Goal: Task Accomplishment & Management: Use online tool/utility

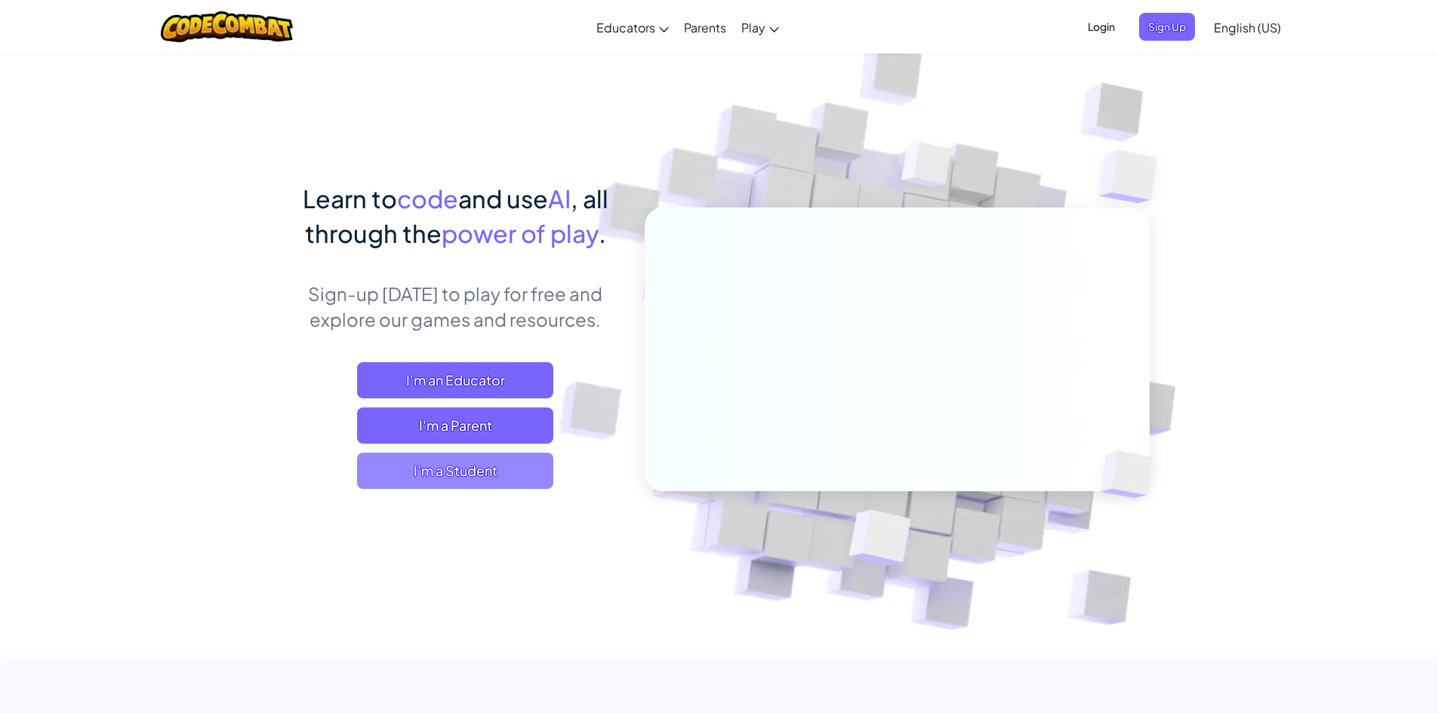
click at [500, 463] on span "I'm a Student" at bounding box center [455, 471] width 196 height 36
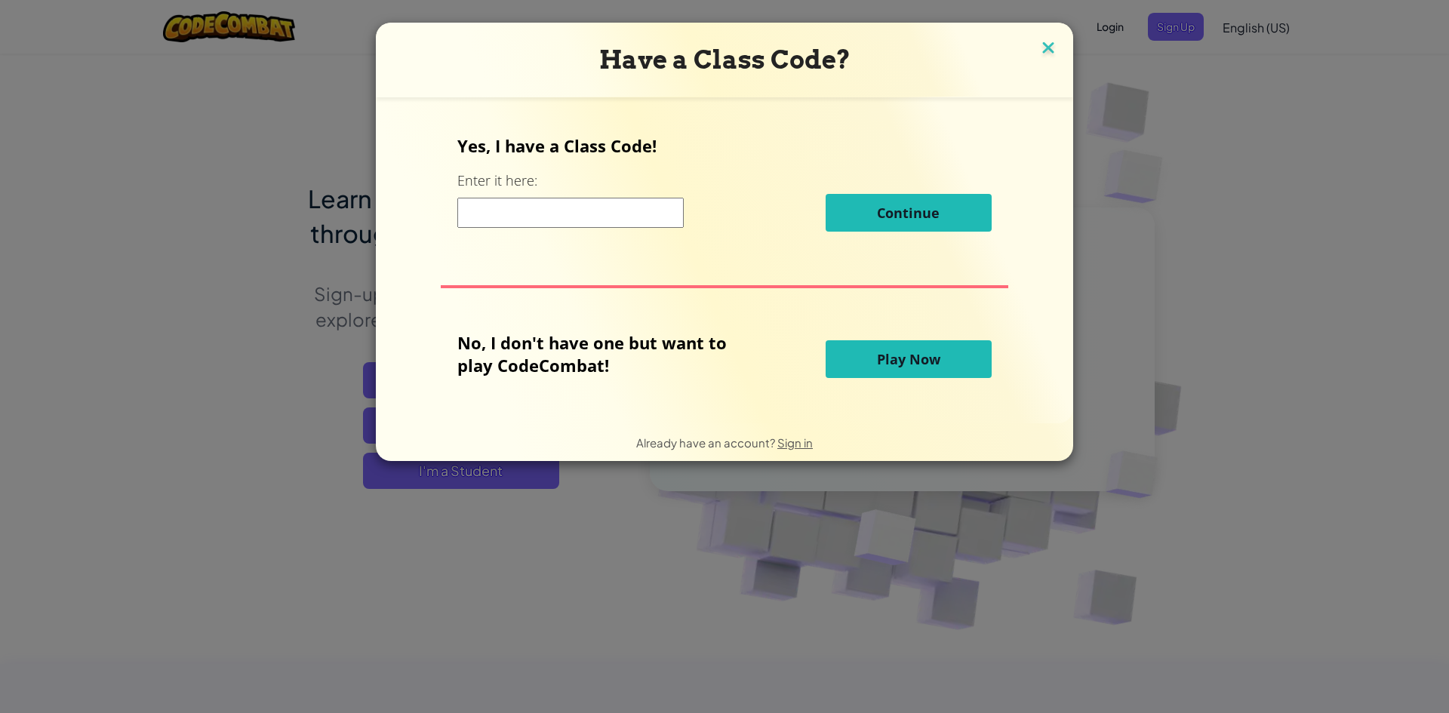
click at [1053, 50] on img at bounding box center [1048, 49] width 20 height 23
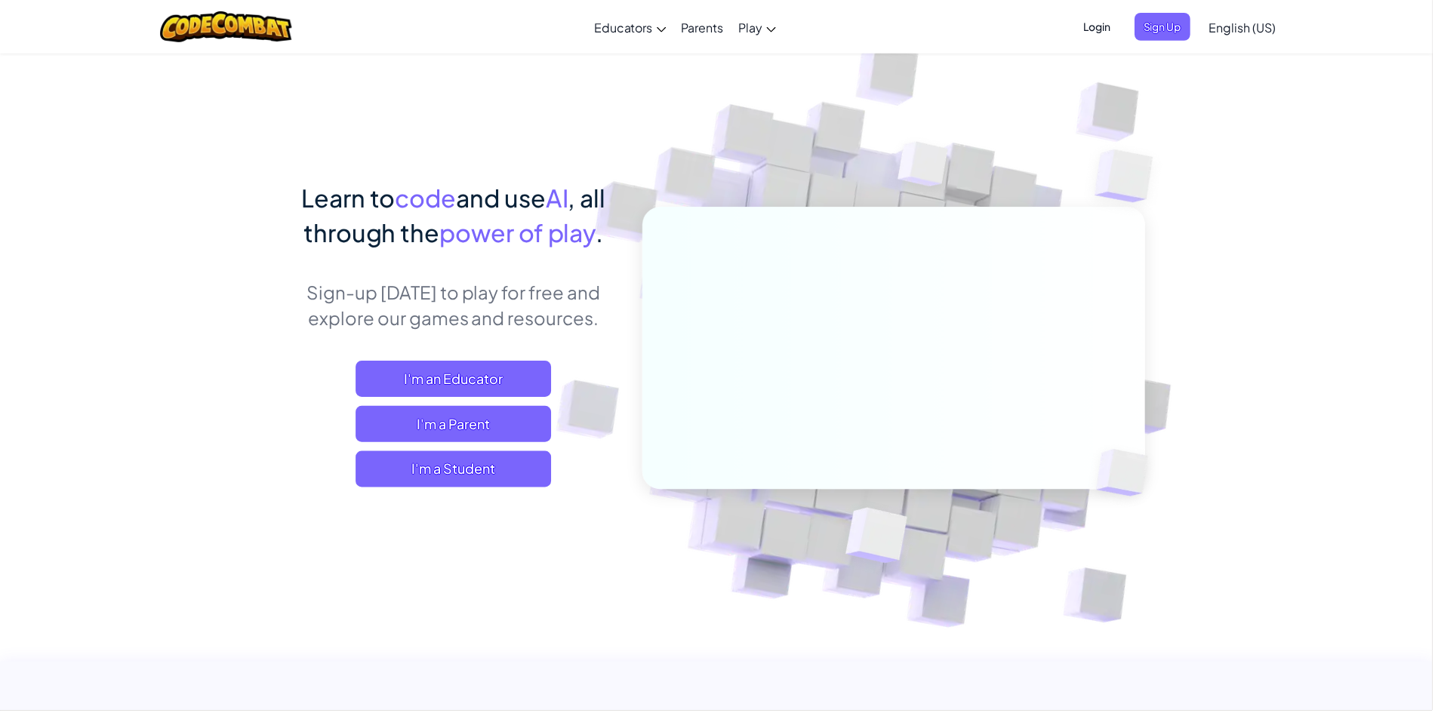
click at [1091, 35] on span "Login" at bounding box center [1101, 27] width 45 height 28
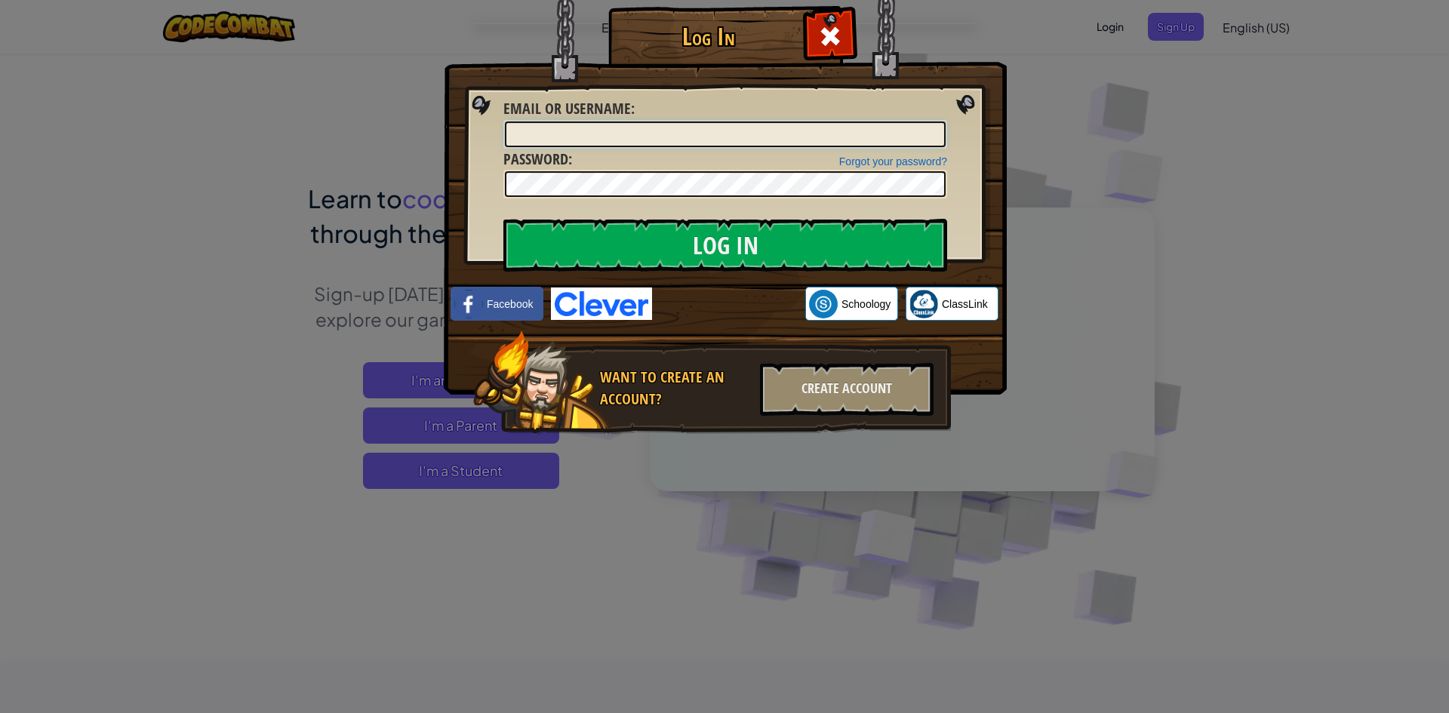
click at [794, 134] on input "Email or Username :" at bounding box center [725, 135] width 441 height 26
click at [704, 282] on img at bounding box center [725, 174] width 563 height 439
click at [690, 140] on input "Email or Username :" at bounding box center [725, 135] width 441 height 26
click at [503, 219] on input "Log In" at bounding box center [725, 245] width 444 height 53
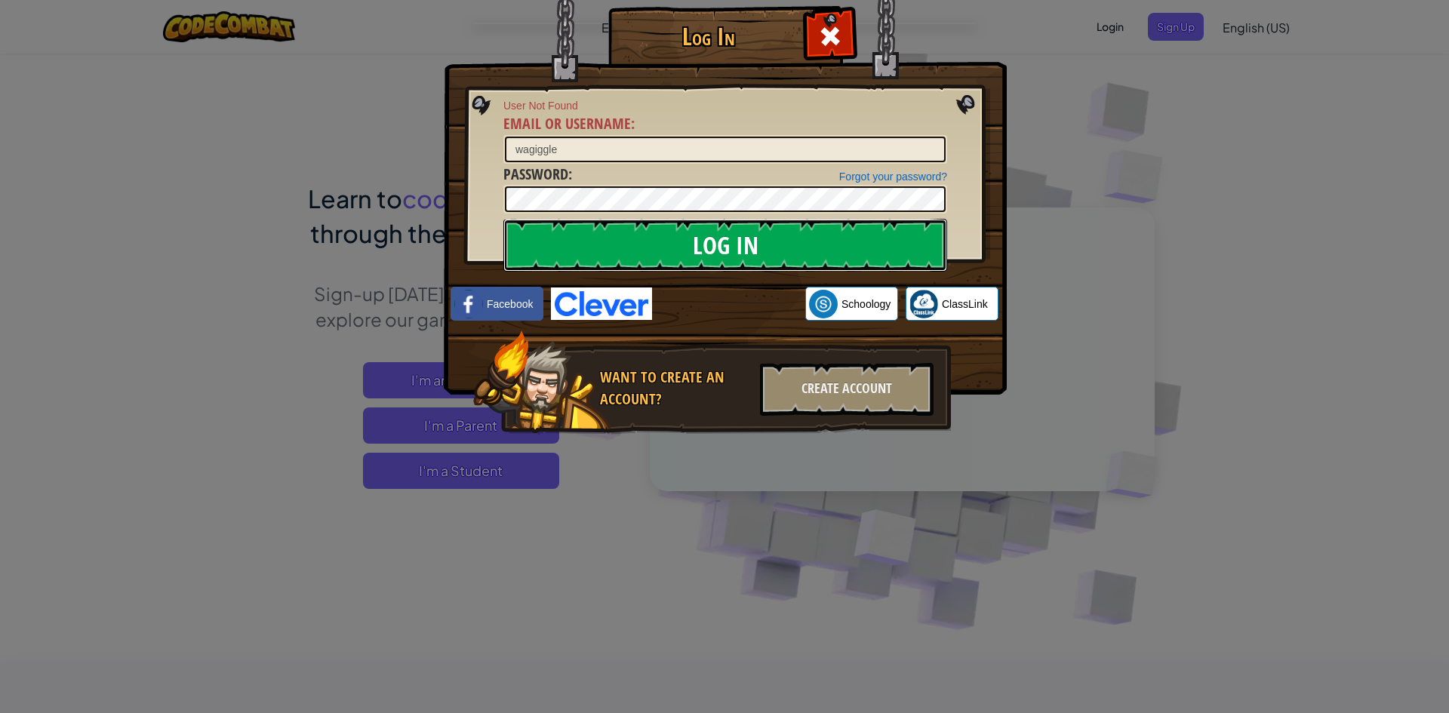
click at [664, 253] on input "Log In" at bounding box center [725, 245] width 444 height 53
click at [886, 153] on input "wagiggle" at bounding box center [725, 150] width 441 height 26
type input "wagigglebart"
click at [805, 272] on img at bounding box center [725, 174] width 563 height 439
click at [807, 254] on input "Log In" at bounding box center [725, 245] width 444 height 53
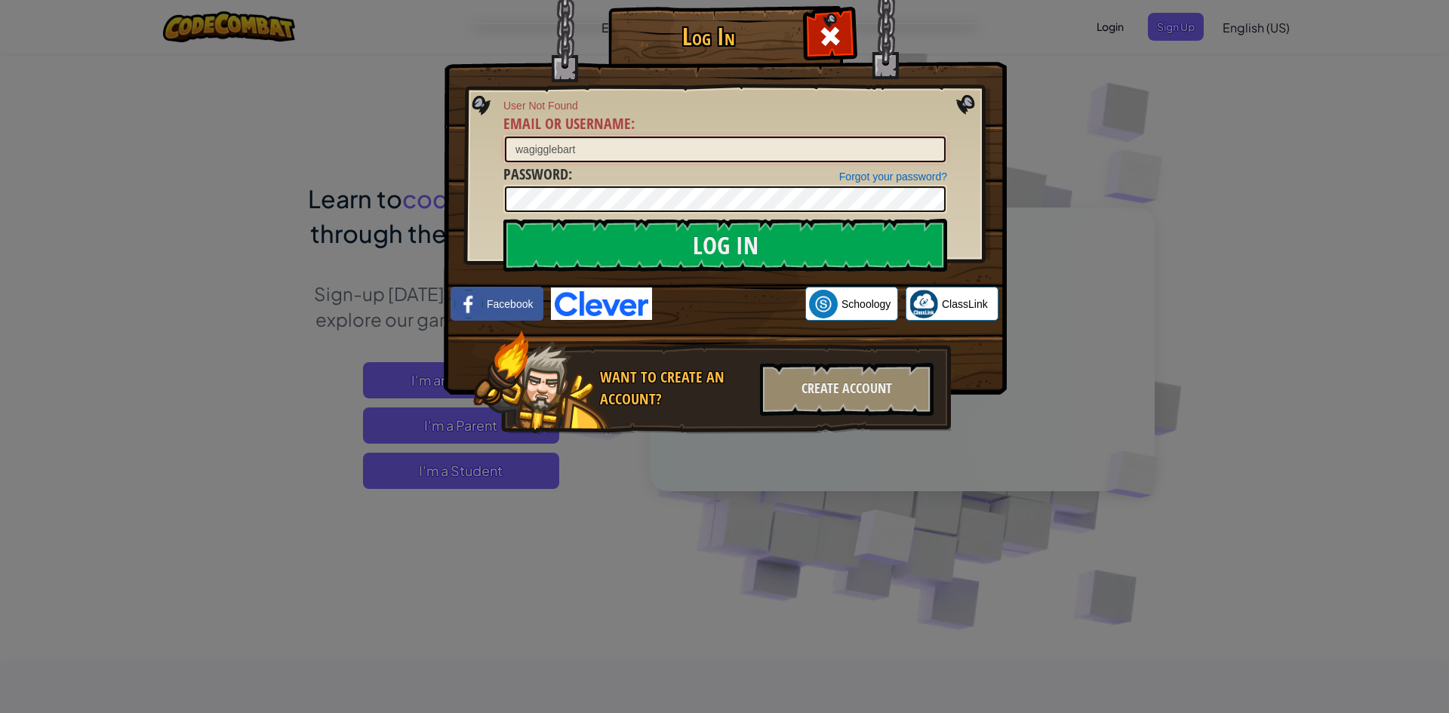
click at [664, 148] on input "wagigglebart" at bounding box center [725, 150] width 441 height 26
click at [823, 38] on span at bounding box center [830, 36] width 24 height 24
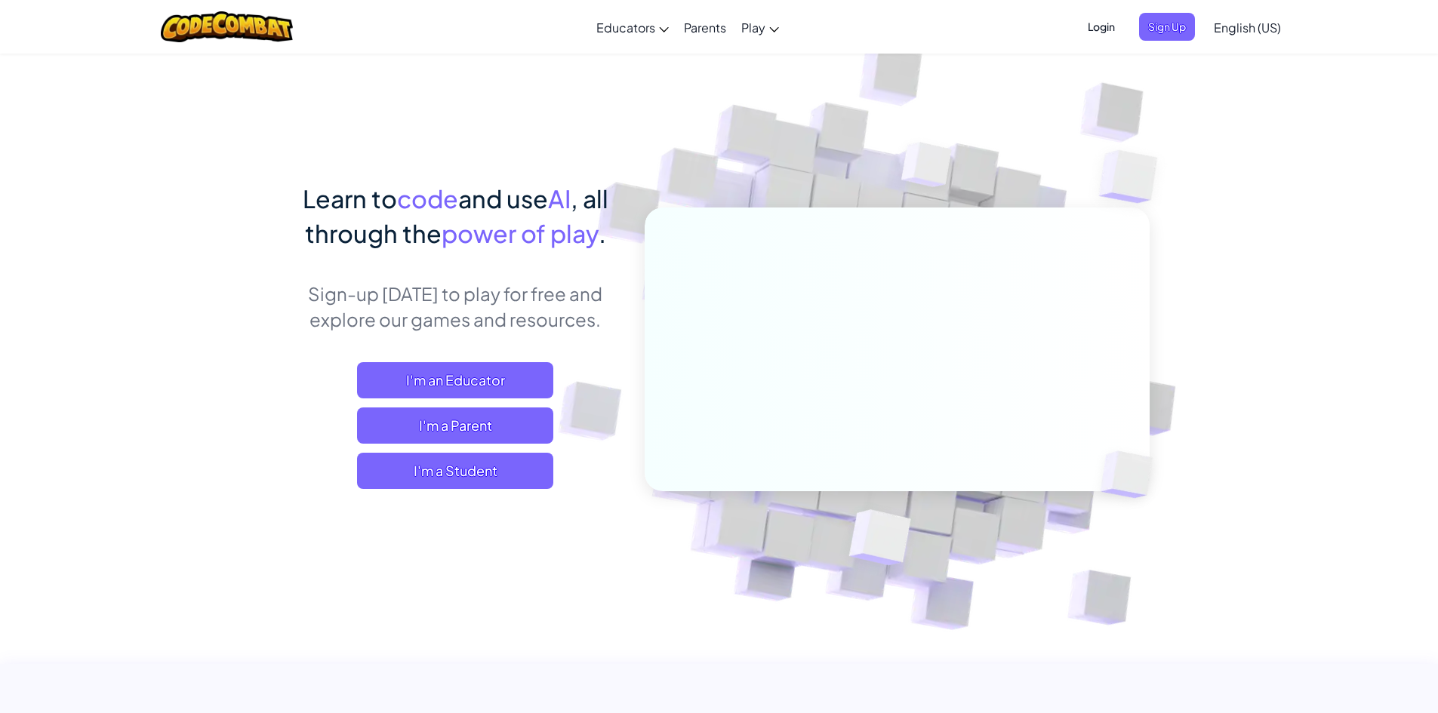
click at [1090, 24] on span "Login" at bounding box center [1101, 27] width 45 height 28
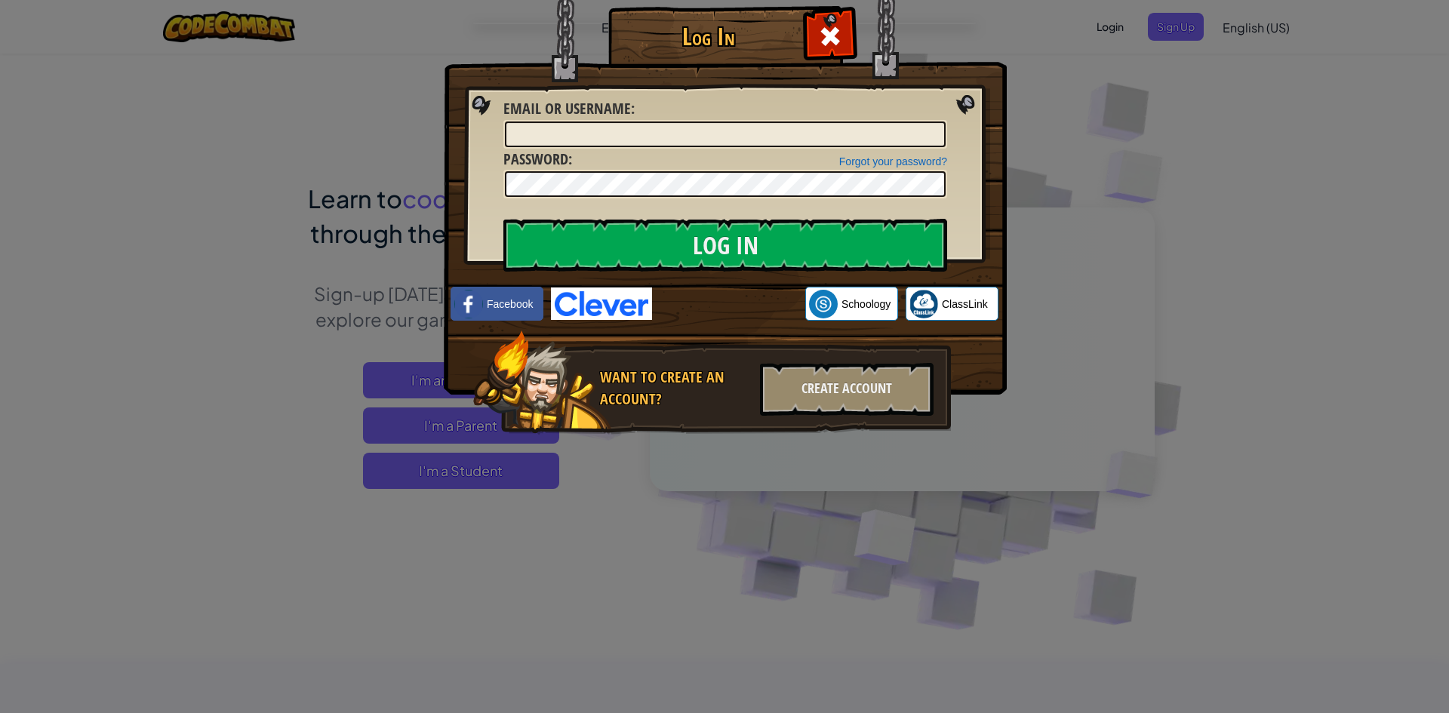
click at [630, 309] on img at bounding box center [601, 304] width 101 height 32
click at [835, 382] on div "Create Account" at bounding box center [847, 389] width 174 height 53
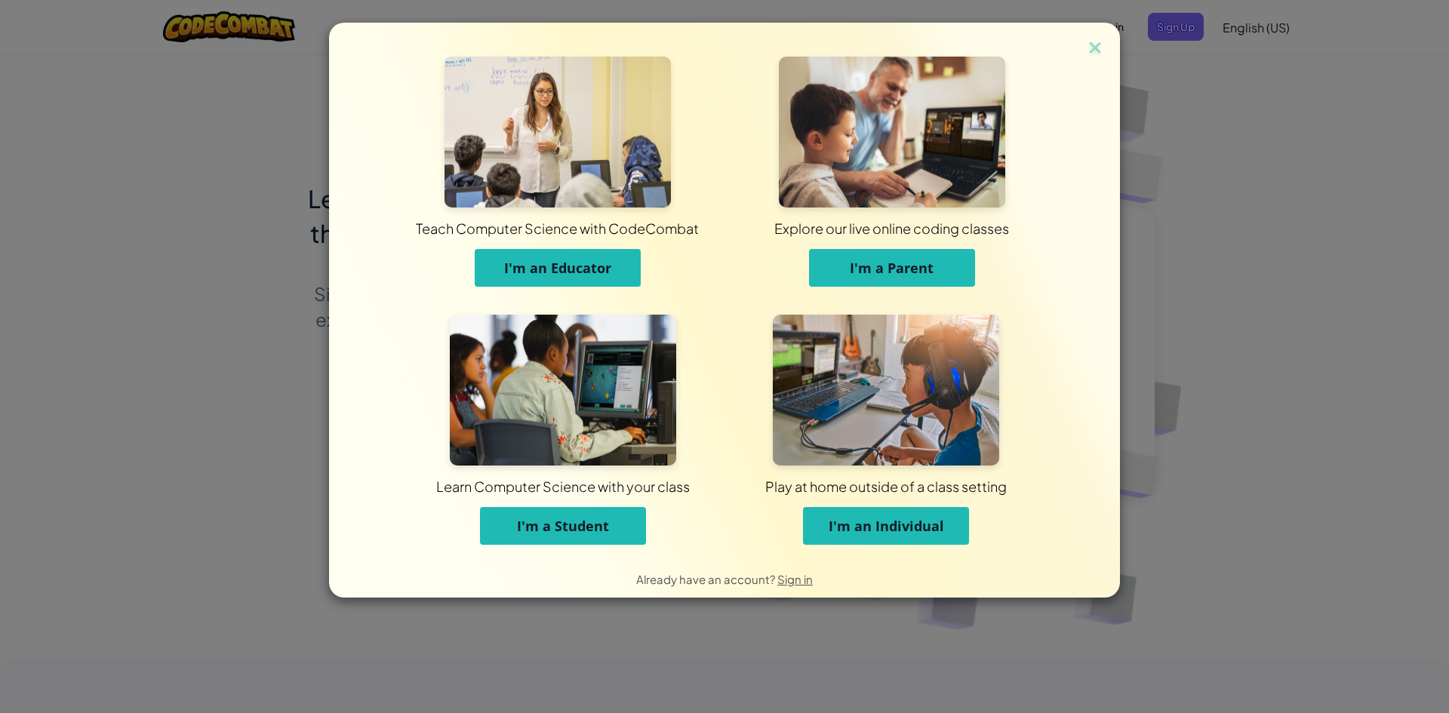
click at [586, 529] on span "I'm a Student" at bounding box center [563, 526] width 92 height 18
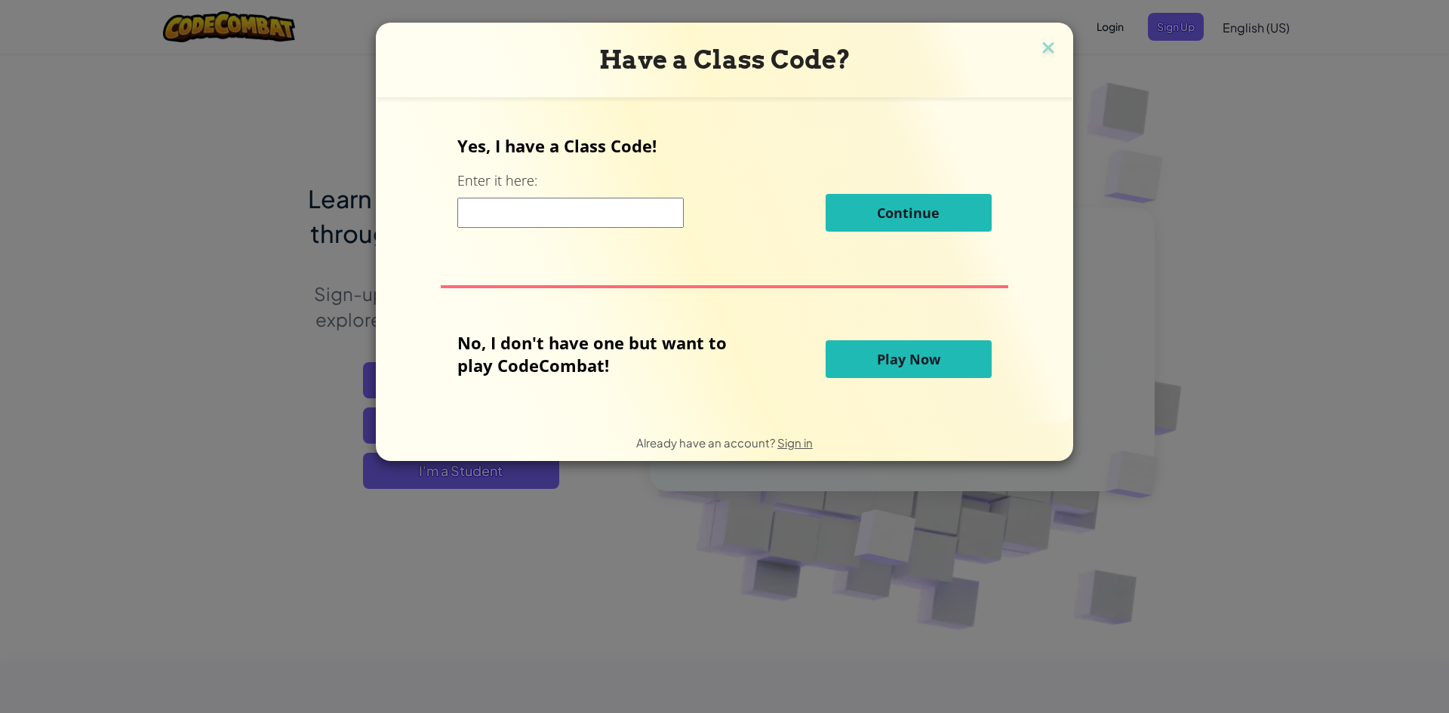
click at [598, 201] on input at bounding box center [570, 213] width 226 height 30
type input "OnlyIronWord"
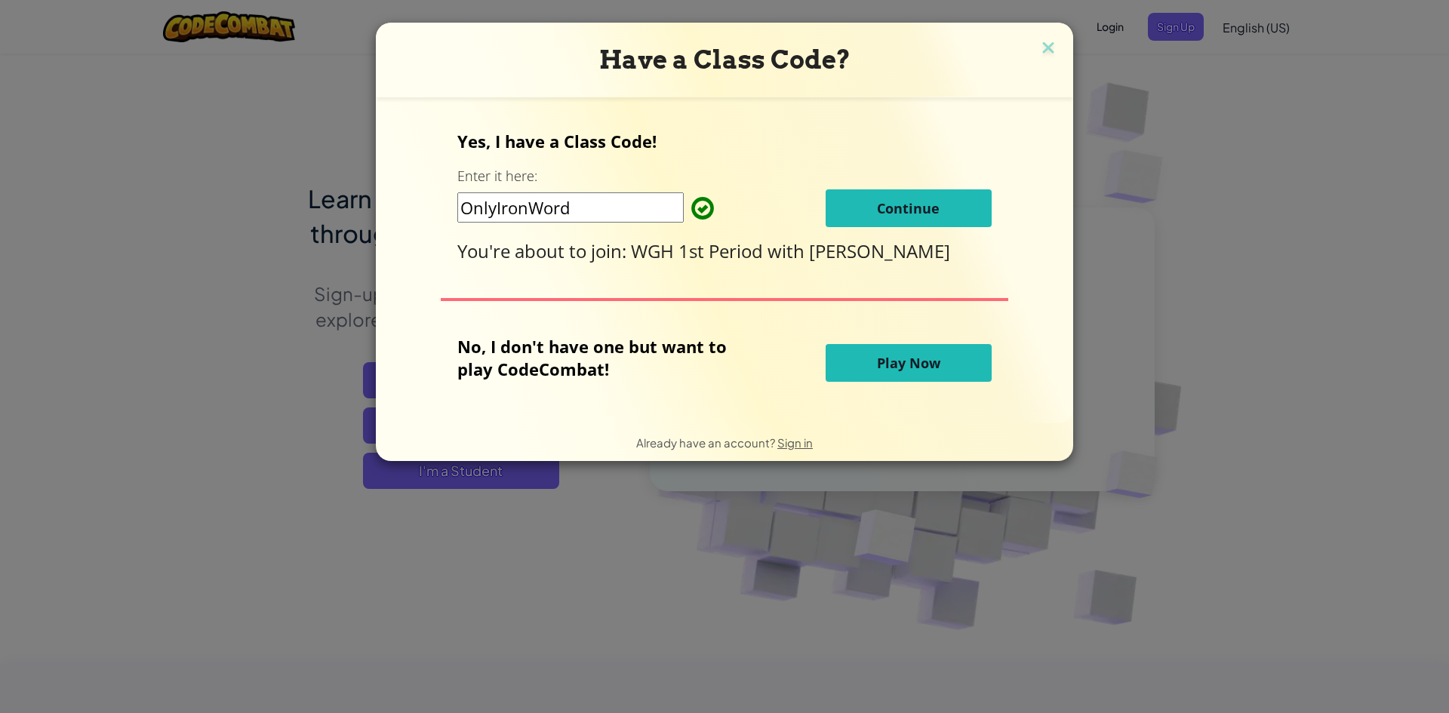
click at [975, 204] on button "Continue" at bounding box center [909, 208] width 166 height 38
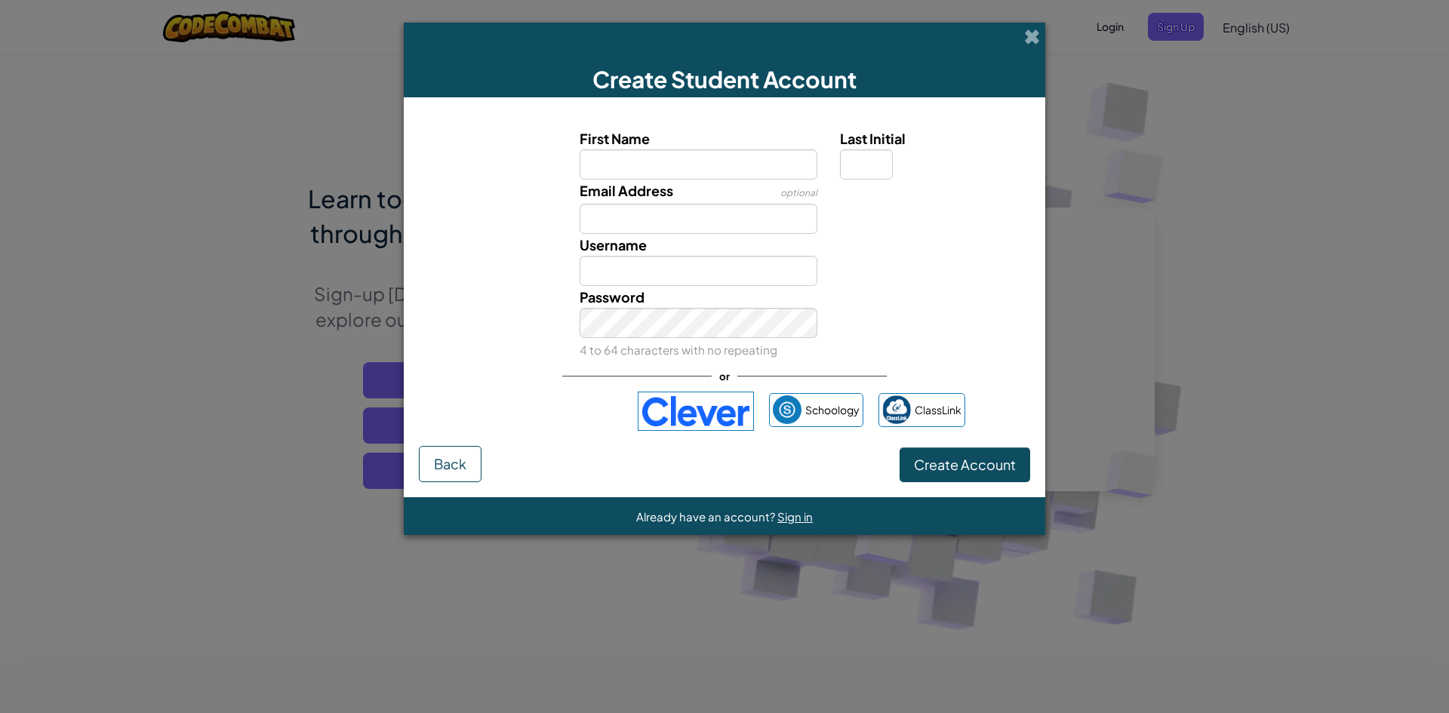
click at [731, 172] on input "First Name" at bounding box center [699, 164] width 238 height 30
type input "Eli"
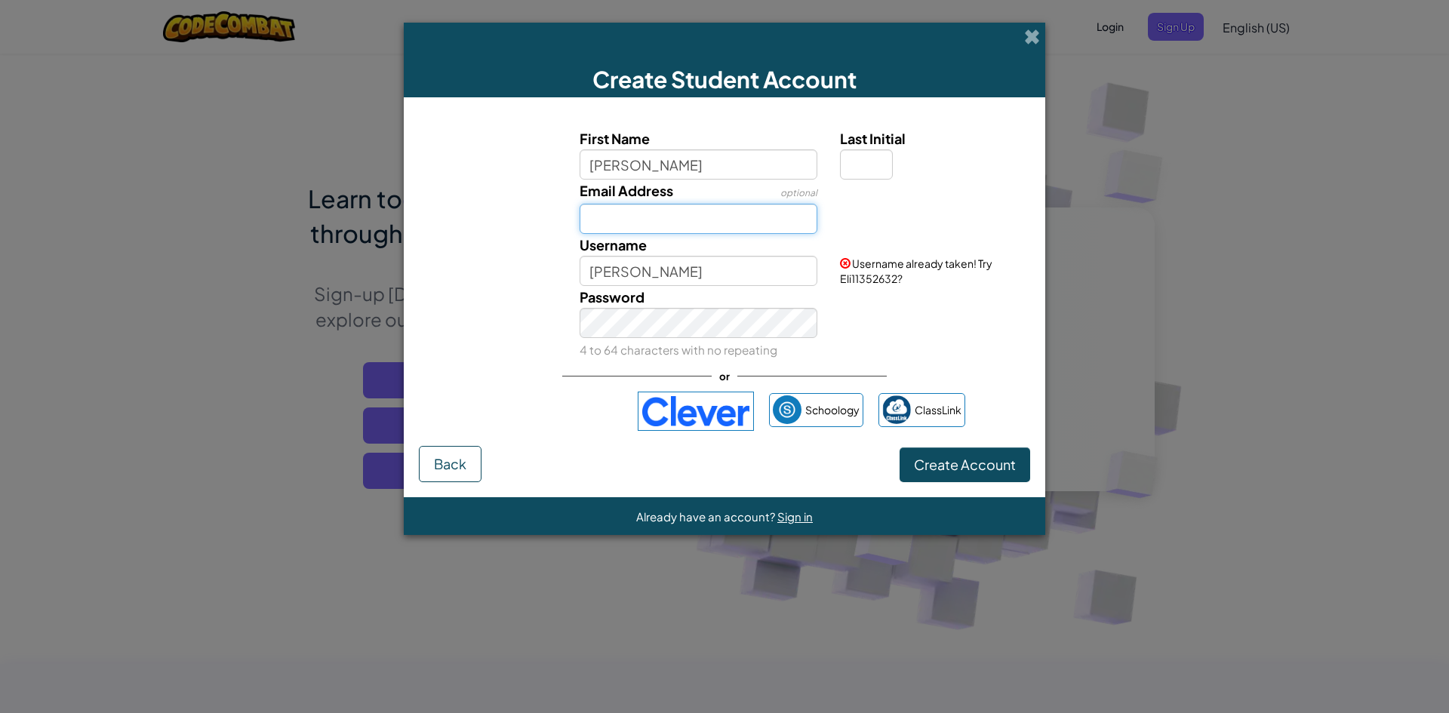
click at [695, 217] on input "Email Address" at bounding box center [699, 219] width 238 height 30
click at [695, 300] on div "Password 4 to 64 characters with no repeating" at bounding box center [698, 323] width 261 height 75
click at [717, 208] on input "Email Address" at bounding box center [699, 219] width 238 height 30
click at [850, 174] on input "Last Initial" at bounding box center [866, 164] width 53 height 30
type input "M"
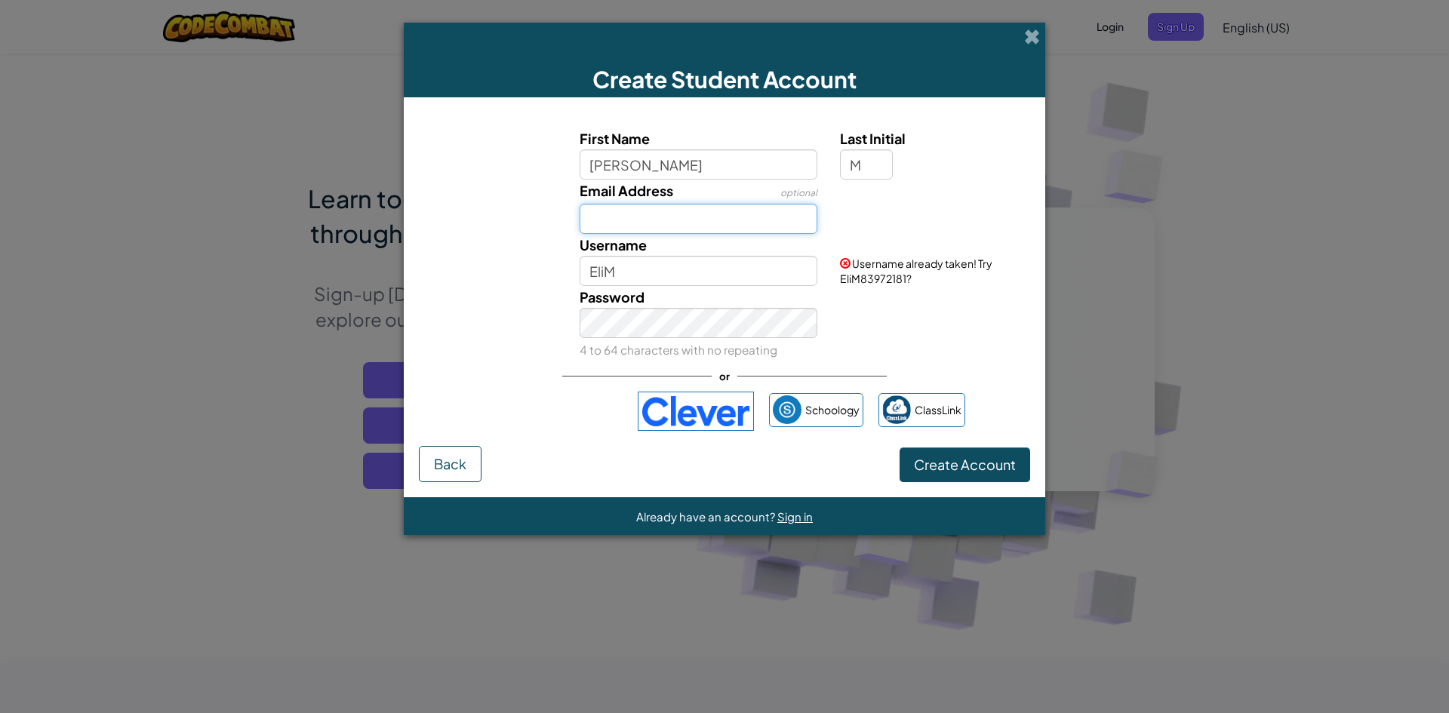
click at [779, 218] on input "Email Address" at bounding box center [699, 219] width 238 height 30
click at [682, 257] on input "EliM" at bounding box center [699, 271] width 238 height 30
type input "EliM91621"
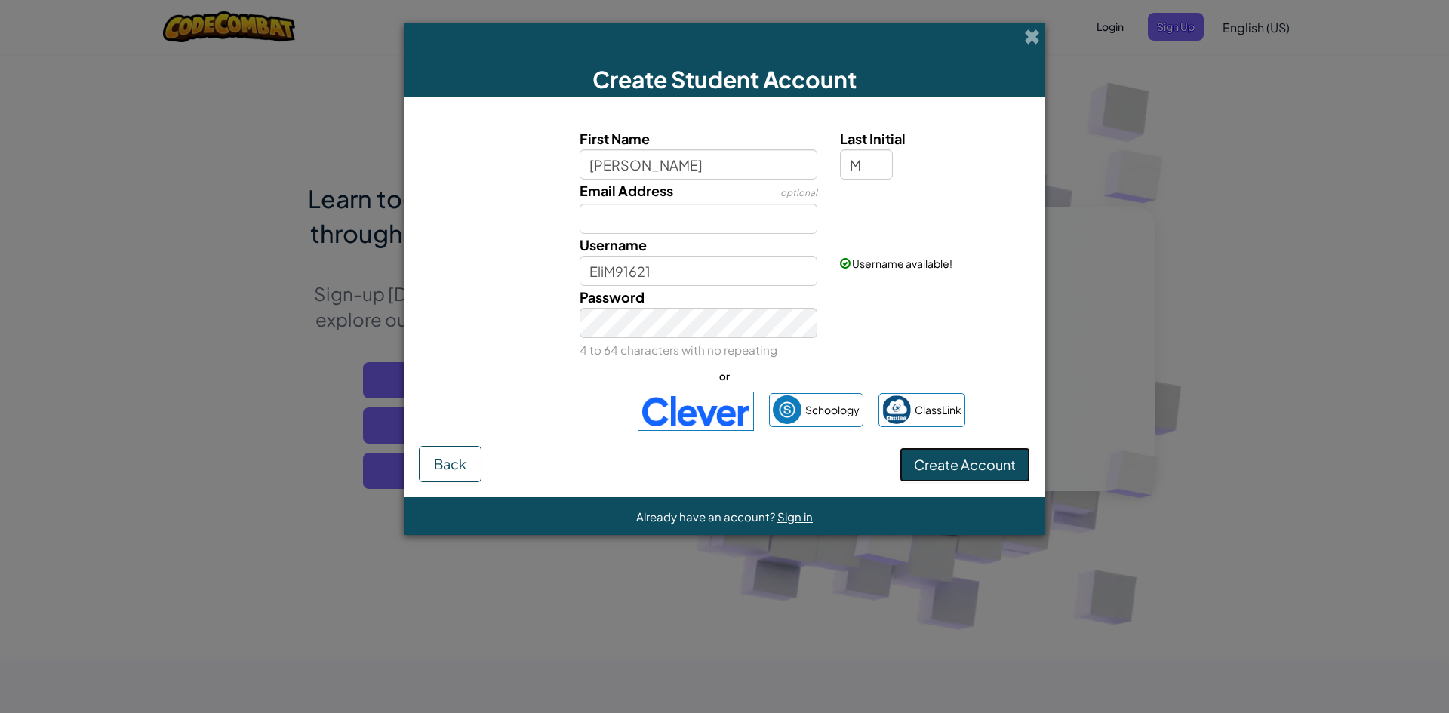
click at [942, 469] on span "Create Account" at bounding box center [965, 464] width 102 height 17
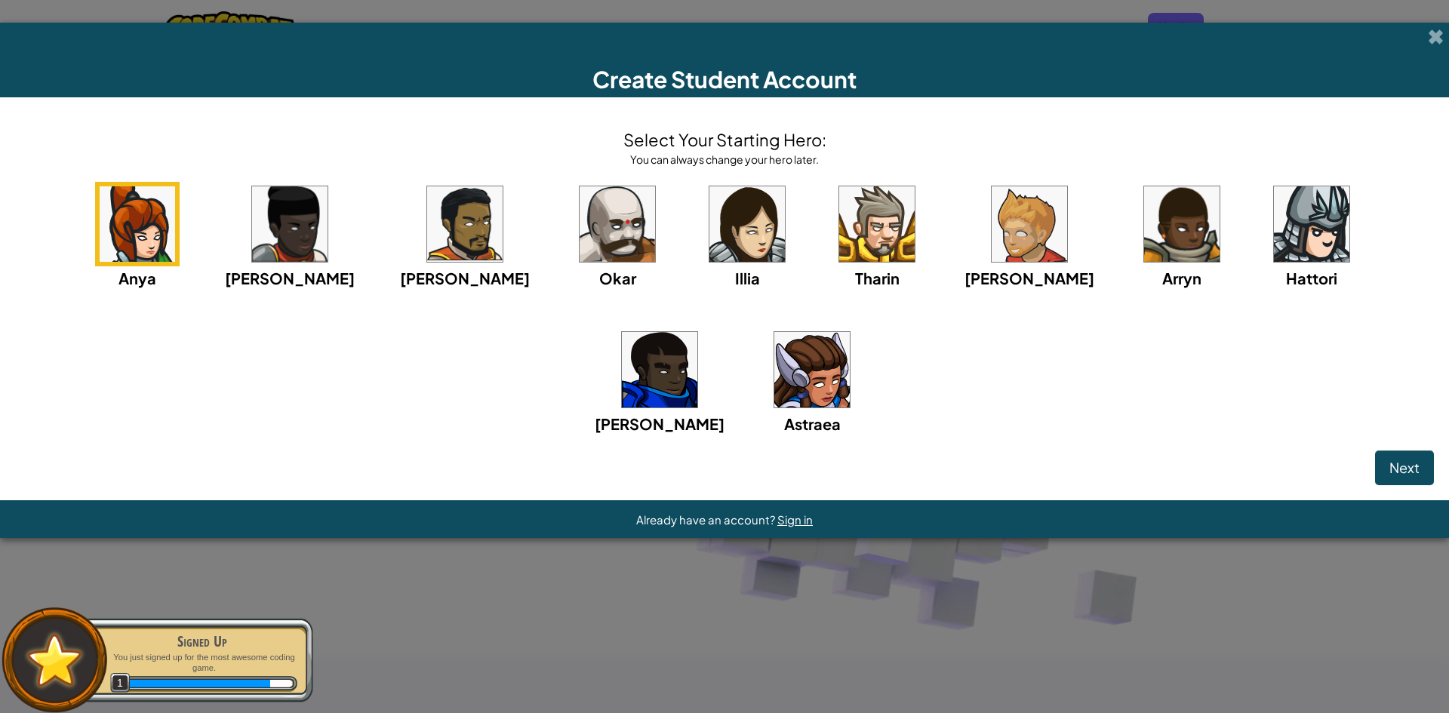
click at [992, 219] on img at bounding box center [1029, 223] width 75 height 75
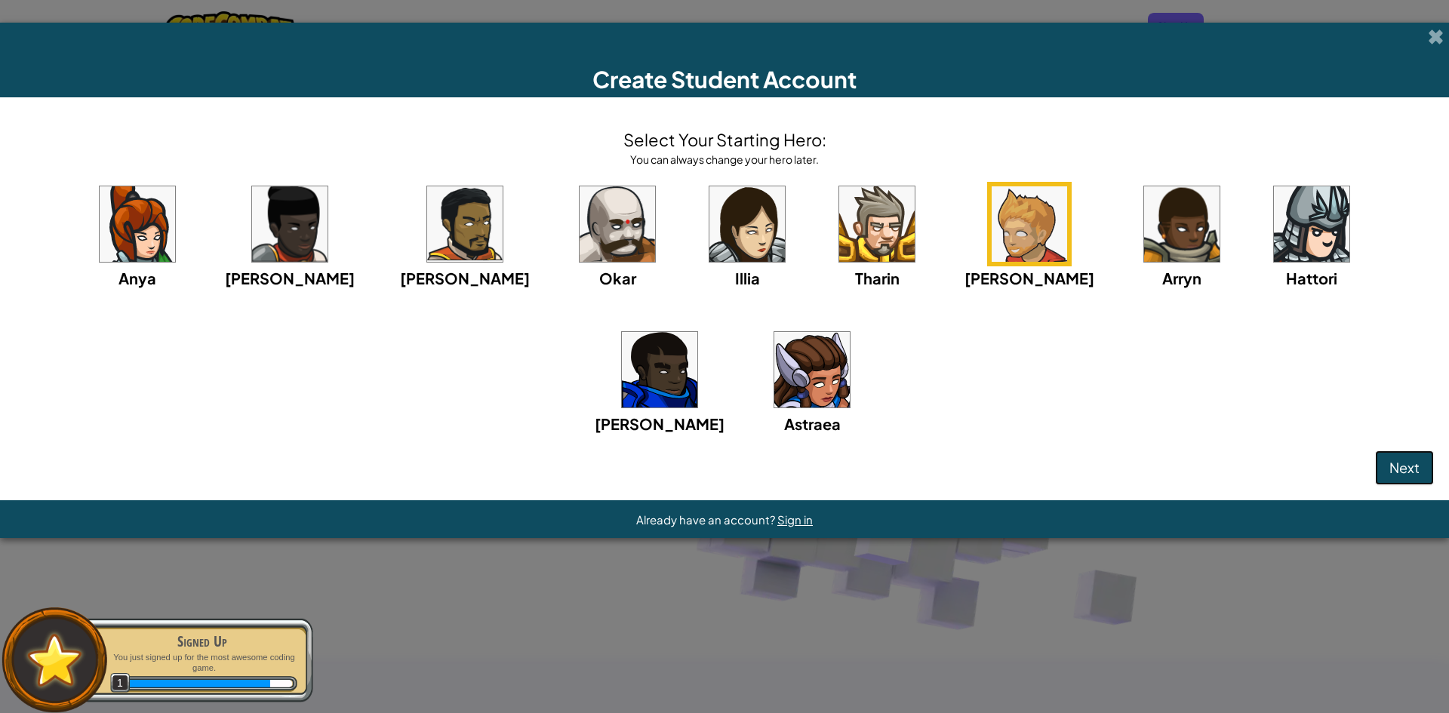
click at [1421, 481] on button "Next" at bounding box center [1404, 468] width 59 height 35
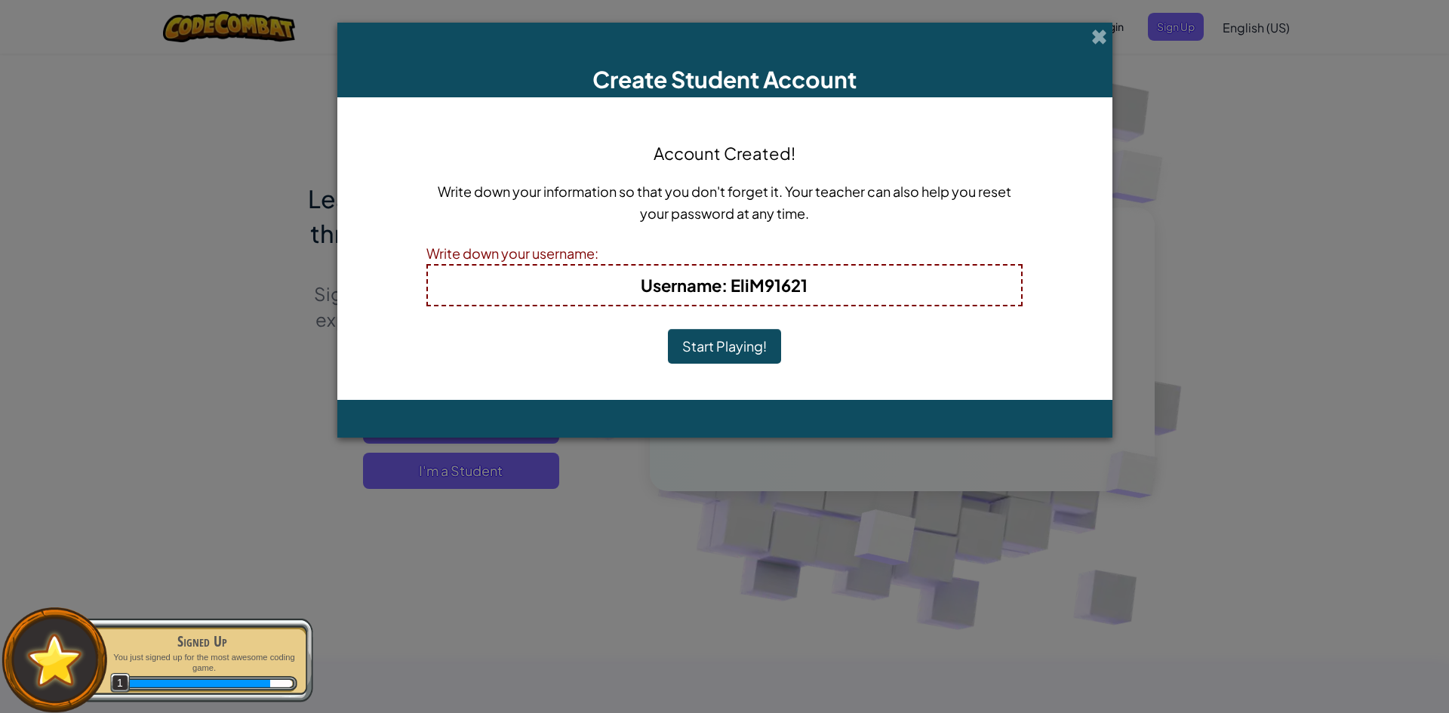
click at [728, 335] on button "Start Playing!" at bounding box center [724, 346] width 113 height 35
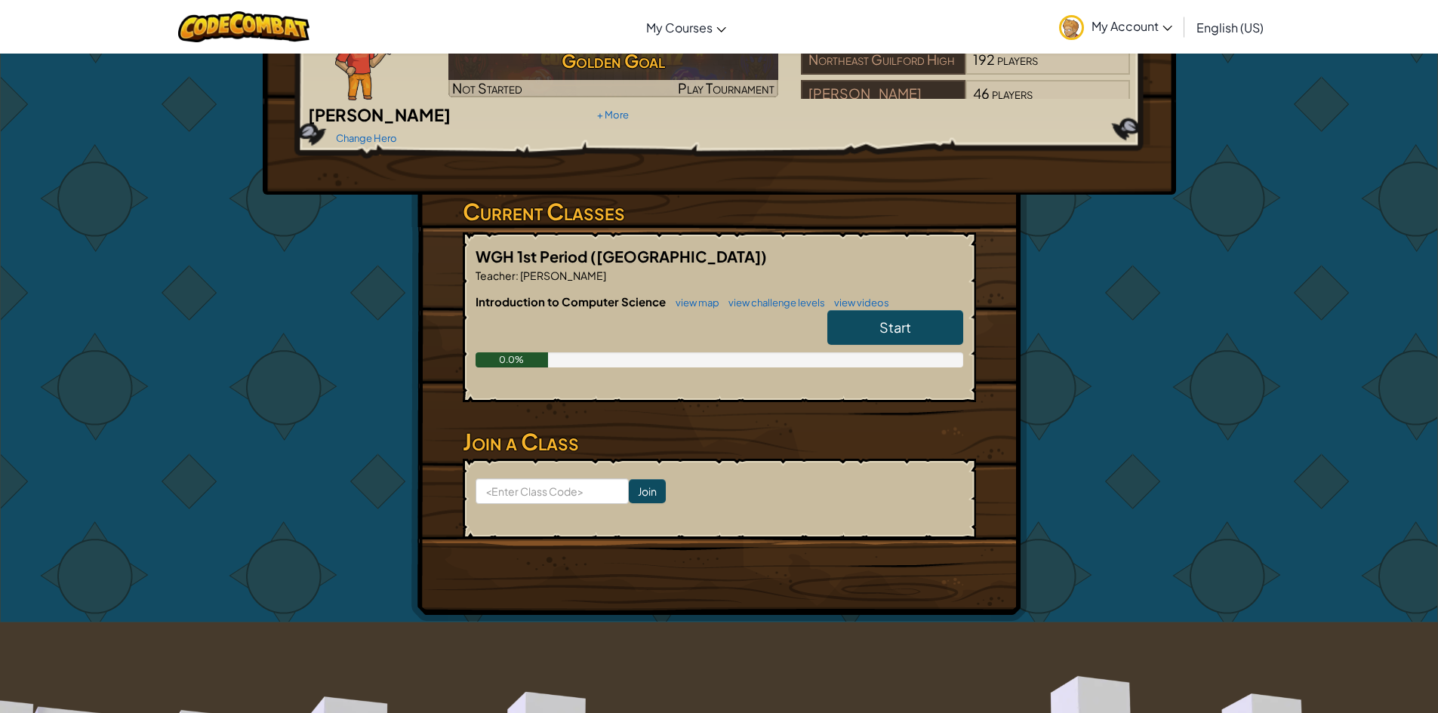
scroll to position [151, 0]
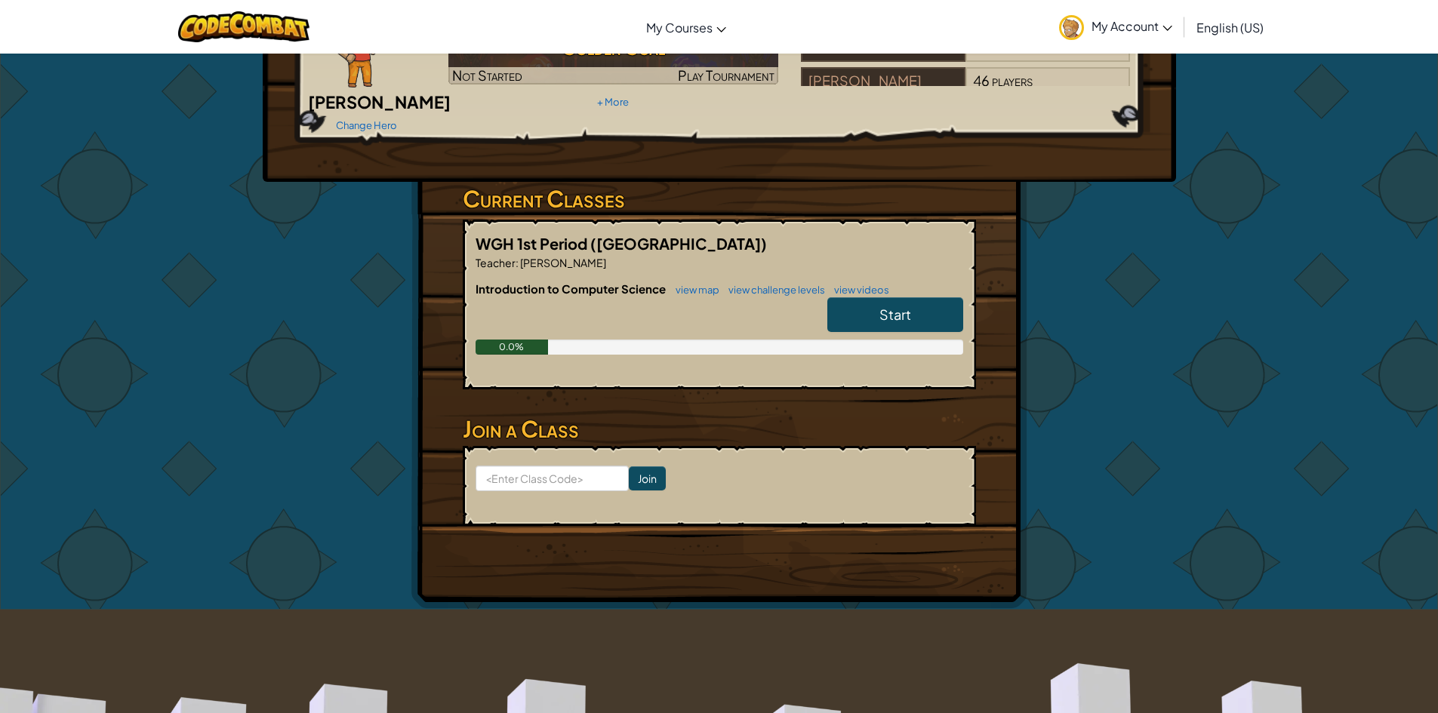
click at [854, 297] on link "Start" at bounding box center [895, 314] width 136 height 35
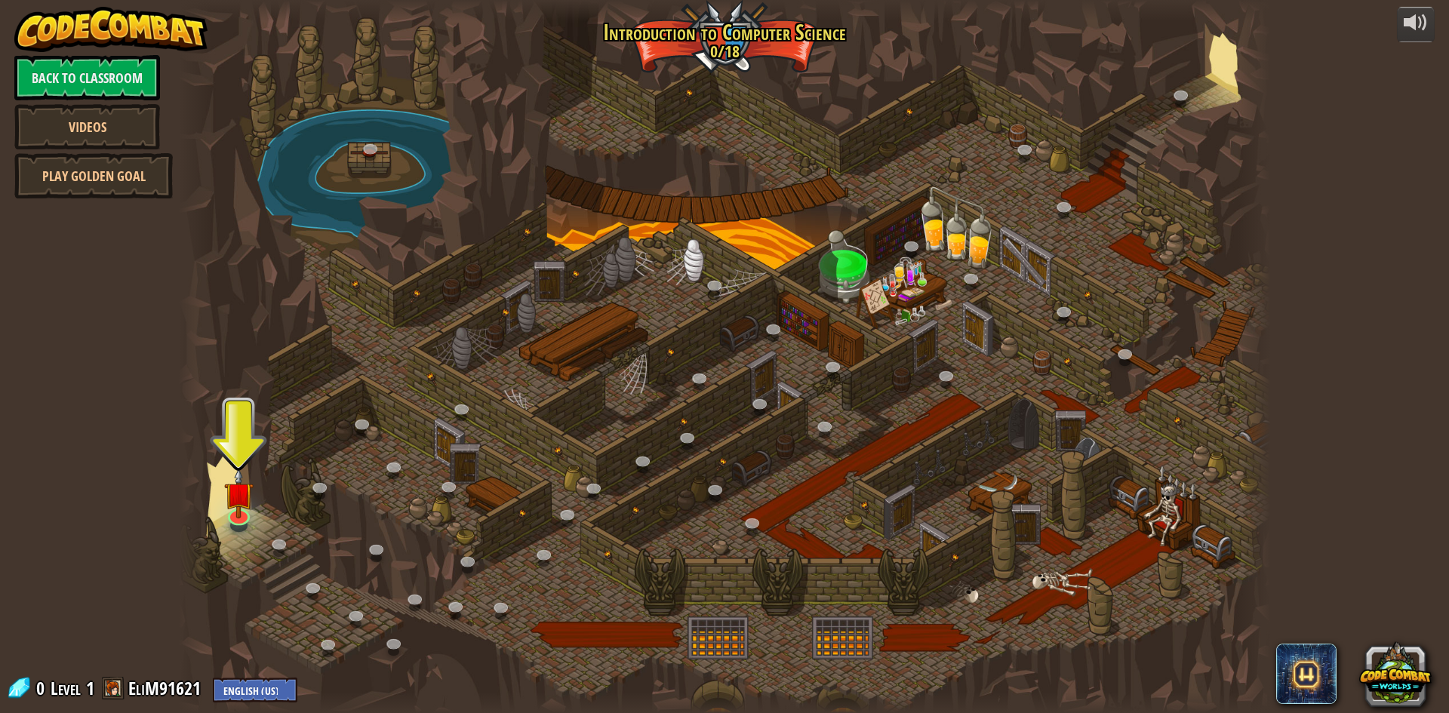
click at [217, 515] on div at bounding box center [724, 356] width 1091 height 713
click at [231, 515] on img at bounding box center [238, 481] width 29 height 67
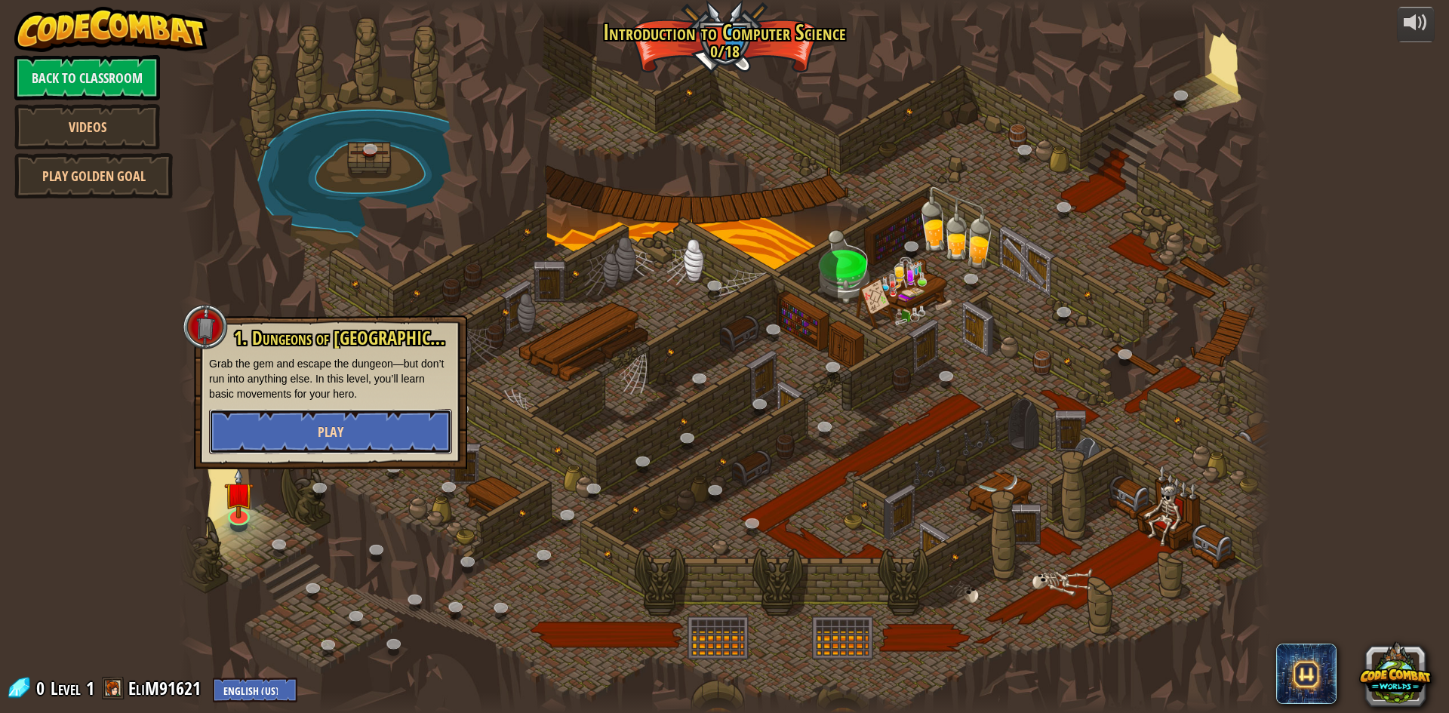
click at [352, 425] on button "Play" at bounding box center [330, 431] width 243 height 45
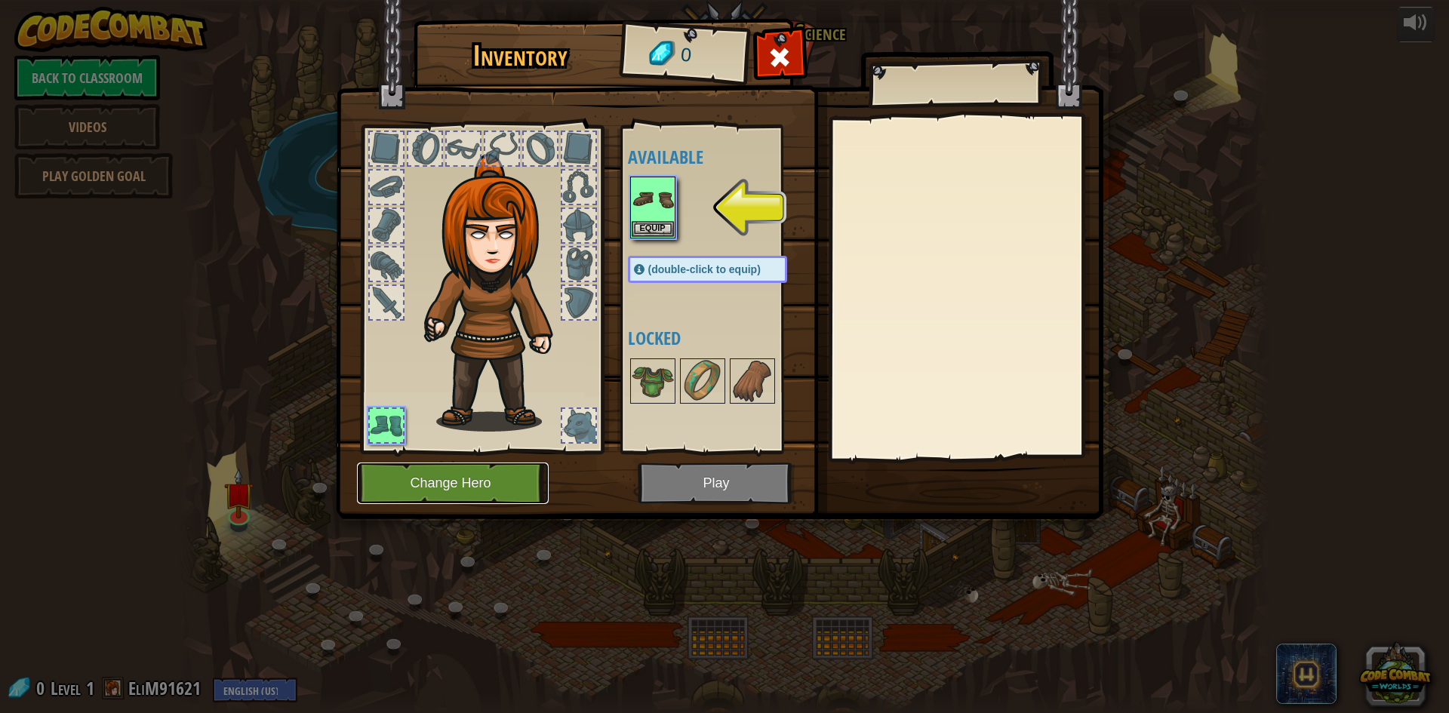
click at [505, 483] on button "Change Hero" at bounding box center [453, 484] width 192 height 42
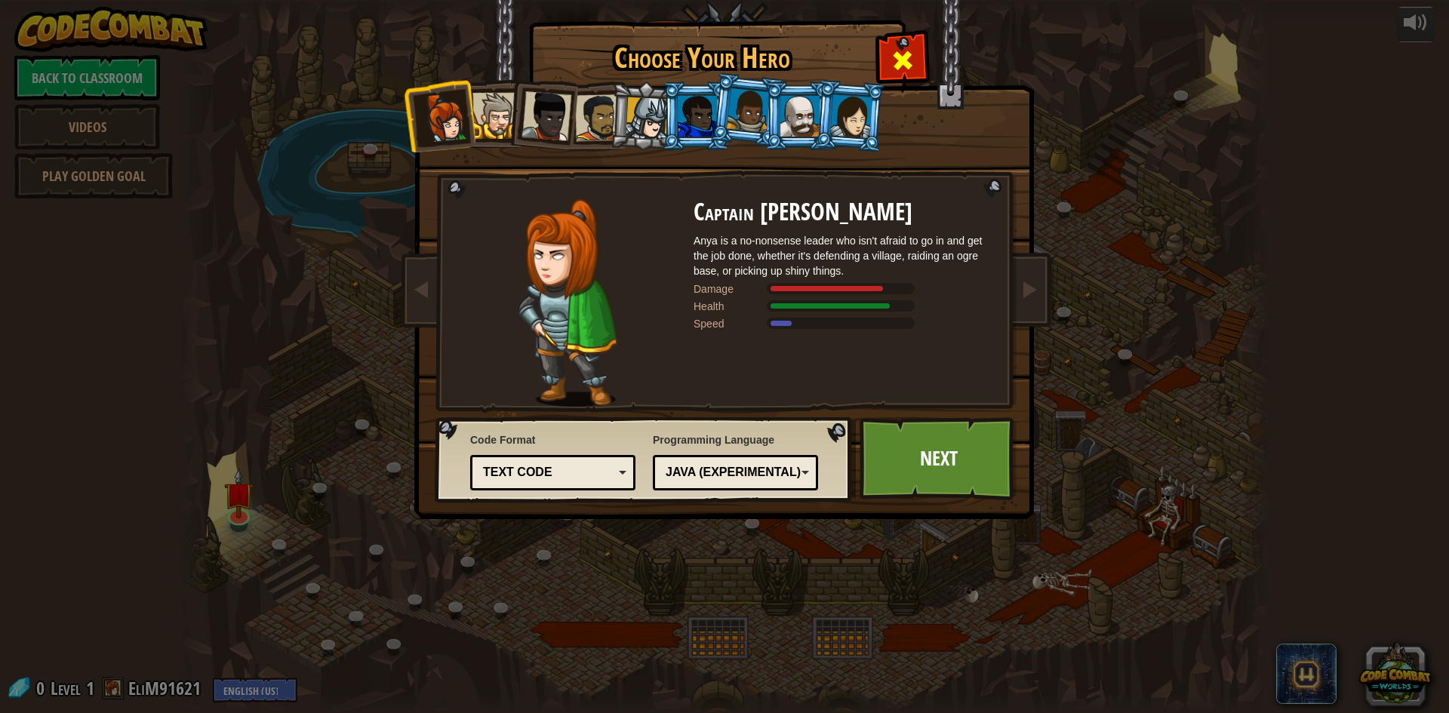
click at [904, 51] on span at bounding box center [903, 60] width 24 height 24
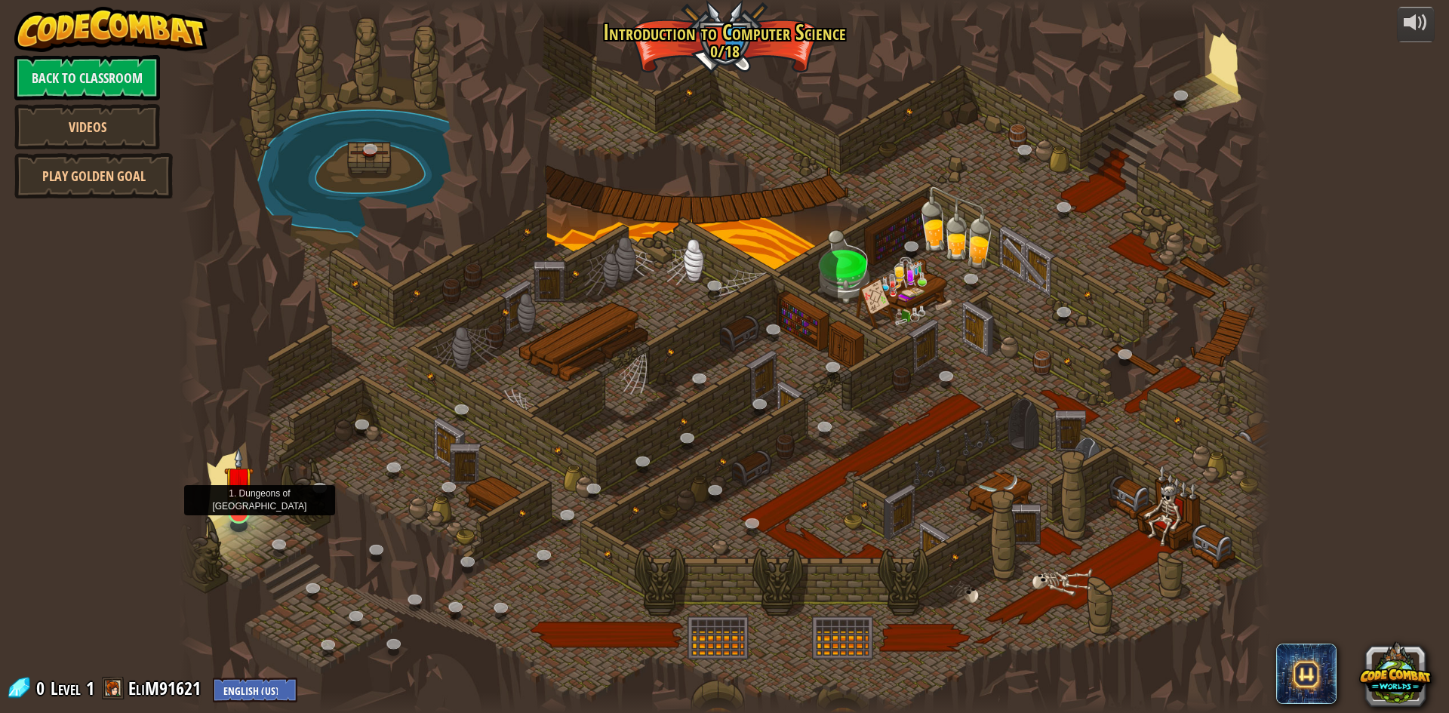
click at [232, 498] on img at bounding box center [238, 481] width 29 height 67
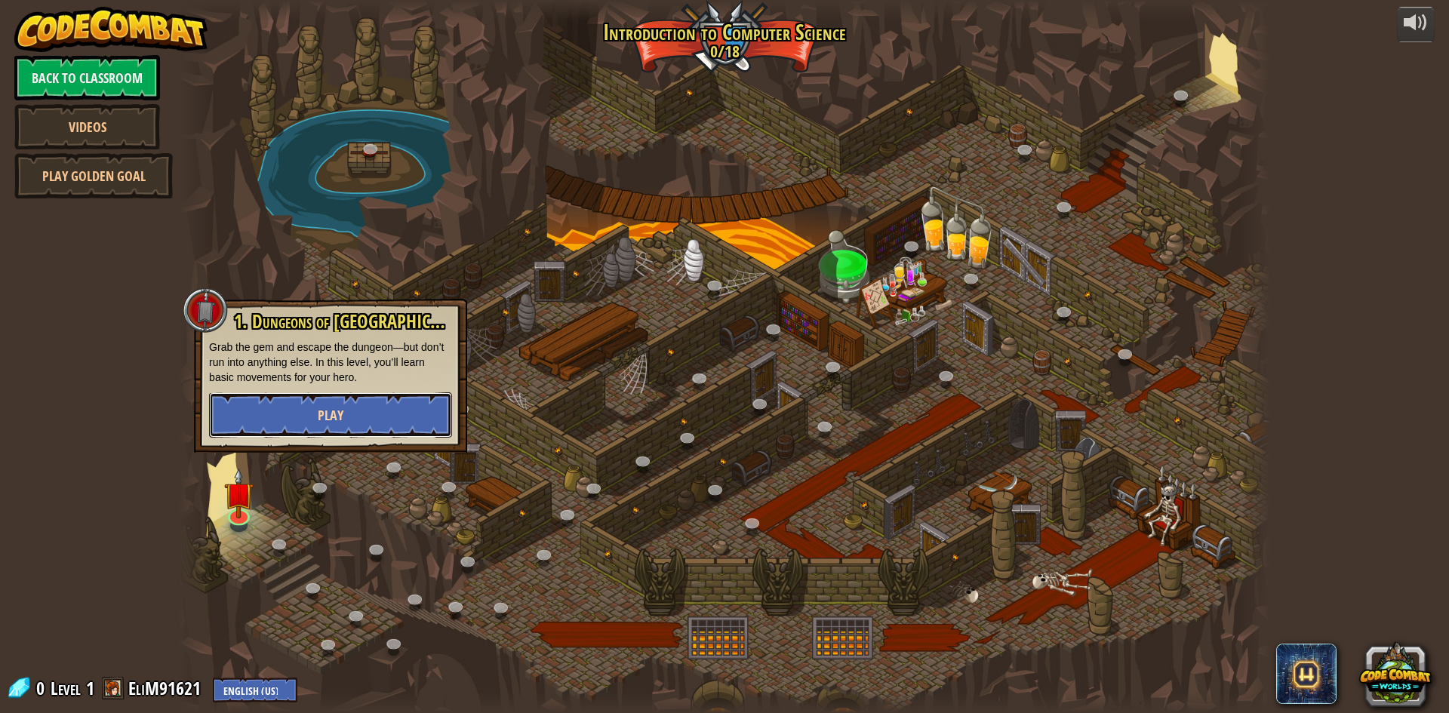
click at [282, 426] on button "Play" at bounding box center [330, 414] width 243 height 45
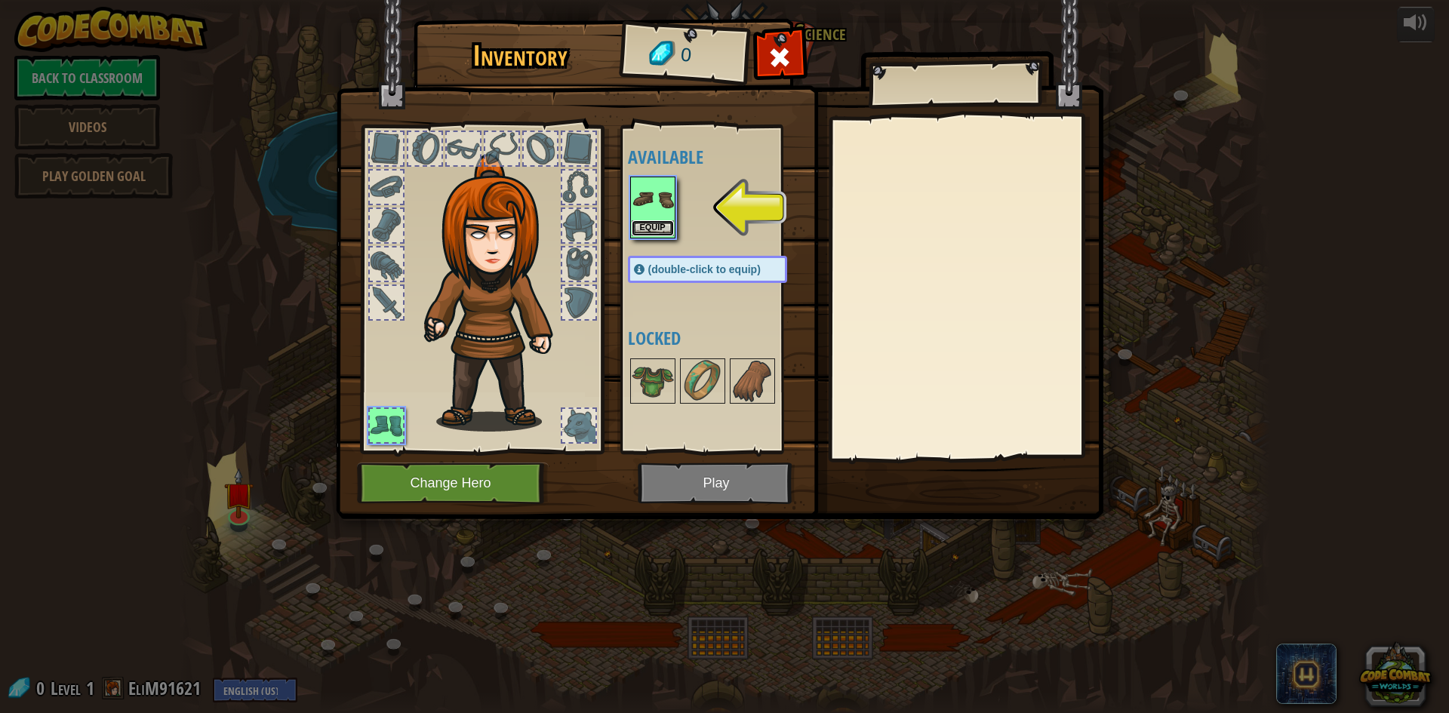
click at [656, 230] on button "Equip" at bounding box center [653, 228] width 42 height 16
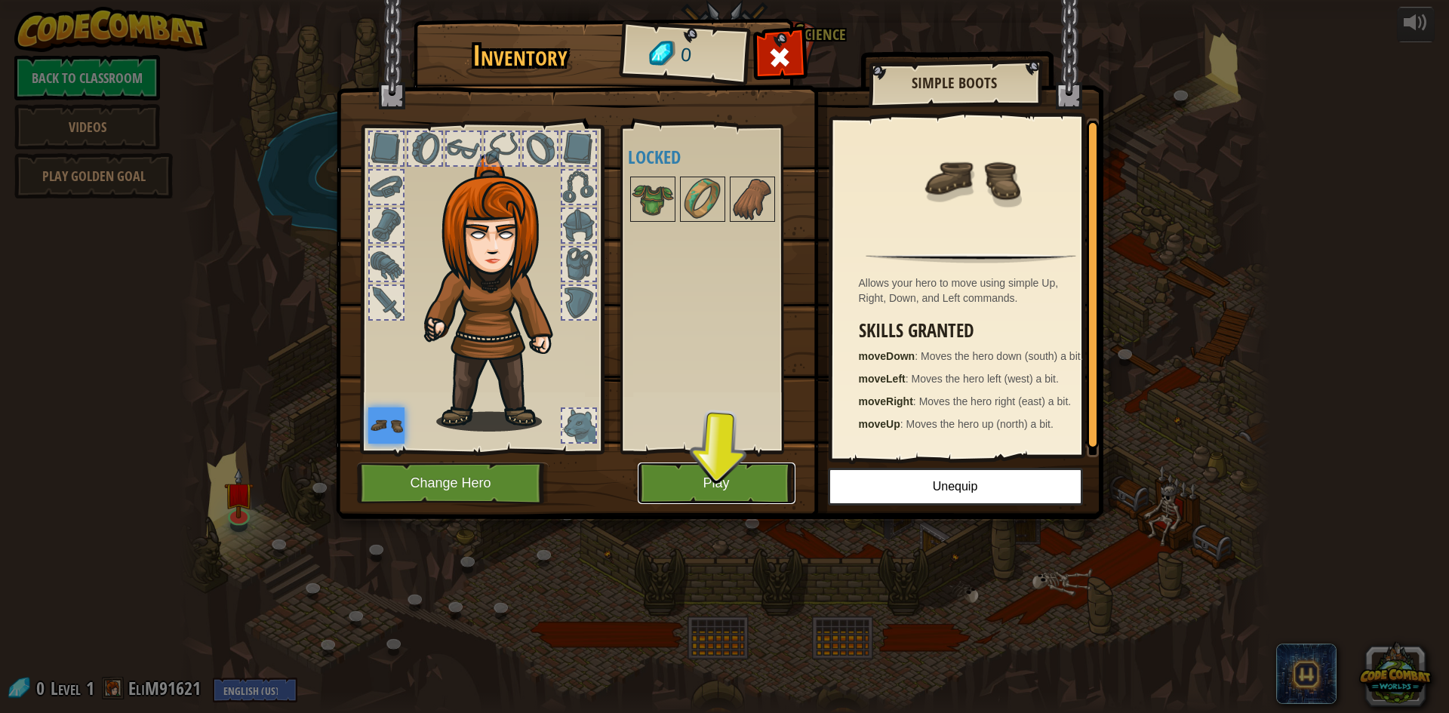
click at [672, 492] on button "Play" at bounding box center [717, 484] width 158 height 42
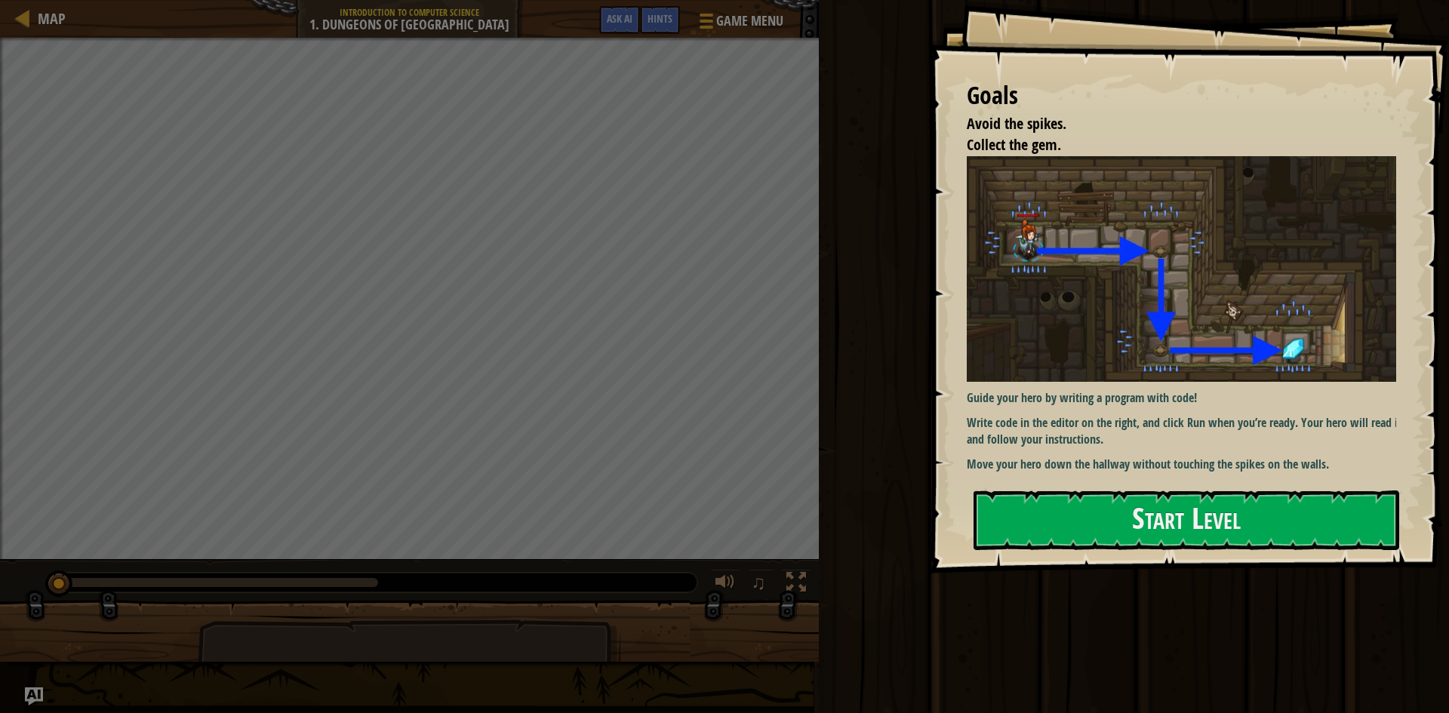
click at [1125, 382] on div "Guide your hero by writing a program with code! Write code in the editor on the…" at bounding box center [1187, 314] width 441 height 317
click at [1129, 456] on p "Move your hero down the hallway without touching the spikes on the walls." at bounding box center [1187, 464] width 441 height 17
click at [1138, 512] on button "Start Level" at bounding box center [1187, 521] width 426 height 60
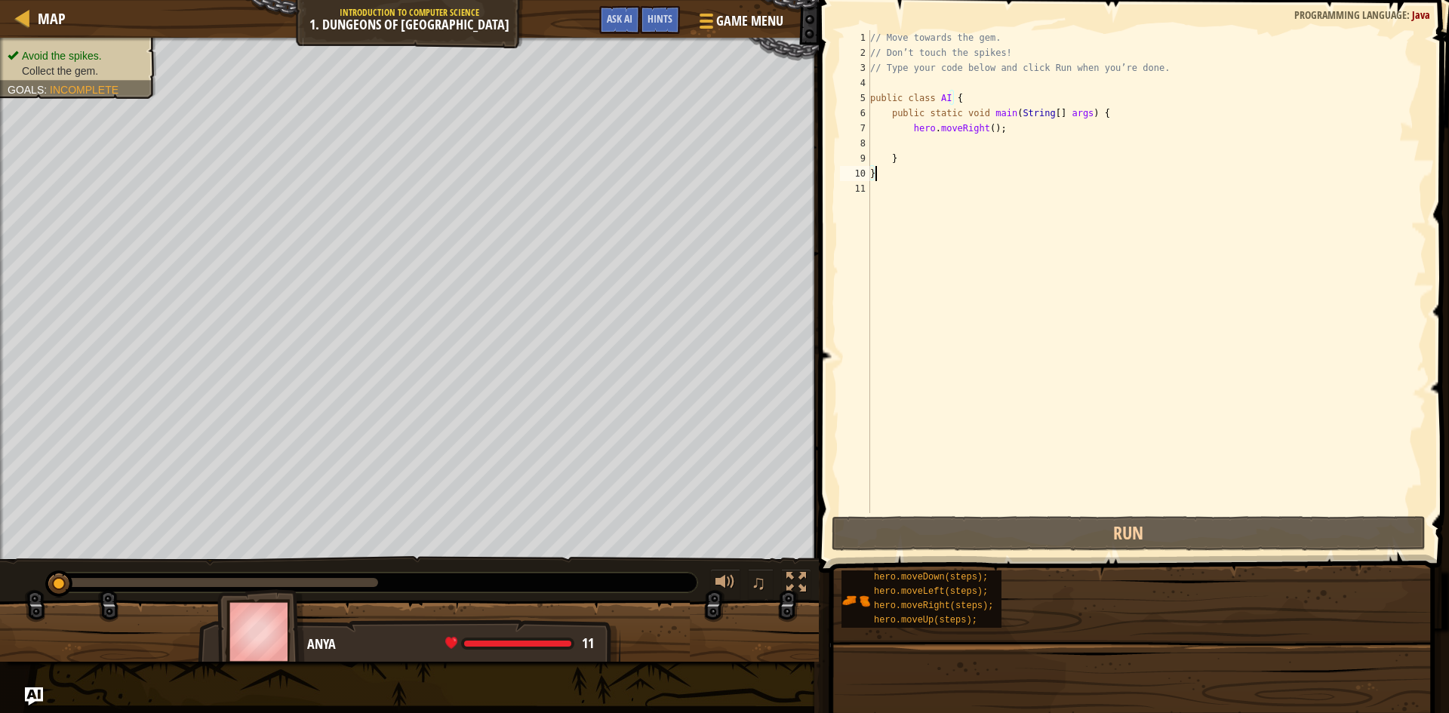
click at [963, 184] on div "// Move towards the gem. // Don’t touch the spikes! // Type your code below and…" at bounding box center [1147, 286] width 560 height 513
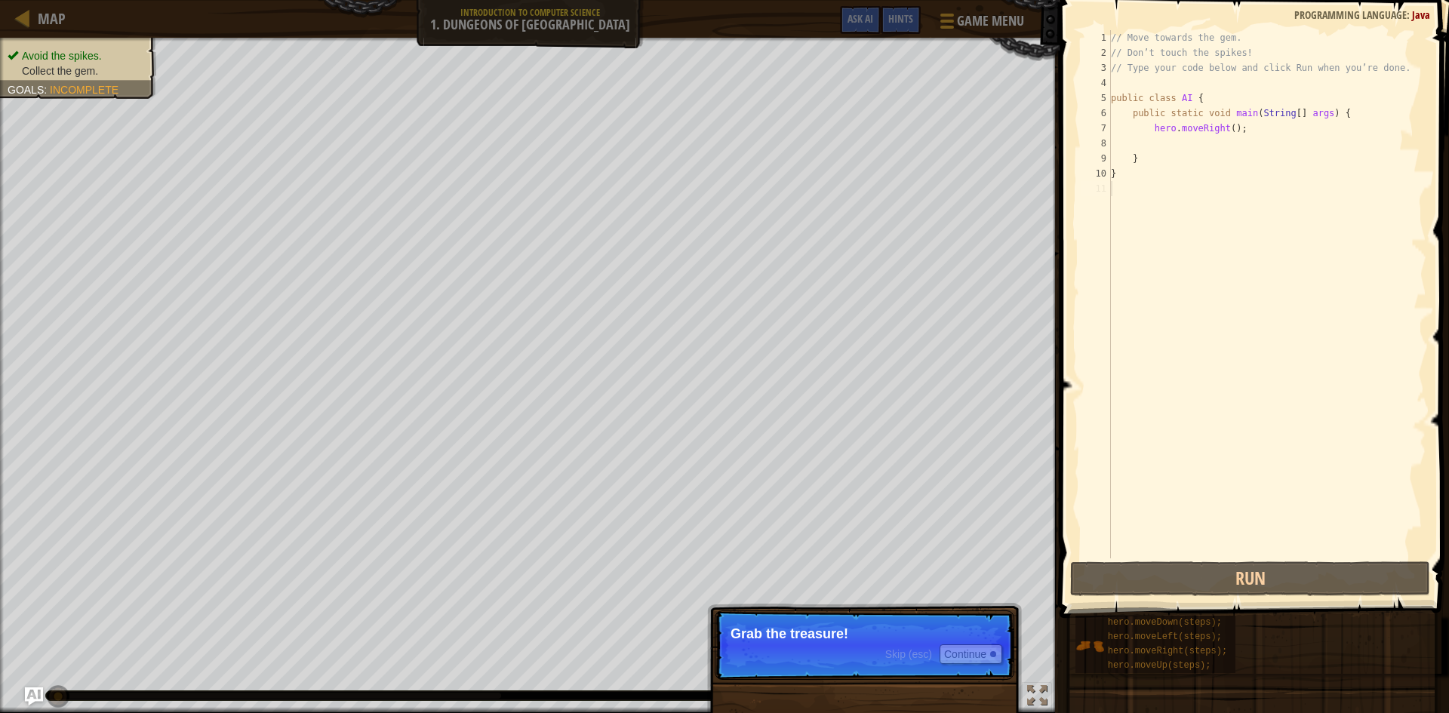
click at [829, 673] on p "Skip (esc) Continue Grab the treasure!" at bounding box center [865, 645] width 300 height 69
click at [985, 658] on button "Continue" at bounding box center [971, 655] width 63 height 20
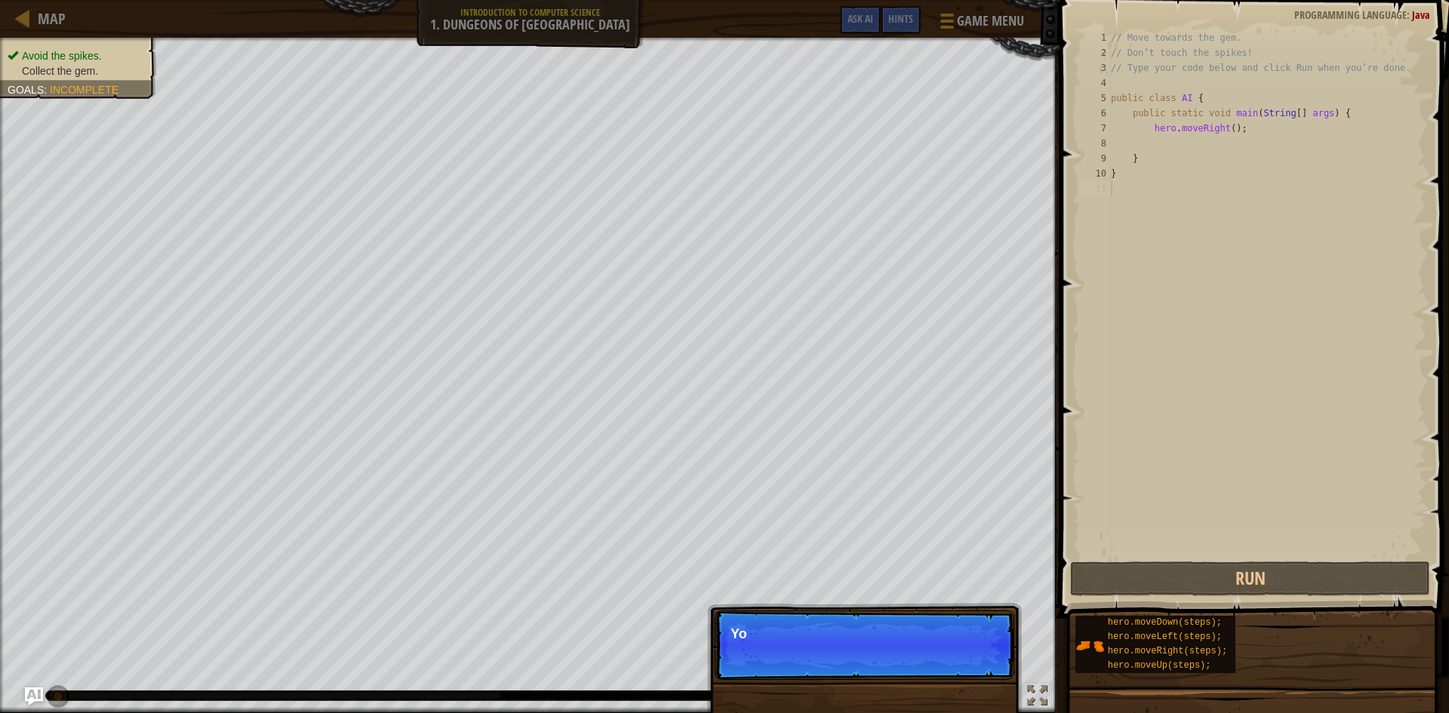
scroll to position [7, 0]
click at [876, 660] on p "Skip (esc) Continue You can use these meth" at bounding box center [865, 645] width 300 height 69
click at [963, 663] on button "Continue" at bounding box center [971, 655] width 63 height 20
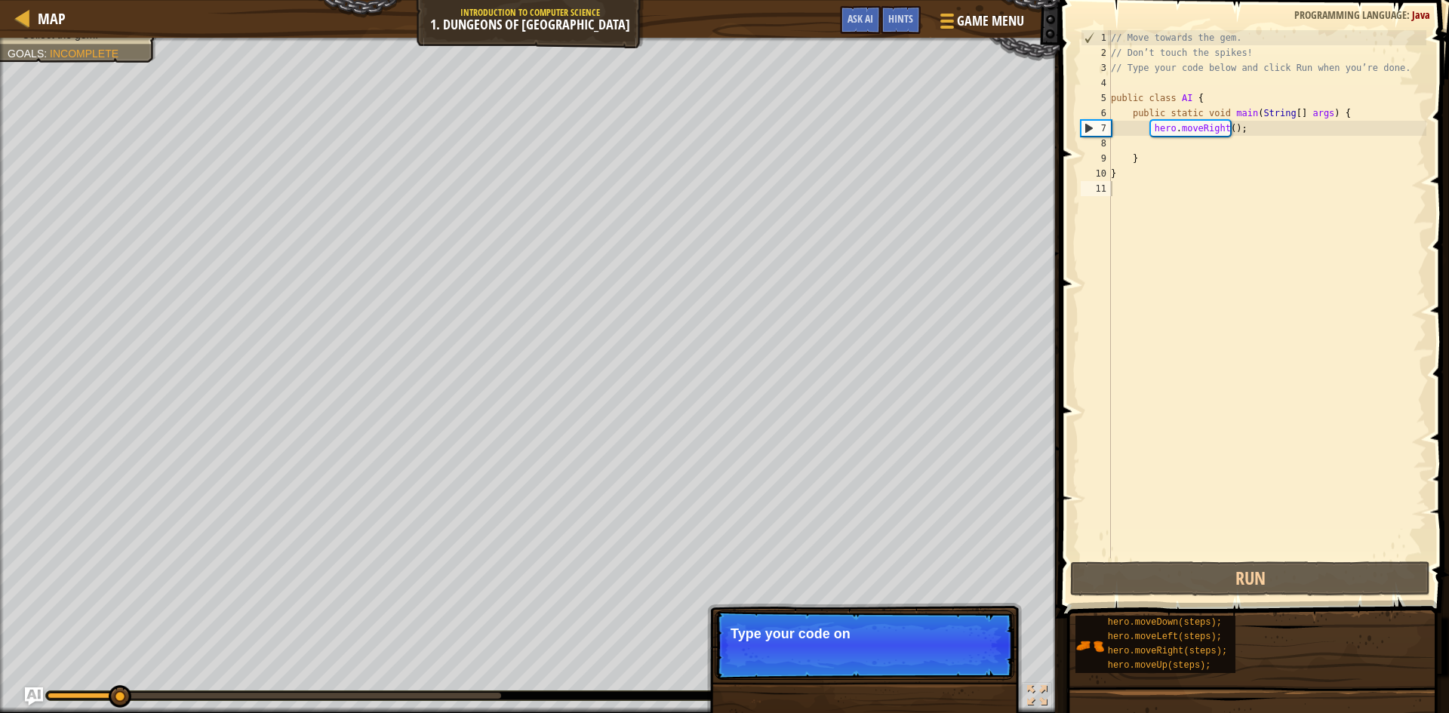
click at [963, 641] on p "Type your code on" at bounding box center [865, 633] width 268 height 15
click at [940, 653] on button "Continue" at bounding box center [971, 655] width 63 height 20
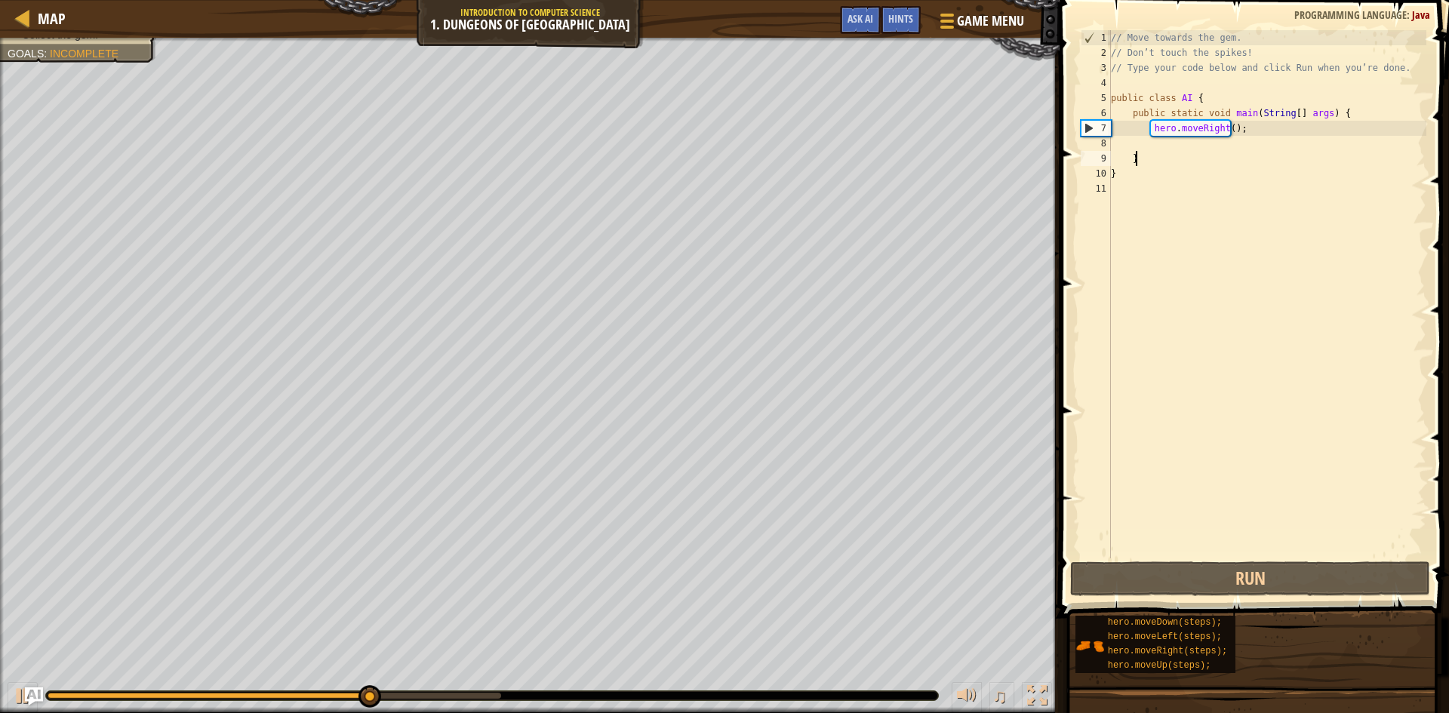
click at [1235, 155] on div "// Move towards the gem. // Don’t touch the spikes! // Type your code below and…" at bounding box center [1267, 309] width 318 height 558
type textarea "}"
click at [1246, 140] on div "// Move towards the gem. // Don’t touch the spikes! // Type your code below and…" at bounding box center [1267, 309] width 318 height 558
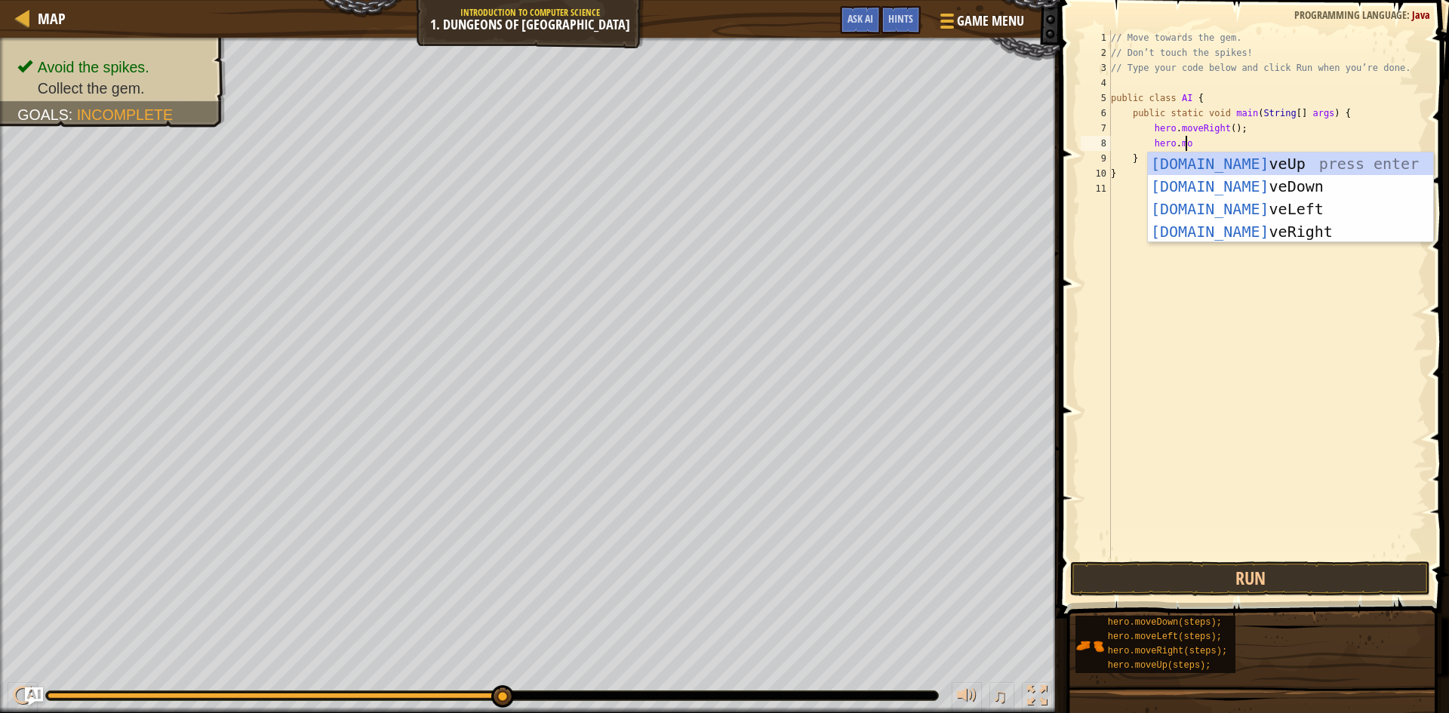
scroll to position [7, 6]
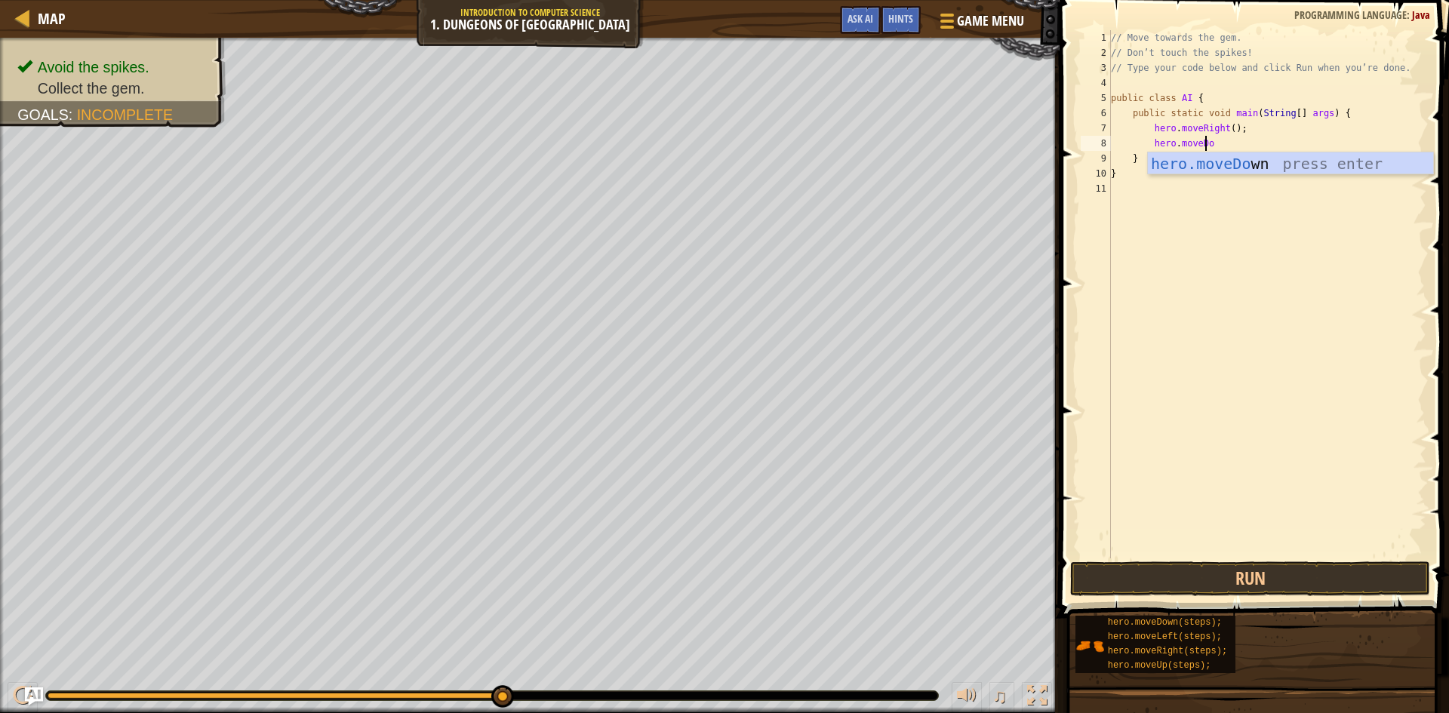
type textarea "hero.moveDown"
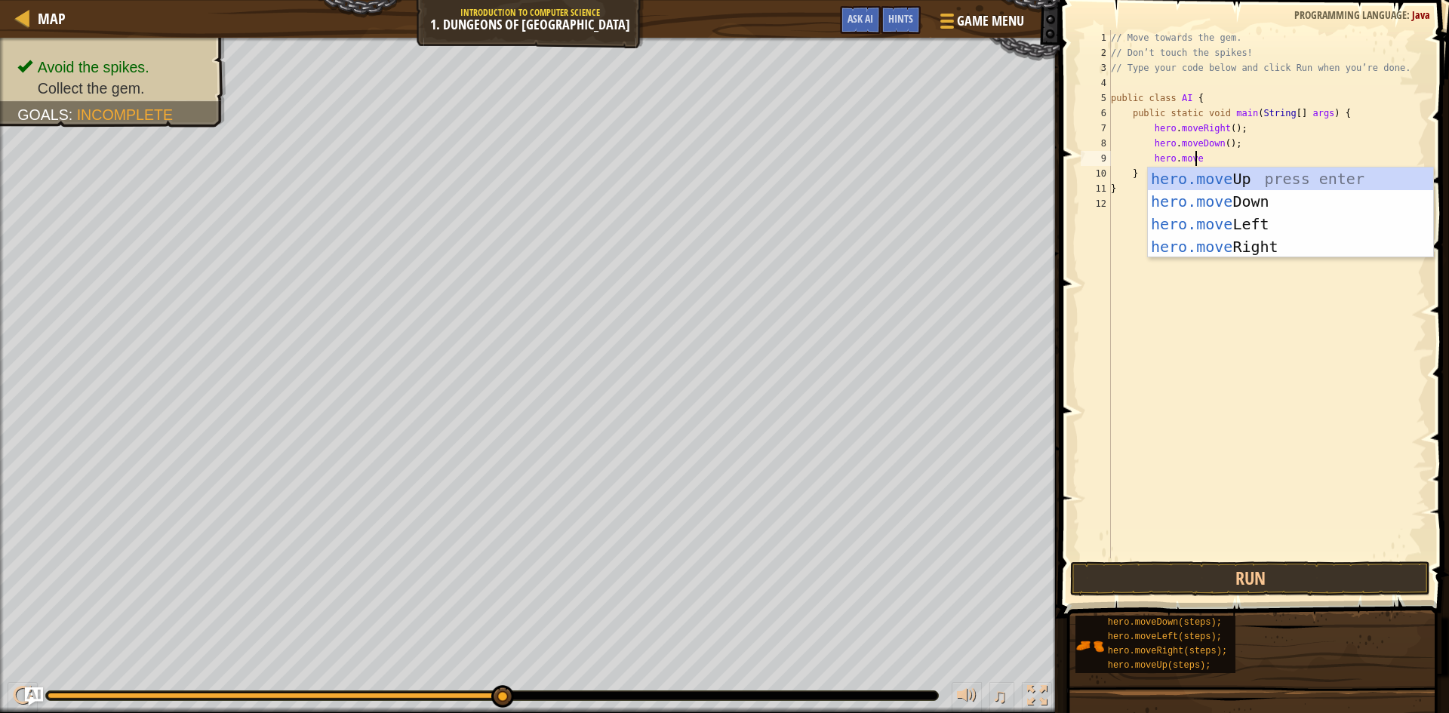
type textarea "hero.move"
click at [1250, 255] on div "hero.move Up press enter hero.move Down press enter hero.move Left press enter …" at bounding box center [1290, 236] width 285 height 136
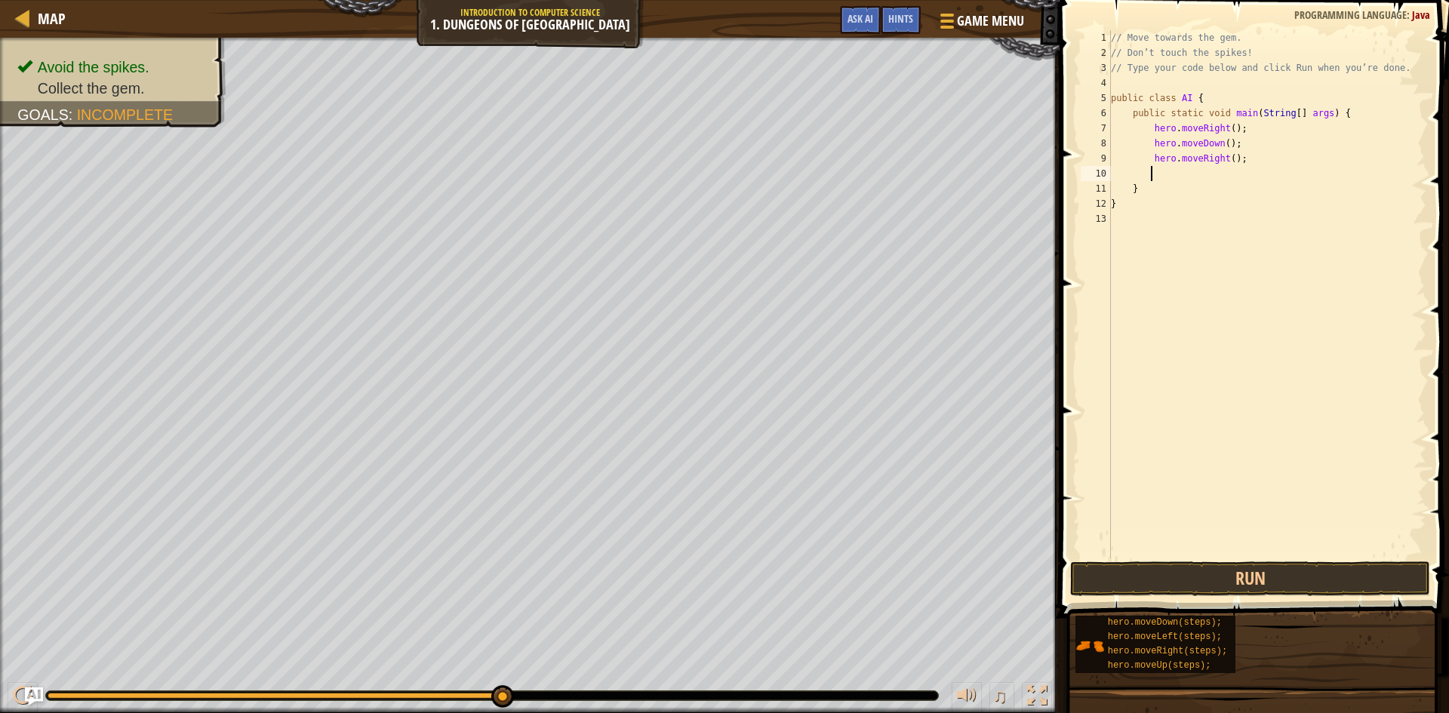
scroll to position [7, 2]
click at [1266, 580] on button "Run" at bounding box center [1250, 579] width 360 height 35
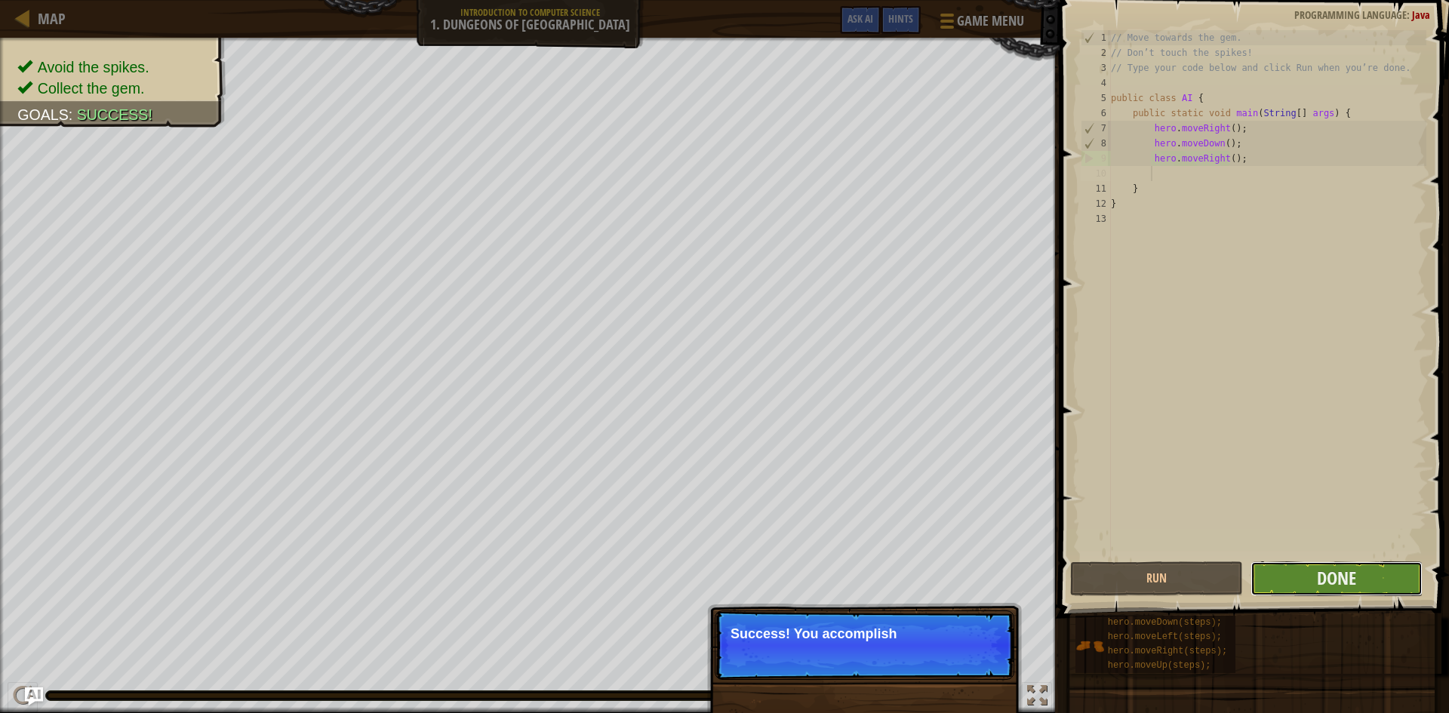
click at [1300, 583] on button "Done" at bounding box center [1337, 579] width 173 height 35
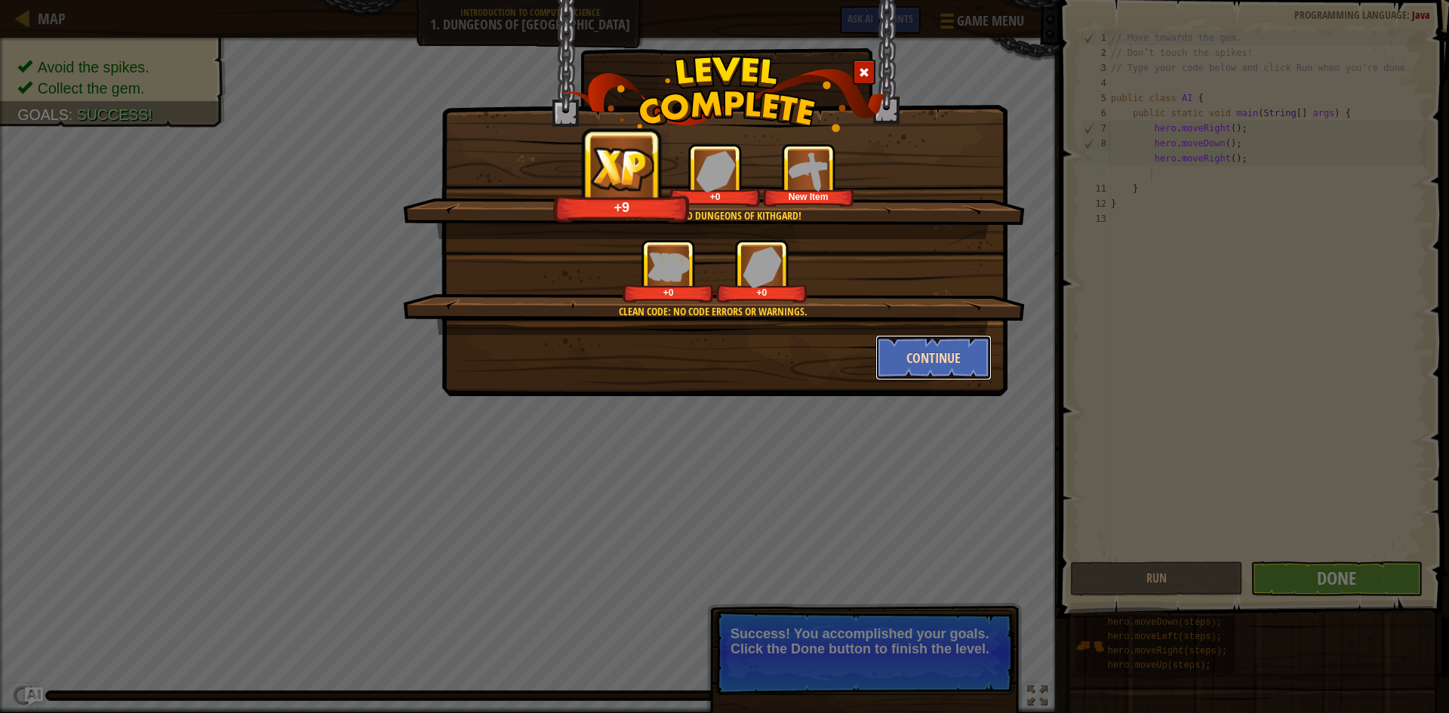
click at [921, 346] on button "Continue" at bounding box center [933, 357] width 117 height 45
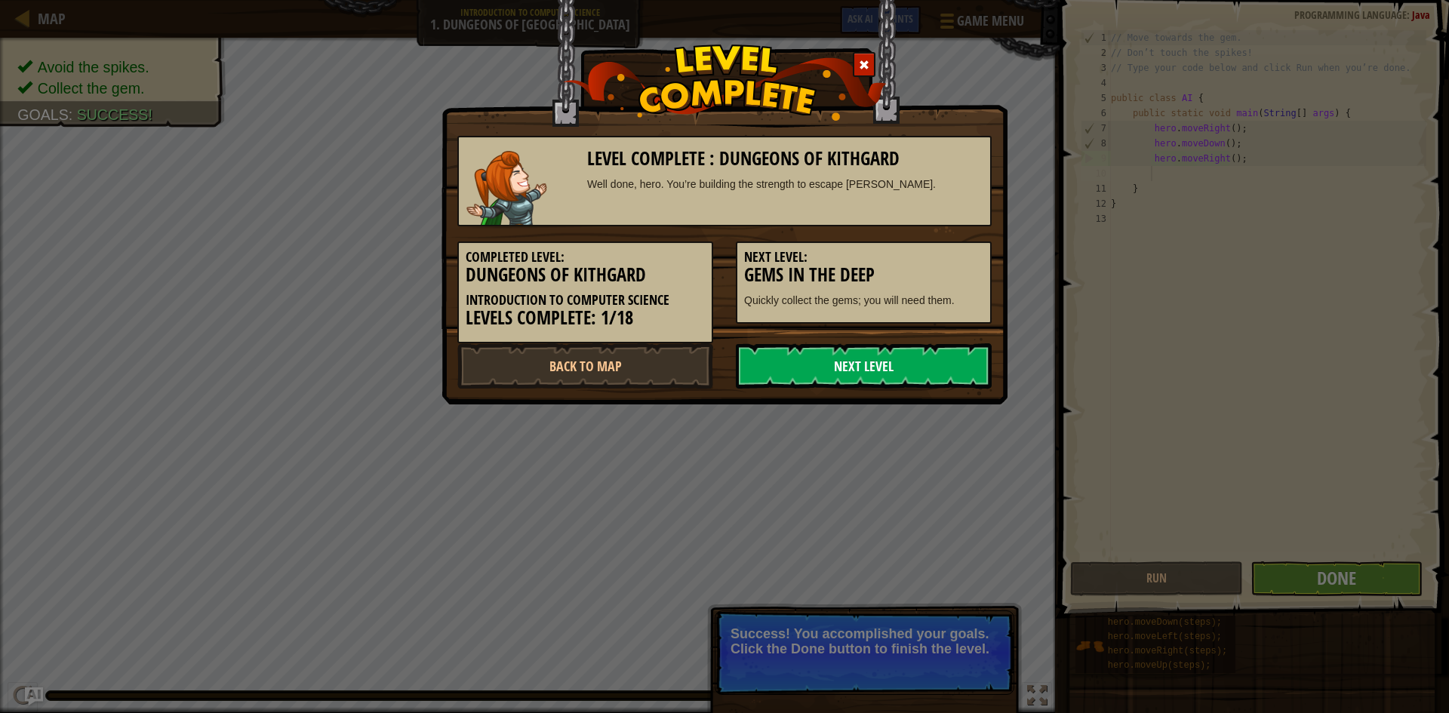
click at [918, 358] on link "Next Level" at bounding box center [864, 365] width 256 height 45
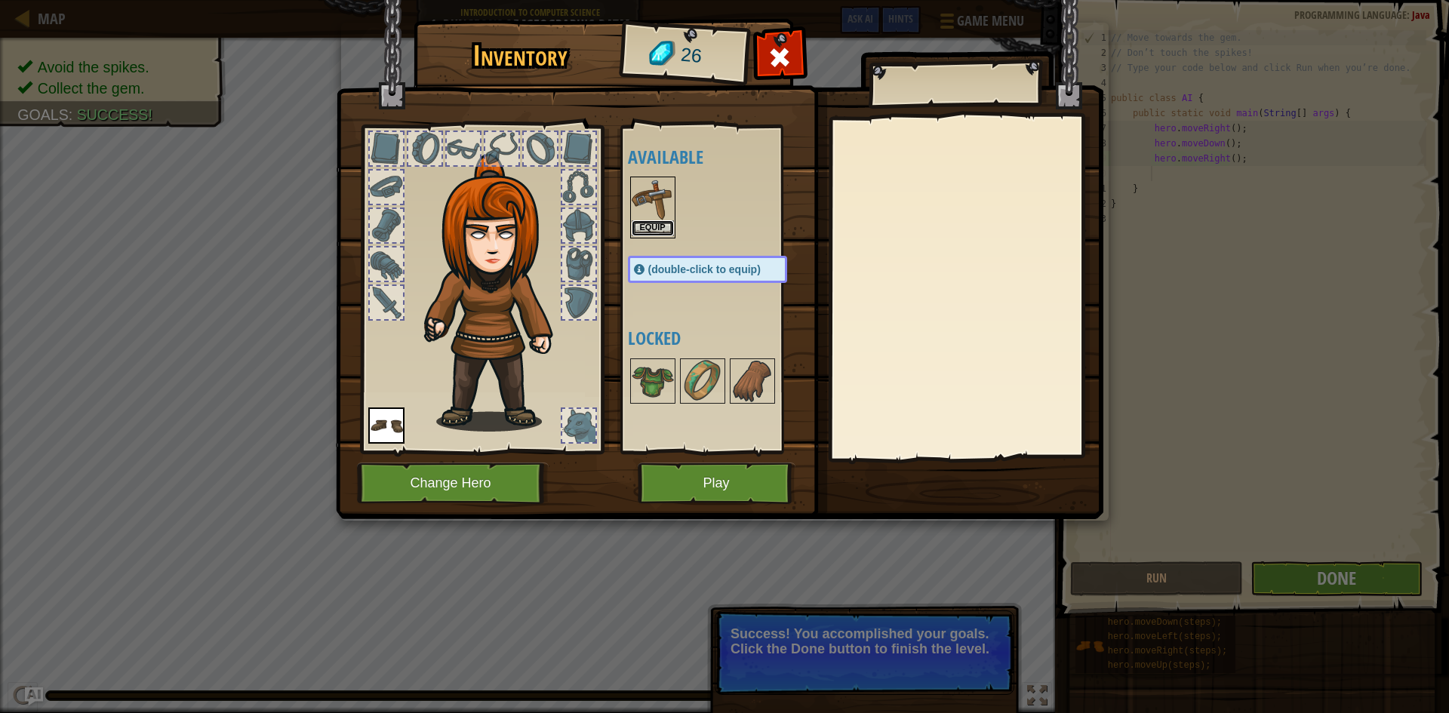
click at [660, 233] on button "Equip" at bounding box center [653, 228] width 42 height 16
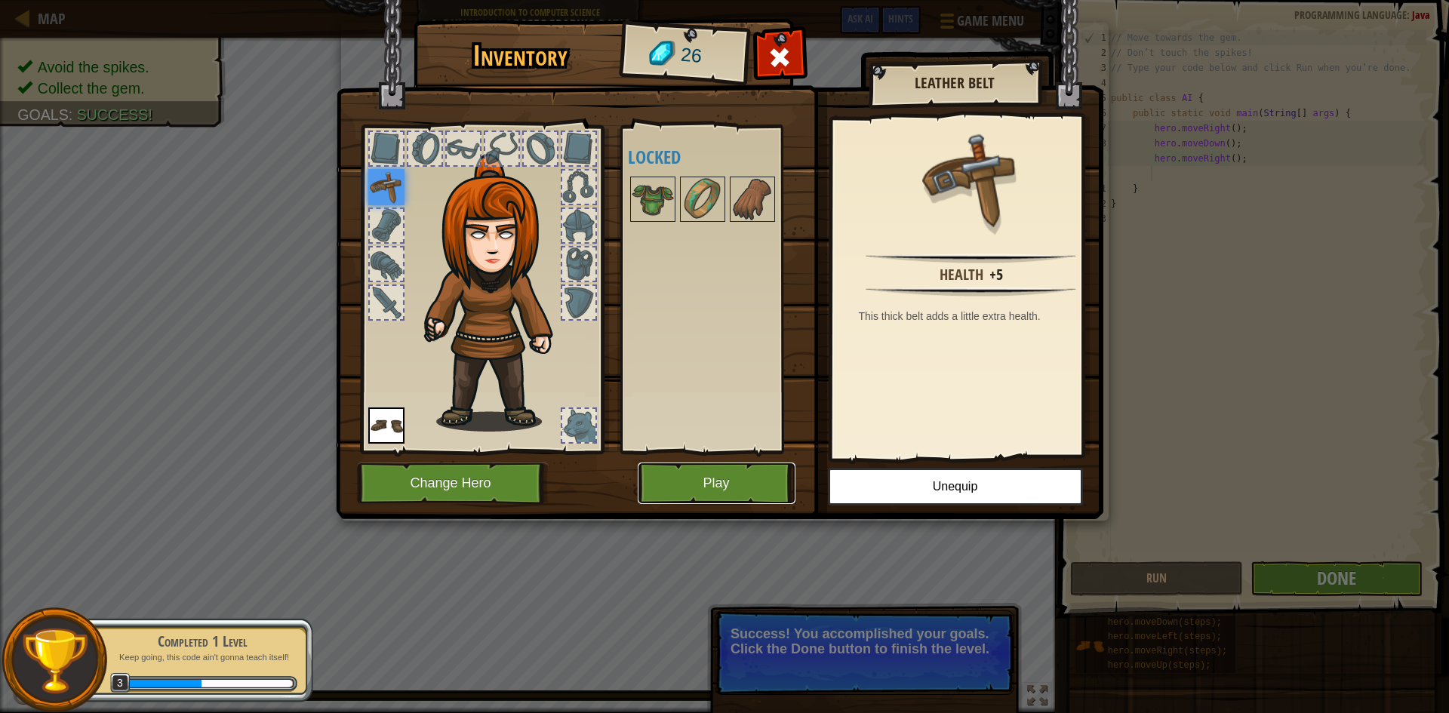
click at [740, 479] on button "Play" at bounding box center [717, 484] width 158 height 42
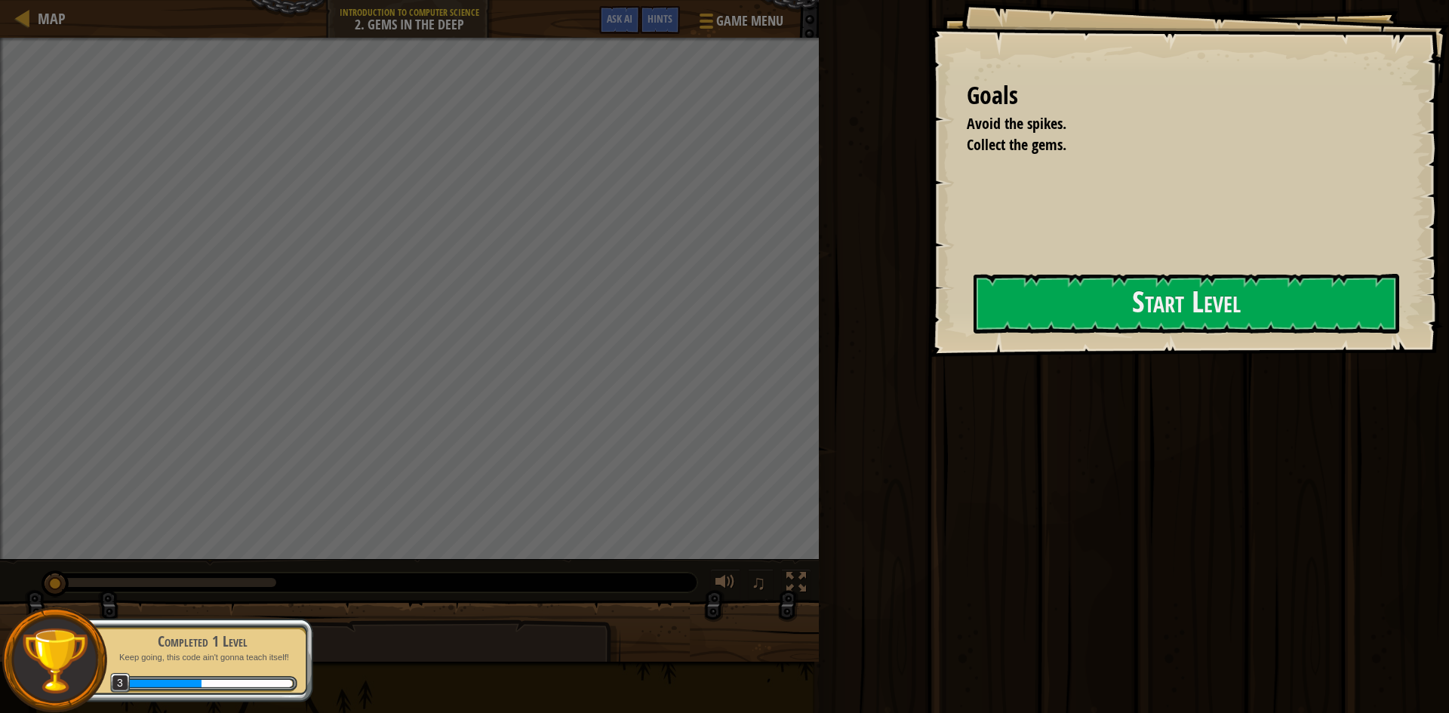
click at [1200, 266] on div "Goals Avoid the spikes. Collect the gems. Start Level Error loading from server…" at bounding box center [1189, 178] width 520 height 357
click at [1192, 329] on button "Start Level" at bounding box center [1187, 304] width 426 height 60
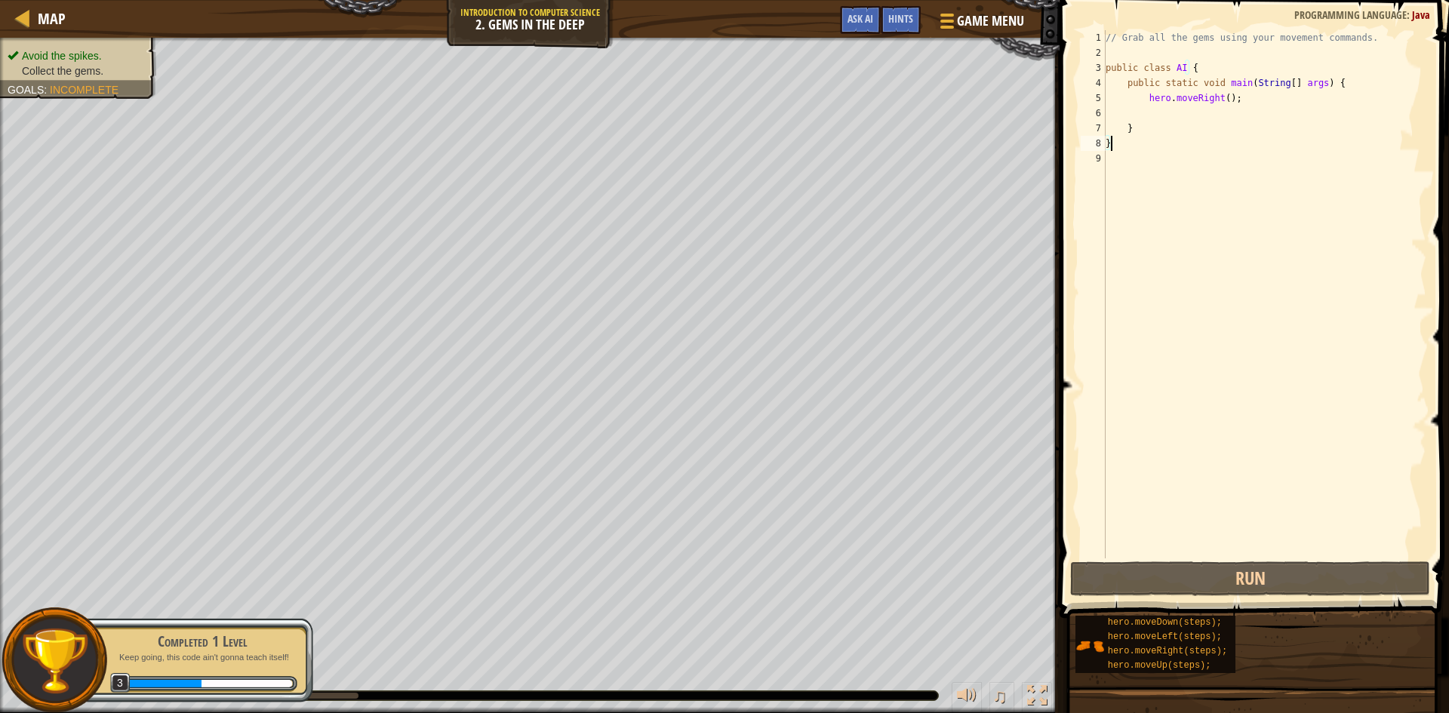
click at [1208, 108] on div "// Grab all the gems using your movement commands. public class AI { public sta…" at bounding box center [1265, 309] width 324 height 558
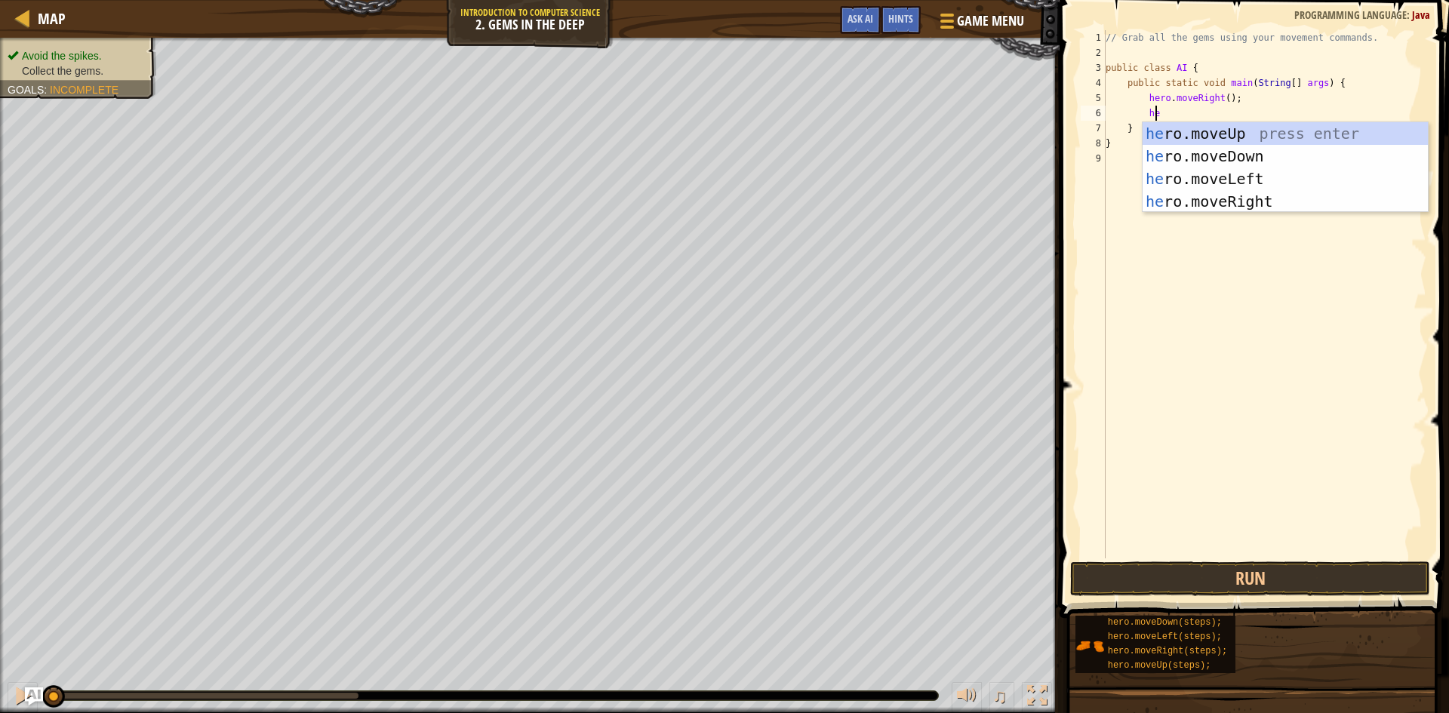
scroll to position [7, 5]
type textarea "hero."
click at [1257, 165] on div "hero. moveUp press enter hero. moveDown press enter hero. moveLeft press enter …" at bounding box center [1285, 190] width 285 height 136
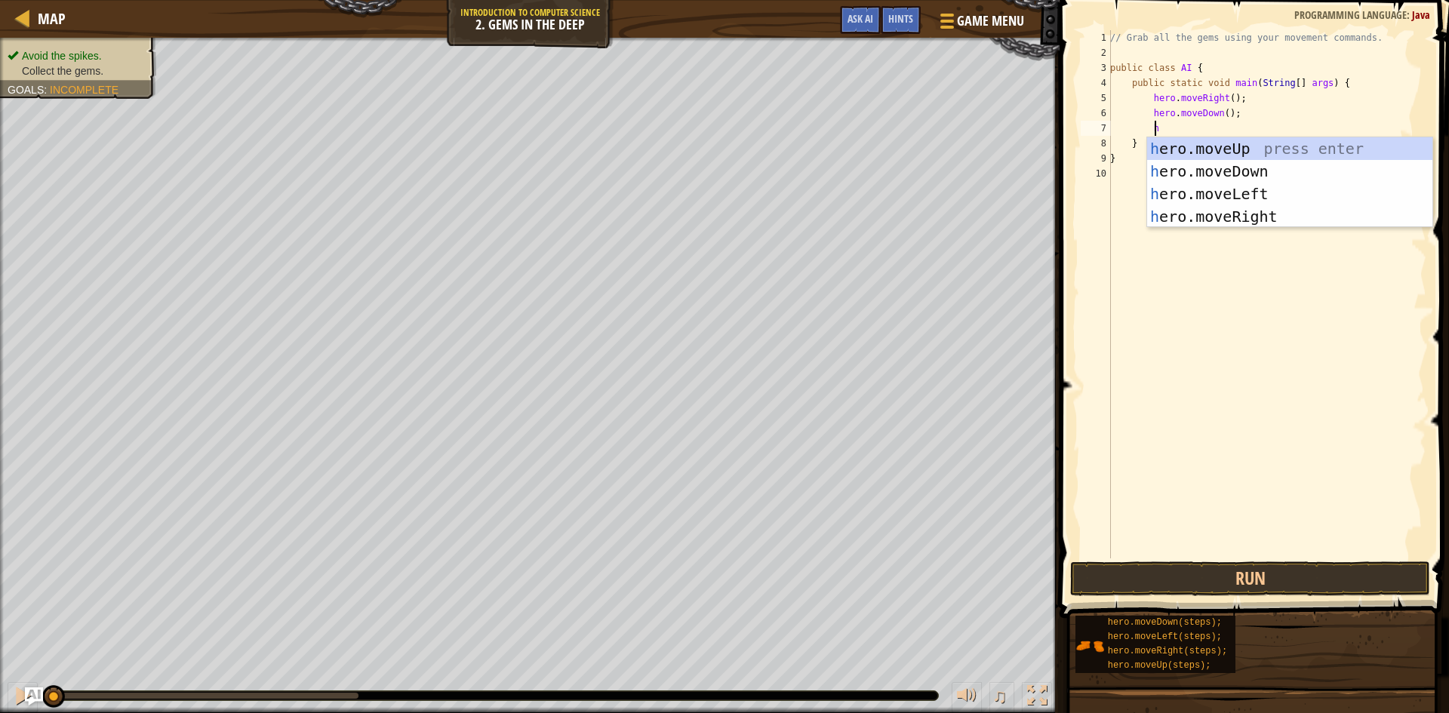
type textarea "he"
click at [1248, 143] on div "he ro.moveUp press enter he ro.moveDown press enter he ro.moveLeft press enter …" at bounding box center [1289, 205] width 285 height 136
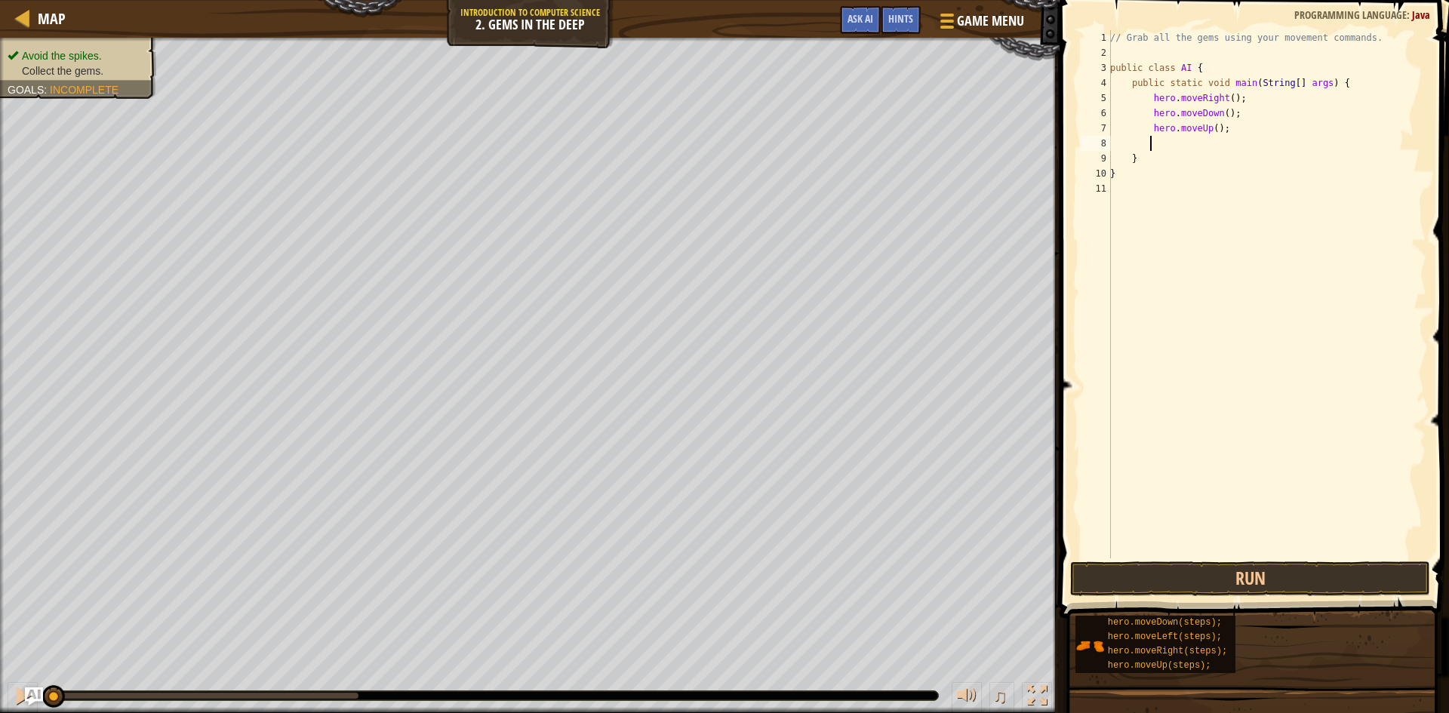
type textarea "he"
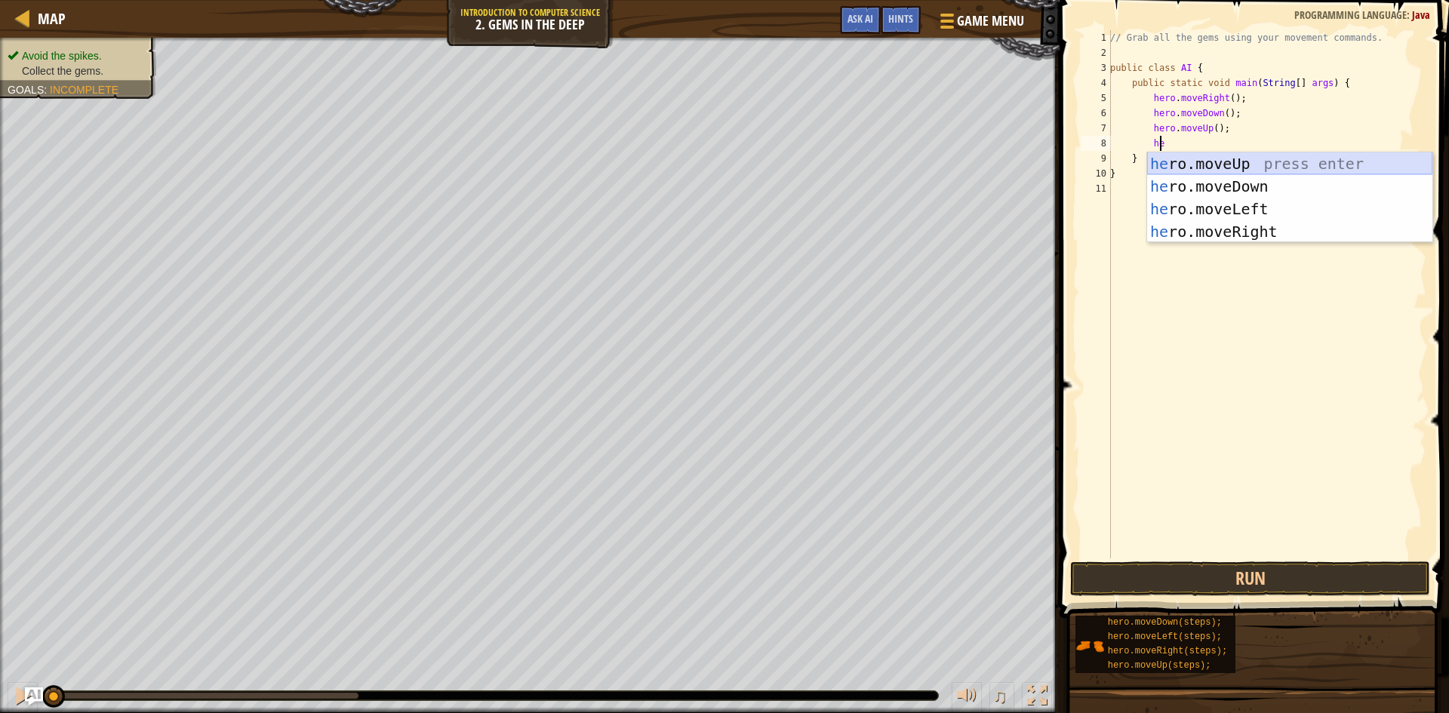
click at [1220, 168] on div "he ro.moveUp press enter he ro.moveDown press enter he ro.moveLeft press enter …" at bounding box center [1289, 220] width 285 height 136
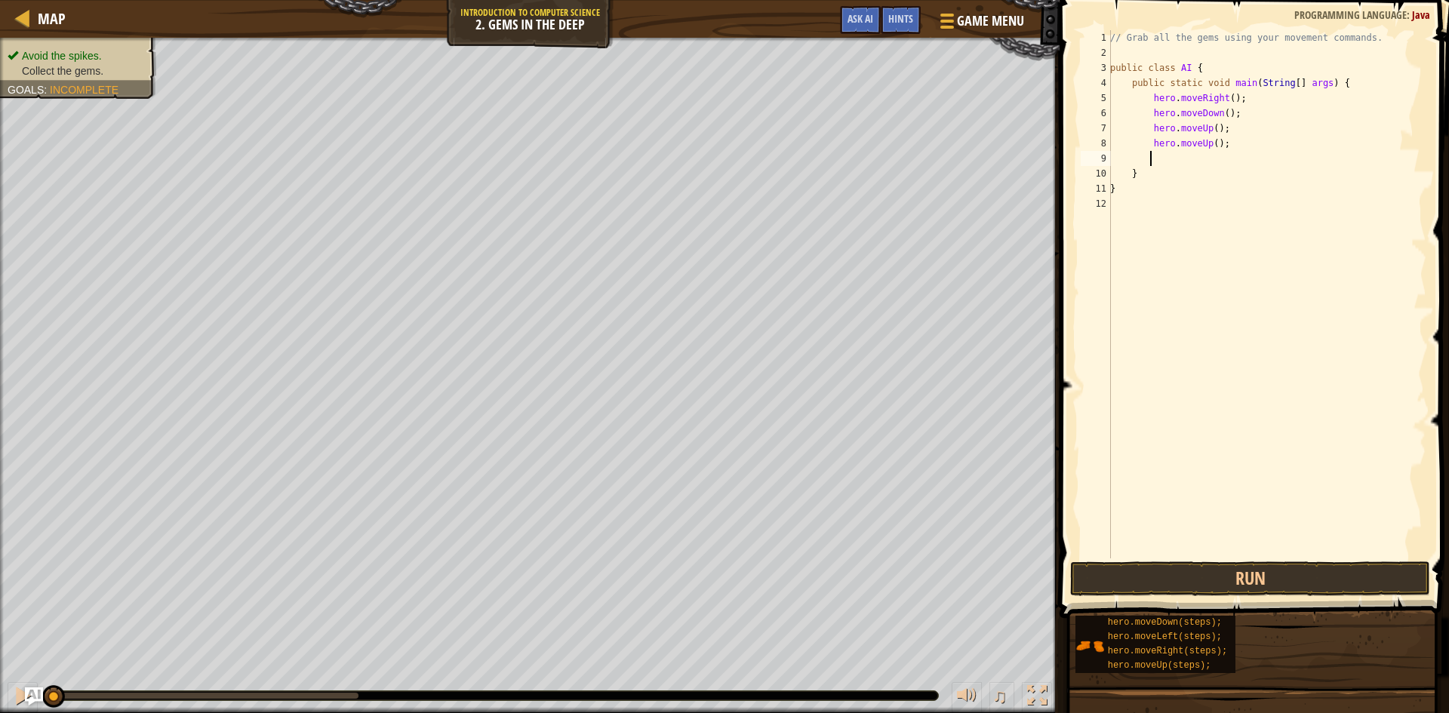
type textarea "he"
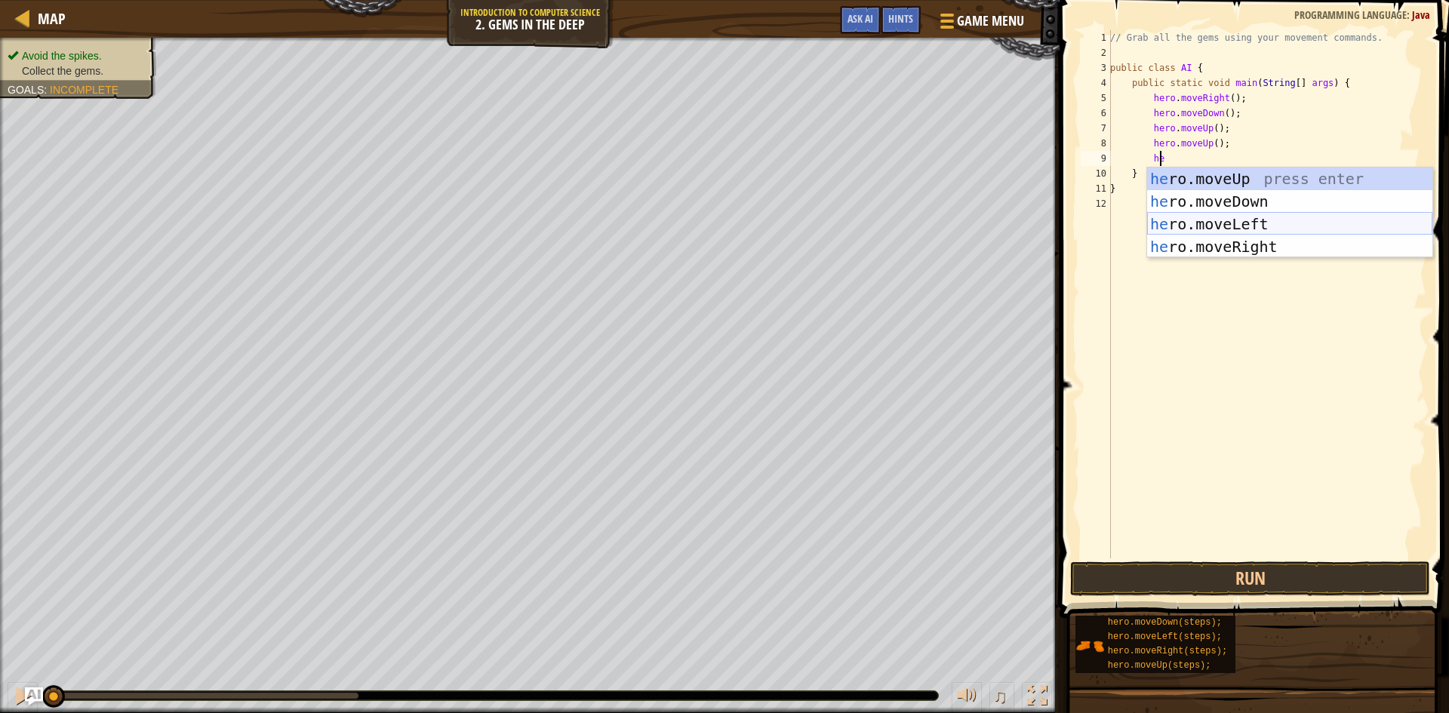
click at [1226, 217] on div "he ro.moveUp press enter he ro.moveDown press enter he ro.moveLeft press enter …" at bounding box center [1289, 236] width 285 height 136
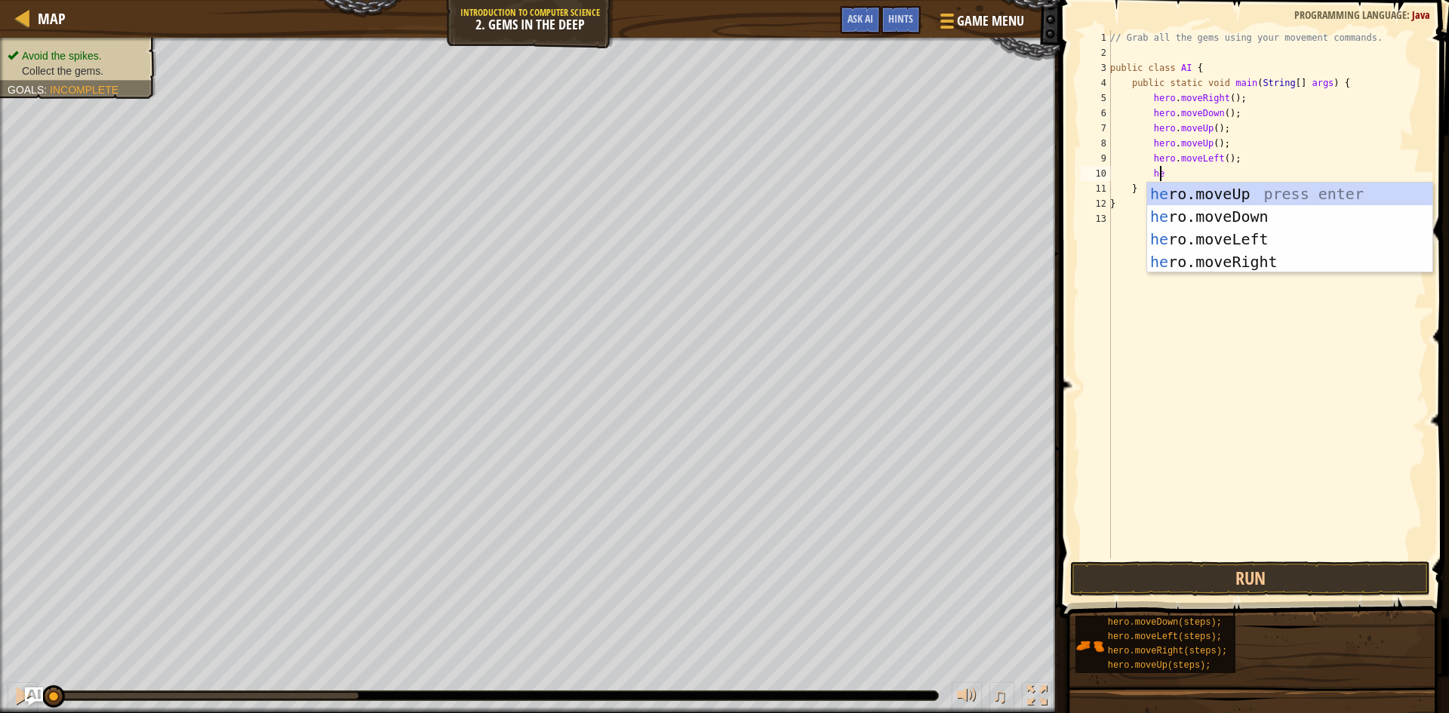
type textarea "h"
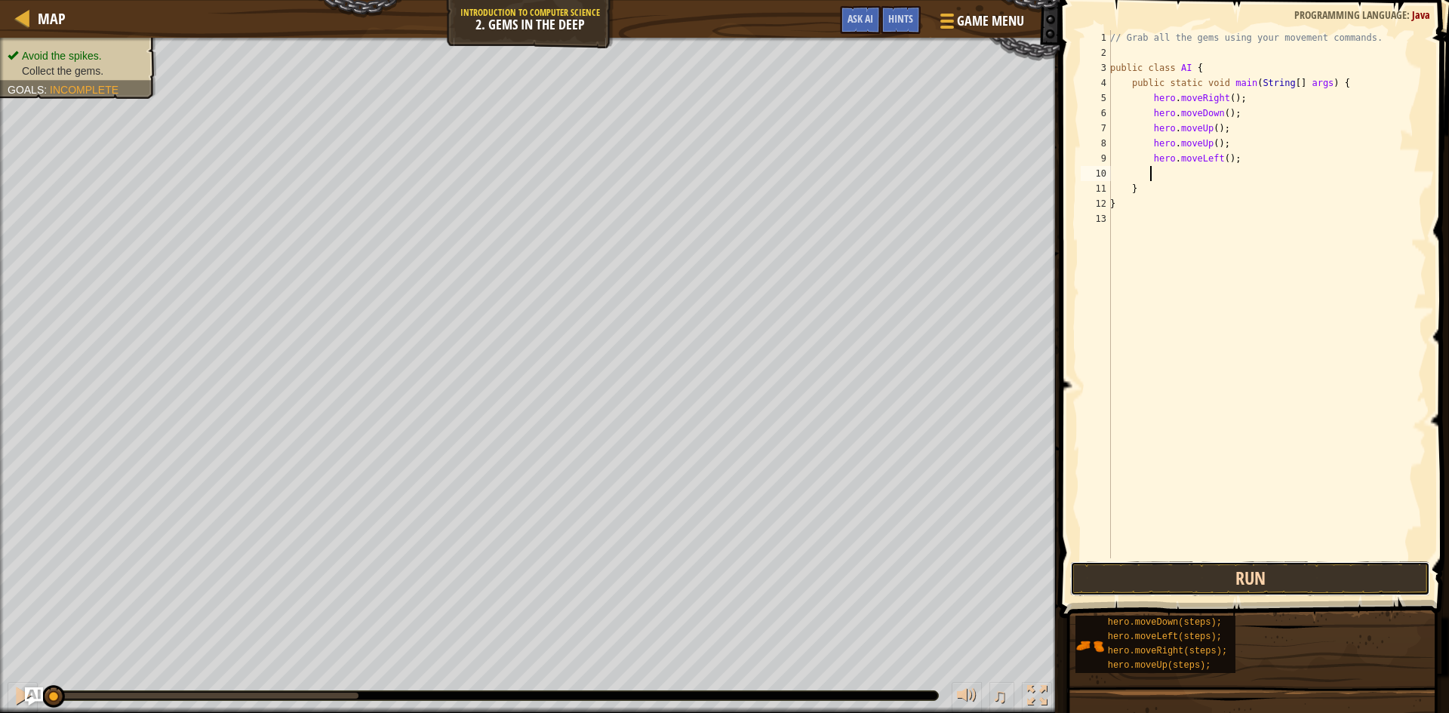
click at [1193, 585] on button "Run" at bounding box center [1250, 579] width 360 height 35
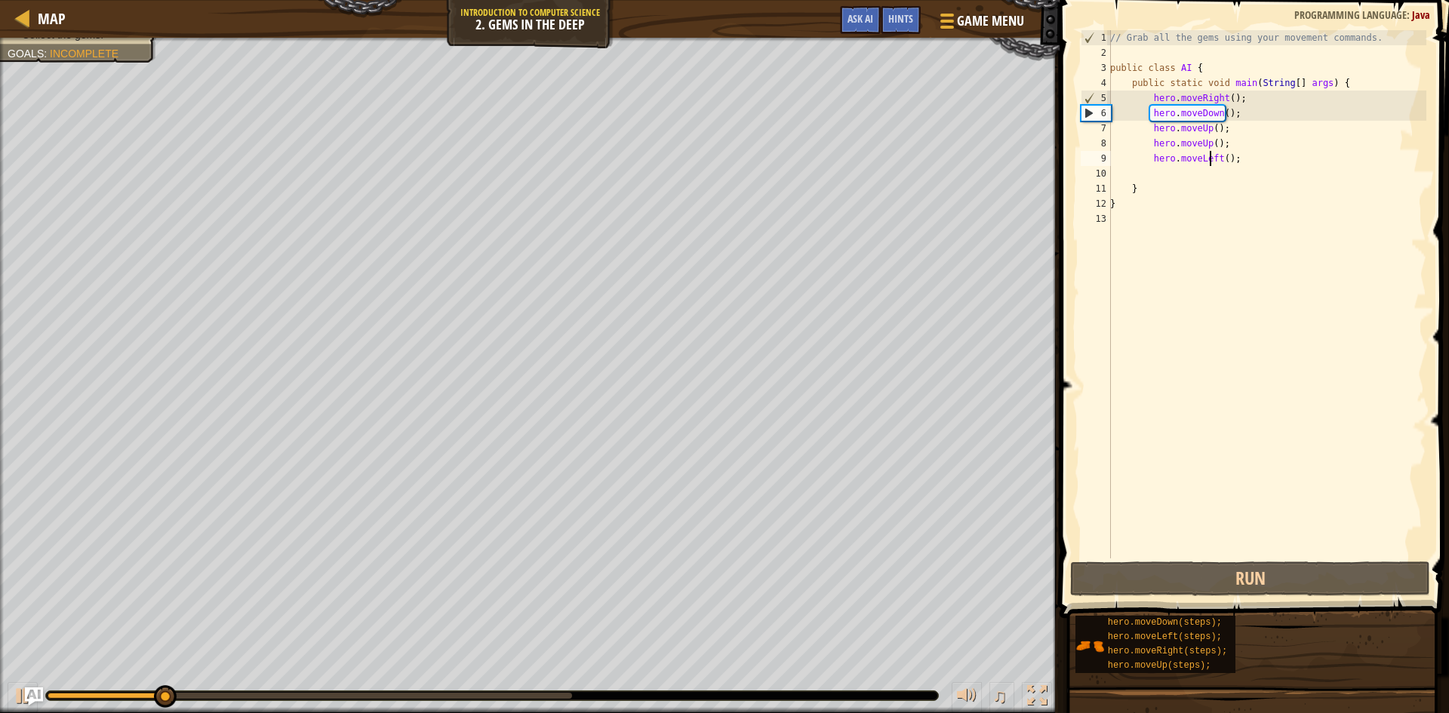
click at [1208, 158] on div "// Grab all the gems using your movement commands. public class AI { public sta…" at bounding box center [1266, 309] width 319 height 558
click at [1211, 159] on div "// Grab all the gems using your movement commands. public class AI { public sta…" at bounding box center [1266, 309] width 319 height 558
click at [1214, 159] on div "// Grab all the gems using your movement commands. public class AI { public sta…" at bounding box center [1266, 309] width 319 height 558
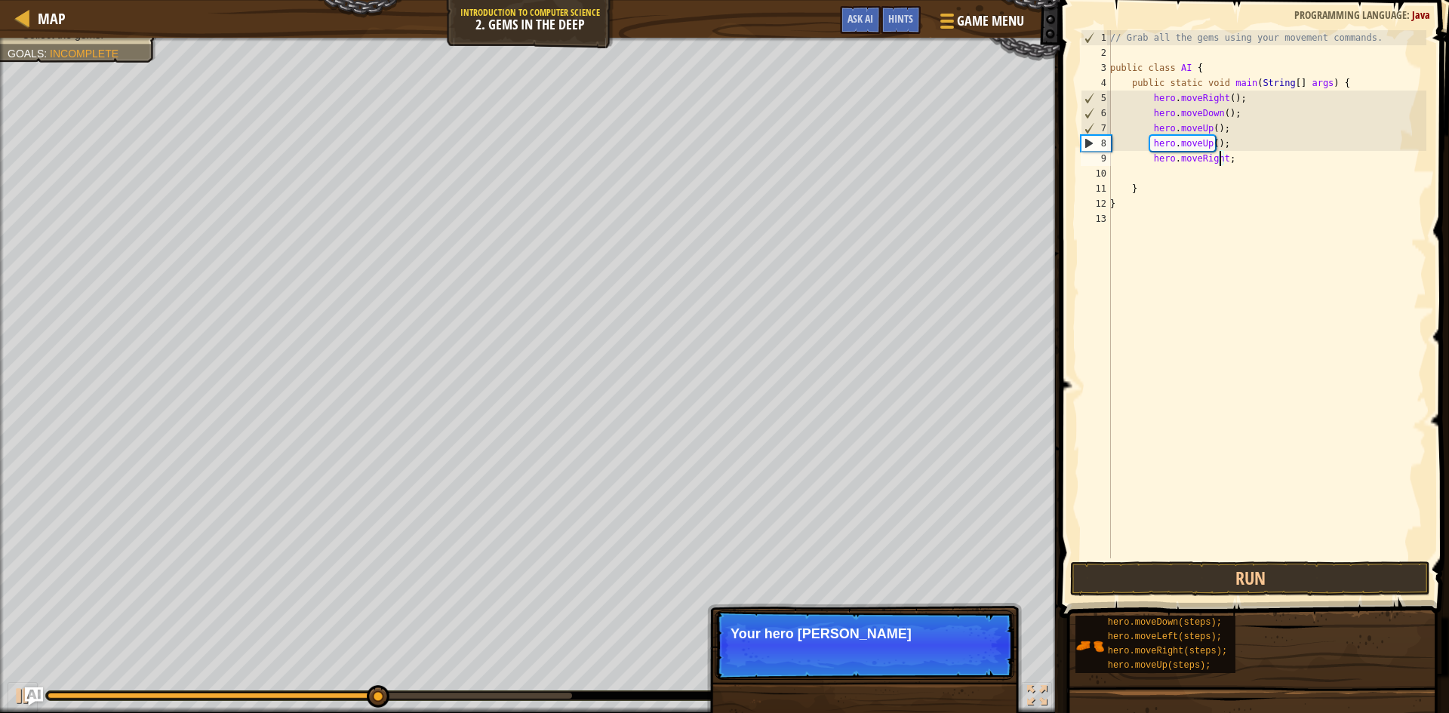
scroll to position [7, 9]
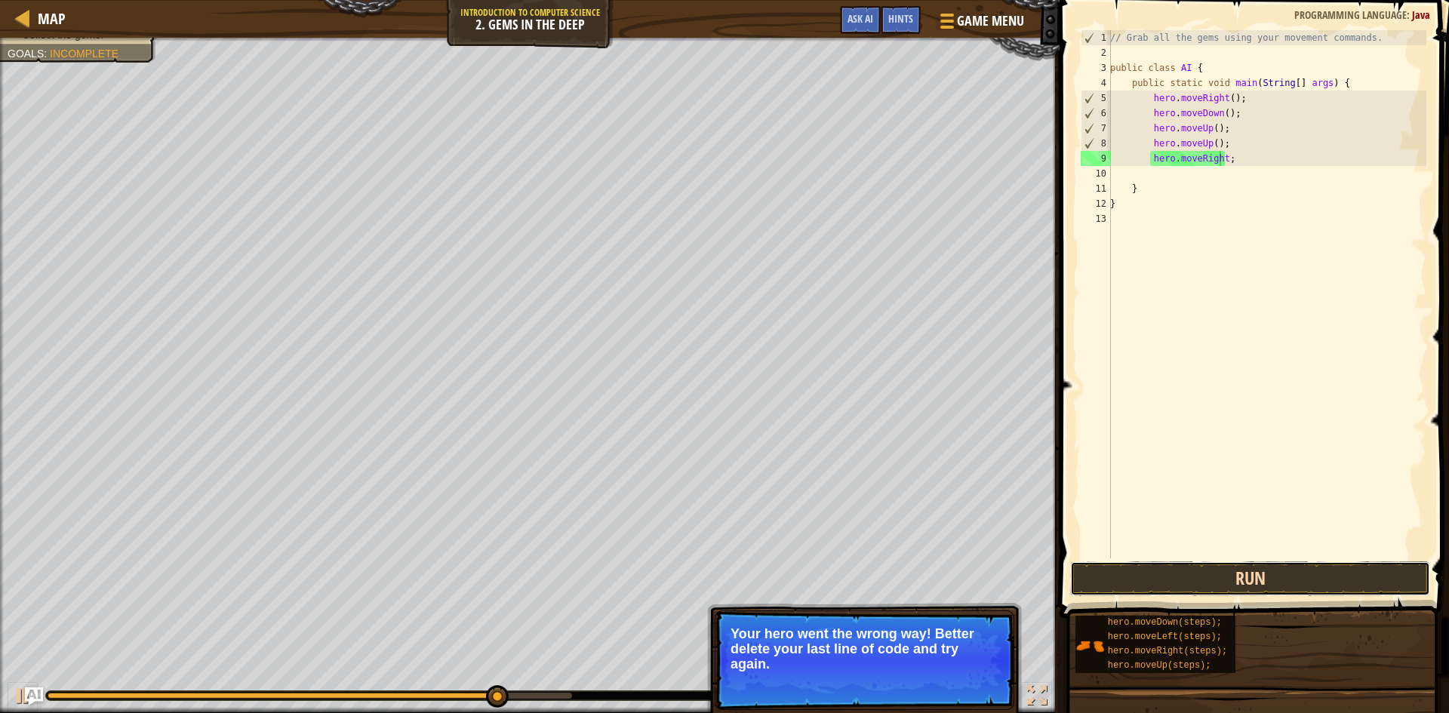
click at [1314, 563] on button "Run" at bounding box center [1250, 579] width 360 height 35
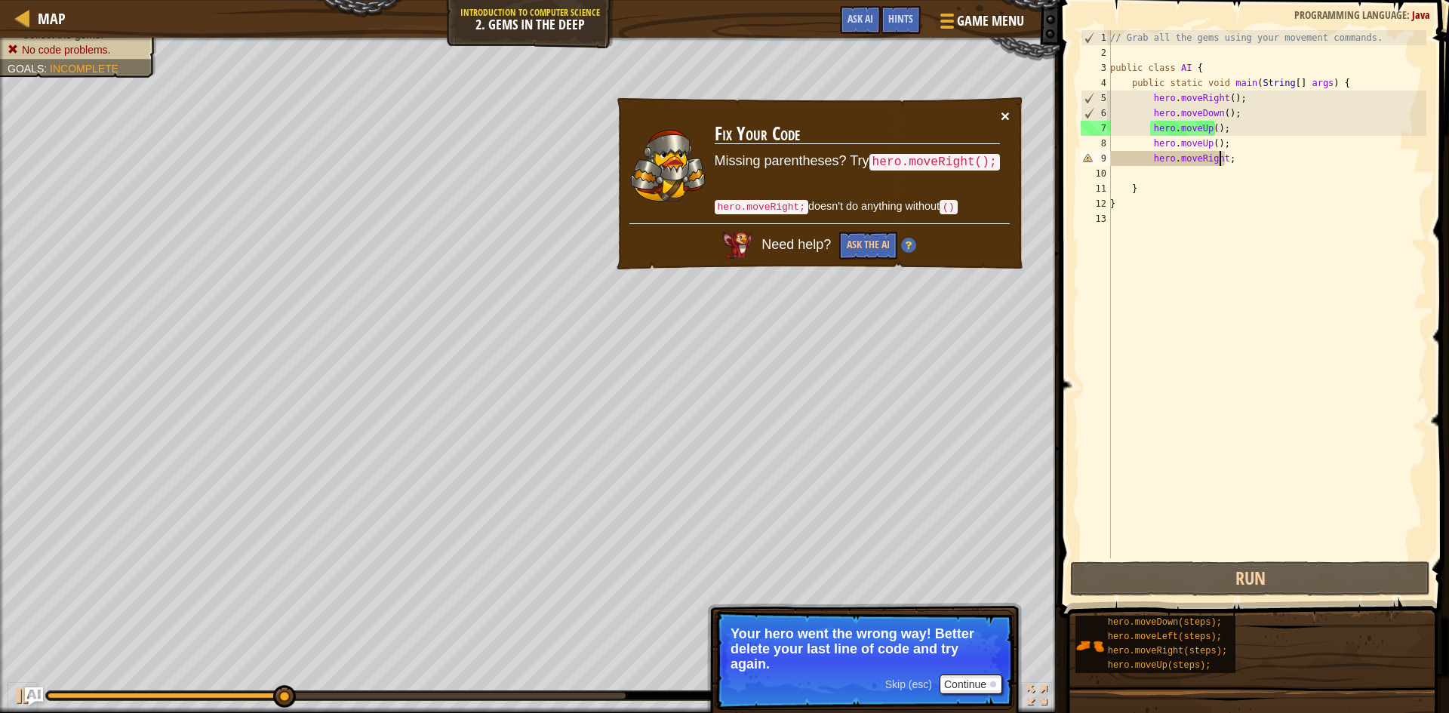
click at [1004, 112] on button "×" at bounding box center [1005, 116] width 9 height 16
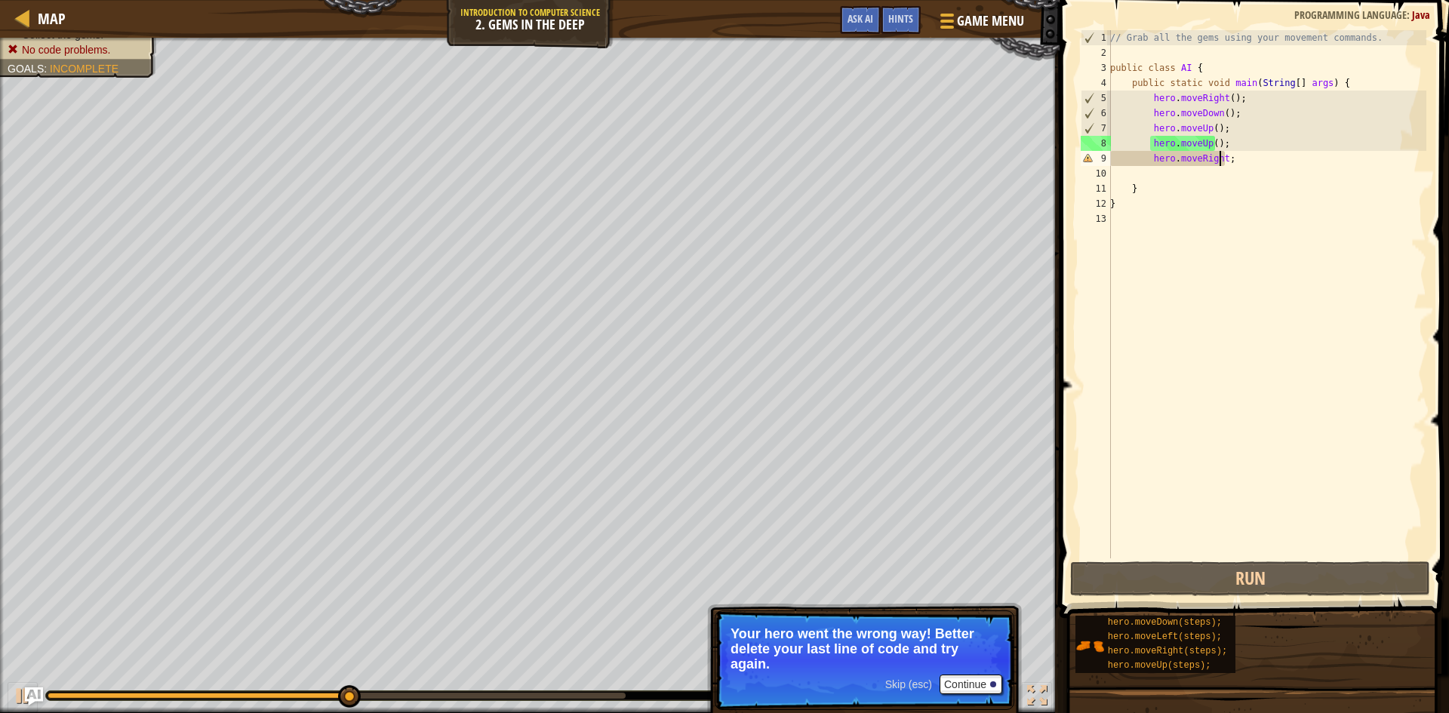
click at [1221, 156] on div "// Grab all the gems using your movement commands. public class AI { public sta…" at bounding box center [1266, 309] width 319 height 558
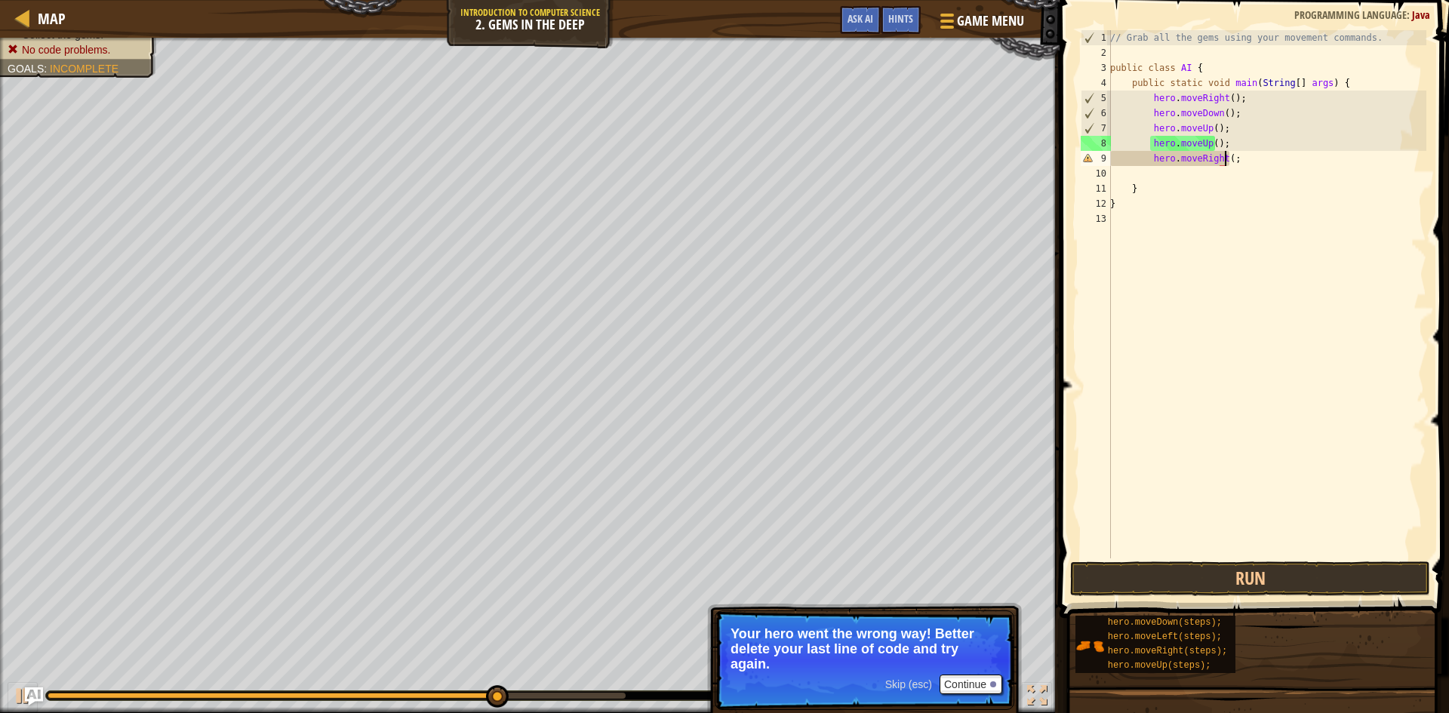
type textarea "hero.moveRight();"
click at [1225, 174] on div "// Grab all the gems using your movement commands. public class AI { public sta…" at bounding box center [1266, 309] width 319 height 558
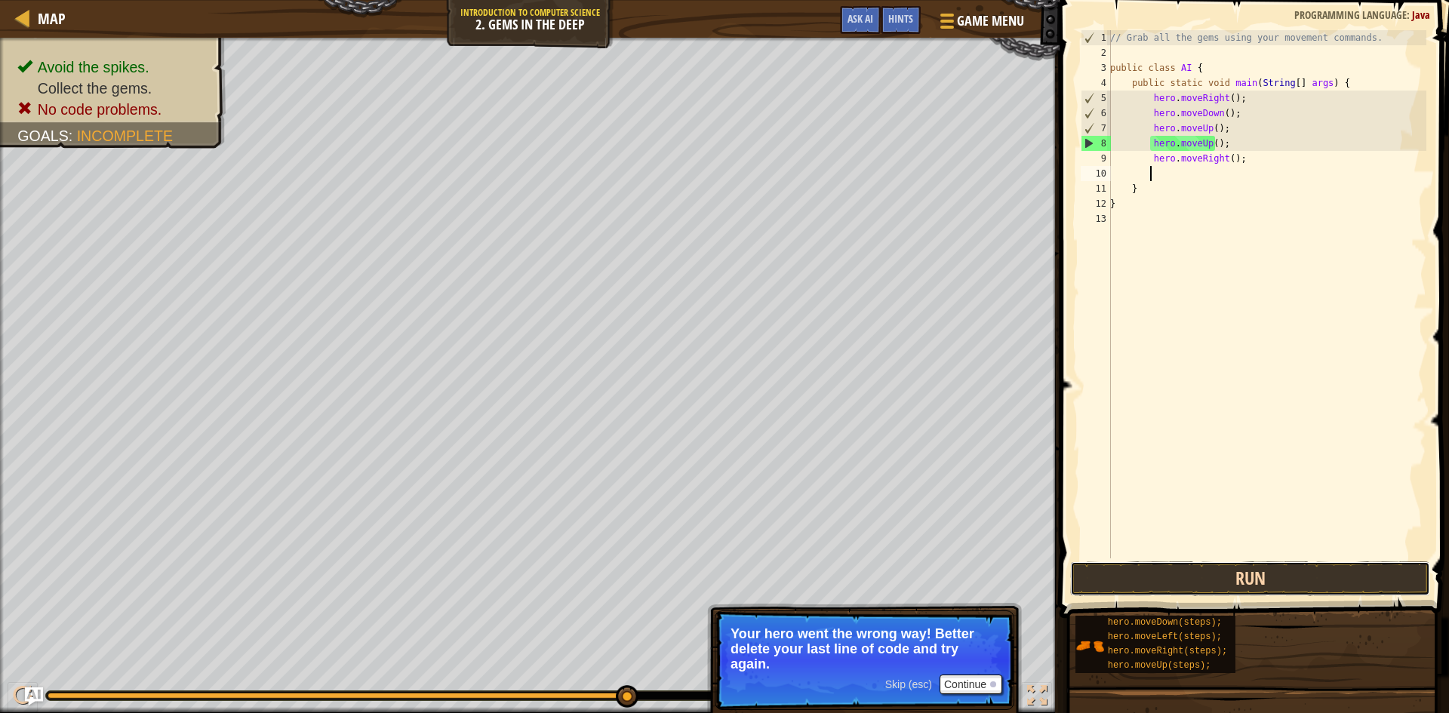
click at [1283, 580] on button "Run" at bounding box center [1250, 579] width 360 height 35
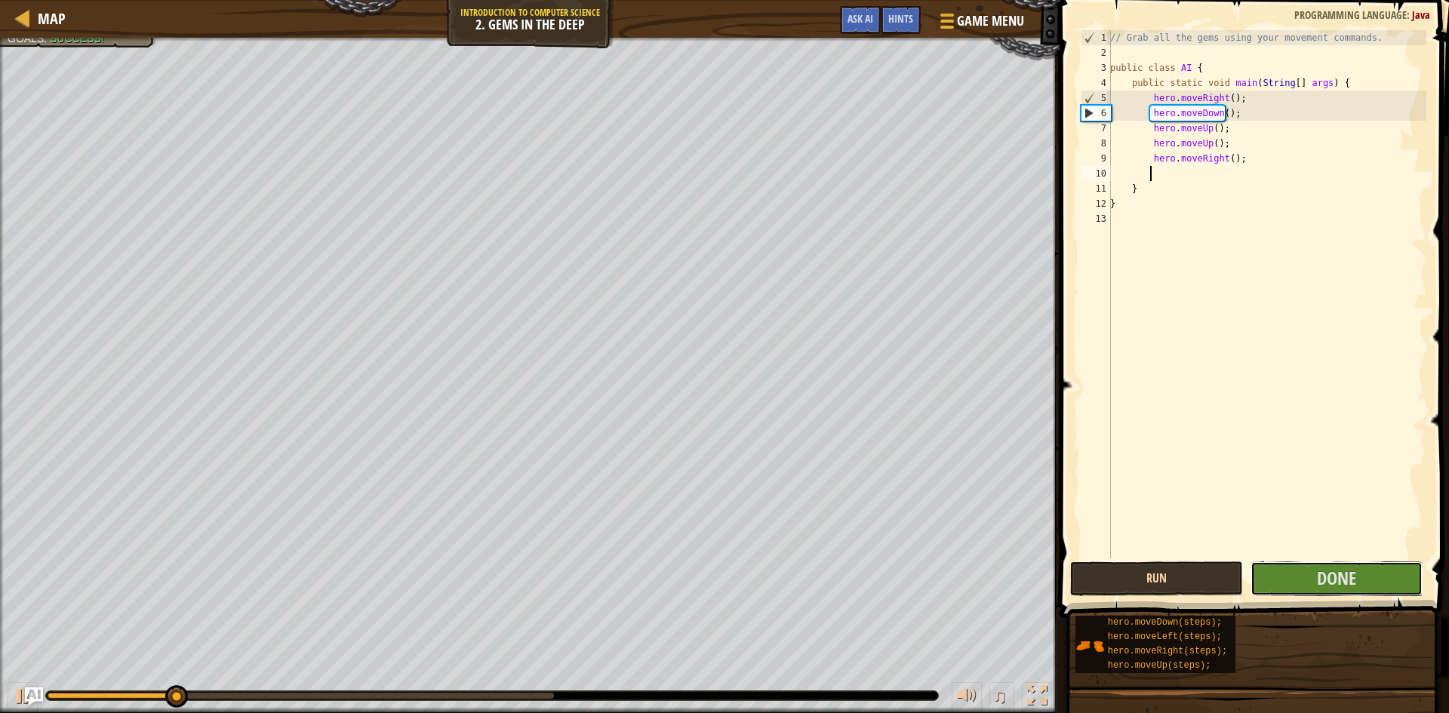
click at [1283, 580] on button "Done" at bounding box center [1337, 579] width 173 height 35
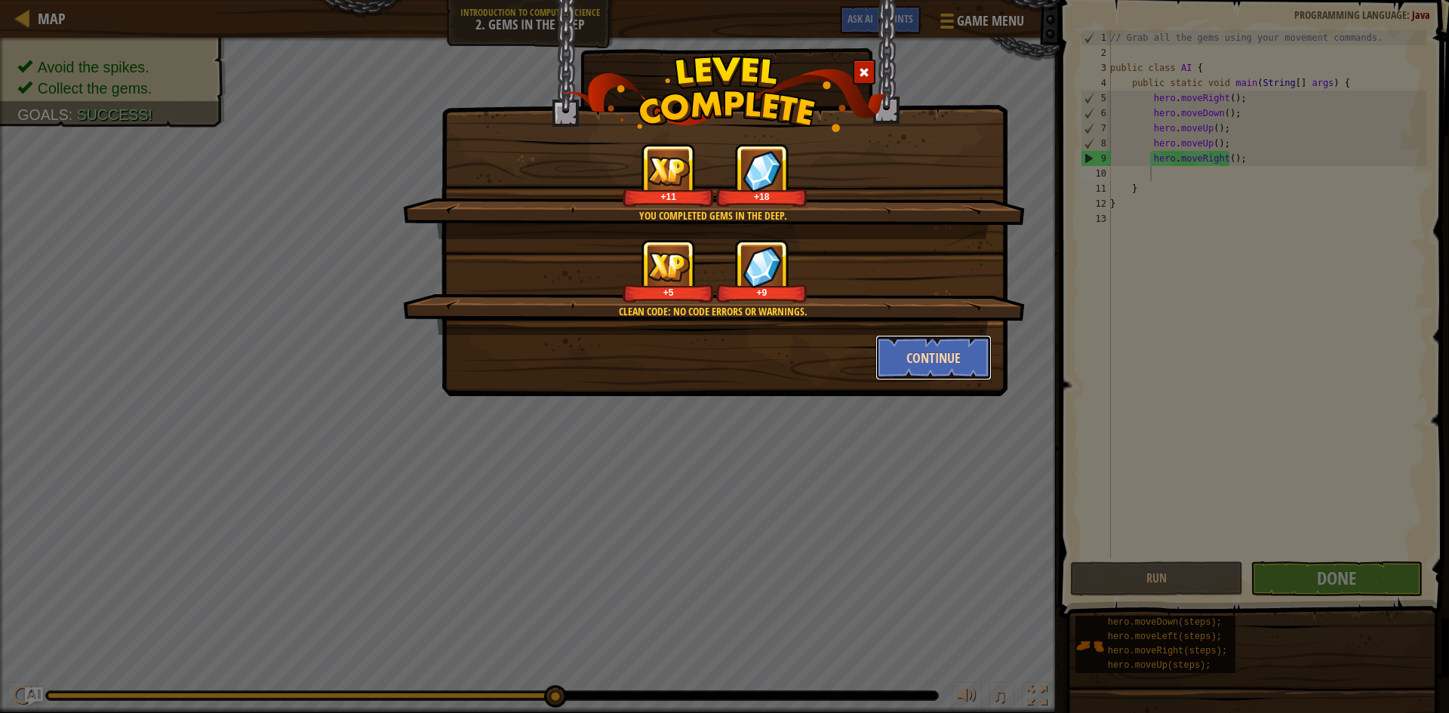
click at [967, 365] on button "Continue" at bounding box center [933, 357] width 117 height 45
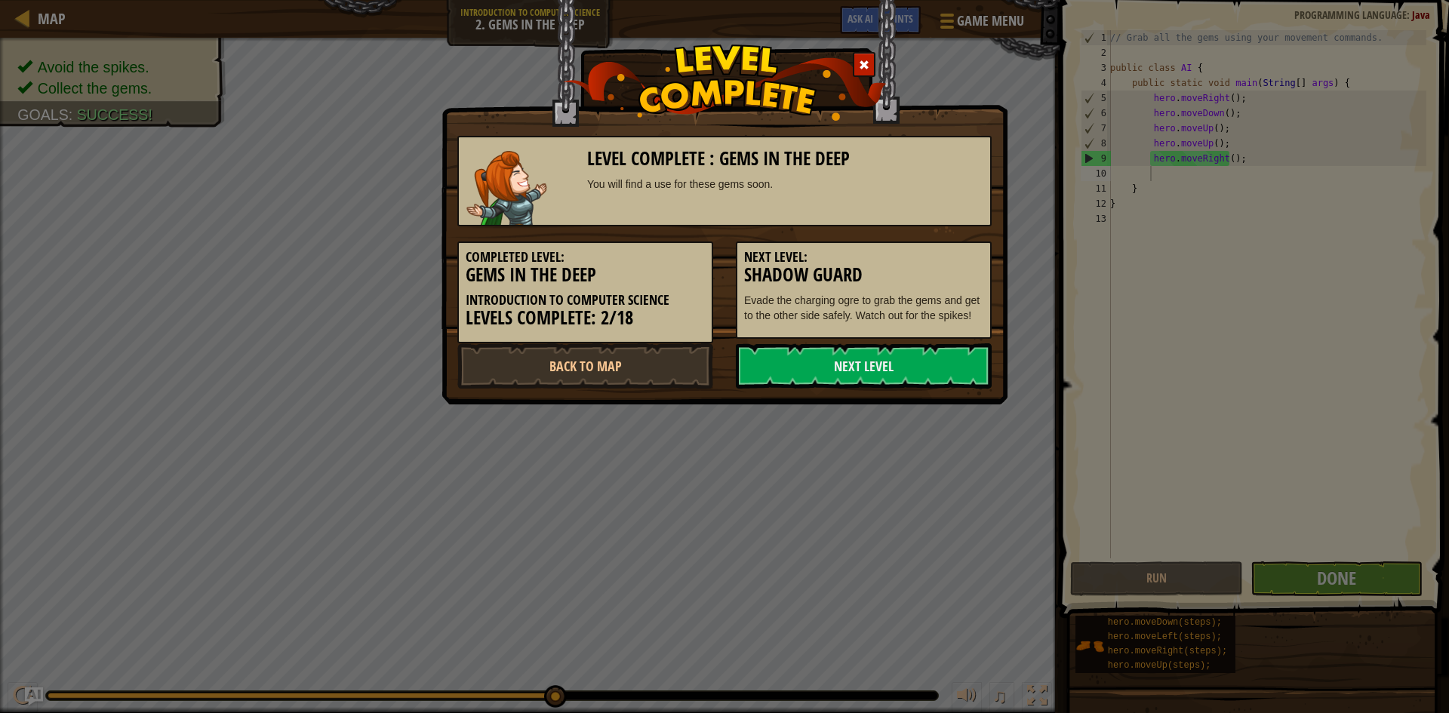
click at [967, 365] on link "Next Level" at bounding box center [864, 365] width 256 height 45
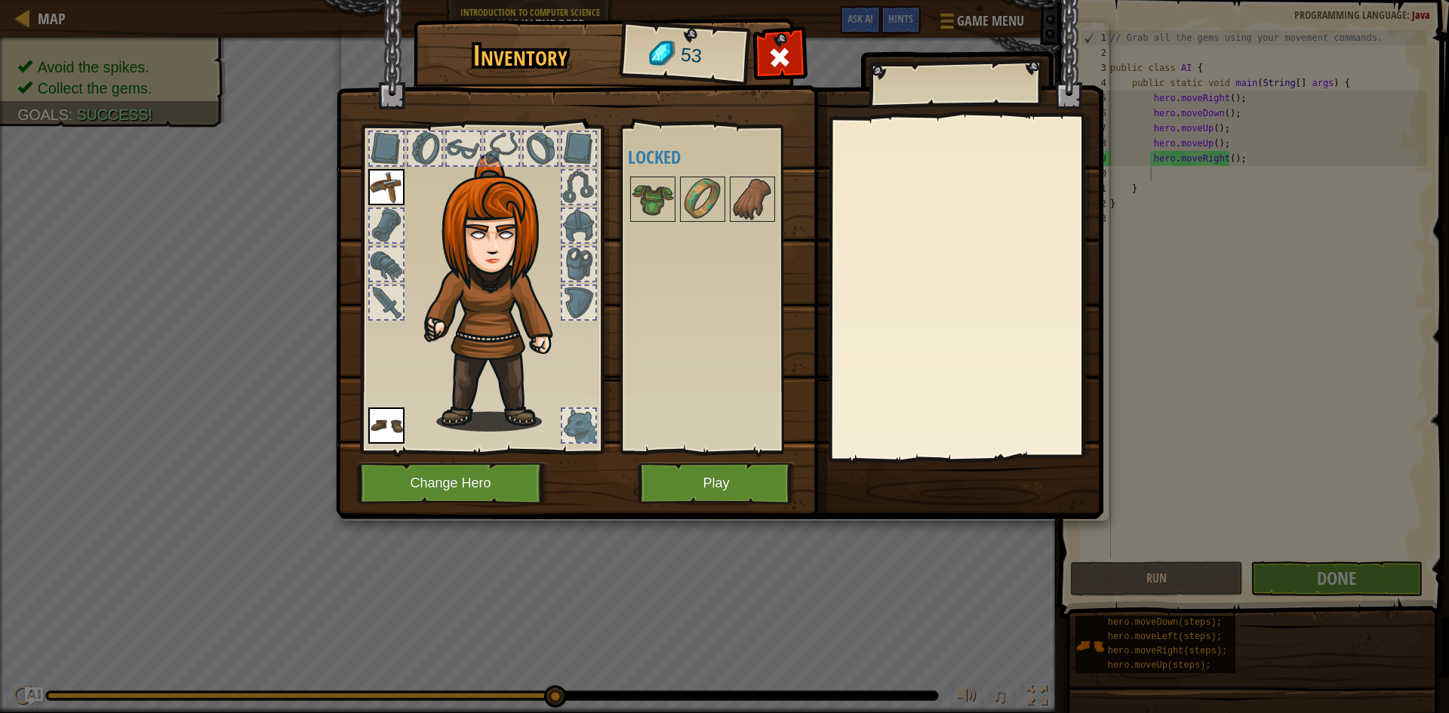
click at [744, 457] on img at bounding box center [720, 245] width 768 height 548
click at [740, 468] on button "Play" at bounding box center [717, 484] width 158 height 42
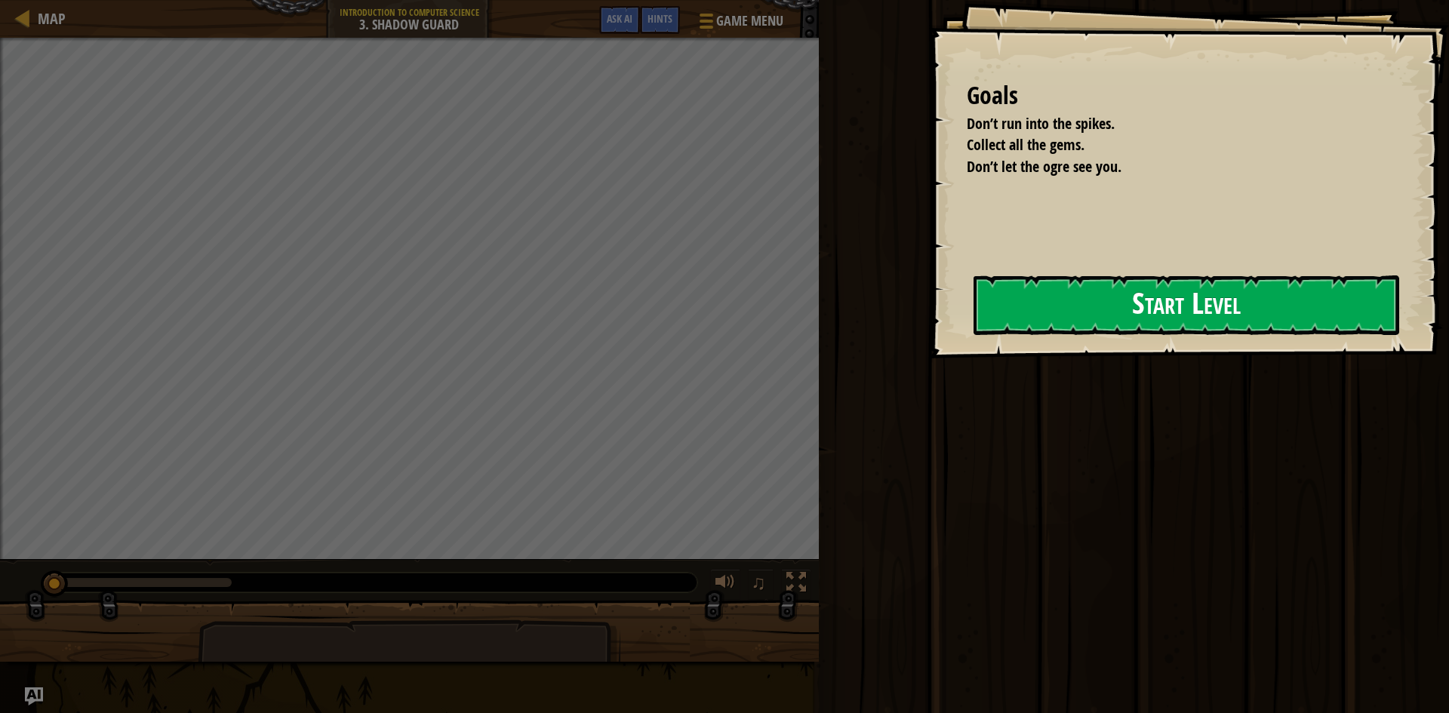
click at [1017, 289] on button "Start Level" at bounding box center [1187, 305] width 426 height 60
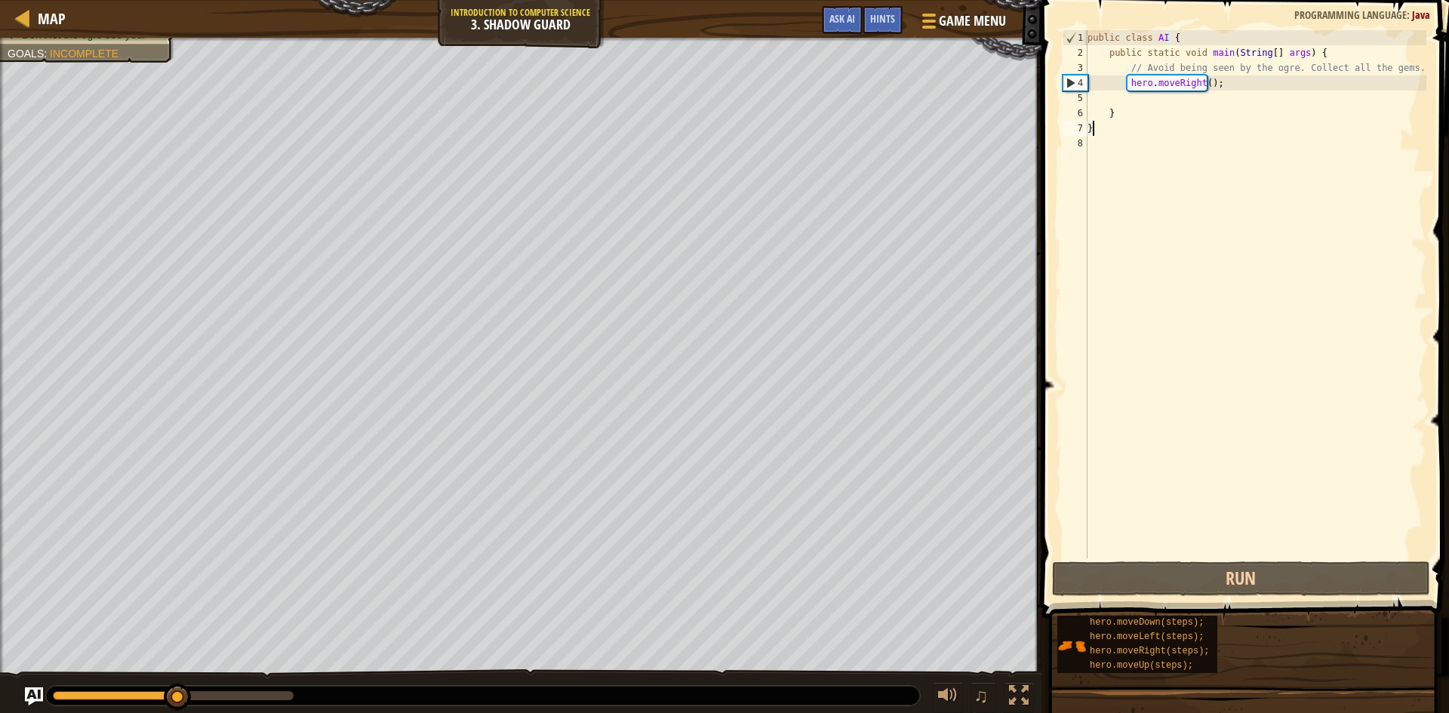
click at [1151, 86] on div "public class AI { public static void main ( String [ ] args ) { // Avoid being …" at bounding box center [1256, 309] width 342 height 558
type textarea "hero.moveRight();"
click at [1143, 102] on div "public class AI { public static void main ( String [ ] args ) { // Avoid being …" at bounding box center [1256, 309] width 342 height 558
type textarea "h"
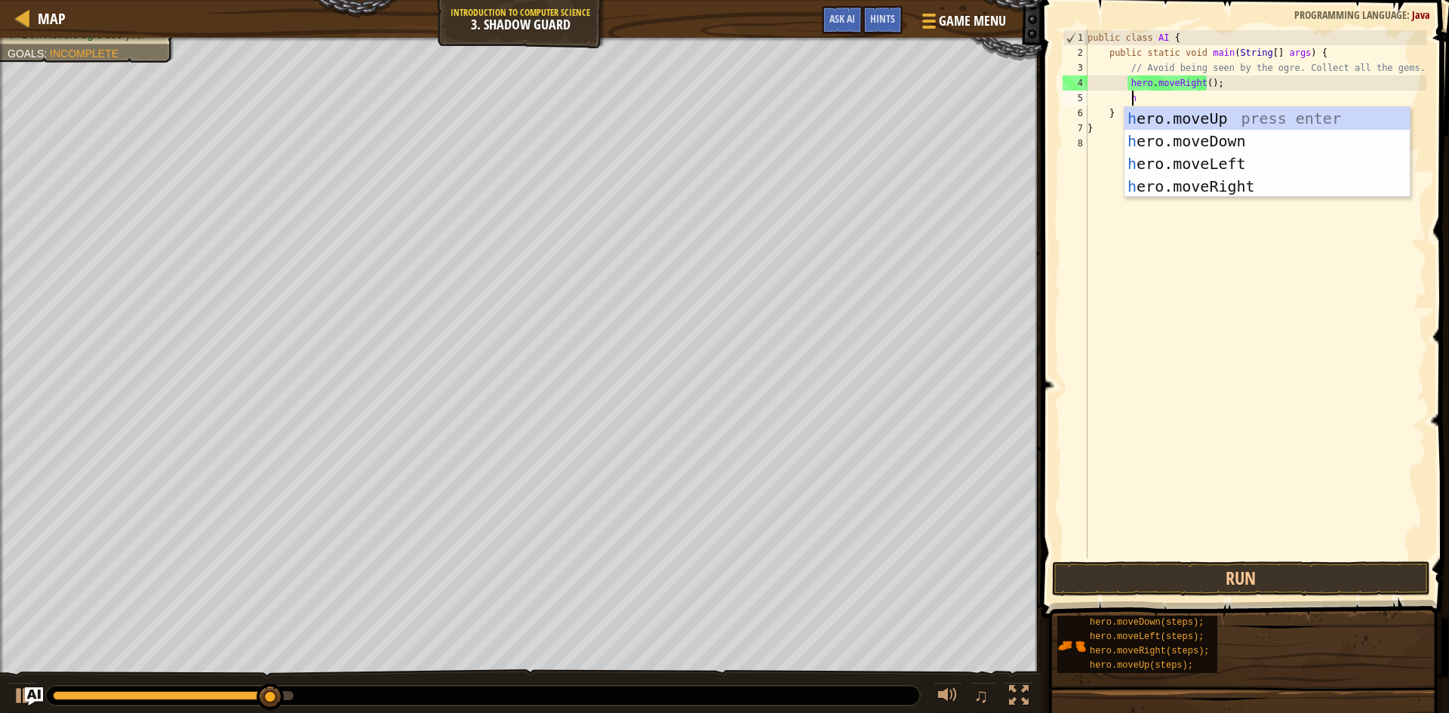
click at [1194, 116] on div "h ero.moveUp press enter h ero.moveDown press enter h ero.moveLeft press enter …" at bounding box center [1267, 175] width 285 height 136
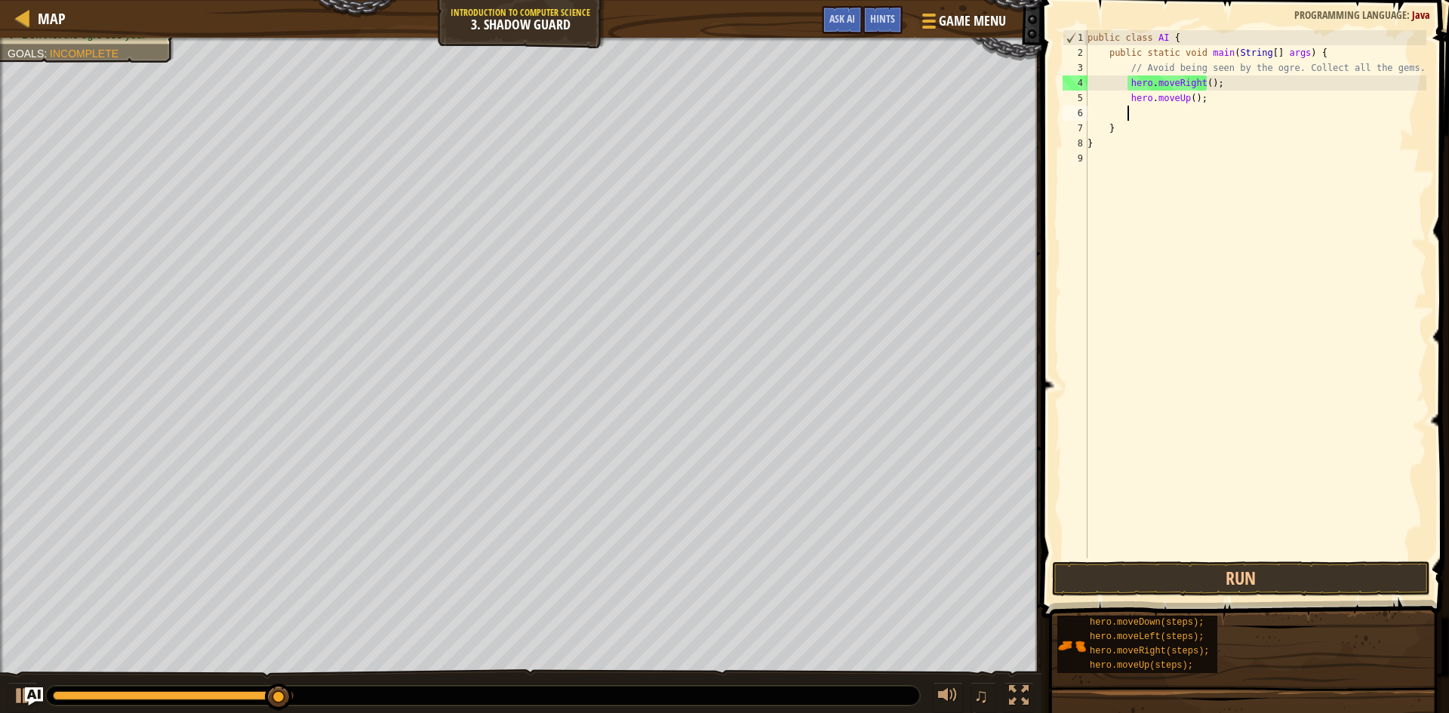
type textarea "h"
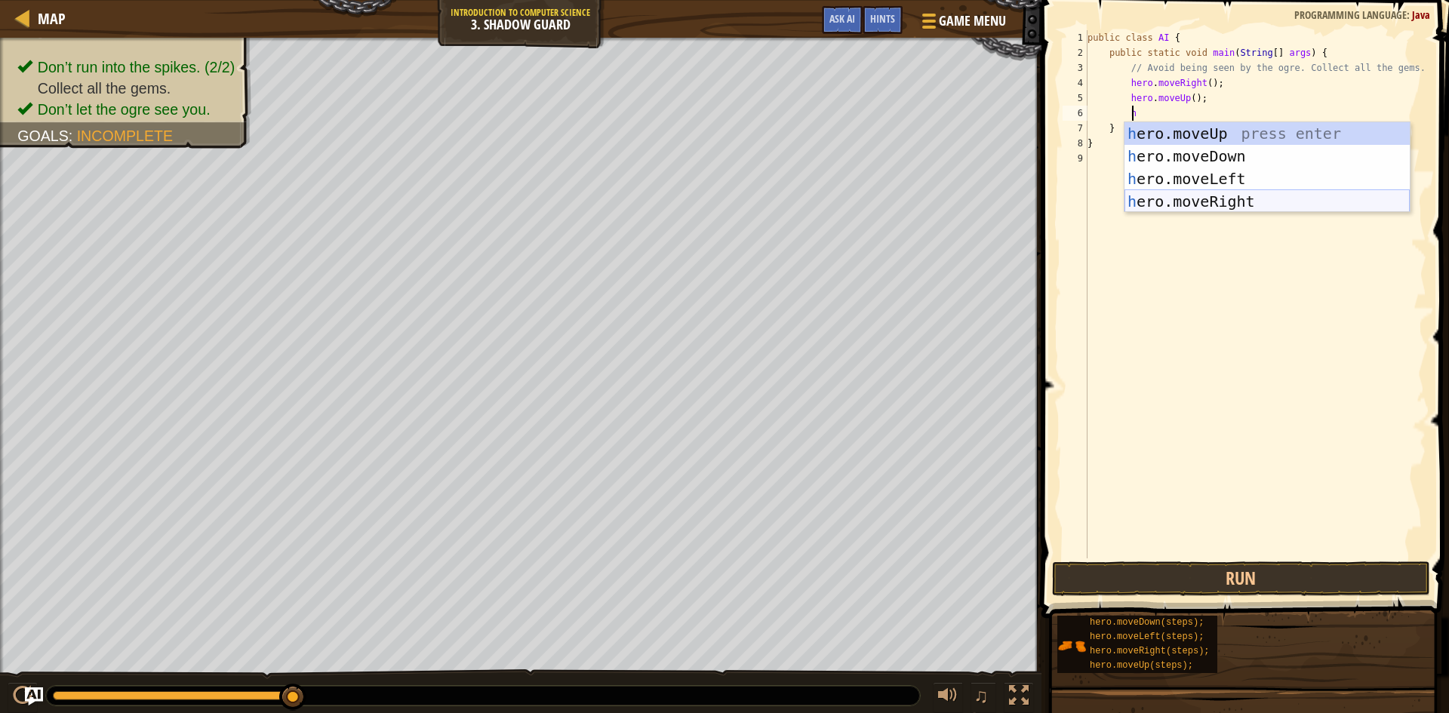
click at [1189, 195] on div "h ero.moveUp press enter h ero.moveDown press enter h ero.moveLeft press enter …" at bounding box center [1267, 190] width 285 height 136
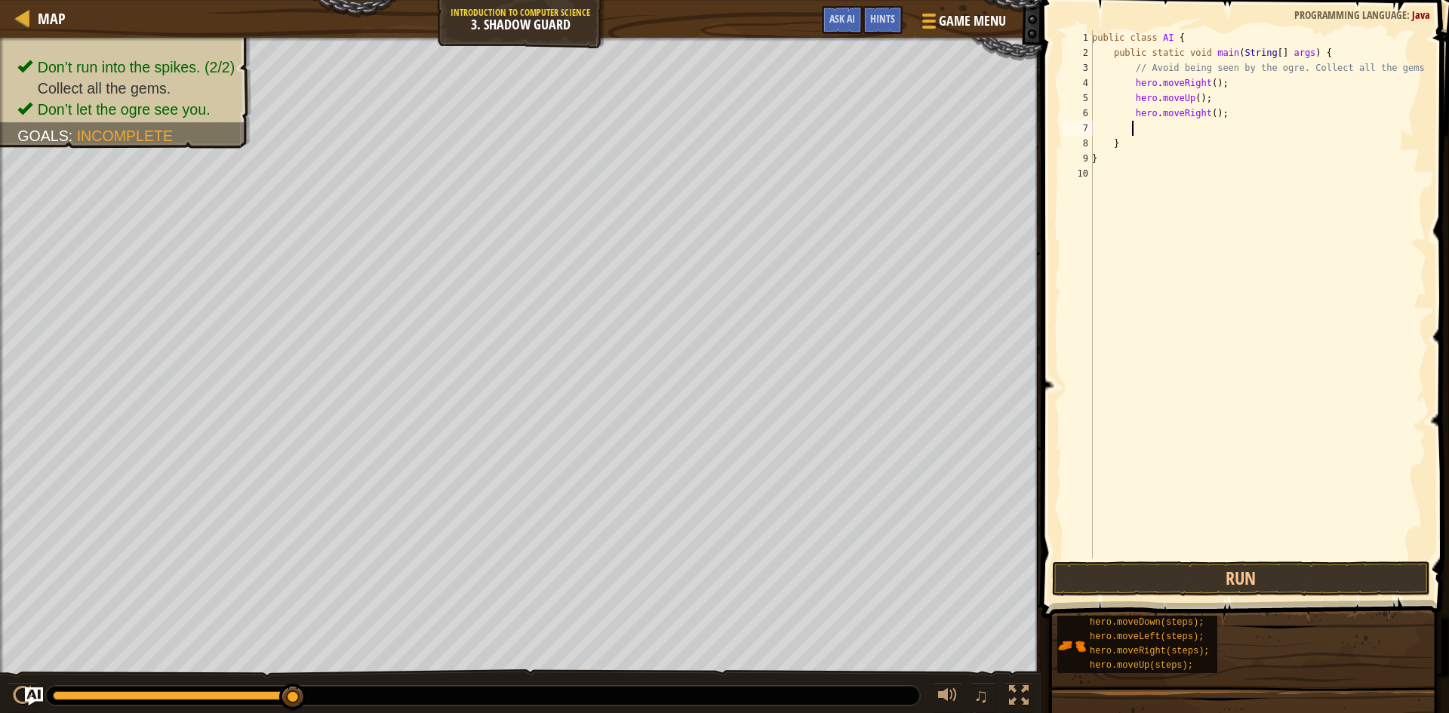
type textarea "h"
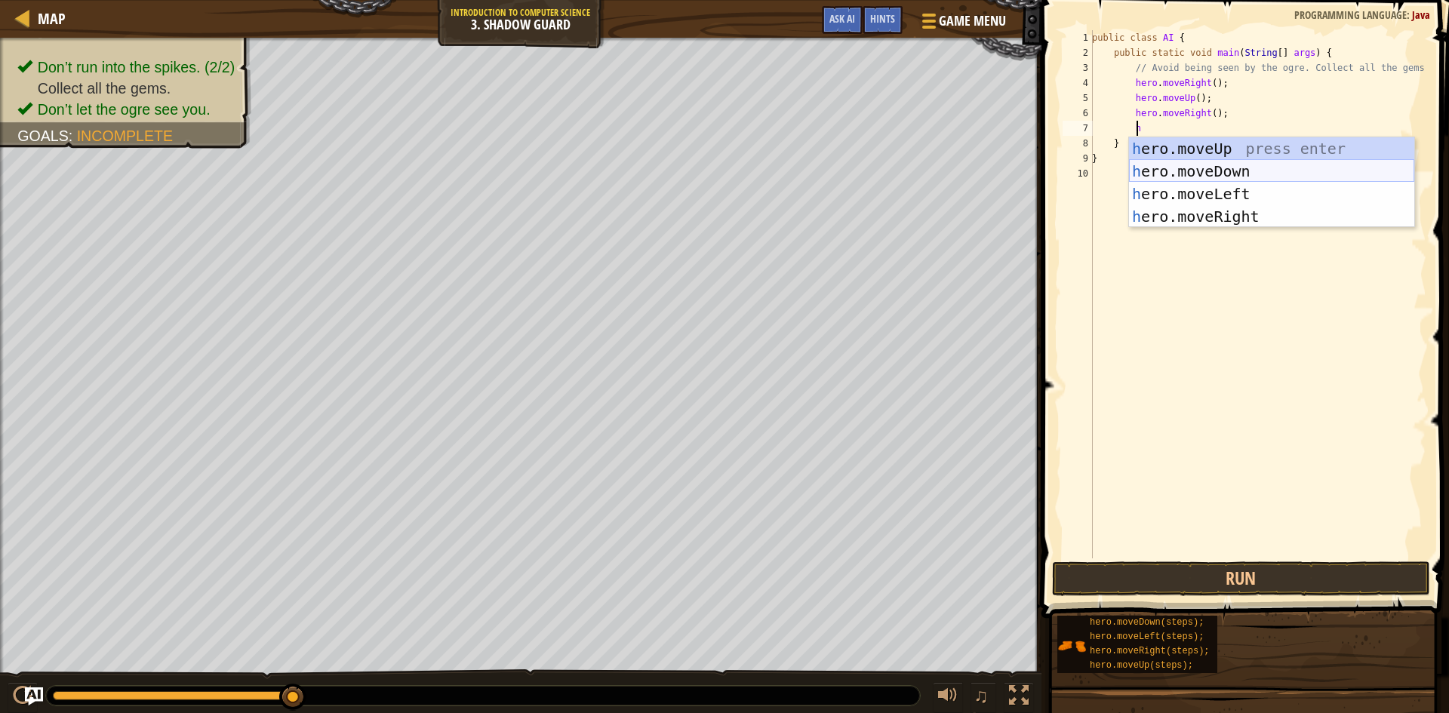
click at [1199, 171] on div "h ero.moveUp press enter h ero.moveDown press enter h ero.moveLeft press enter …" at bounding box center [1271, 205] width 285 height 136
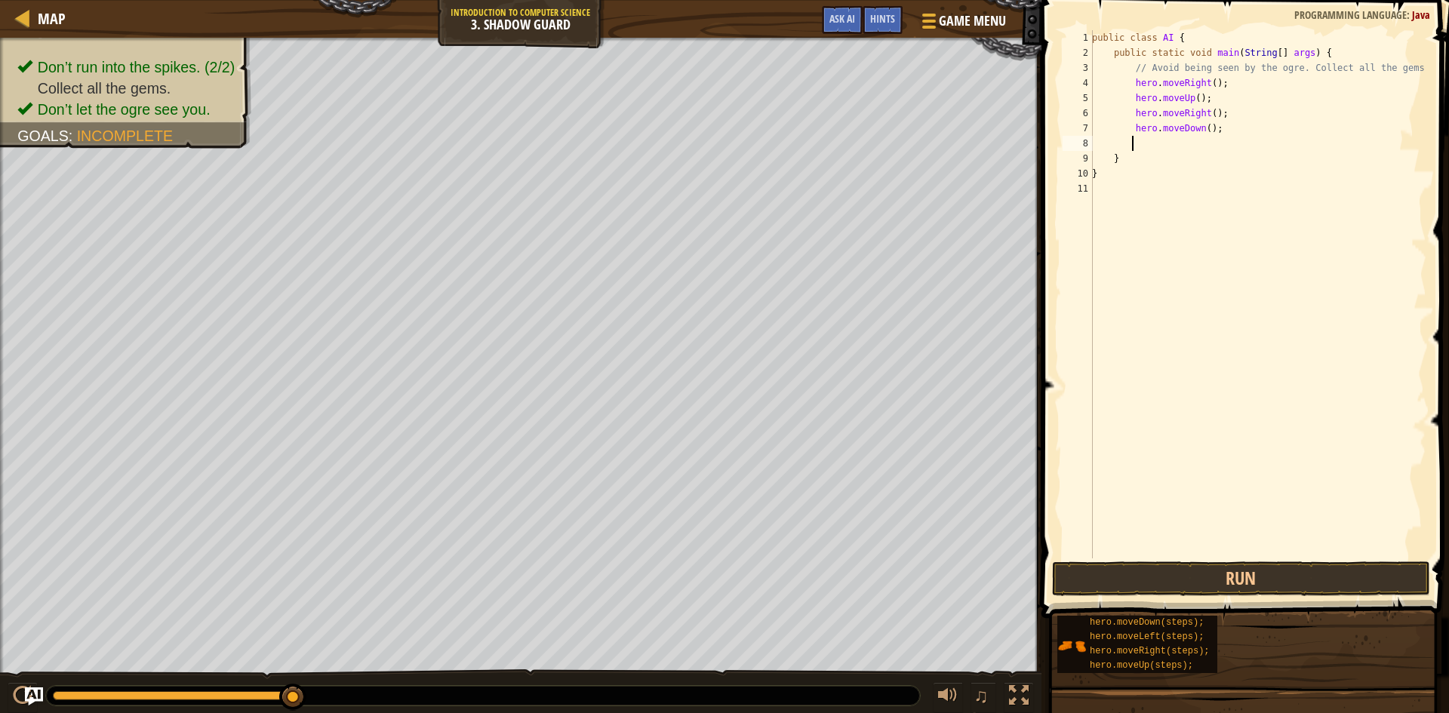
type textarea "h"
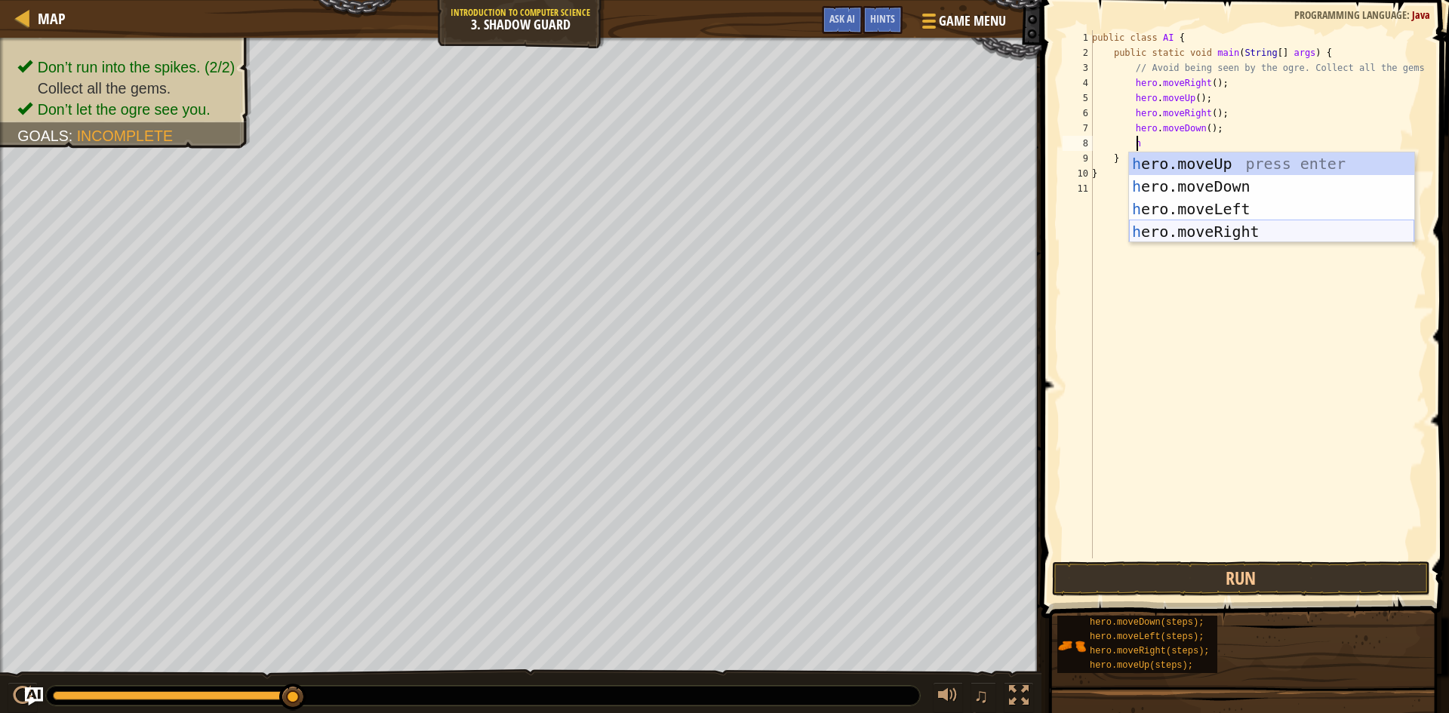
click at [1200, 229] on div "h ero.moveUp press enter h ero.moveDown press enter h ero.moveLeft press enter …" at bounding box center [1271, 220] width 285 height 136
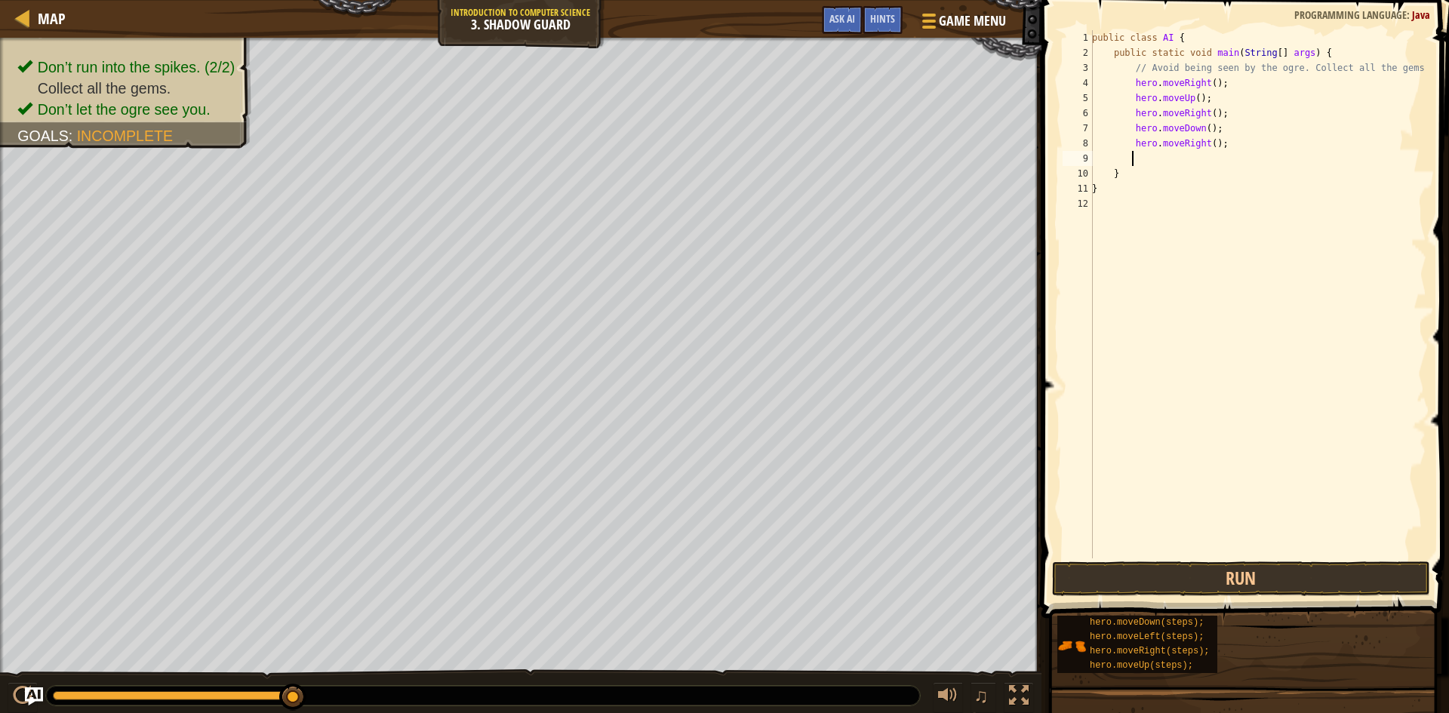
type textarea "h"
click at [1179, 586] on button "Run" at bounding box center [1241, 579] width 378 height 35
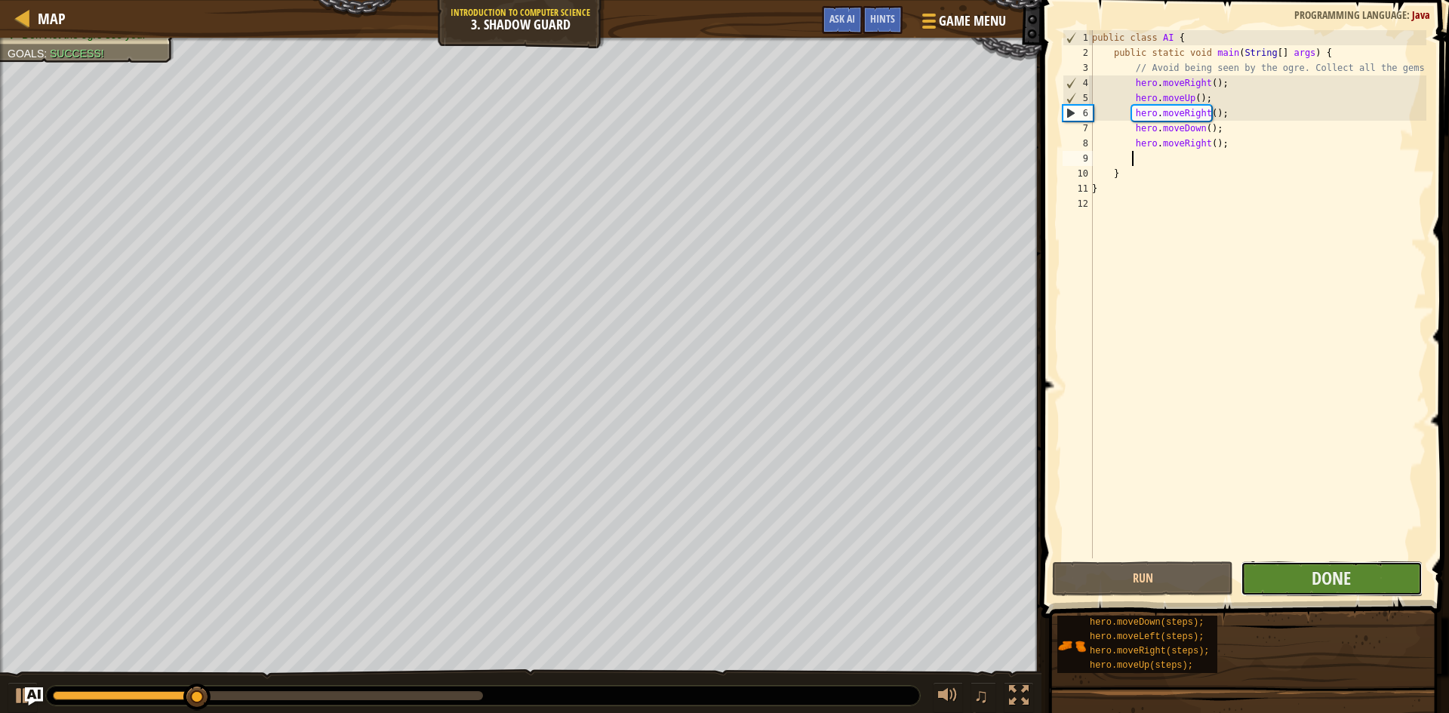
click at [1297, 563] on button "Done" at bounding box center [1331, 579] width 181 height 35
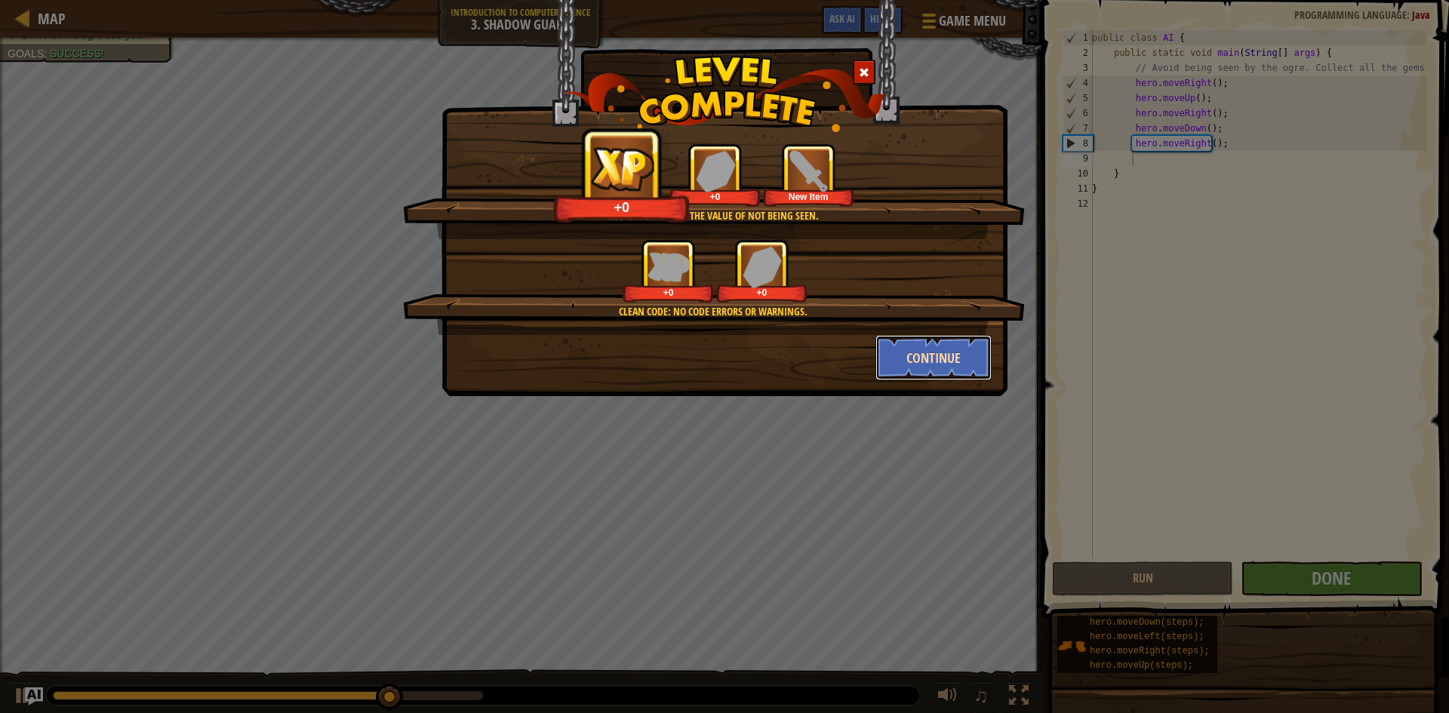
click at [918, 352] on button "Continue" at bounding box center [933, 357] width 117 height 45
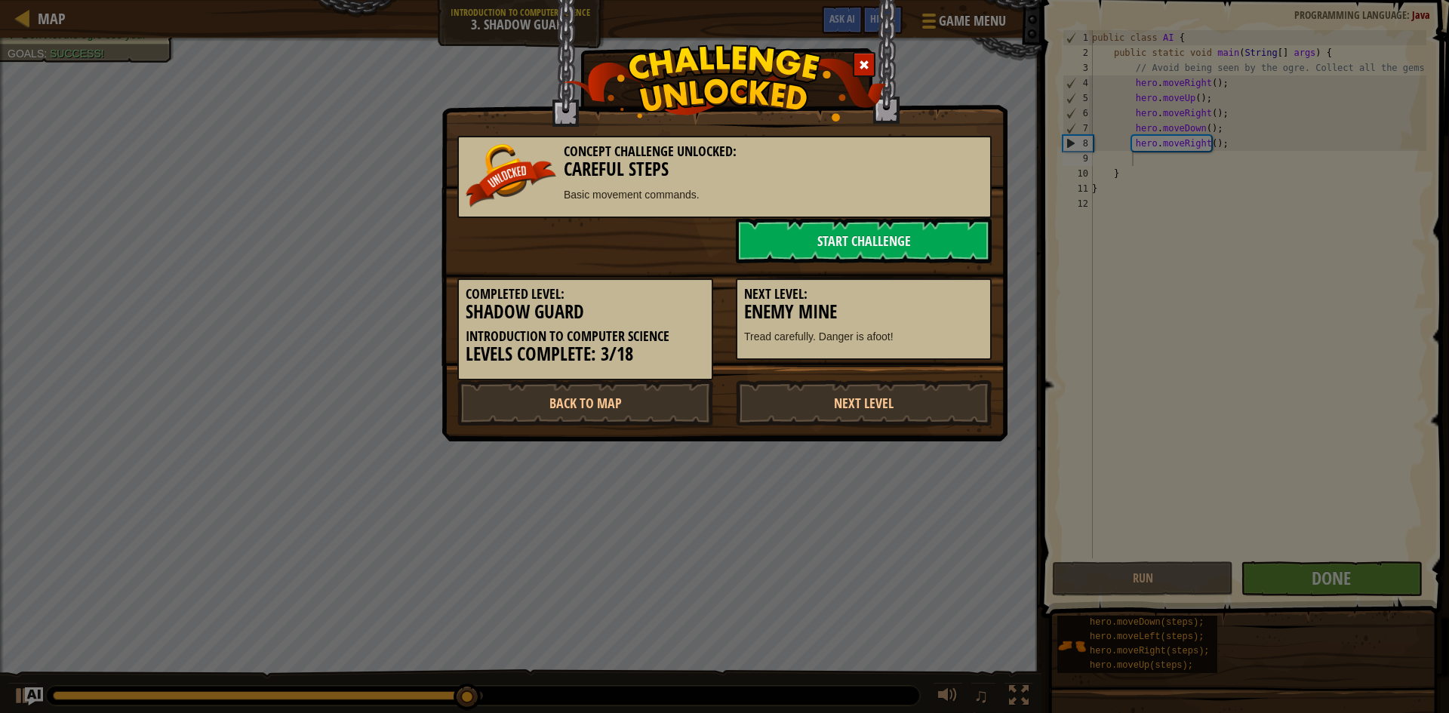
click at [511, 294] on h5 "Completed Level:" at bounding box center [585, 294] width 239 height 15
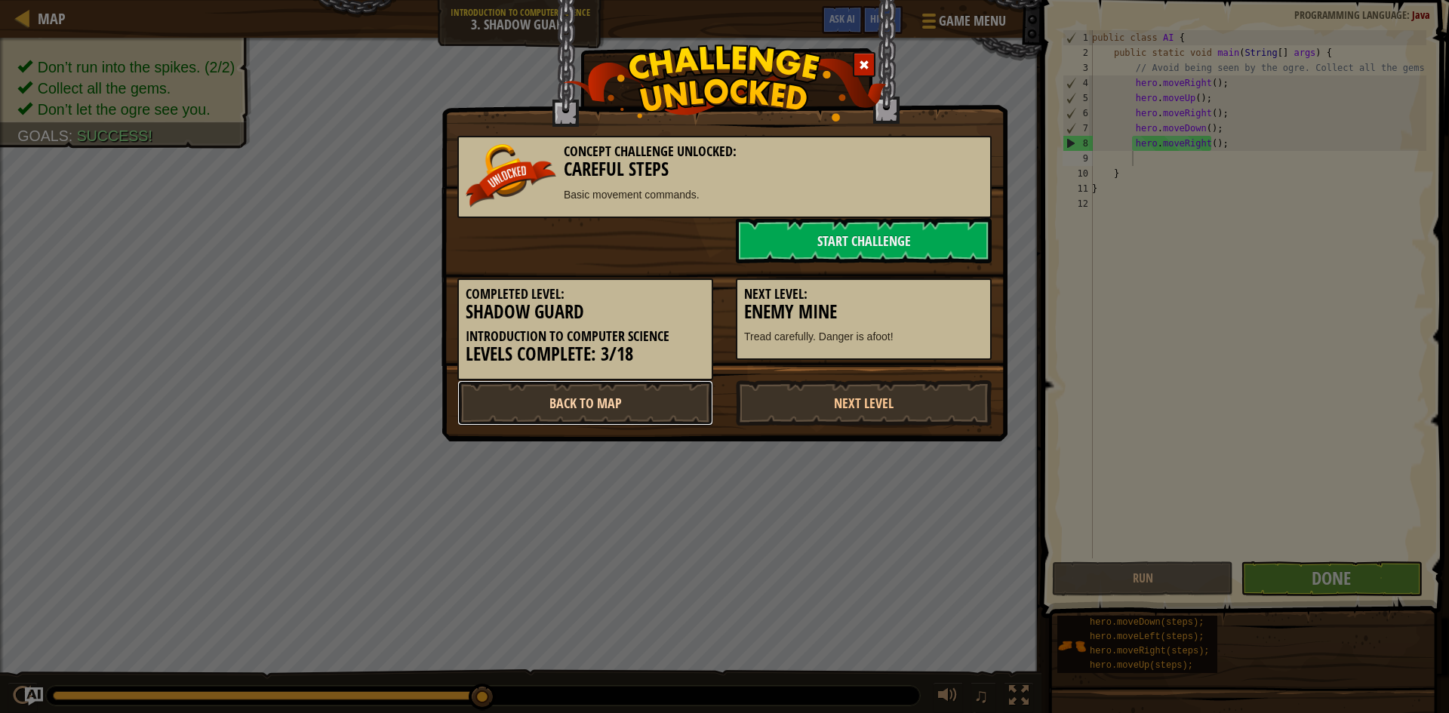
click at [522, 384] on link "Back to Map" at bounding box center [585, 402] width 256 height 45
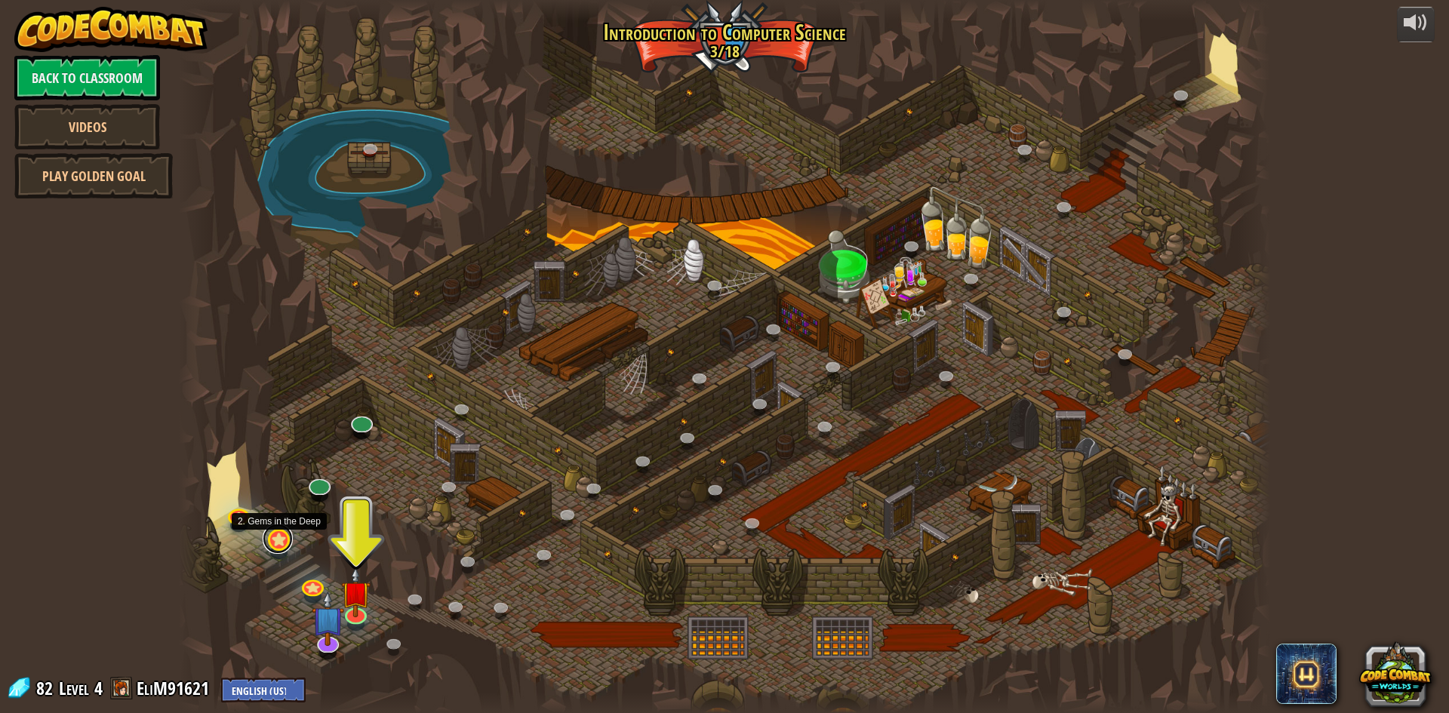
click at [277, 547] on link at bounding box center [278, 539] width 30 height 30
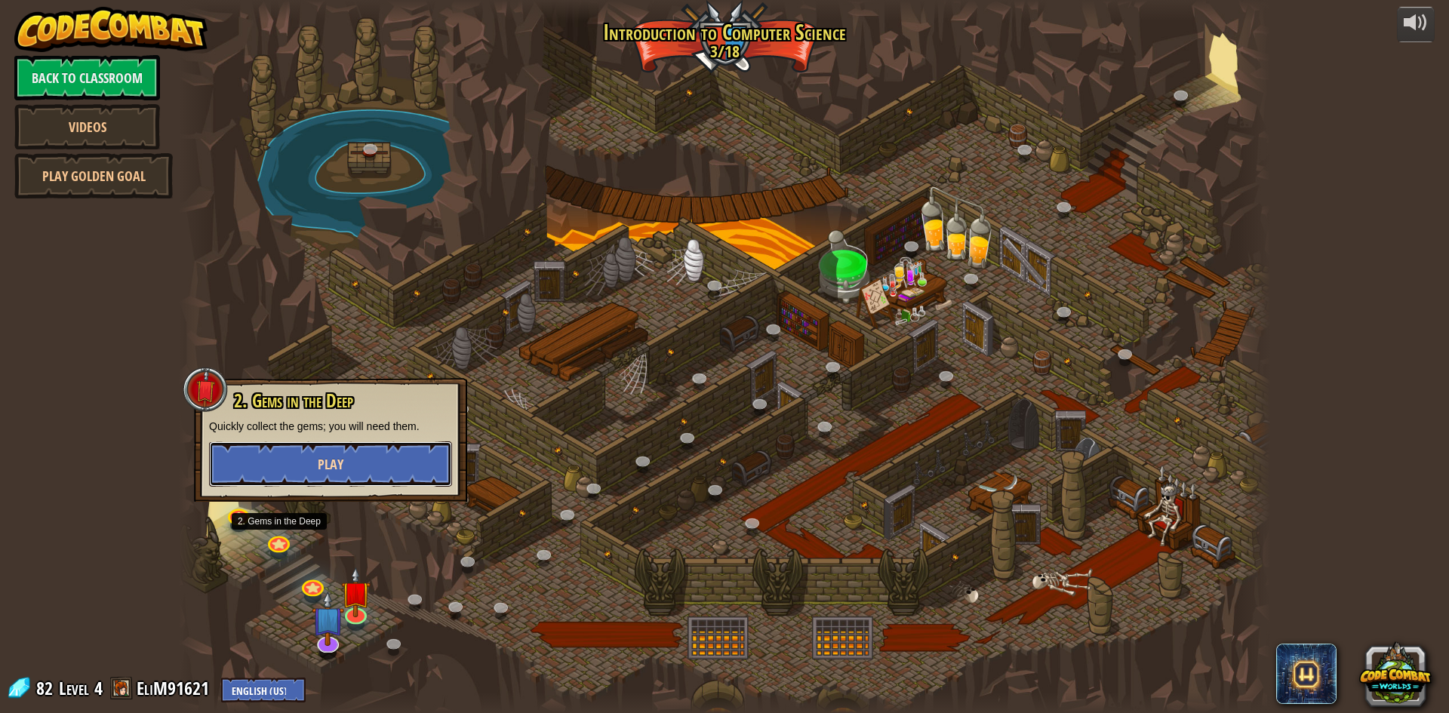
click at [426, 447] on button "Play" at bounding box center [330, 464] width 243 height 45
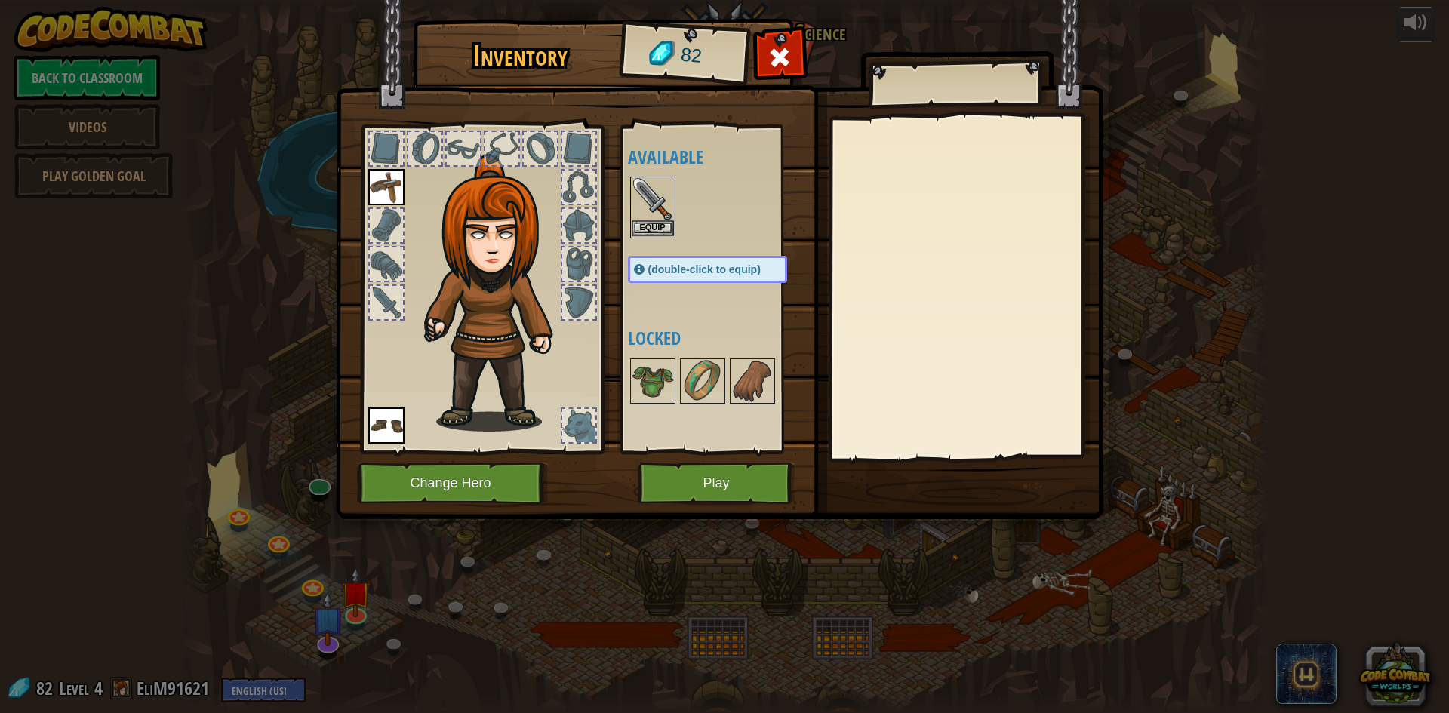
click at [654, 211] on img at bounding box center [653, 199] width 42 height 42
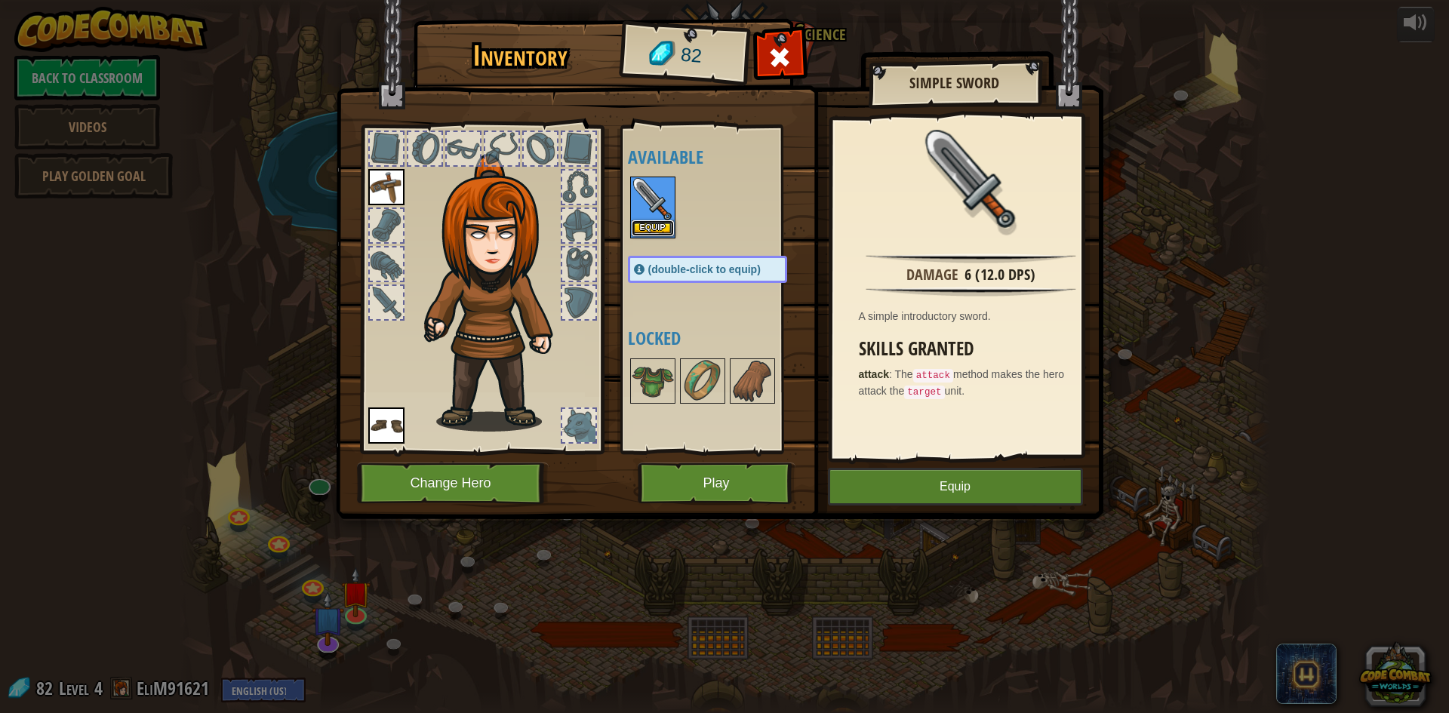
click at [651, 229] on button "Equip" at bounding box center [653, 228] width 42 height 16
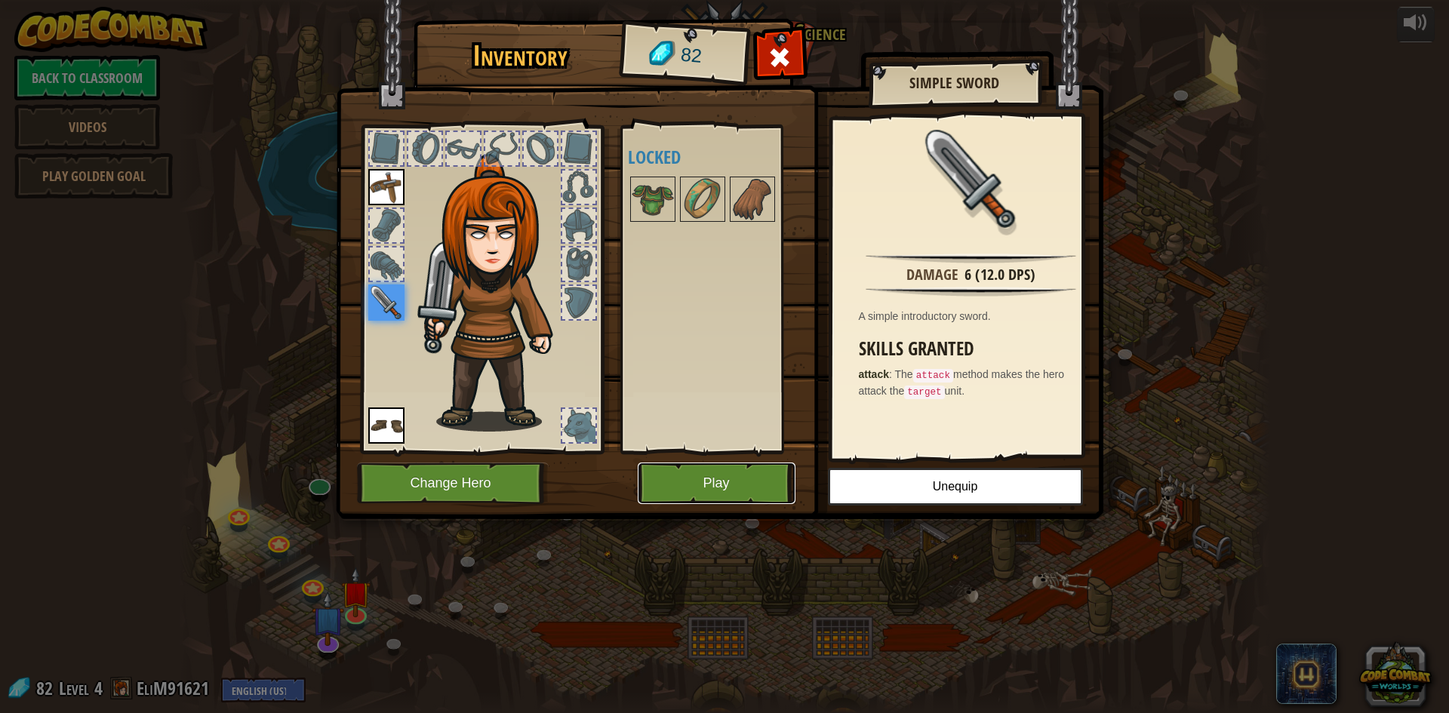
click at [743, 476] on button "Play" at bounding box center [717, 484] width 158 height 42
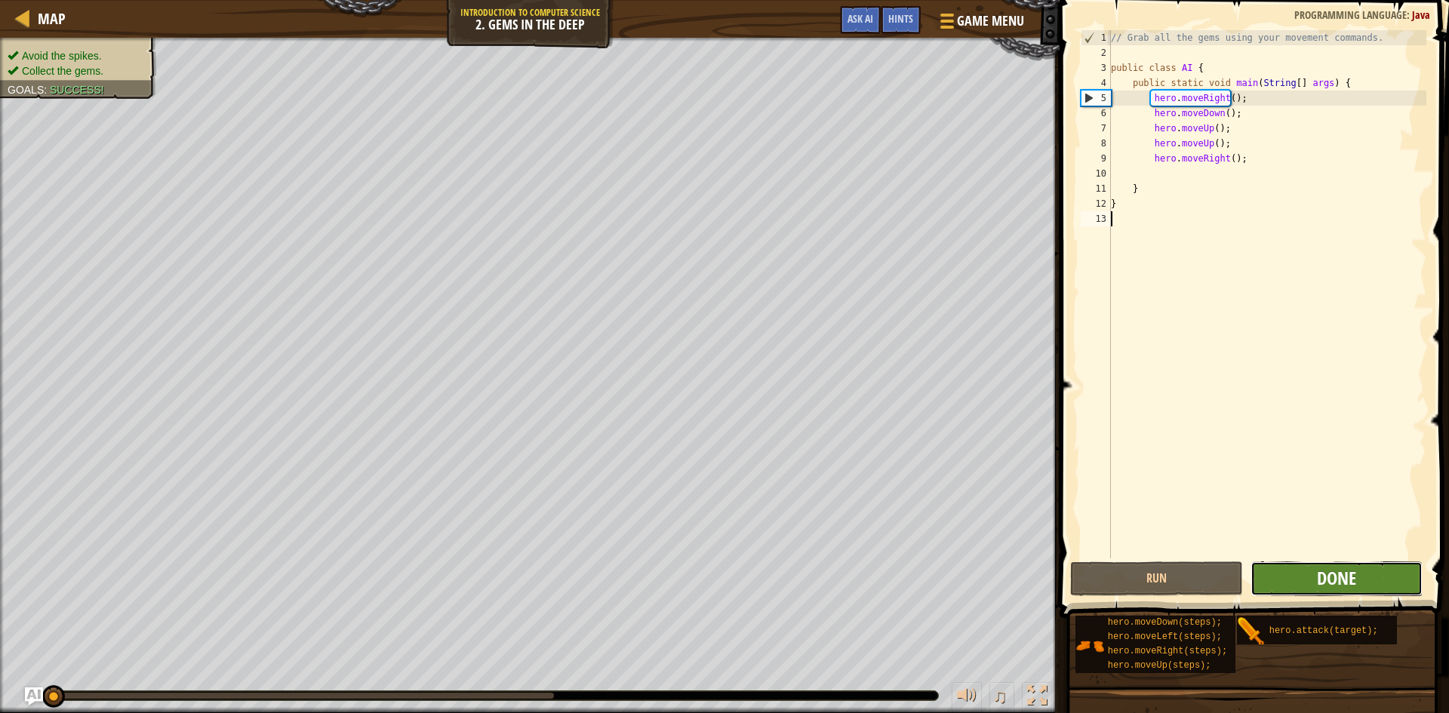
click at [1349, 568] on span "Done" at bounding box center [1336, 578] width 39 height 24
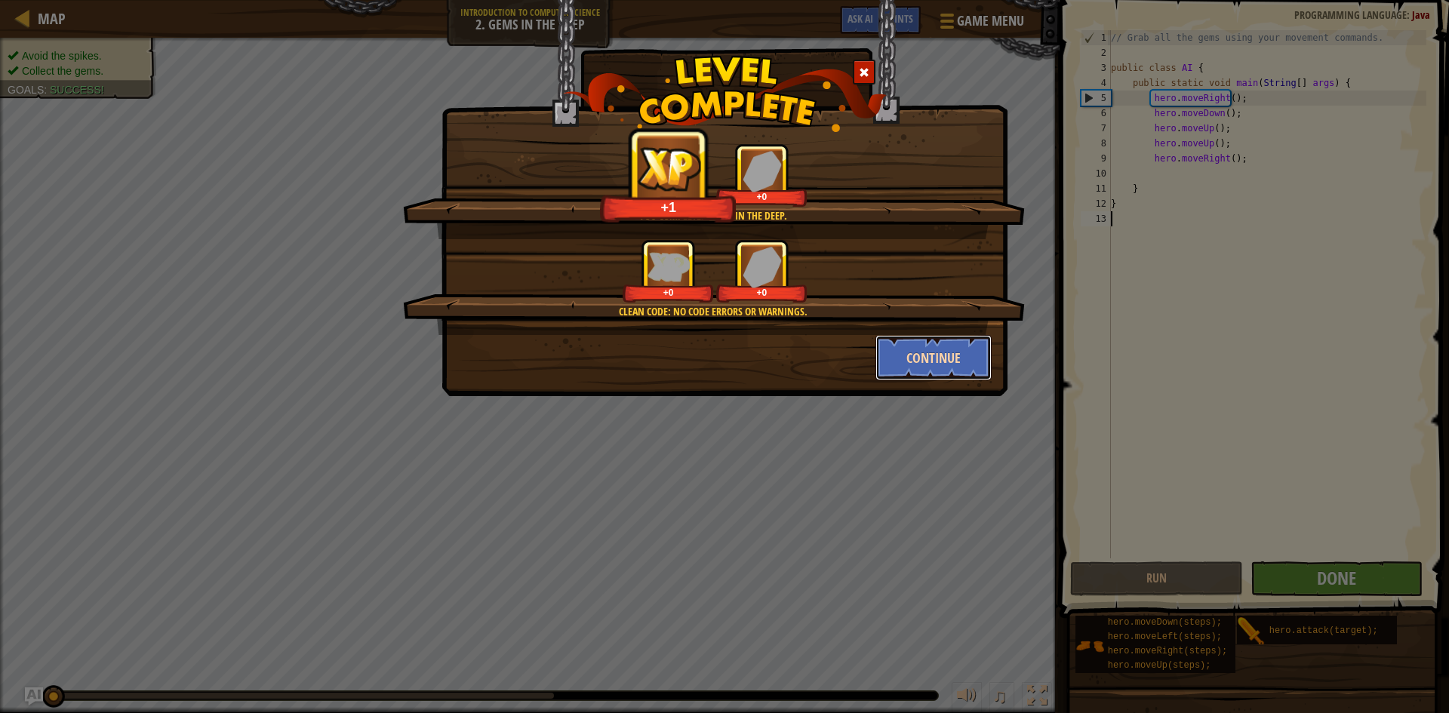
click at [938, 346] on button "Continue" at bounding box center [933, 357] width 117 height 45
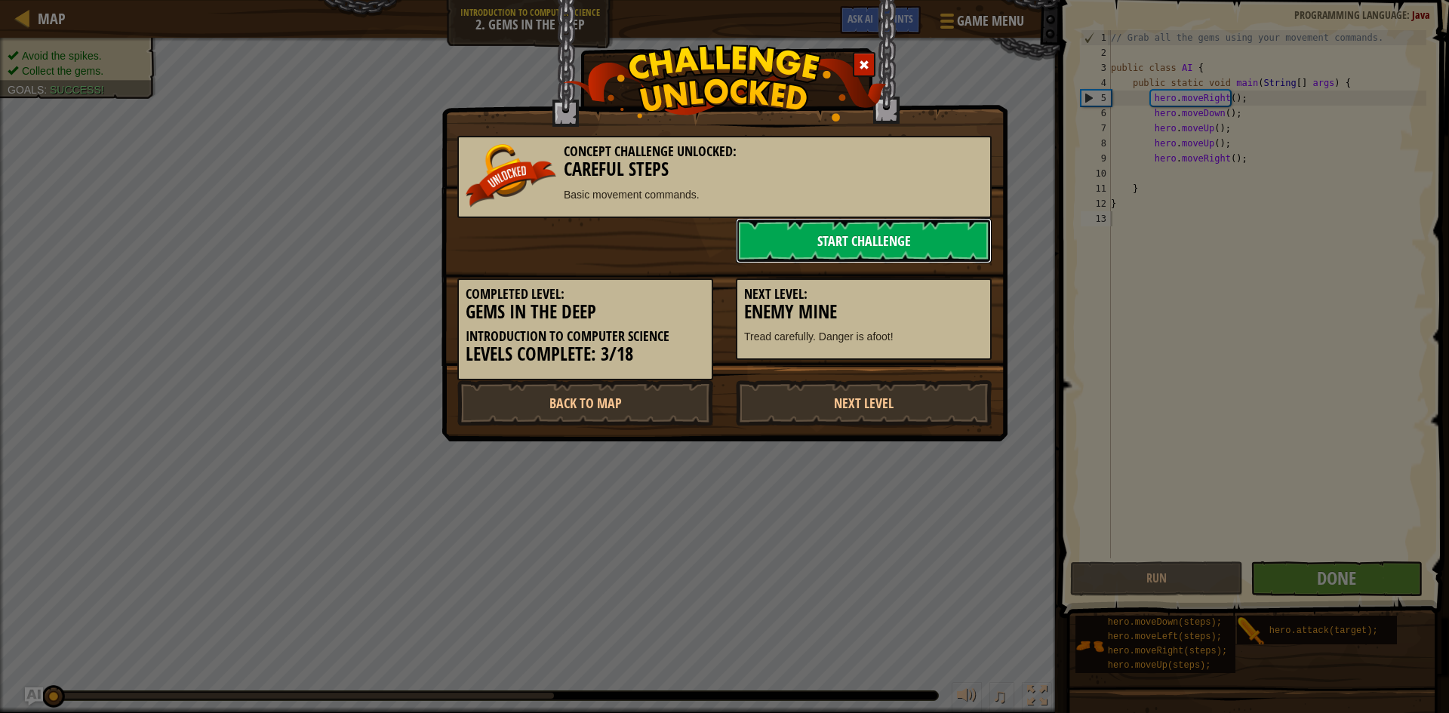
click at [896, 254] on link "Start Challenge" at bounding box center [864, 240] width 256 height 45
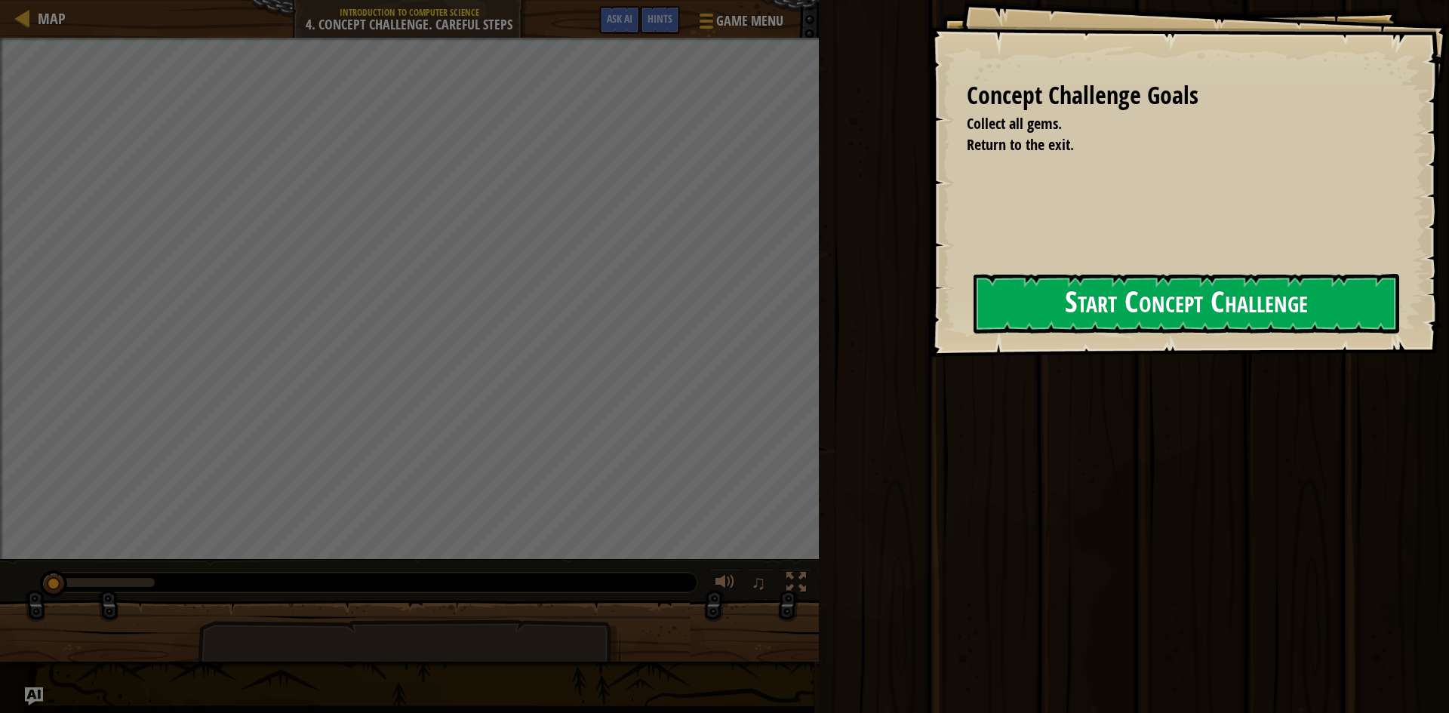
click at [1020, 291] on button "Start Concept Challenge" at bounding box center [1187, 304] width 426 height 60
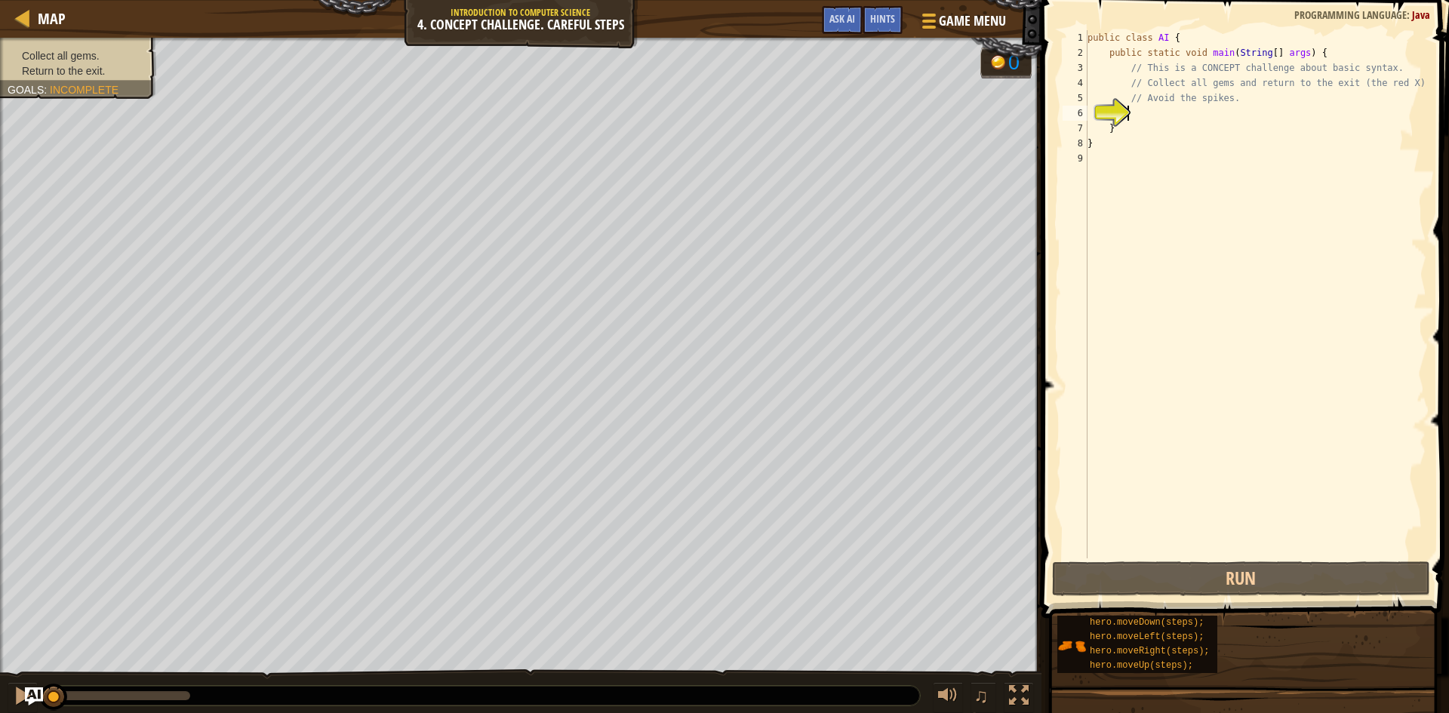
type textarea "h"
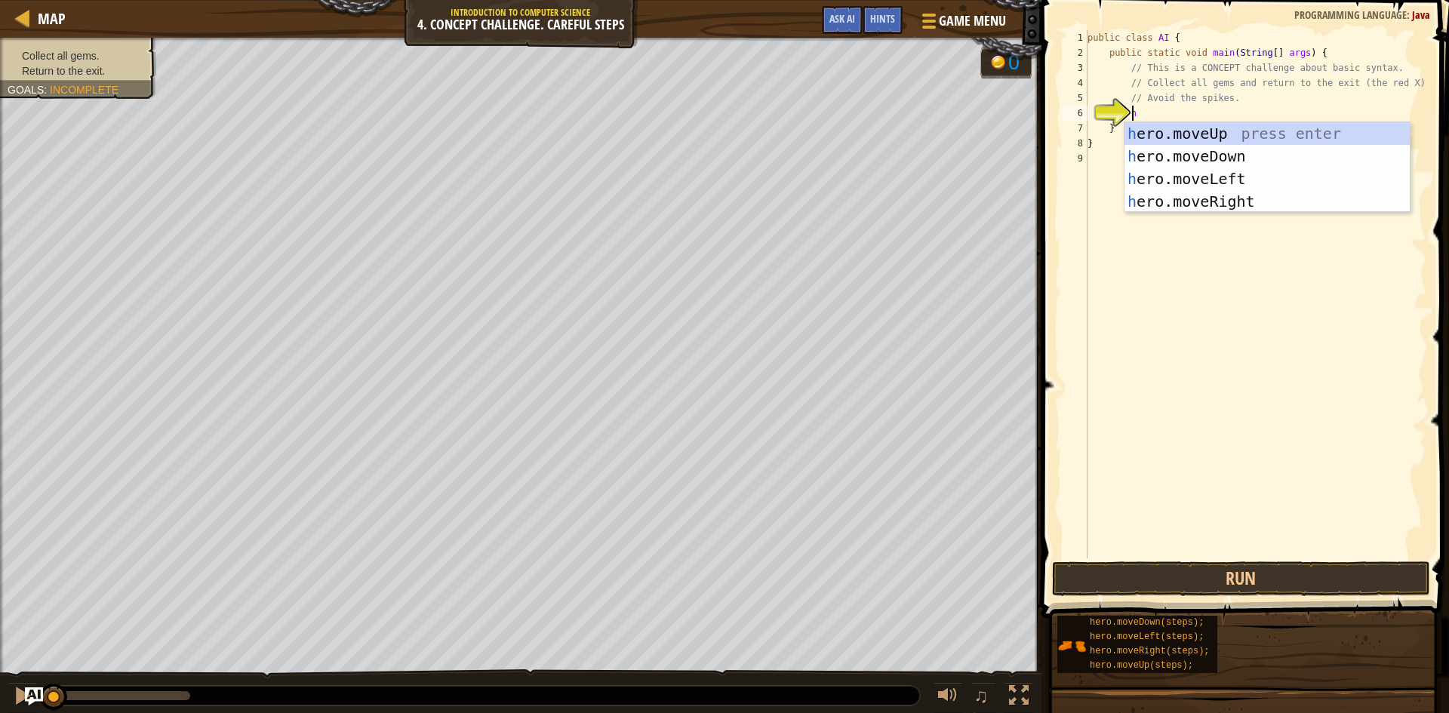
scroll to position [7, 2]
click at [1222, 137] on div "h ero.moveUp press enter h ero.moveDown press enter h ero.moveLeft press enter …" at bounding box center [1267, 190] width 285 height 136
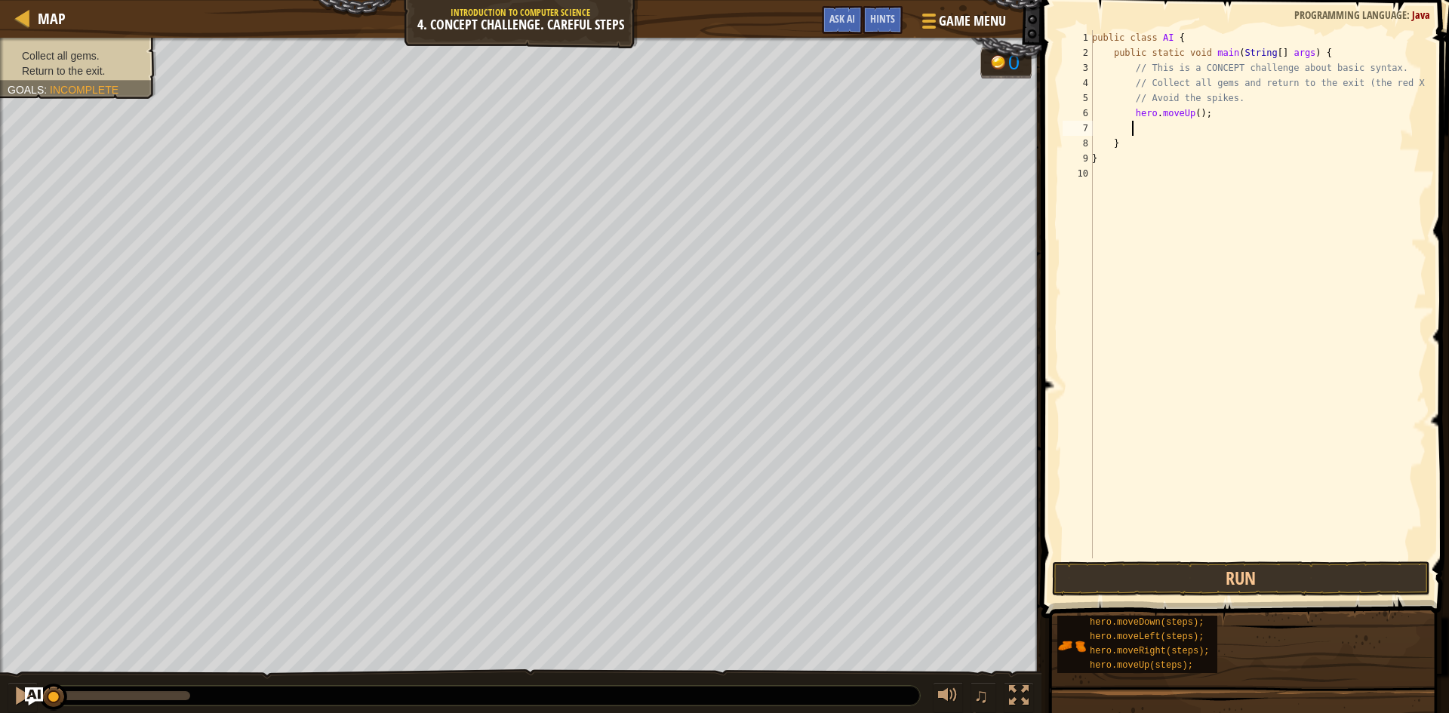
type textarea "h"
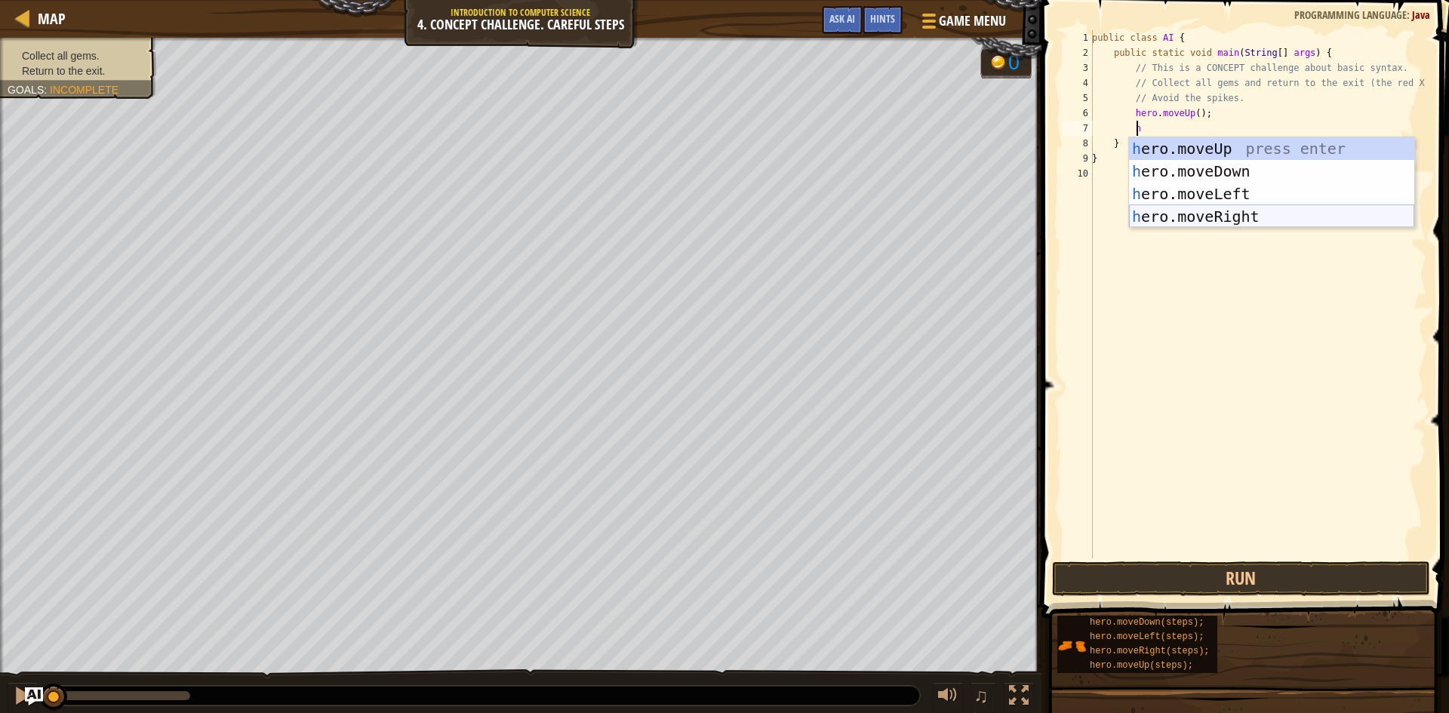
click at [1216, 217] on div "h ero.moveUp press enter h ero.moveDown press enter h ero.moveLeft press enter …" at bounding box center [1271, 205] width 285 height 136
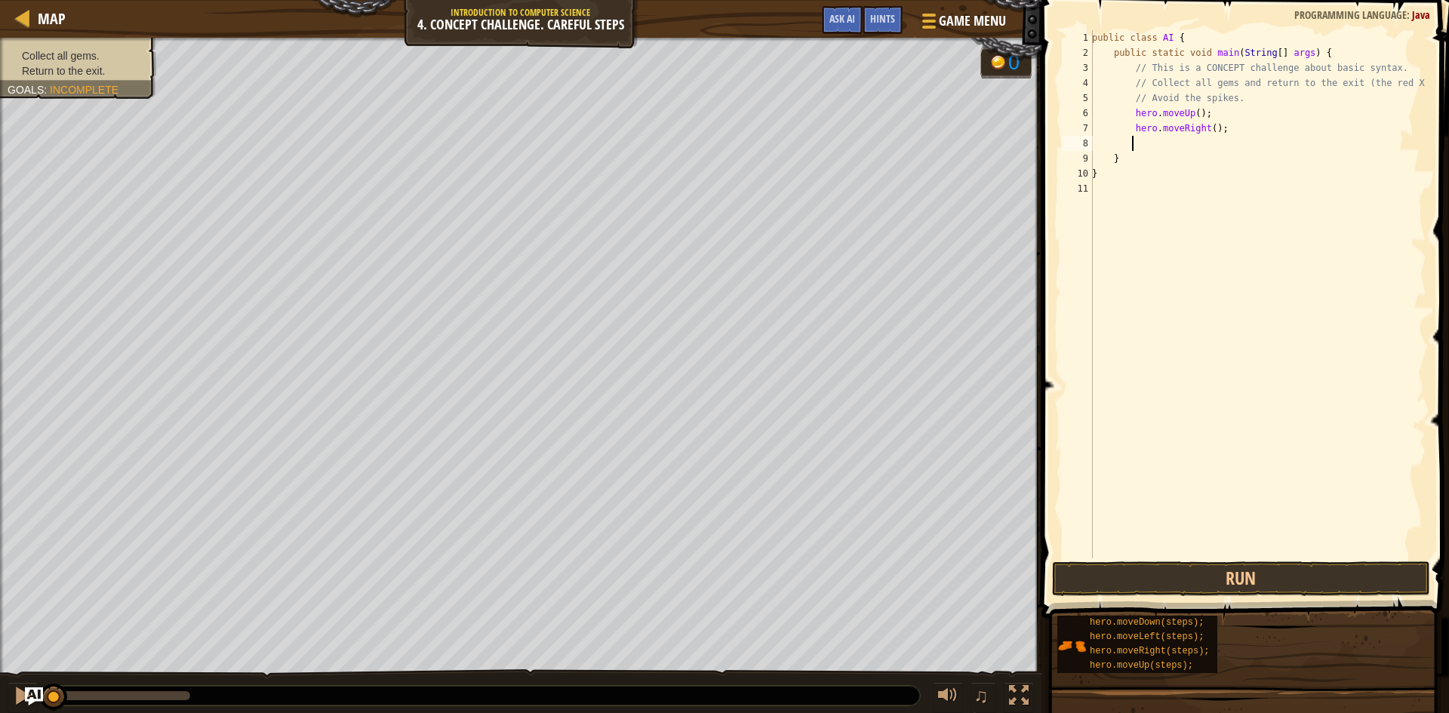
type textarea "h"
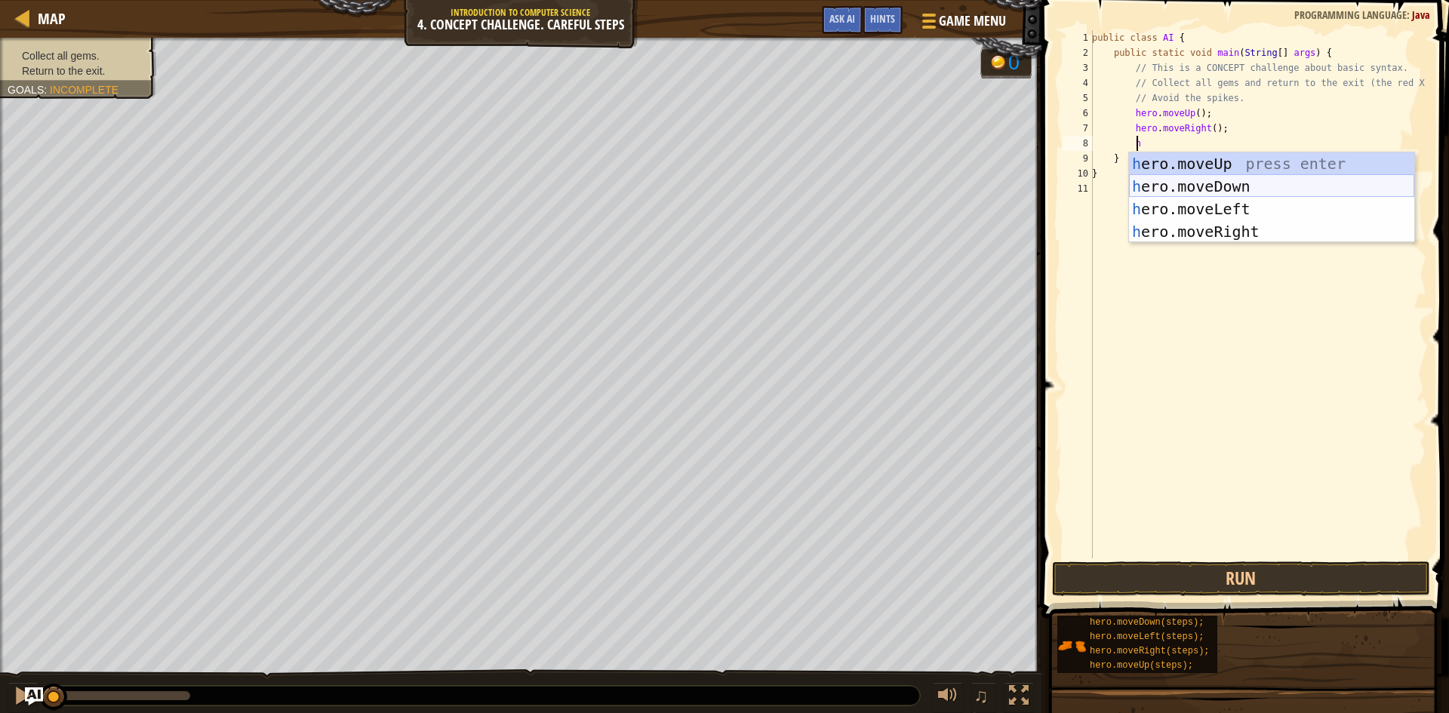
click at [1229, 188] on div "h ero.moveUp press enter h ero.moveDown press enter h ero.moveLeft press enter …" at bounding box center [1271, 220] width 285 height 136
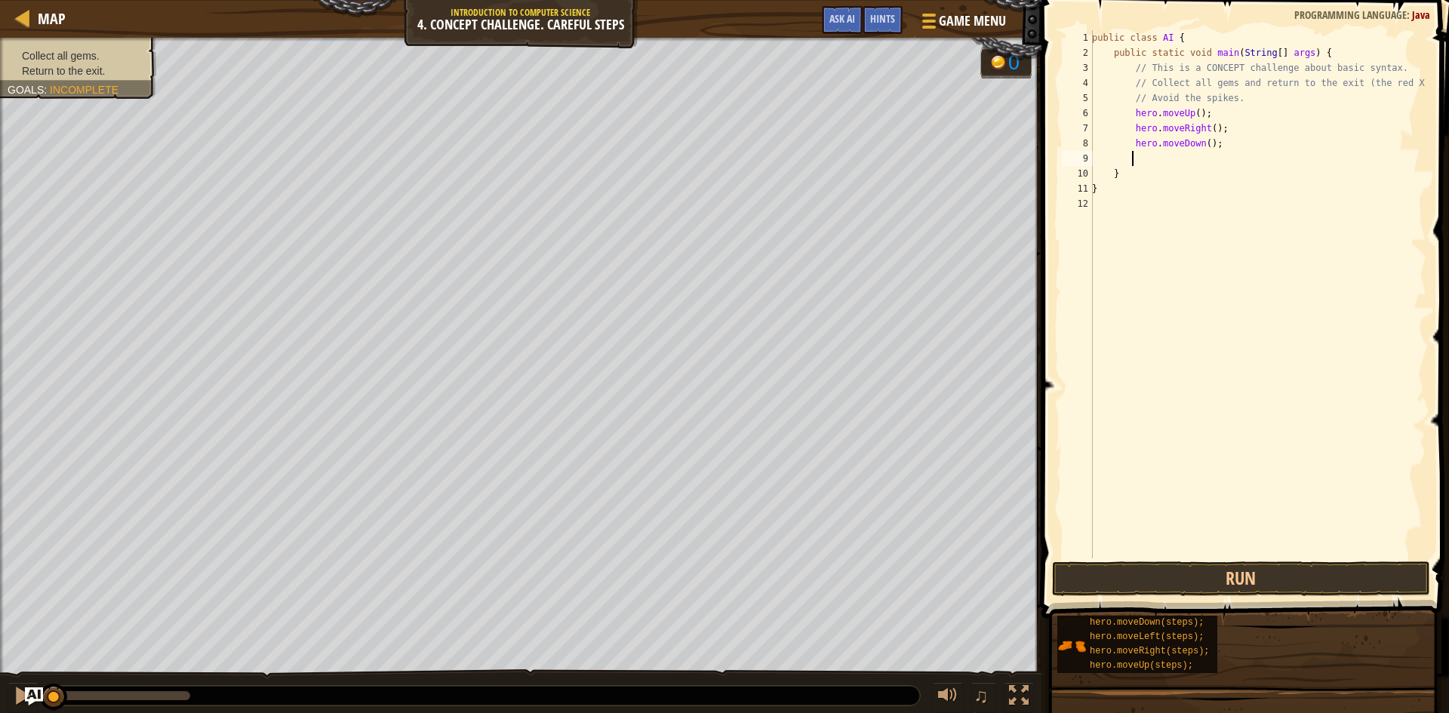
type textarea "h"
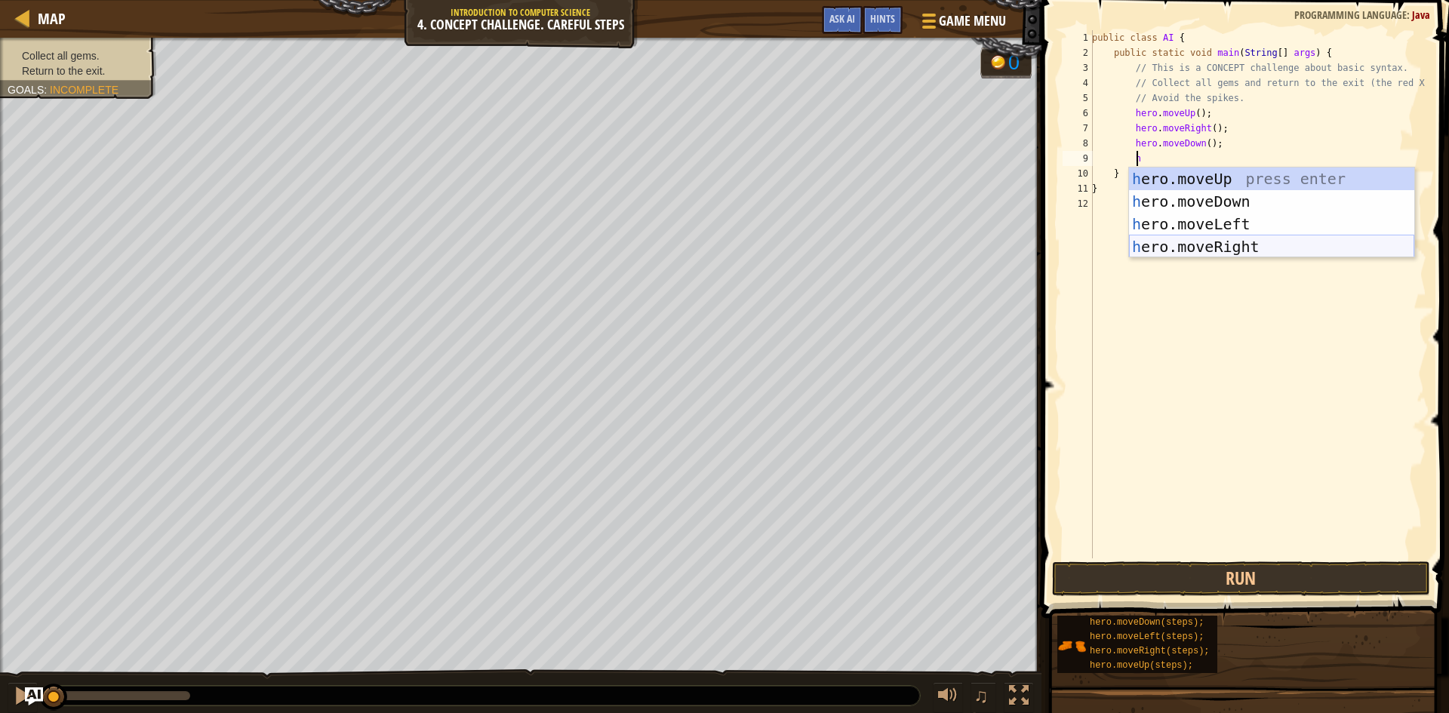
click at [1223, 242] on div "h ero.moveUp press enter h ero.moveDown press enter h ero.moveLeft press enter …" at bounding box center [1271, 236] width 285 height 136
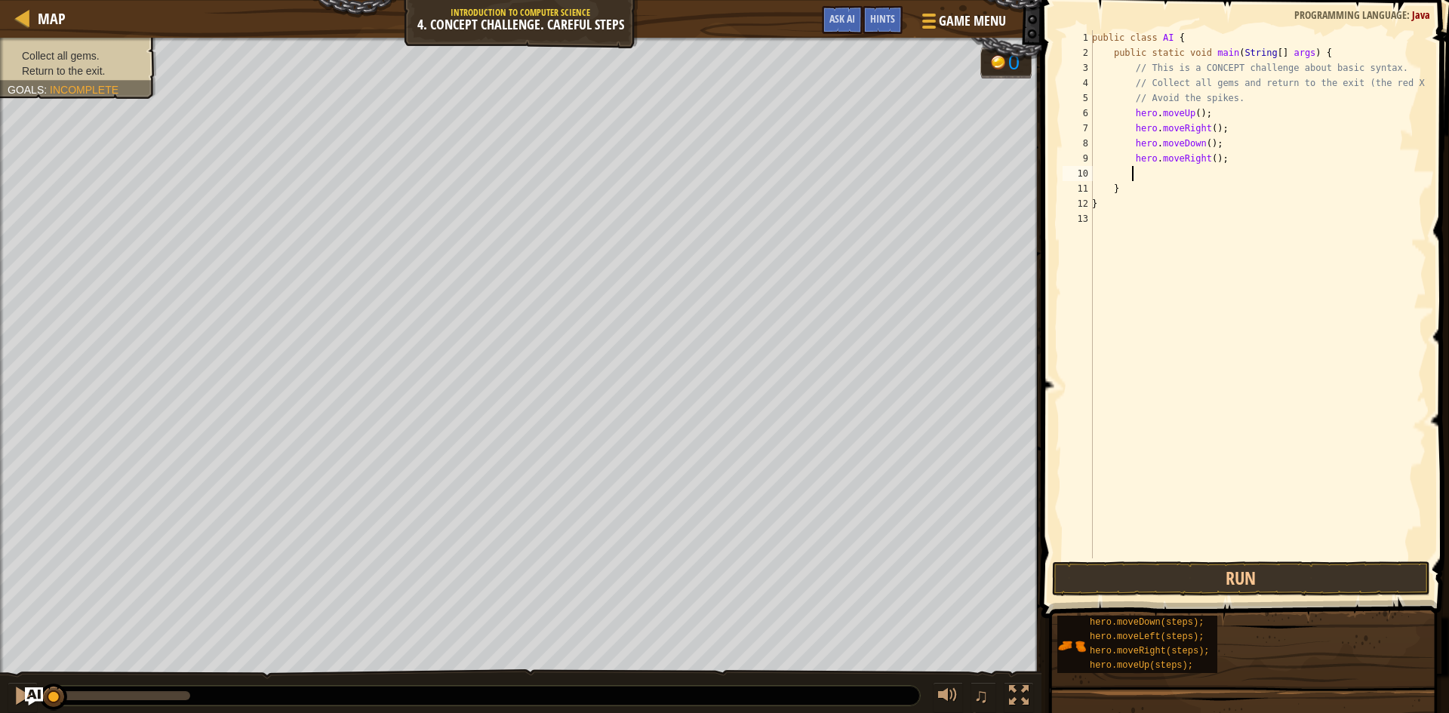
type textarea "h"
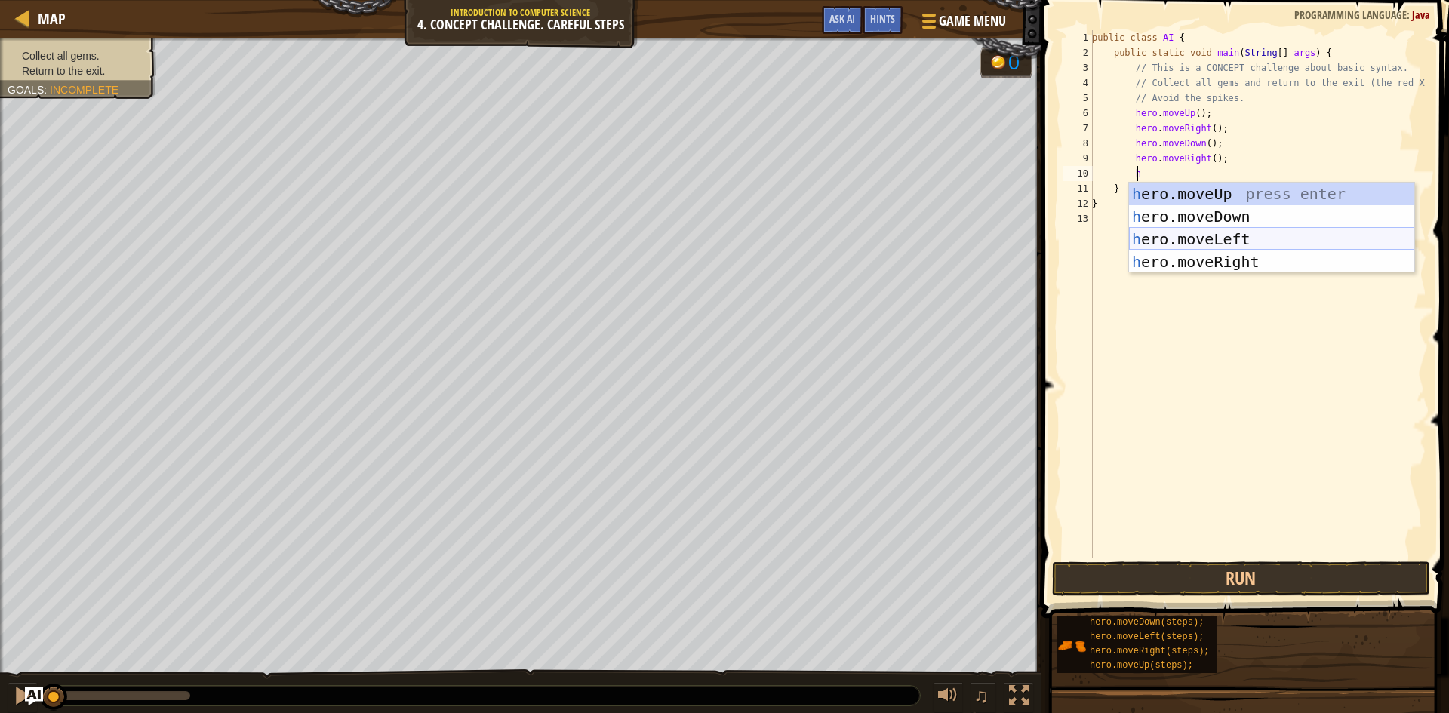
click at [1208, 233] on div "h ero.moveUp press enter h ero.moveDown press enter h ero.moveLeft press enter …" at bounding box center [1271, 251] width 285 height 136
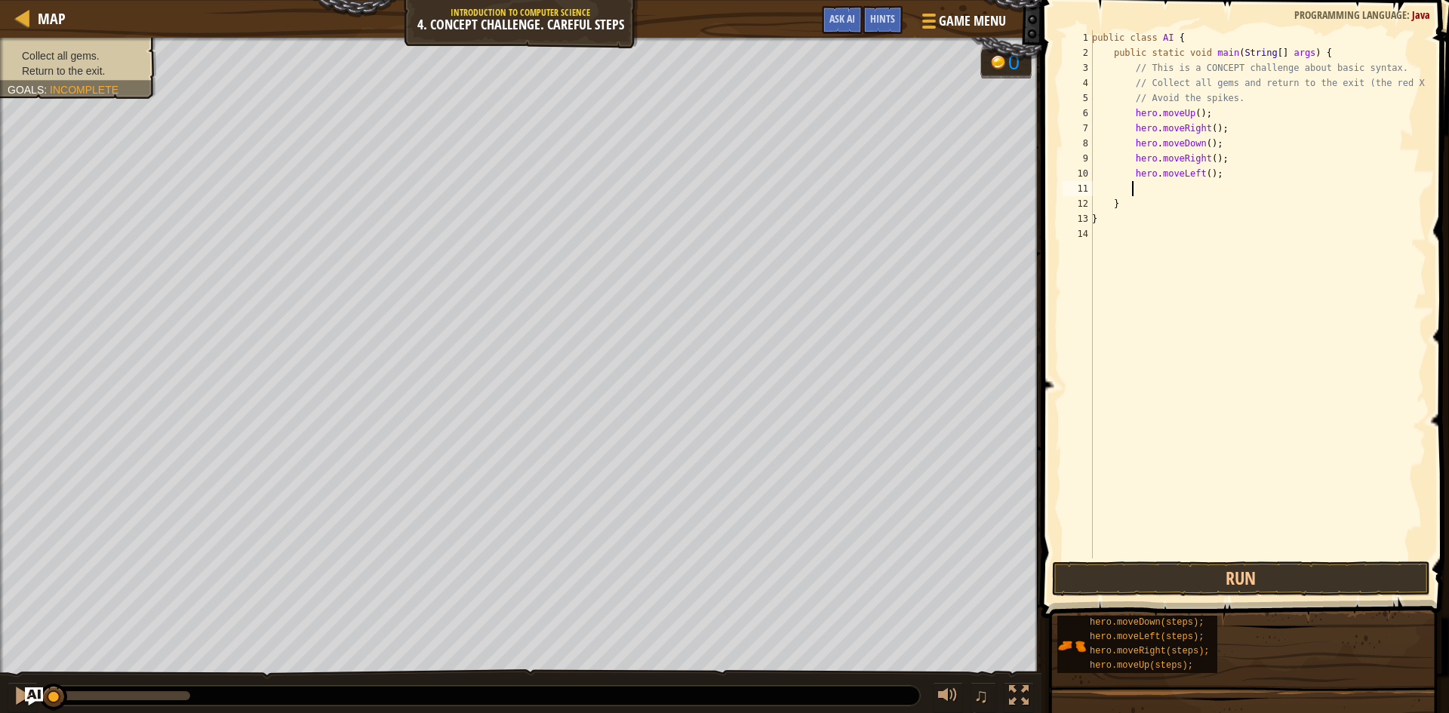
type textarea "h"
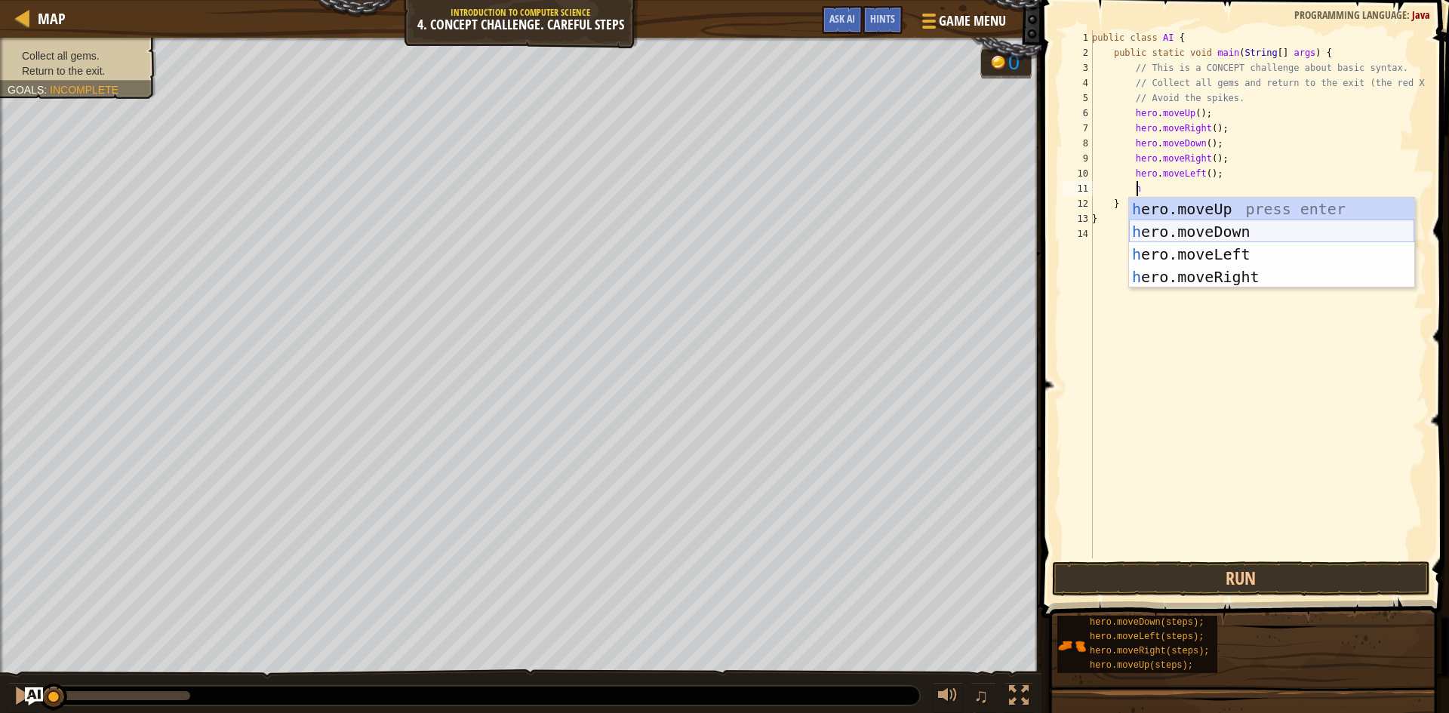
click at [1211, 232] on div "h ero.moveUp press enter h ero.moveDown press enter h ero.moveLeft press enter …" at bounding box center [1271, 266] width 285 height 136
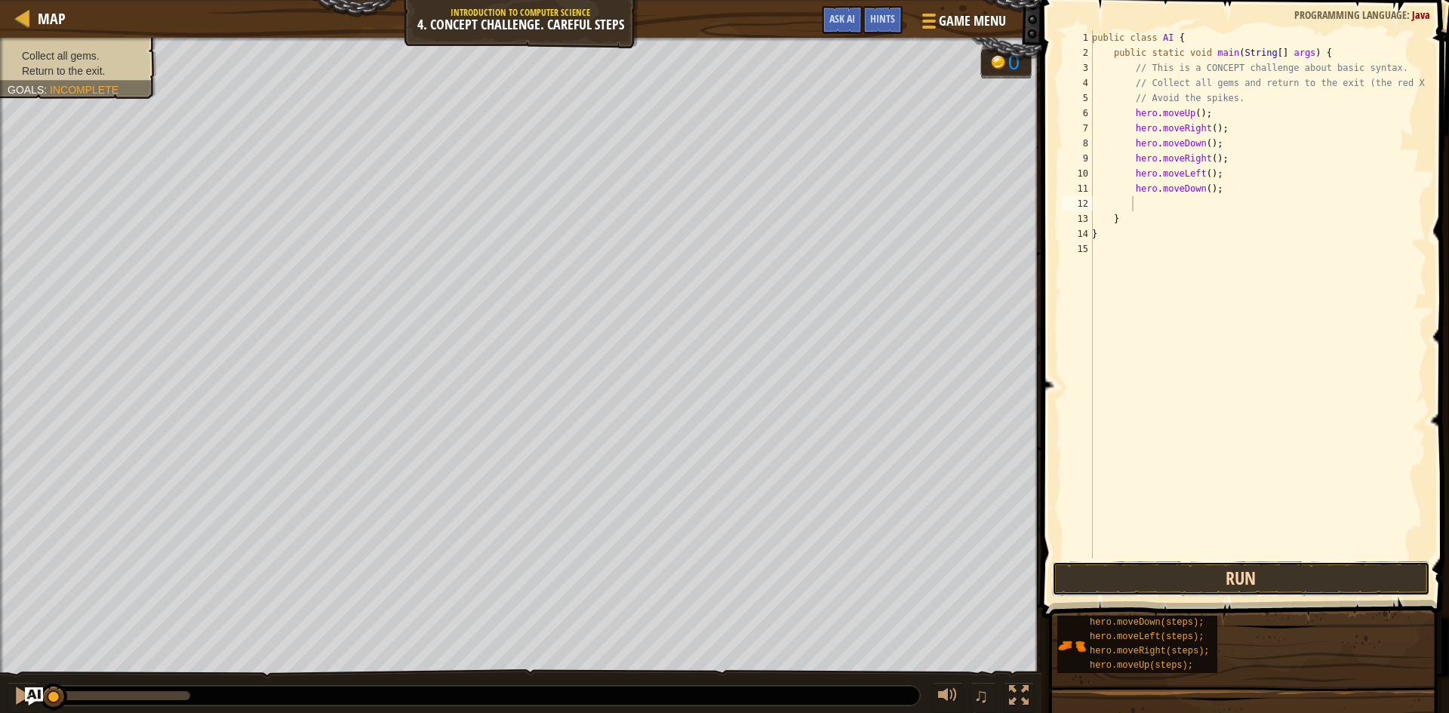
click at [1265, 589] on button "Run" at bounding box center [1241, 579] width 378 height 35
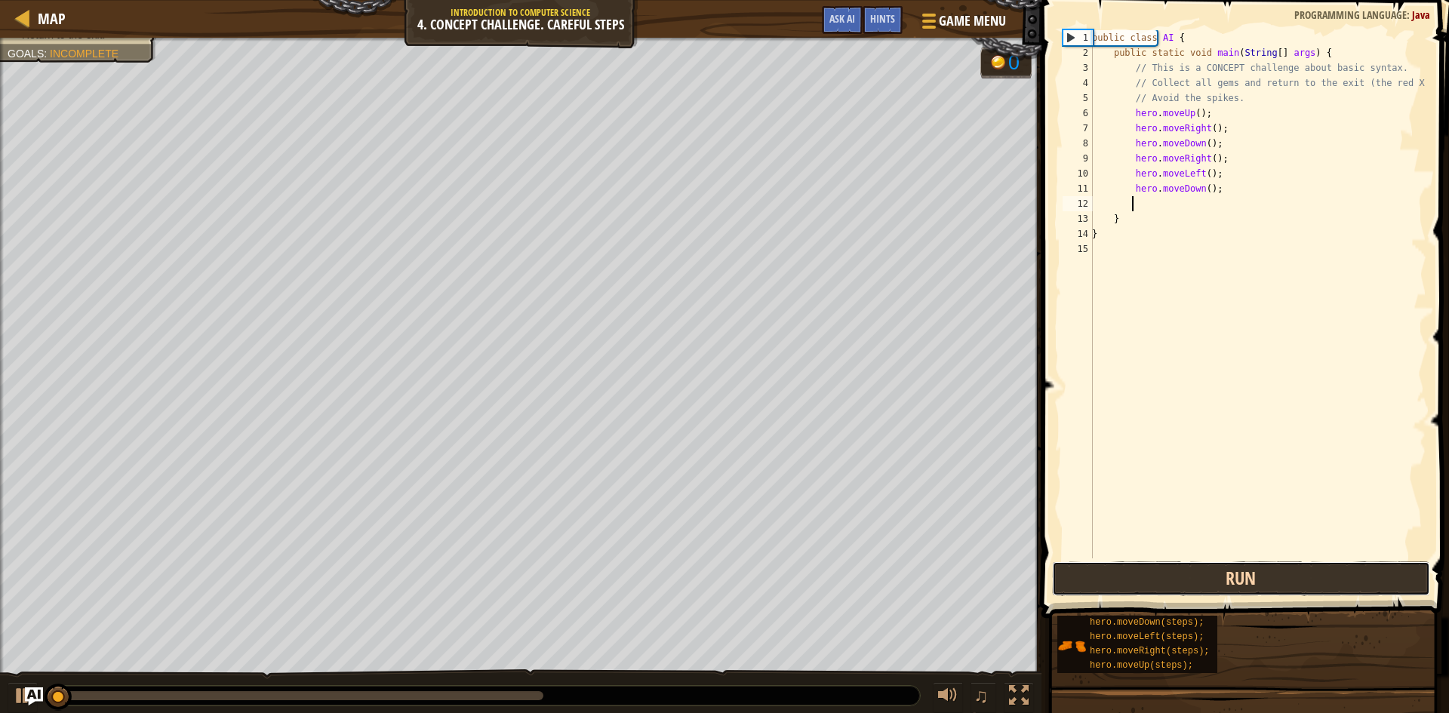
click at [1260, 580] on button "Run" at bounding box center [1241, 579] width 378 height 35
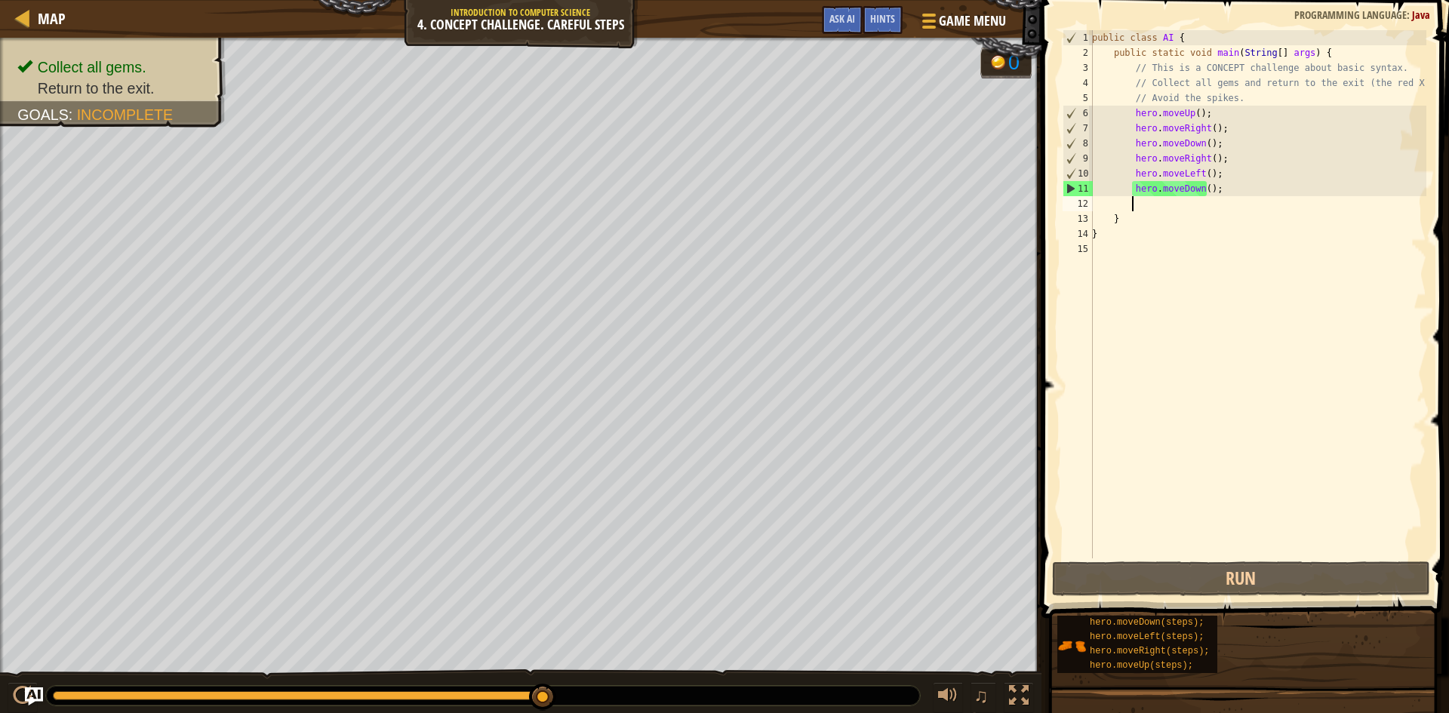
type textarea "h"
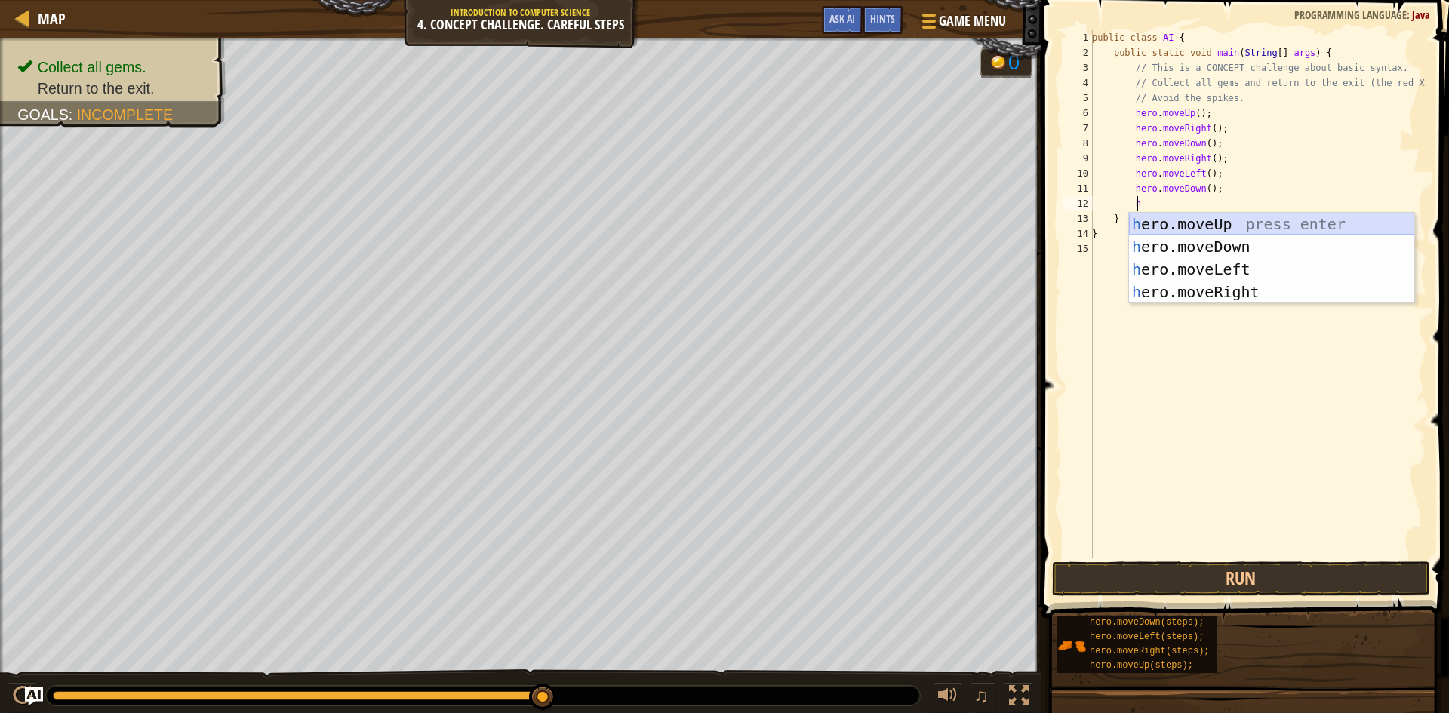
click at [1190, 228] on div "h ero.moveUp press enter h ero.moveDown press enter h ero.moveLeft press enter …" at bounding box center [1271, 281] width 285 height 136
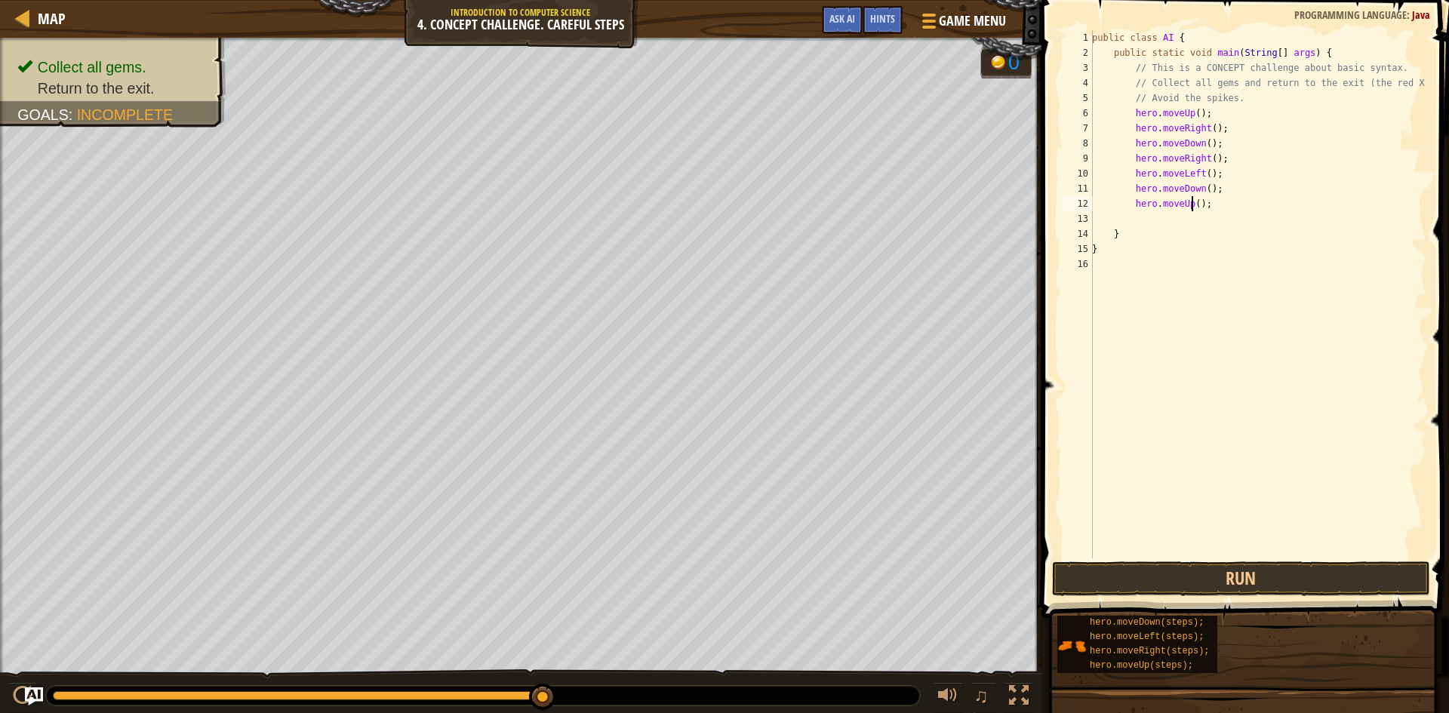
click at [1192, 205] on div "public class AI { public static void main ( String [ ] args ) { // This is a CO…" at bounding box center [1257, 309] width 337 height 558
type textarea "hero.moveUp(2);"
click at [1180, 223] on div "public class AI { public static void main ( String [ ] args ) { // This is a CO…" at bounding box center [1257, 309] width 337 height 558
type textarea "h"
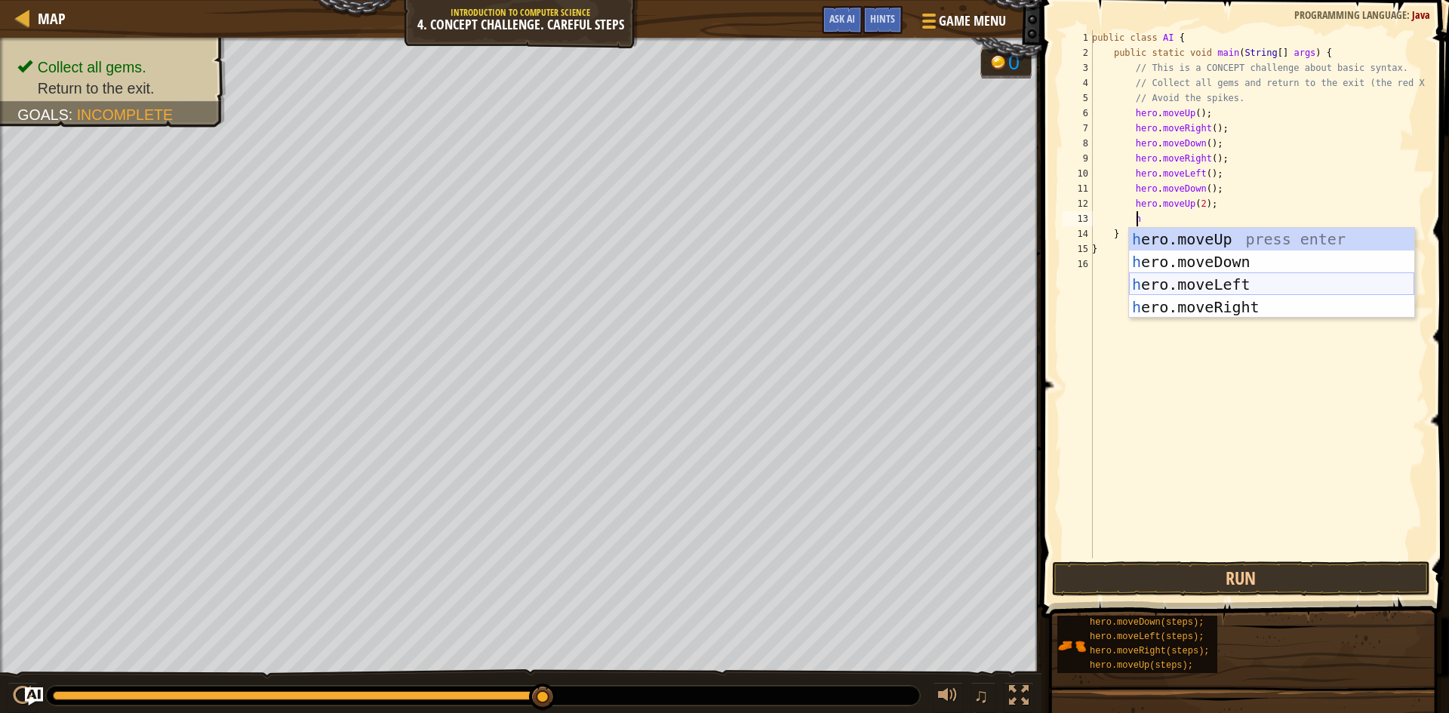
click at [1189, 273] on div "h ero.moveUp press enter h ero.moveDown press enter h ero.moveLeft press enter …" at bounding box center [1271, 296] width 285 height 136
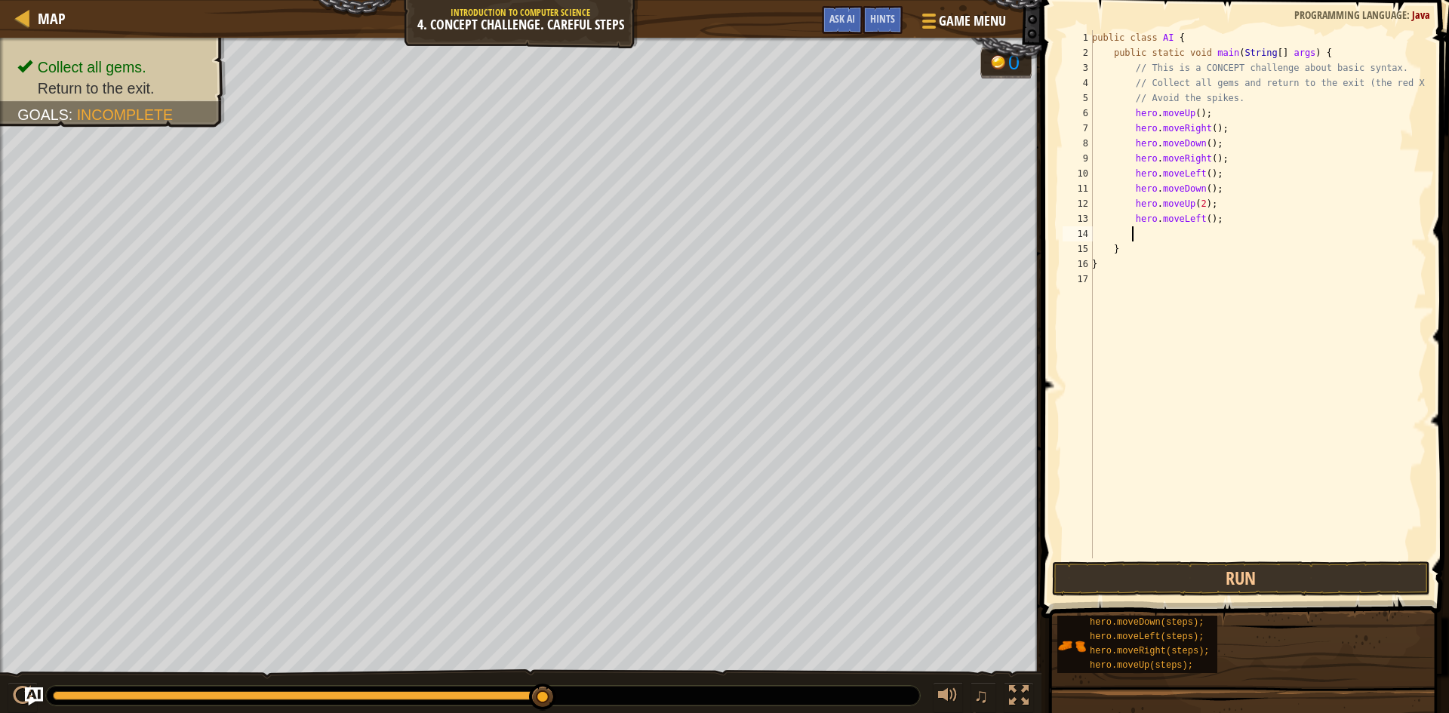
type textarea "h"
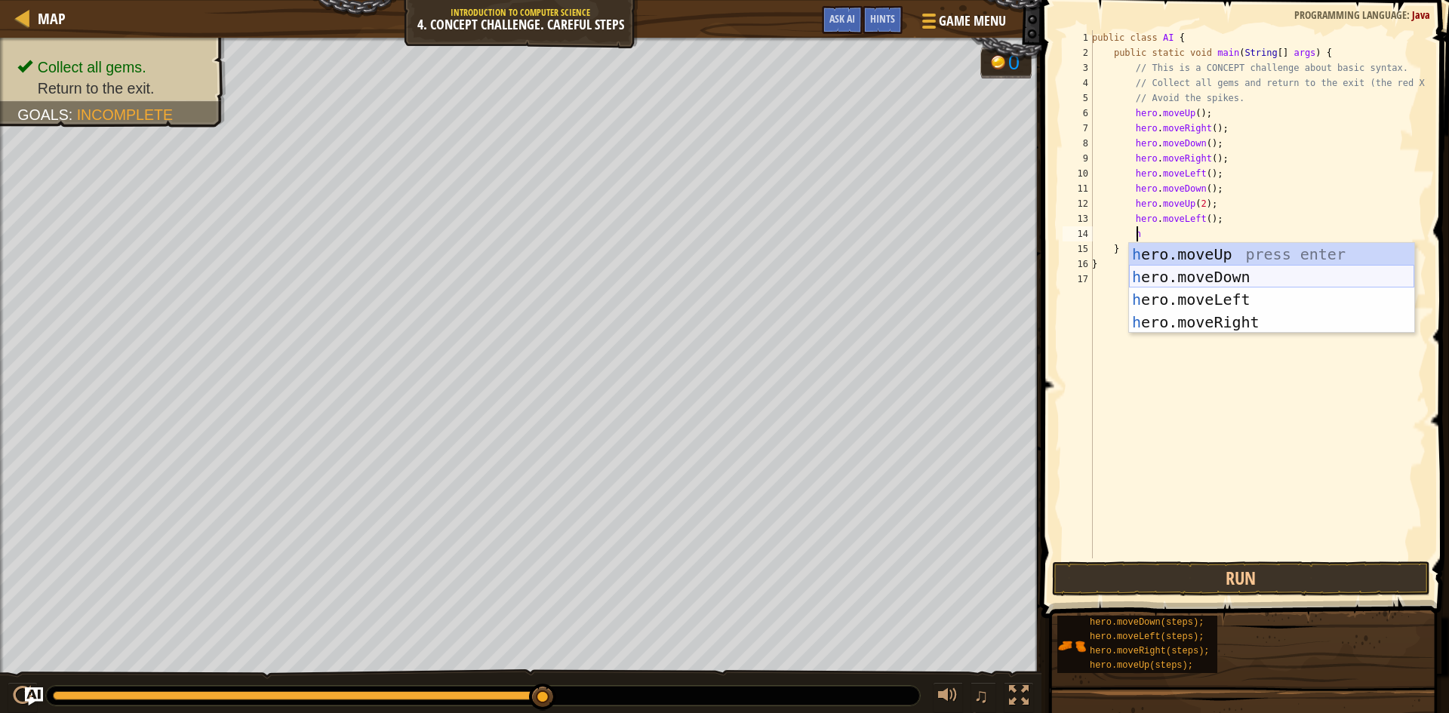
click at [1195, 280] on div "h ero.moveUp press enter h ero.moveDown press enter h ero.moveLeft press enter …" at bounding box center [1271, 311] width 285 height 136
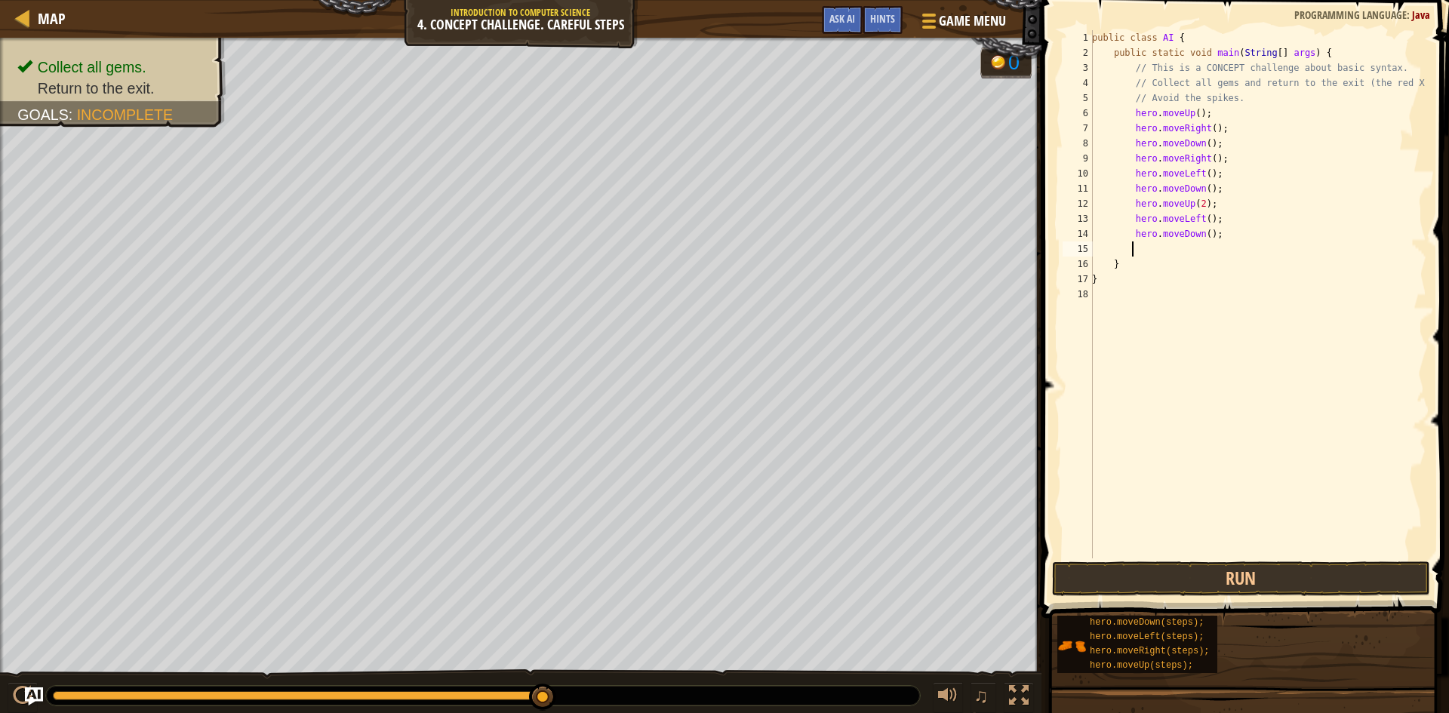
type textarea "h"
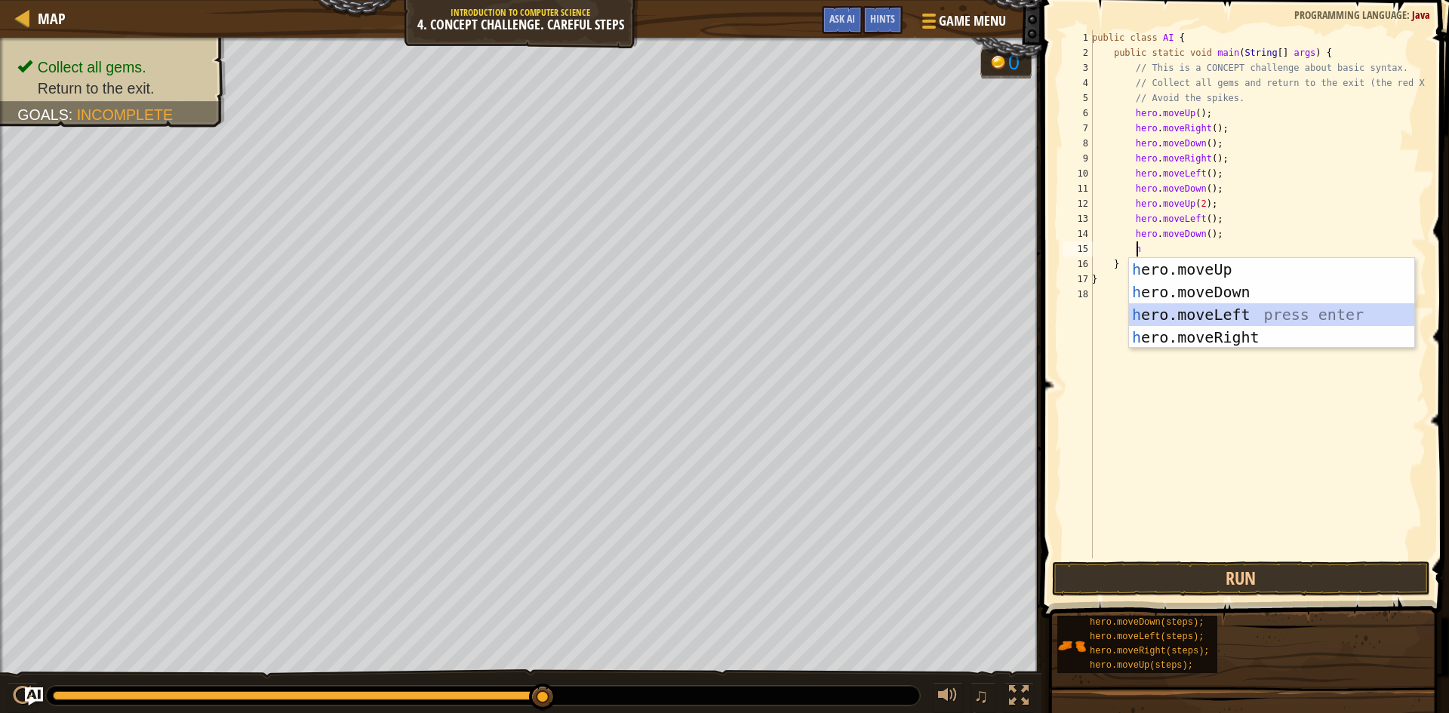
click at [1191, 306] on div "h ero.moveUp press enter h ero.moveDown press enter h ero.moveLeft press enter …" at bounding box center [1271, 326] width 285 height 136
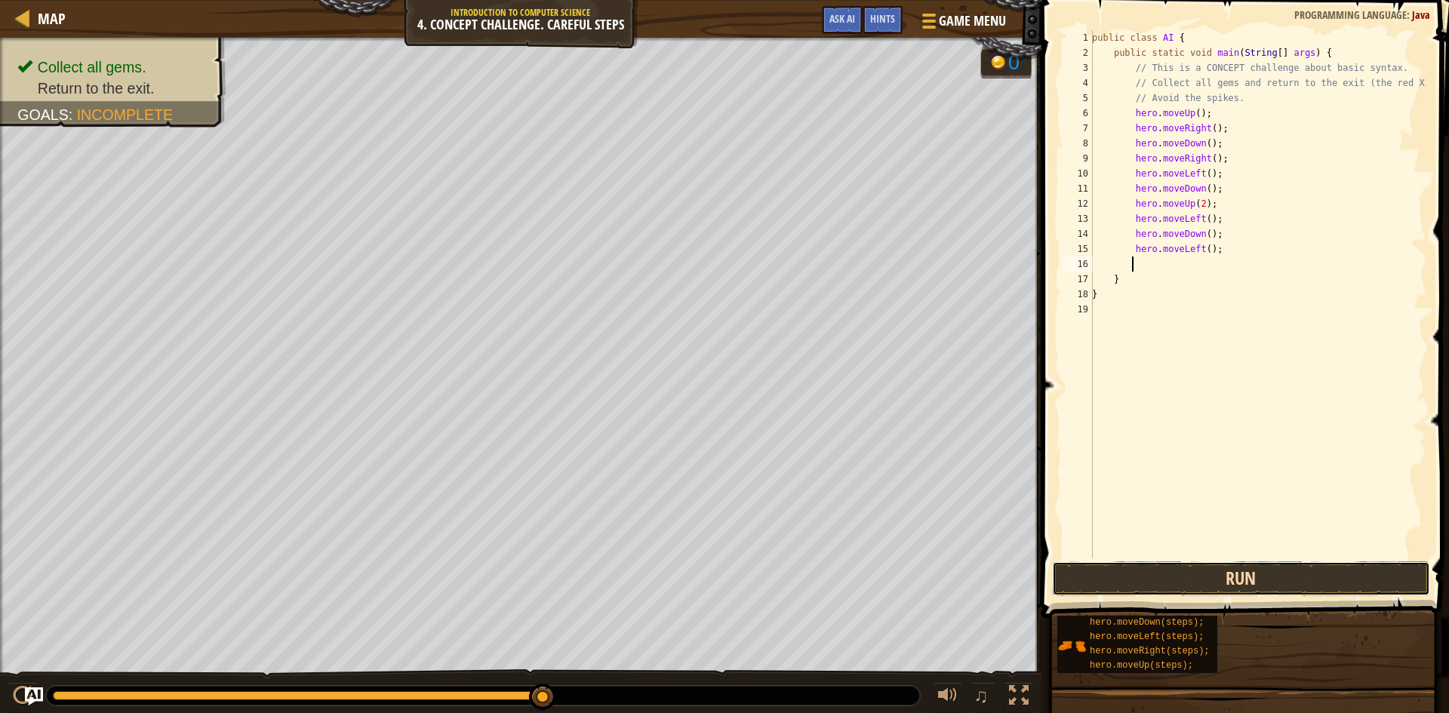
click at [1251, 585] on button "Run" at bounding box center [1241, 579] width 378 height 35
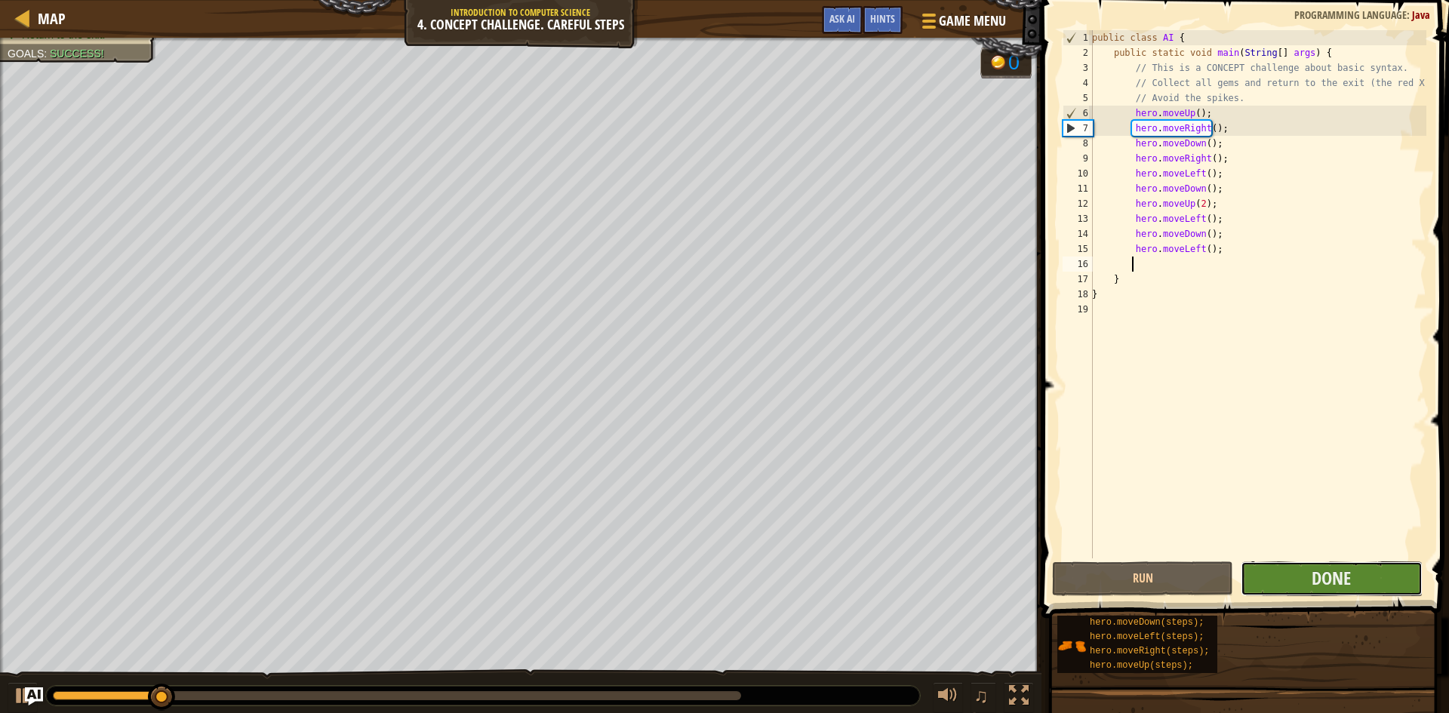
click at [1263, 574] on button "Done" at bounding box center [1331, 579] width 181 height 35
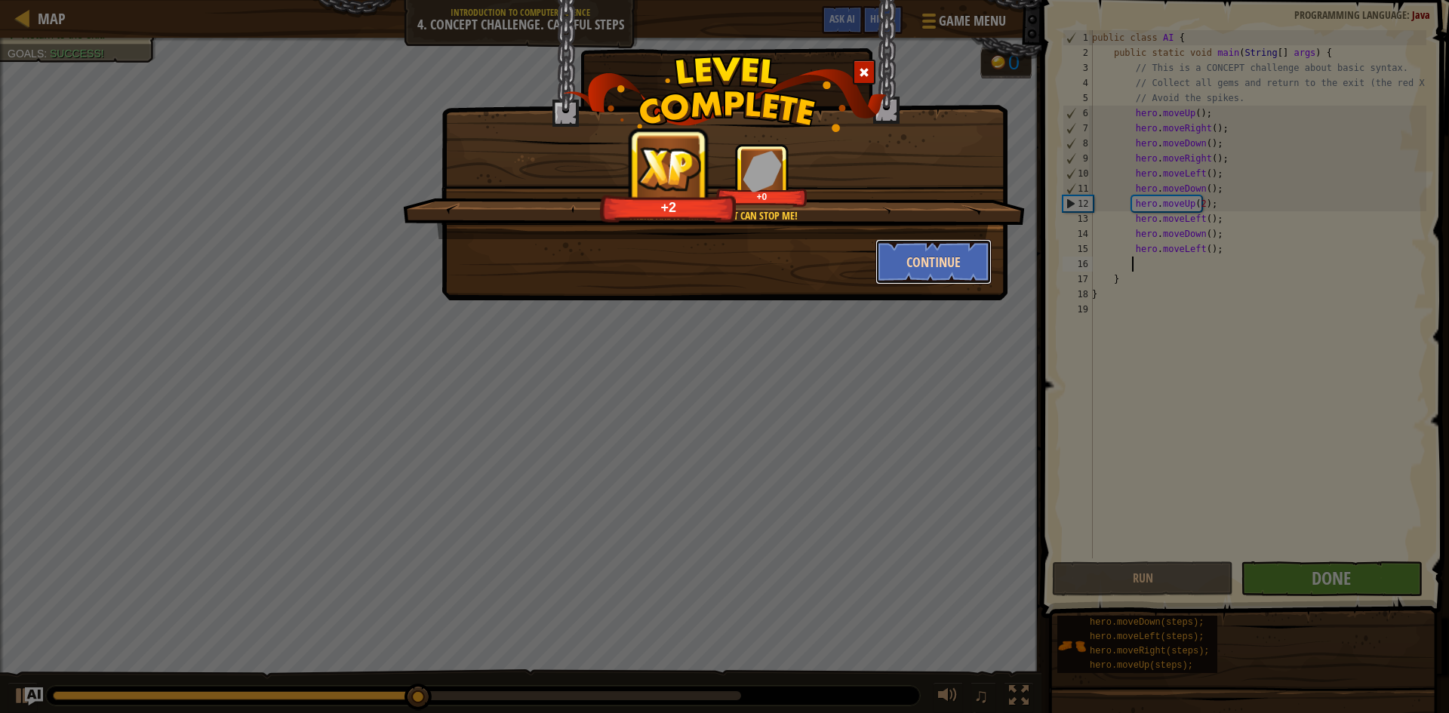
click at [898, 265] on button "Continue" at bounding box center [933, 261] width 117 height 45
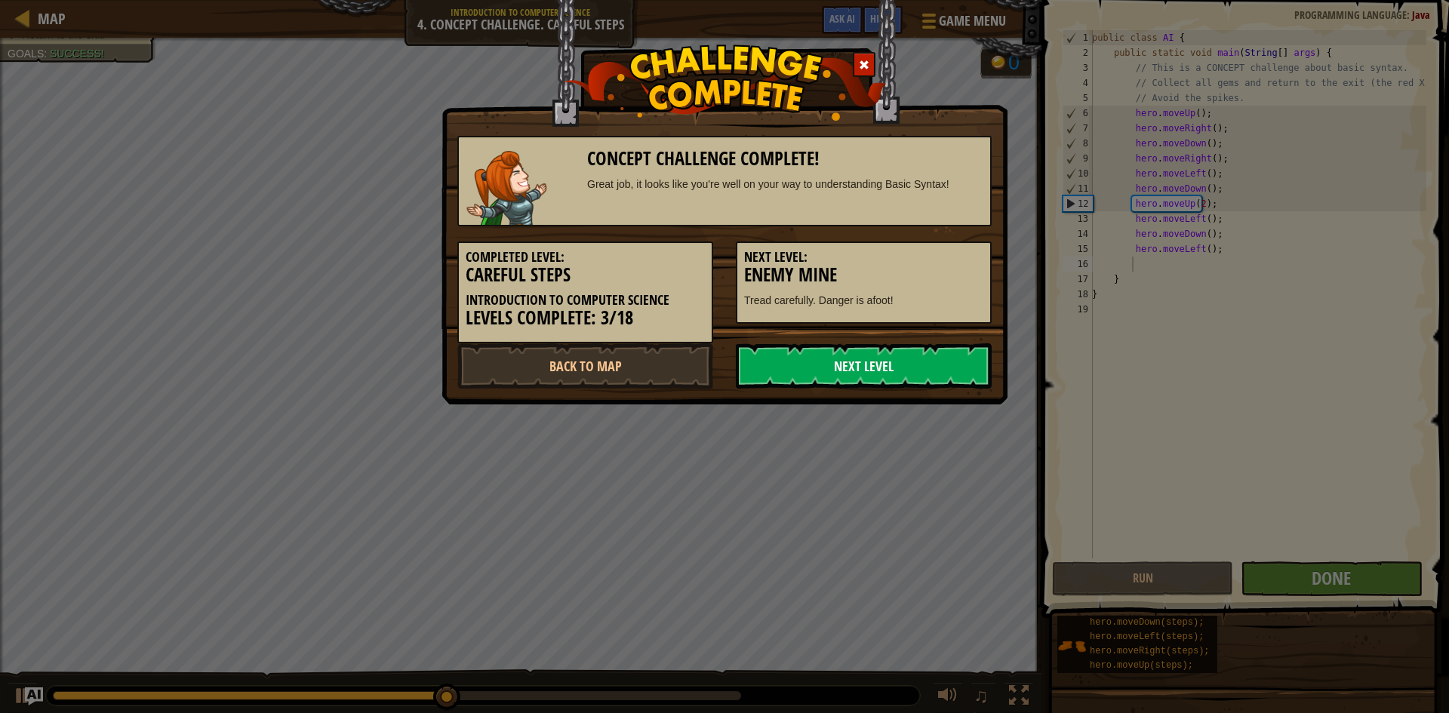
click at [888, 376] on link "Next Level" at bounding box center [864, 365] width 256 height 45
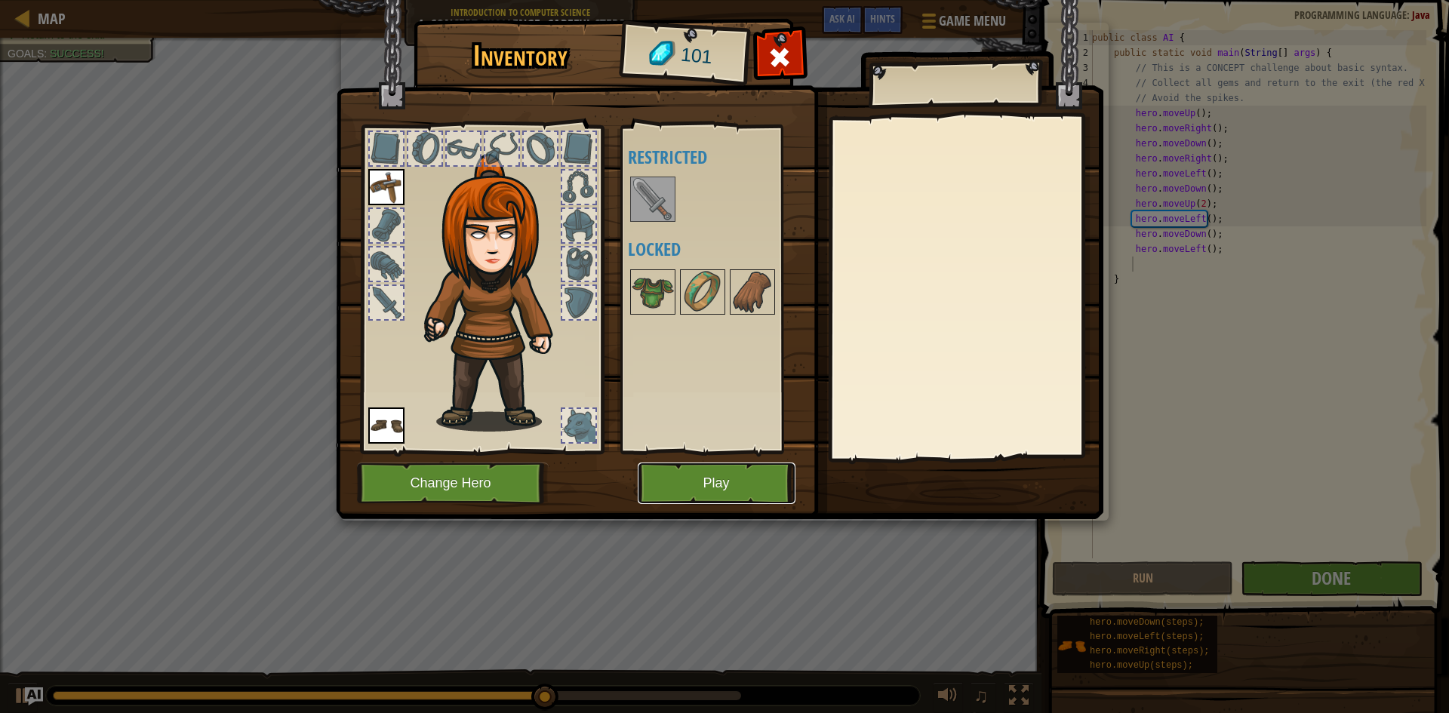
click at [735, 497] on button "Play" at bounding box center [717, 484] width 158 height 42
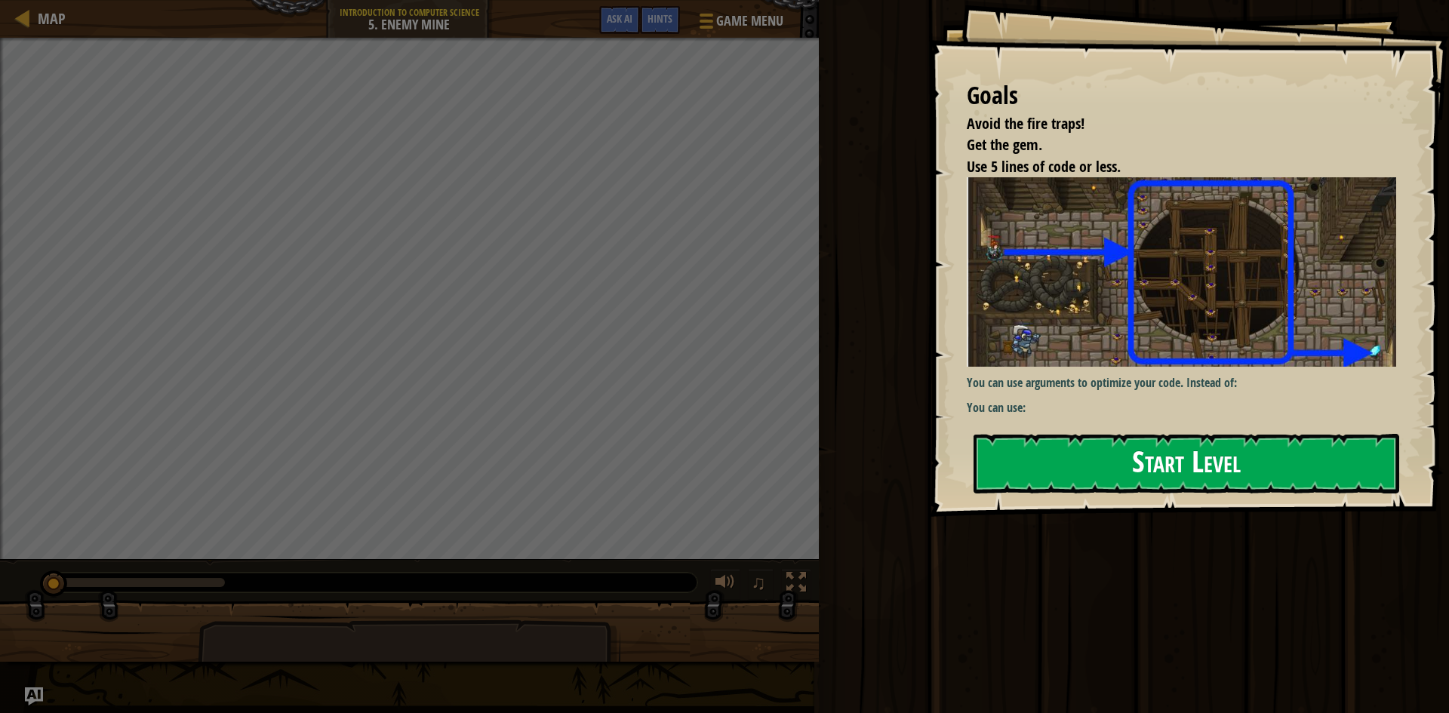
click at [1162, 355] on img at bounding box center [1187, 271] width 441 height 189
click at [1125, 463] on button "Start Level" at bounding box center [1187, 464] width 426 height 60
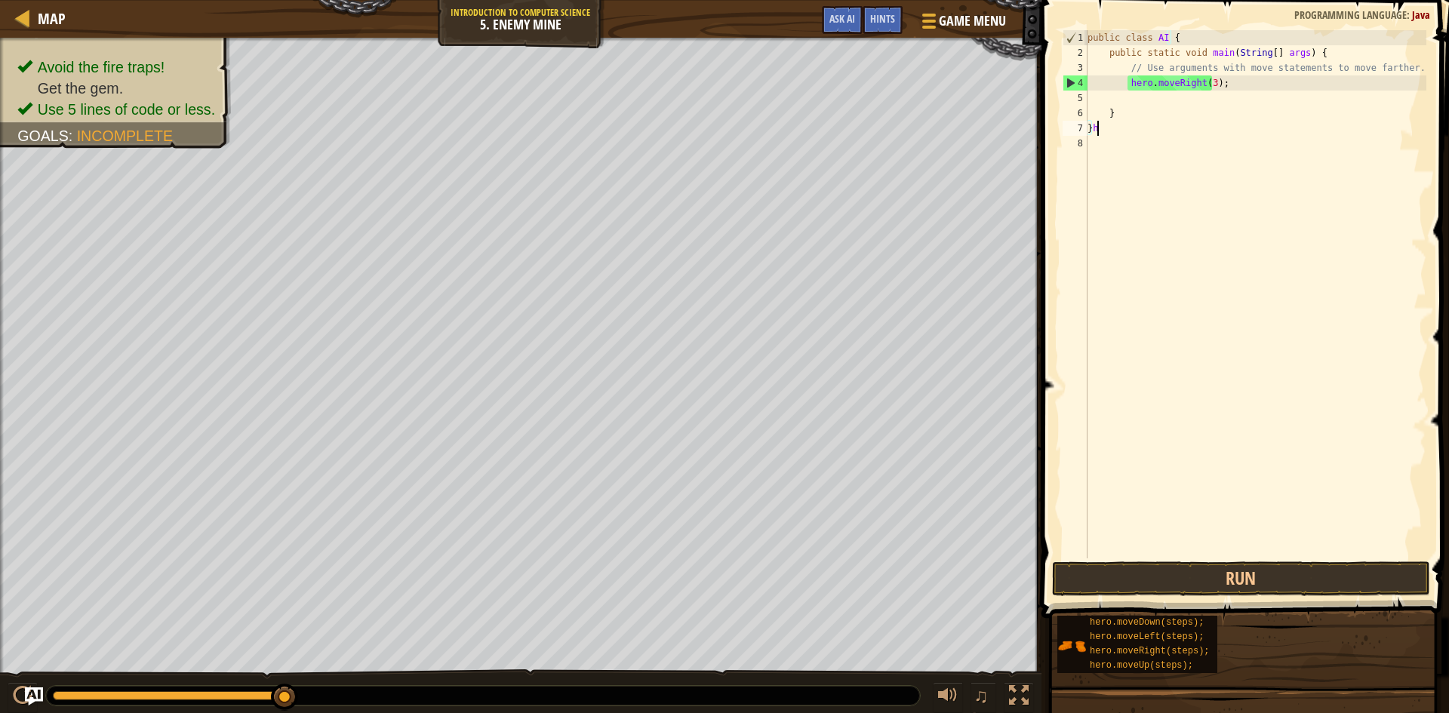
scroll to position [7, 0]
type textarea "}"
click at [1127, 101] on div "public class AI { public static void main ( String [ ] args ) { // Use argument…" at bounding box center [1256, 309] width 342 height 558
type textarea "h"
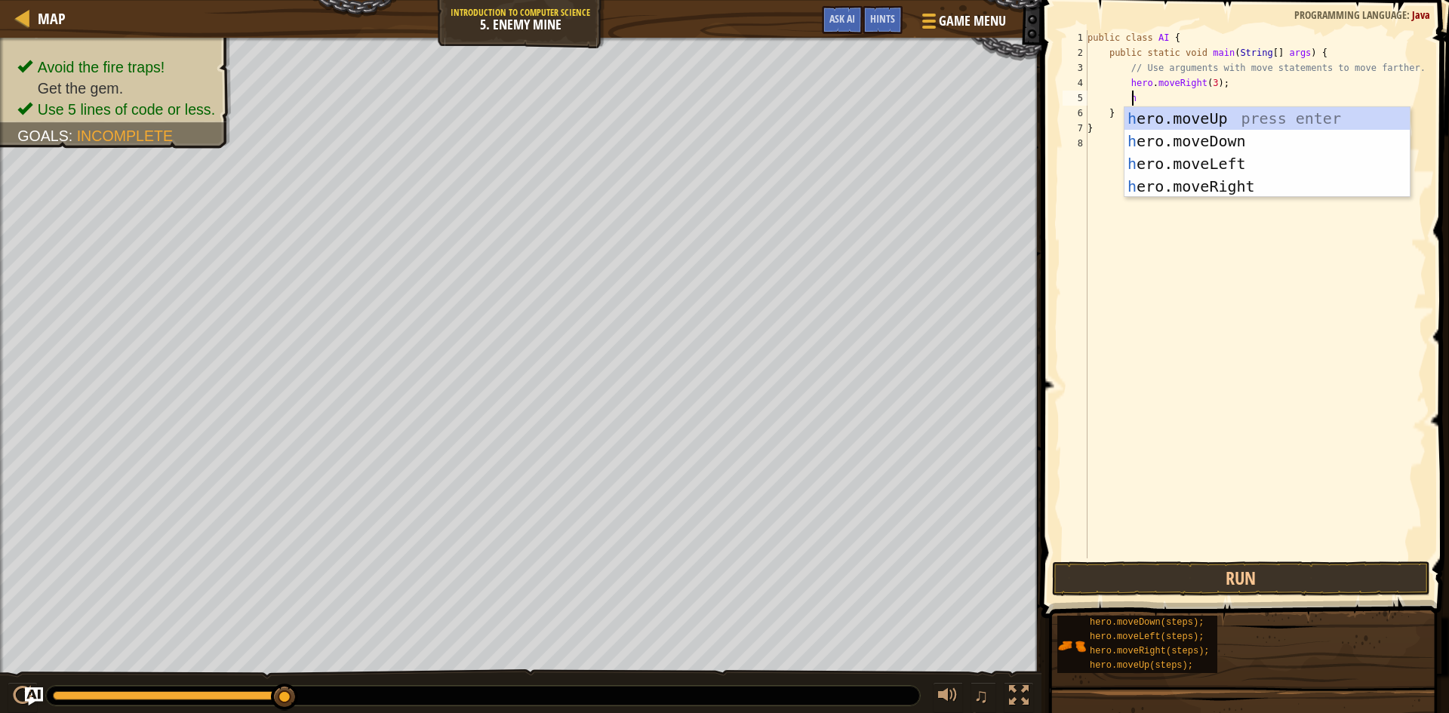
scroll to position [7, 2]
click at [1163, 124] on div "h ero.moveUp press enter h ero.moveDown press enter h ero.moveLeft press enter …" at bounding box center [1267, 175] width 285 height 136
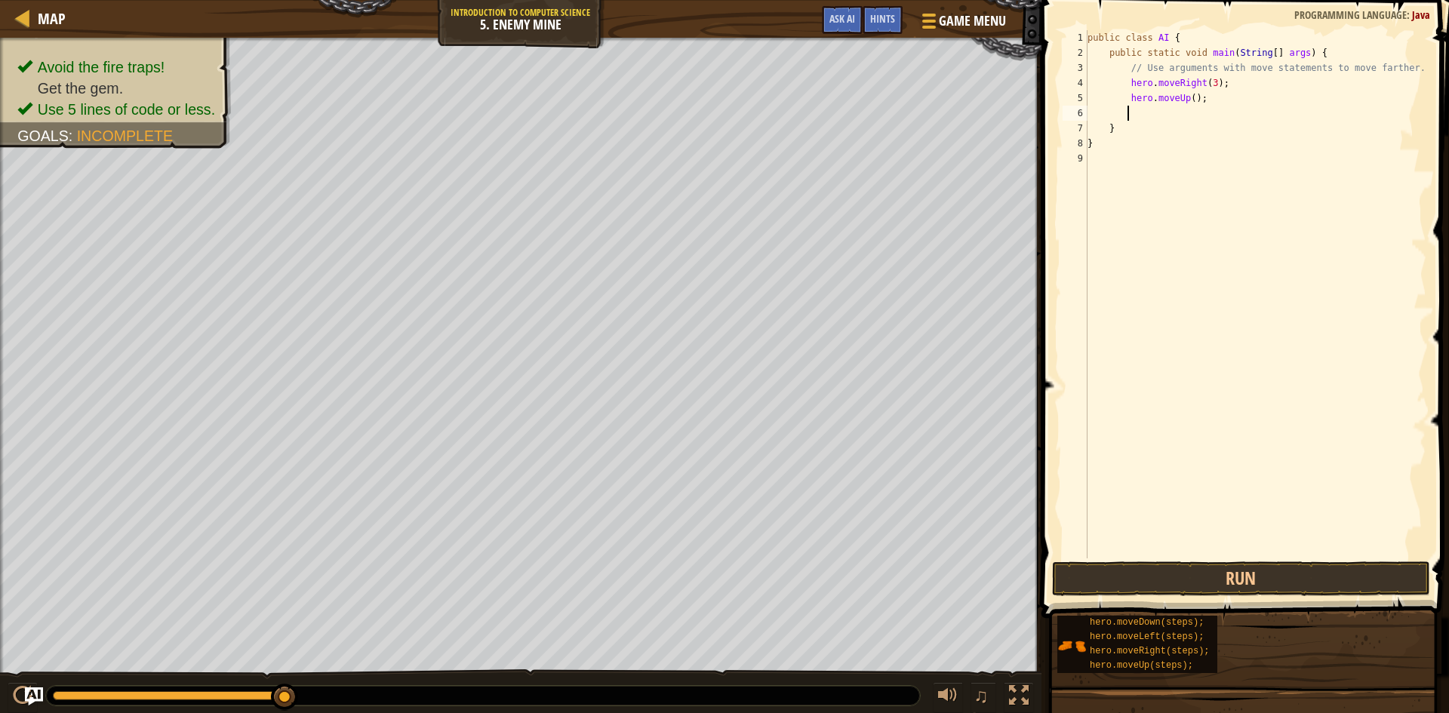
type textarea "h"
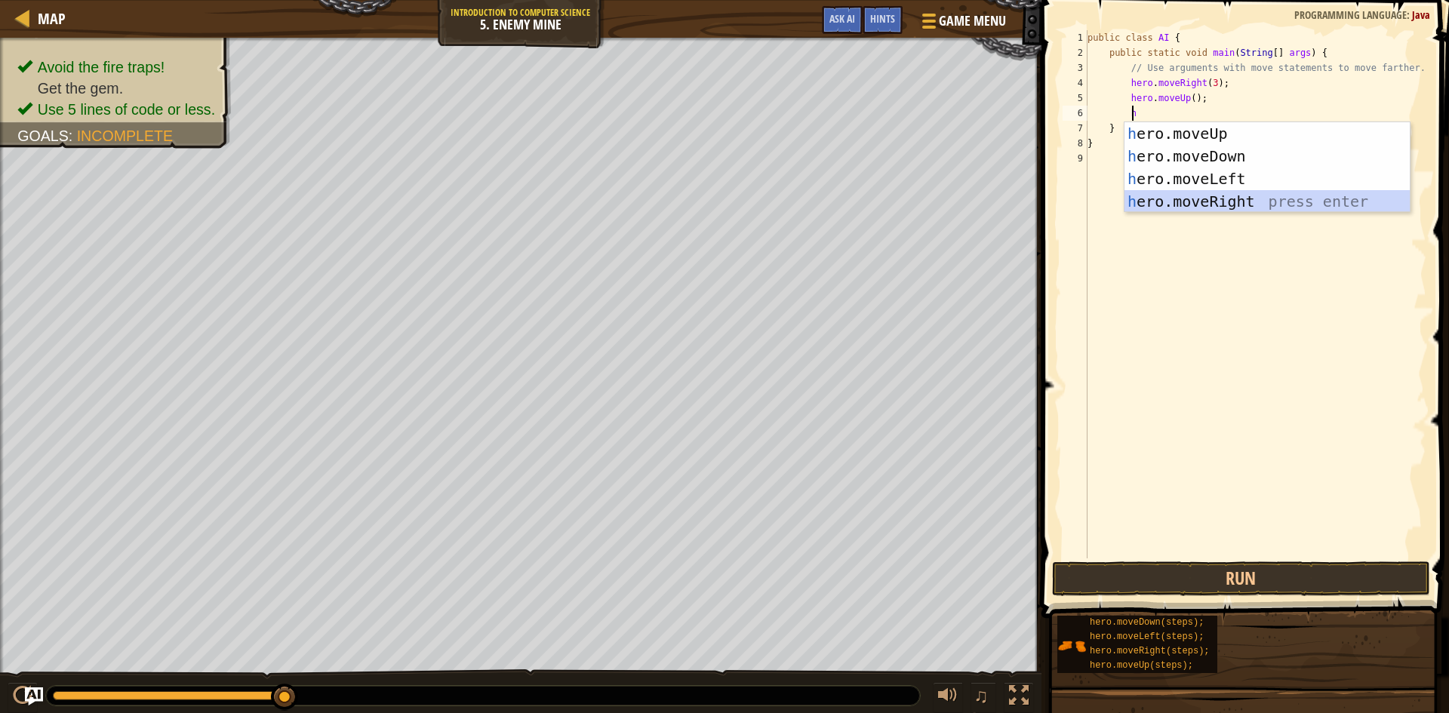
click at [1171, 198] on div "h ero.moveUp press enter h ero.moveDown press enter h ero.moveLeft press enter …" at bounding box center [1267, 190] width 285 height 136
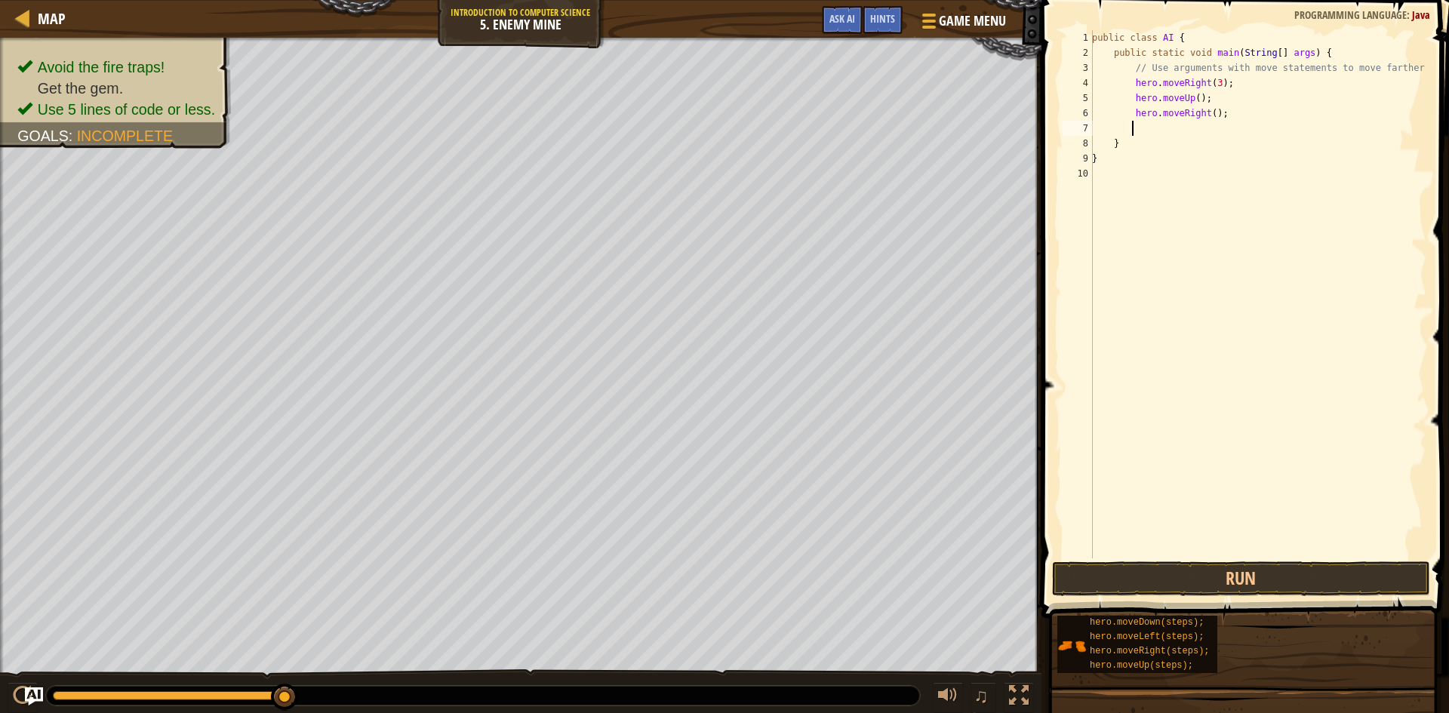
type textarea "h"
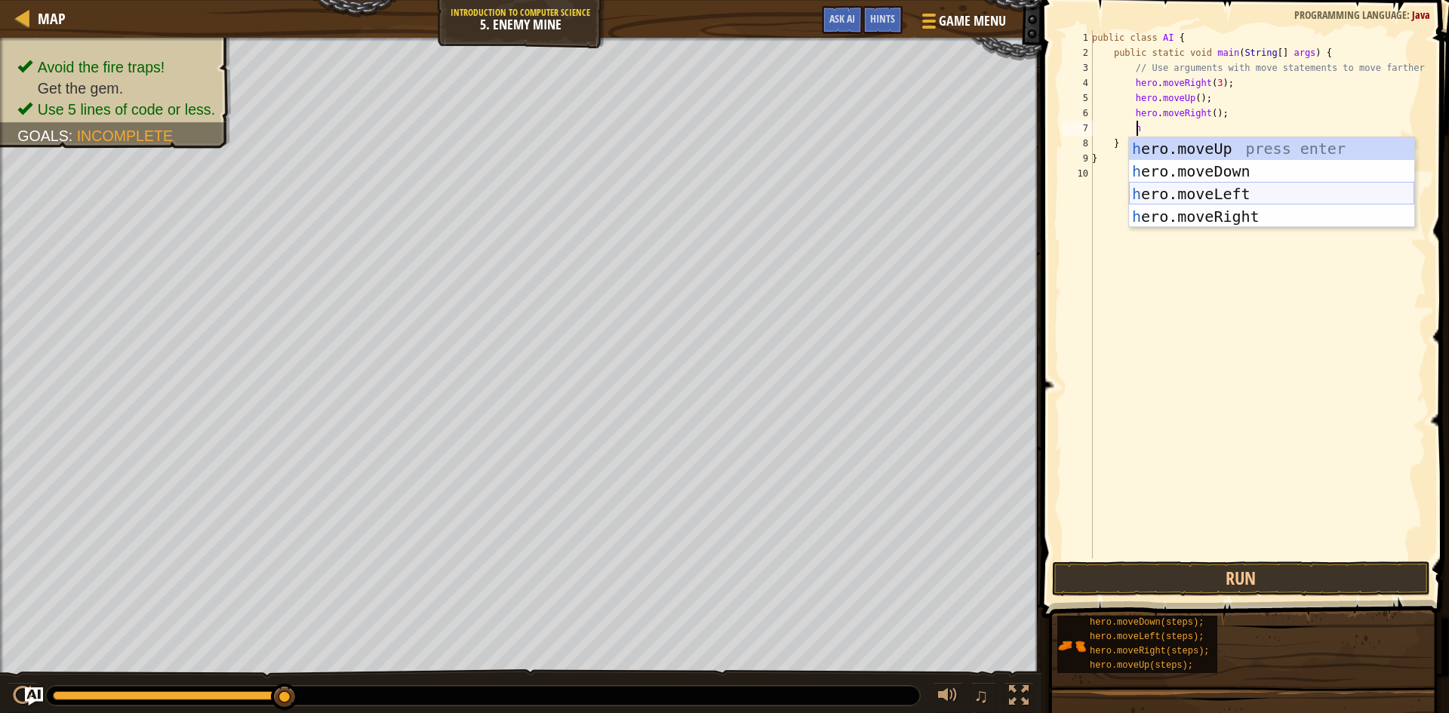
click at [1212, 182] on div "h ero.moveUp press enter h ero.moveDown press enter h ero.moveLeft press enter …" at bounding box center [1271, 205] width 285 height 136
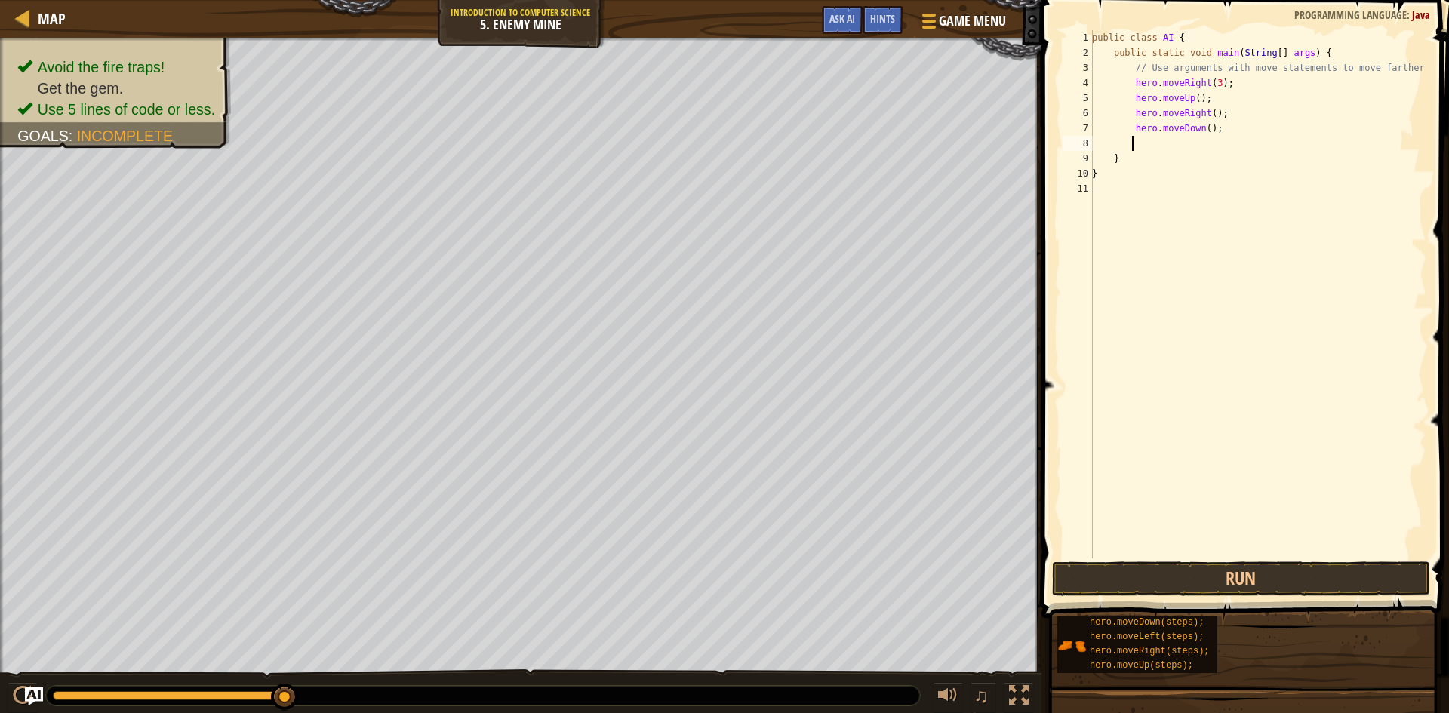
click at [1201, 135] on div "public class AI { public static void main ( String [ ] args ) { // Use argument…" at bounding box center [1257, 309] width 337 height 558
click at [1188, 152] on div "public class AI { public static void main ( String [ ] args ) { // Use argument…" at bounding box center [1257, 309] width 337 height 558
type textarea "}"
click at [1189, 147] on div "public class AI { public static void main ( String [ ] args ) { // Use argument…" at bounding box center [1257, 309] width 337 height 558
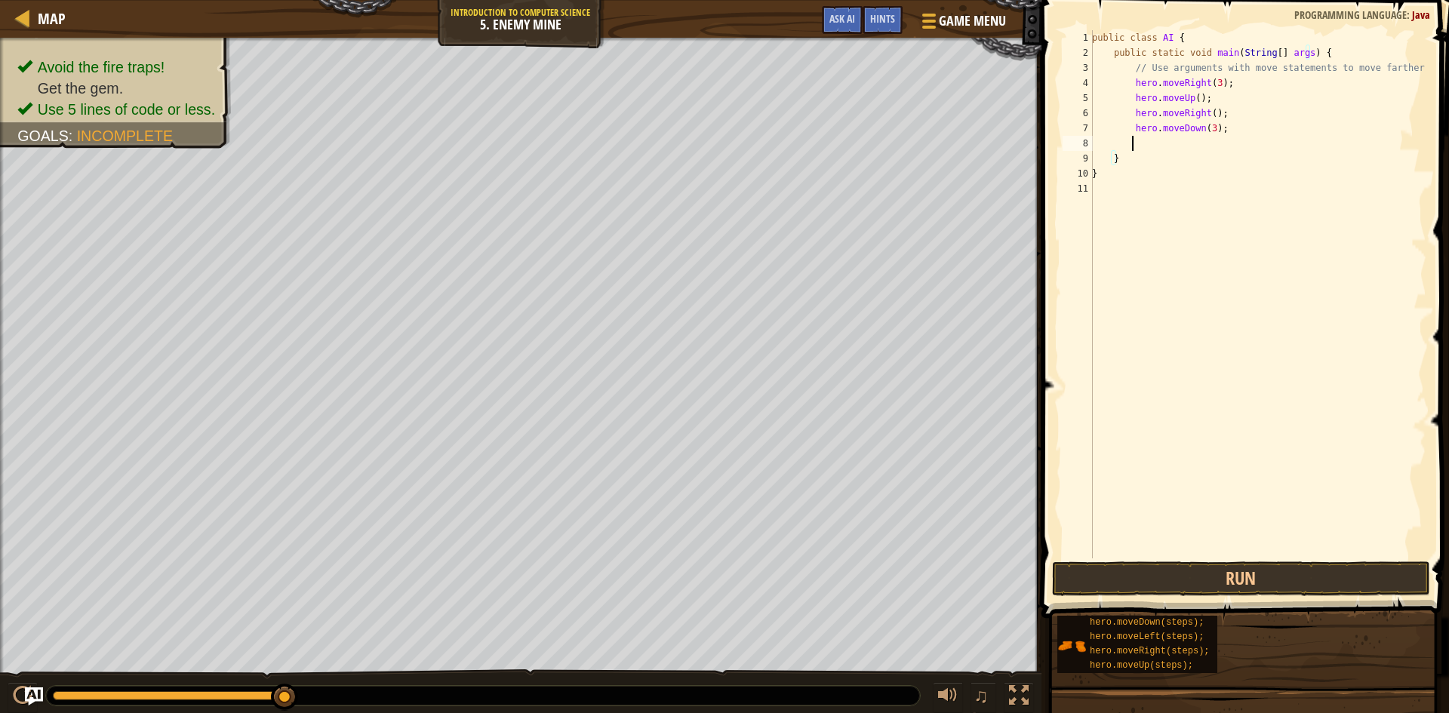
type textarea "h"
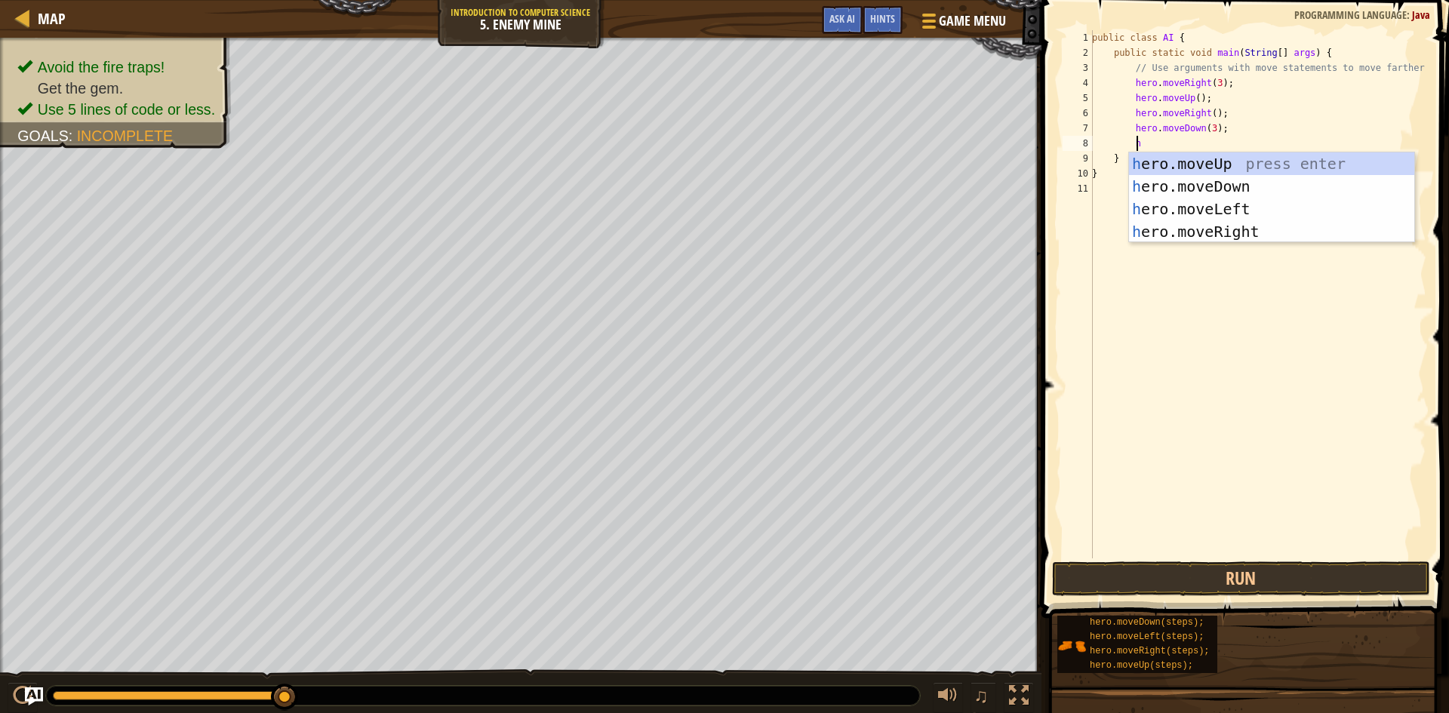
scroll to position [7, 2]
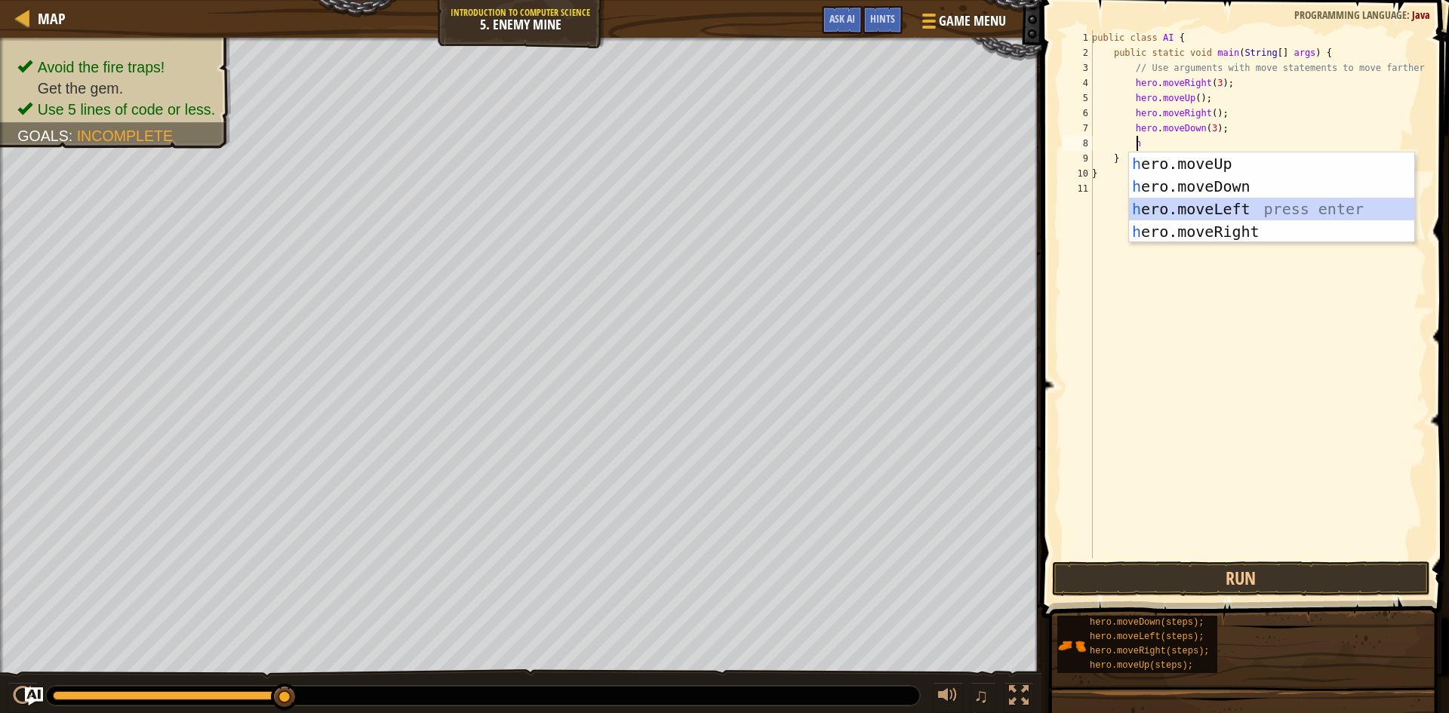
click at [1196, 205] on div "h ero.moveUp press enter h ero.moveDown press enter h ero.moveLeft press enter …" at bounding box center [1271, 220] width 285 height 136
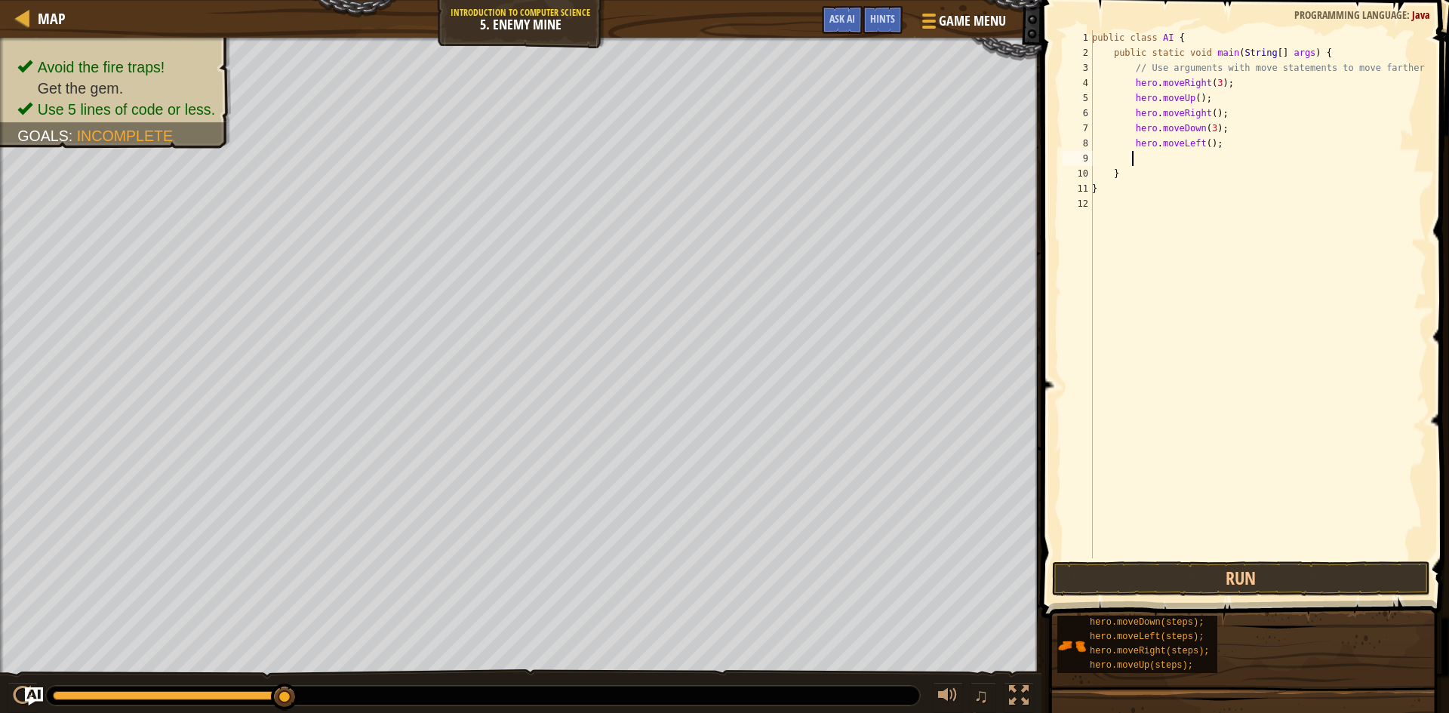
click at [1202, 144] on div "public class AI { public static void main ( String [ ] args ) { // Use argument…" at bounding box center [1257, 309] width 337 height 558
click at [1319, 575] on button "Run" at bounding box center [1241, 579] width 378 height 35
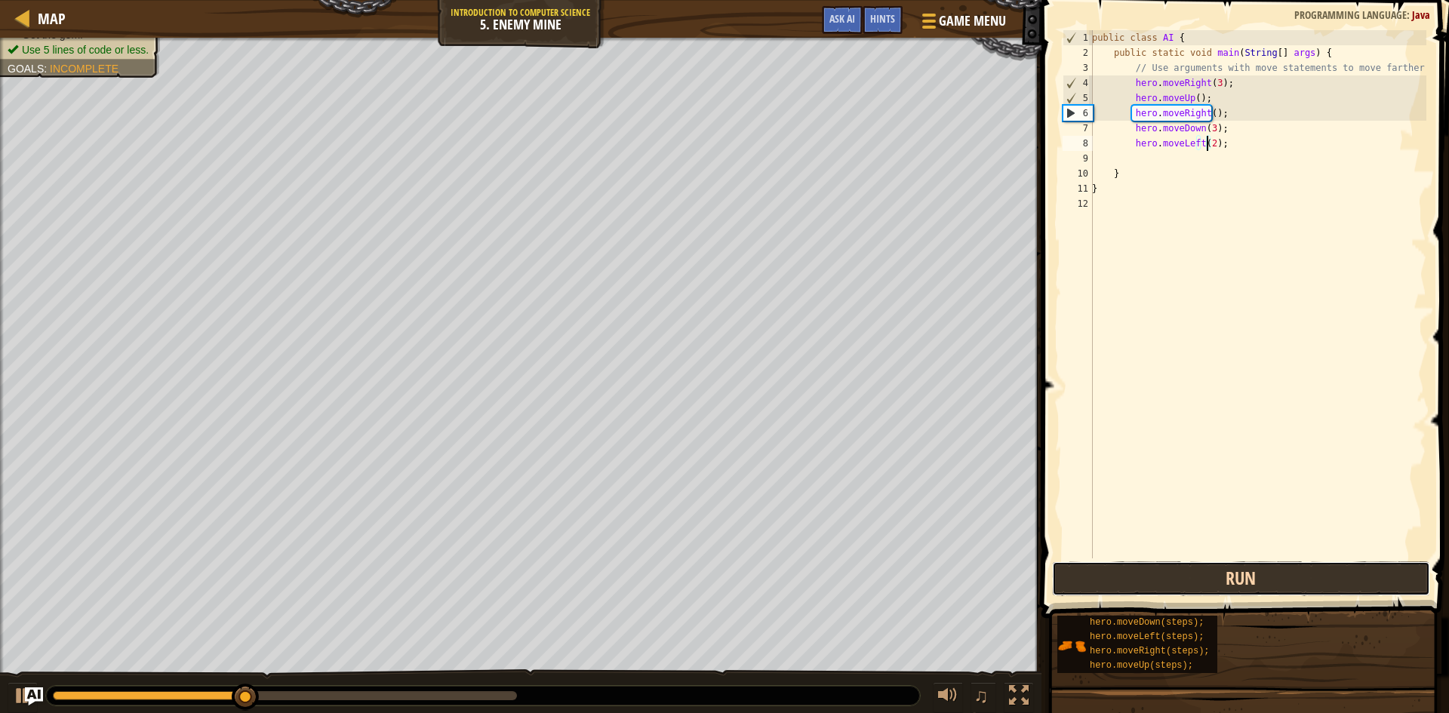
click at [1312, 587] on button "Run" at bounding box center [1241, 579] width 378 height 35
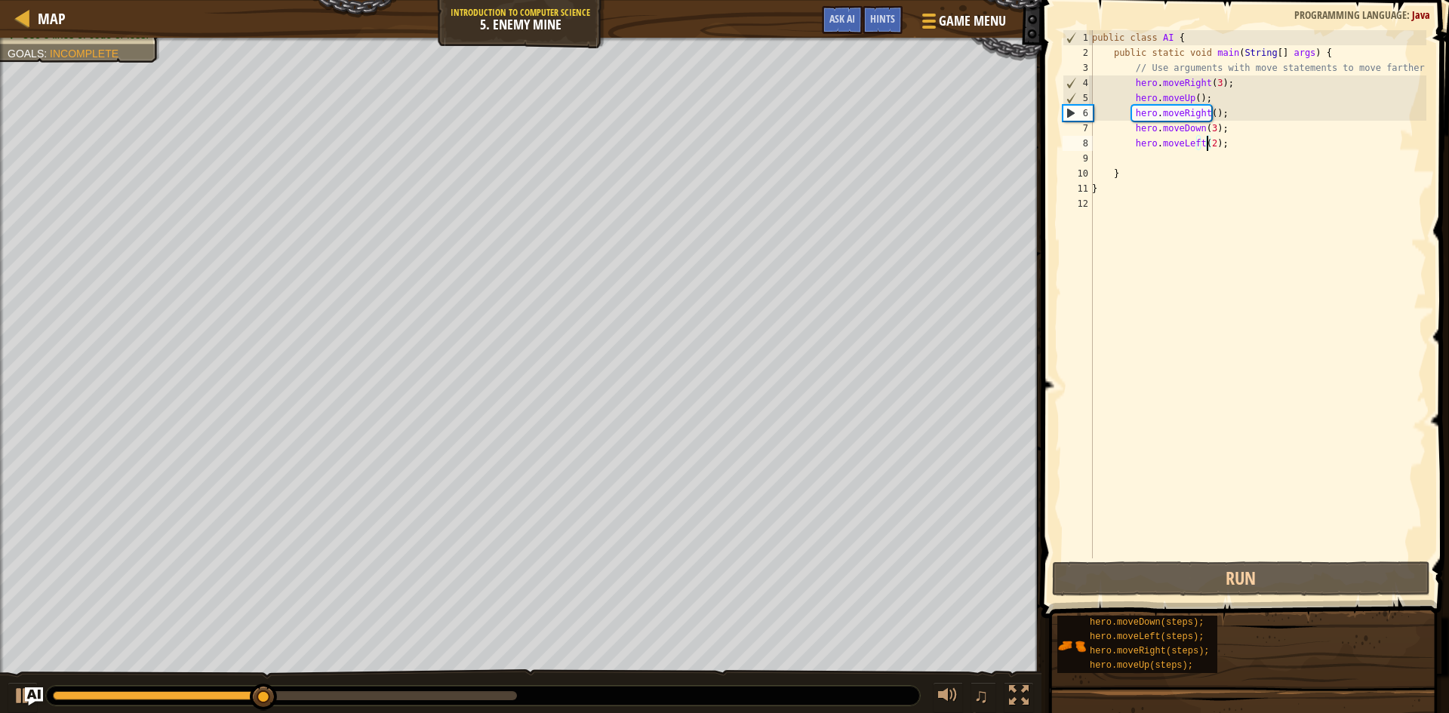
click at [1180, 146] on div "public class AI { public static void main ( String [ ] args ) { // Use argument…" at bounding box center [1257, 309] width 337 height 558
click at [1195, 143] on div "public class AI { public static void main ( String [ ] args ) { // Use argument…" at bounding box center [1257, 309] width 337 height 558
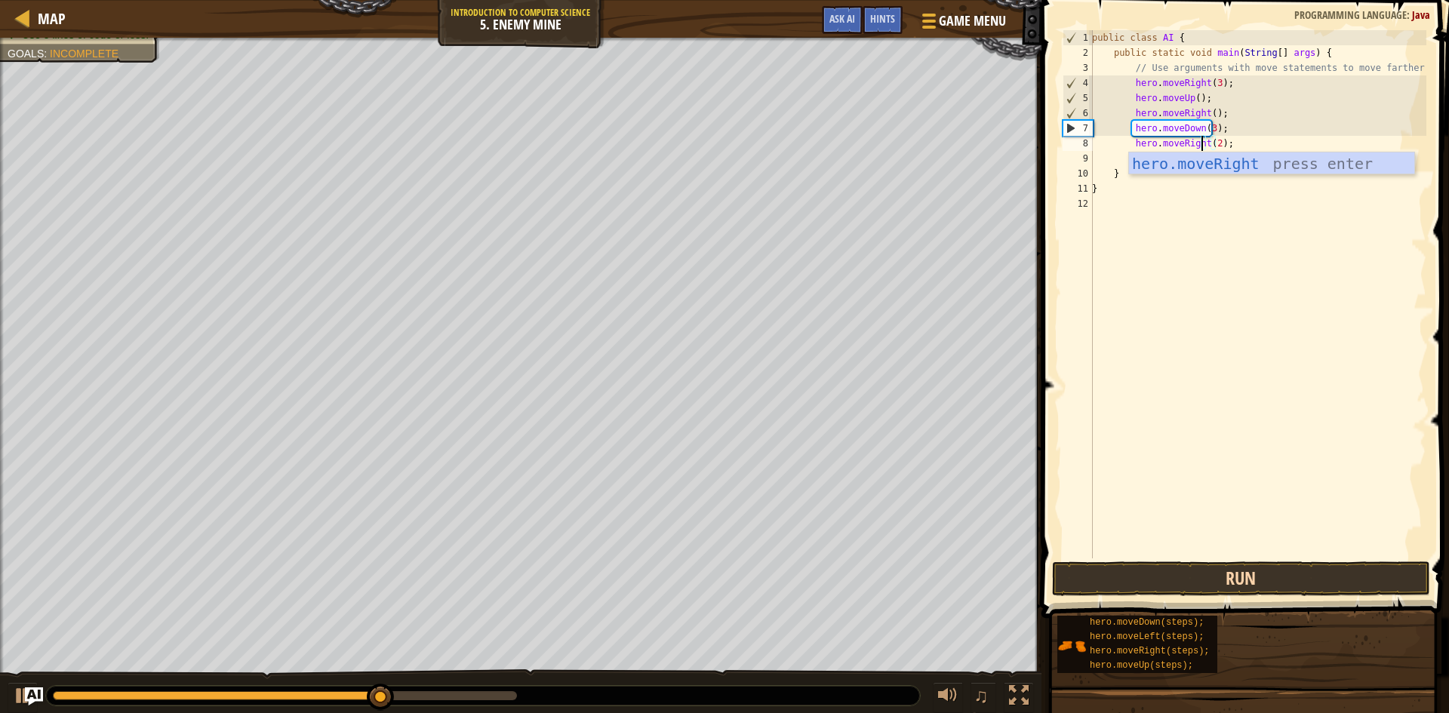
type textarea "hero.moveRight(2);"
click at [1308, 587] on button "Run" at bounding box center [1241, 579] width 378 height 35
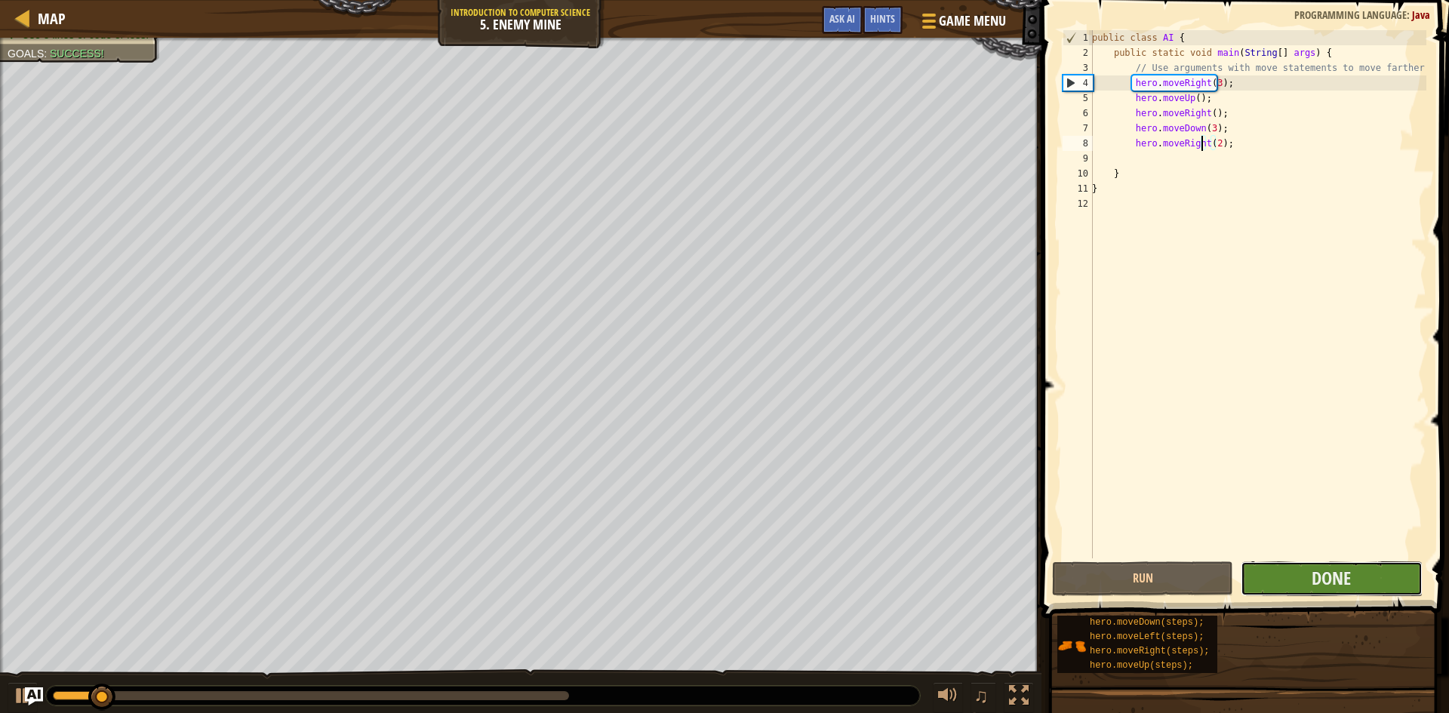
click at [1306, 586] on button "Done" at bounding box center [1331, 579] width 181 height 35
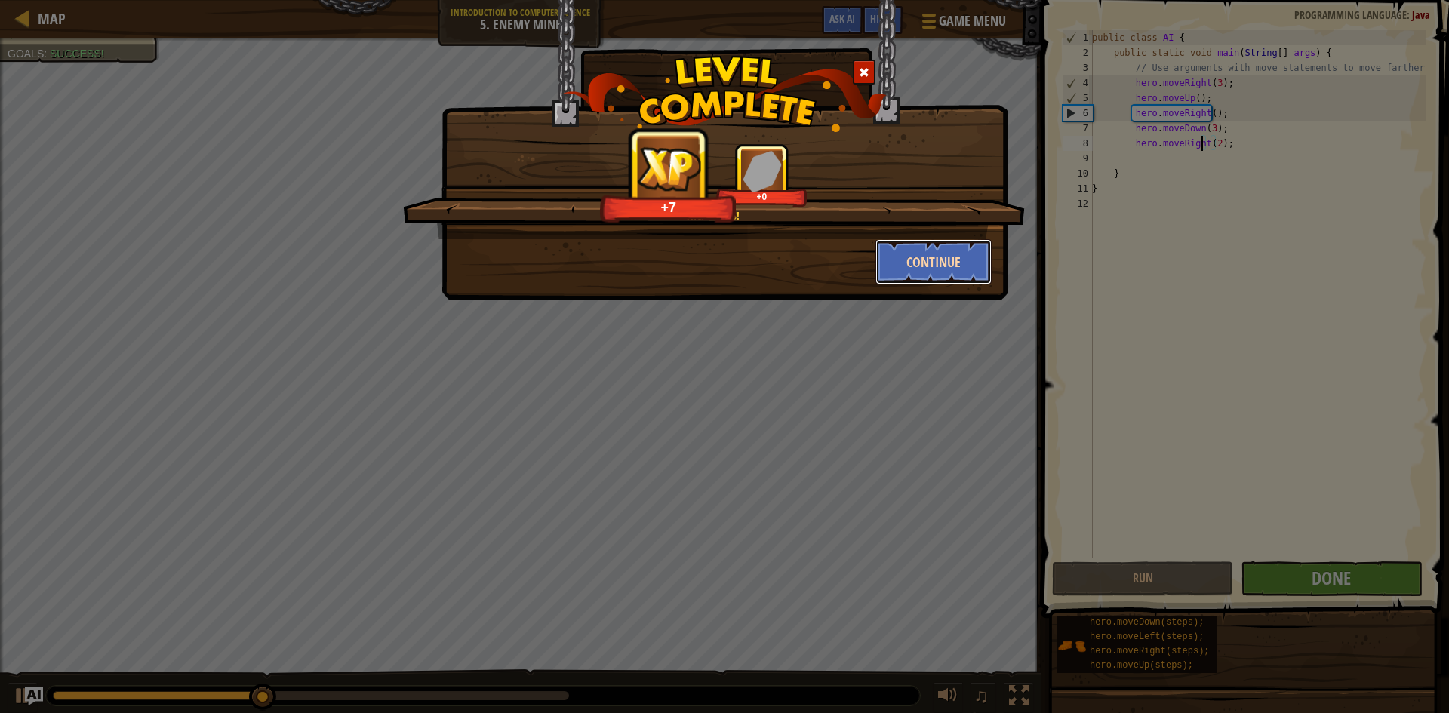
click at [948, 262] on button "Continue" at bounding box center [933, 261] width 117 height 45
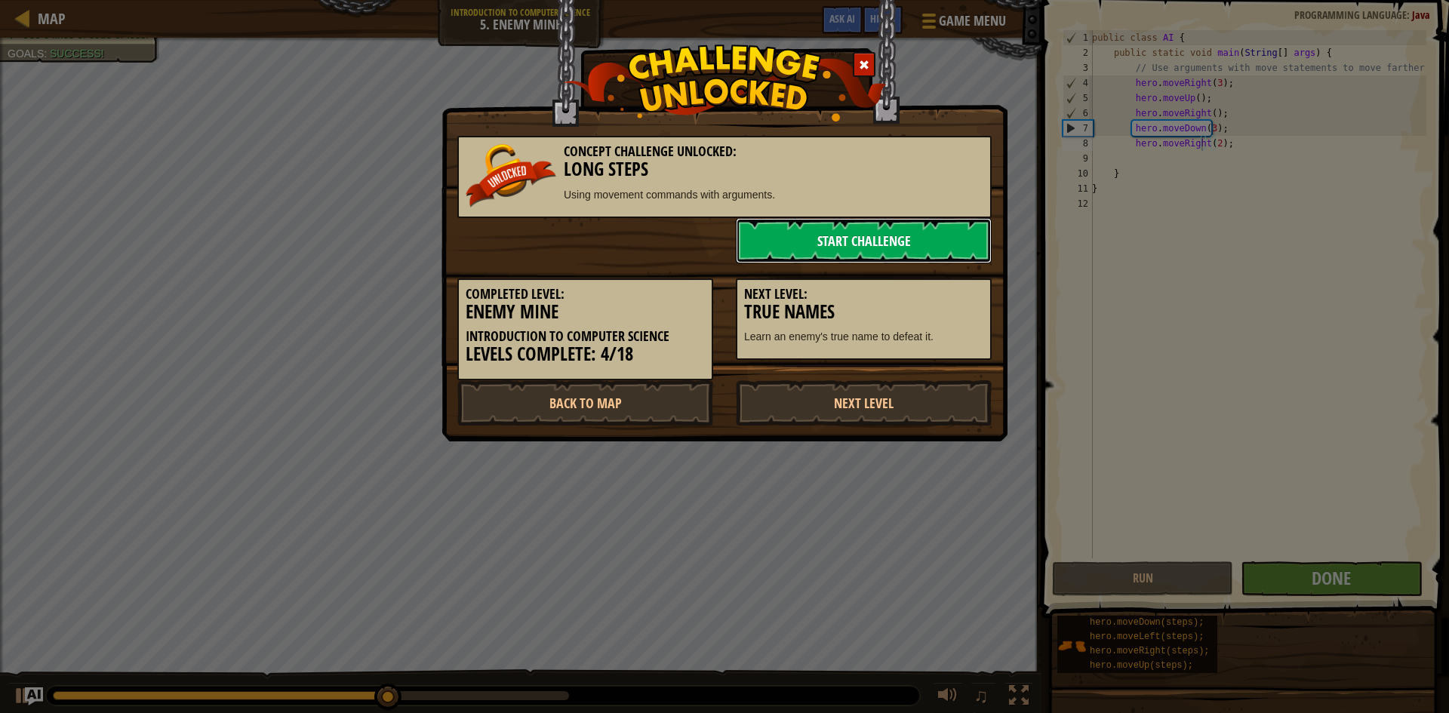
click at [934, 235] on link "Start Challenge" at bounding box center [864, 240] width 256 height 45
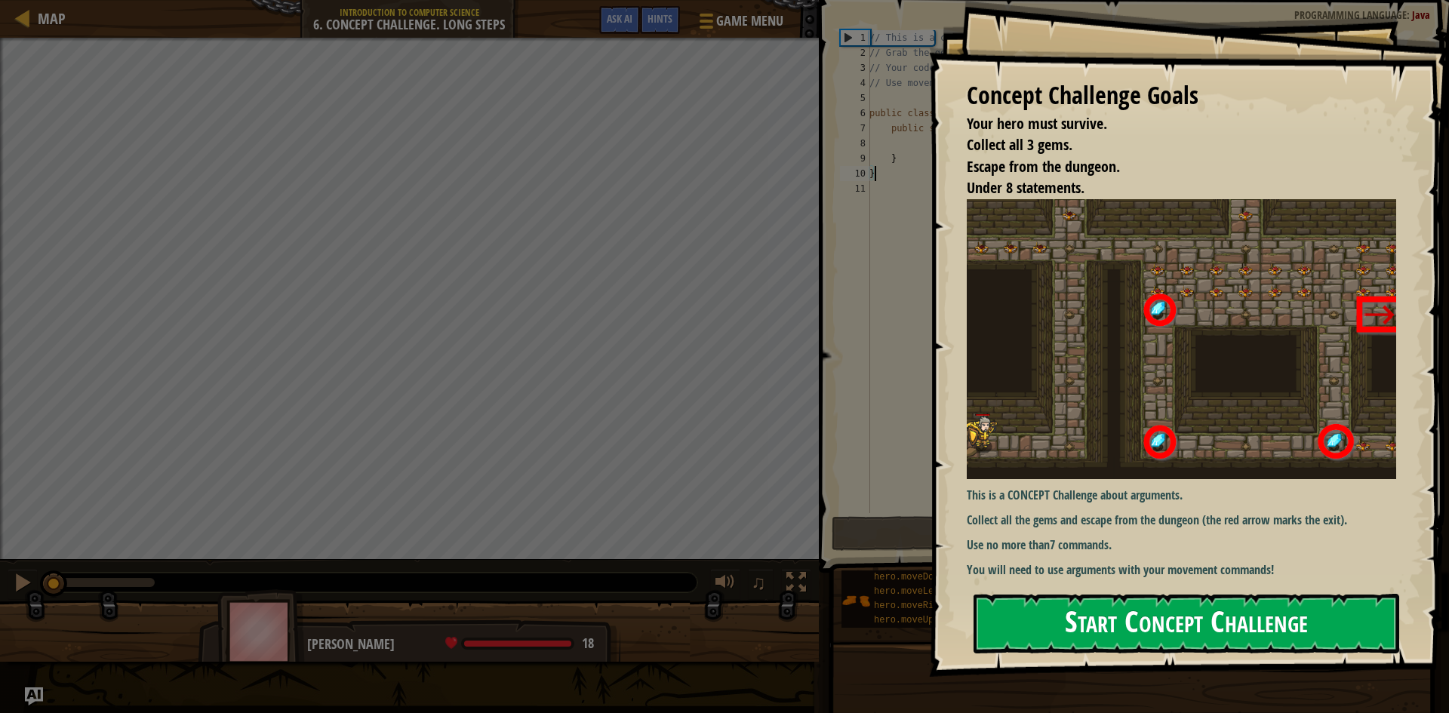
click at [1150, 625] on button "Start Concept Challenge" at bounding box center [1187, 624] width 426 height 60
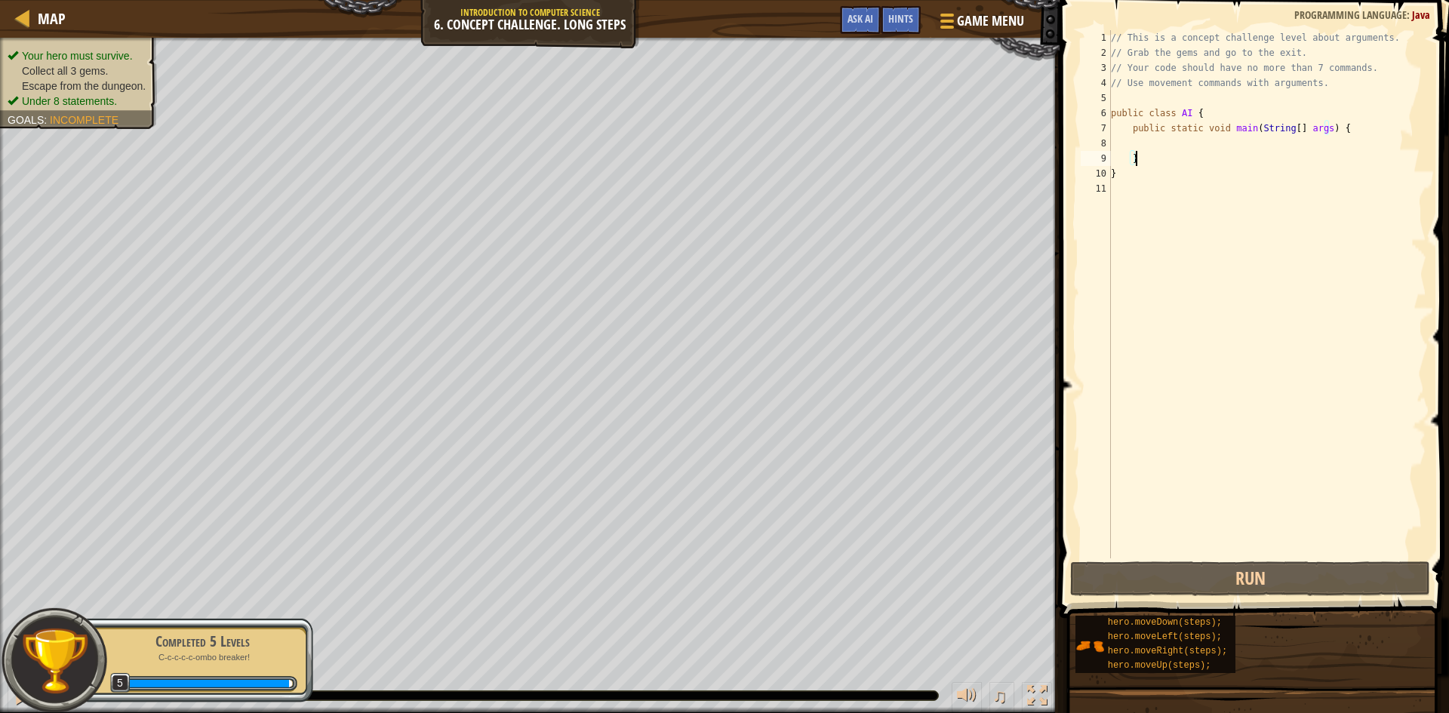
click at [1177, 151] on div "// This is a concept challenge level about arguments. // Grab the gems and go t…" at bounding box center [1267, 309] width 318 height 558
type textarea "}"
click at [1179, 138] on div "// This is a concept challenge level about arguments. // Grab the gems and go t…" at bounding box center [1267, 309] width 318 height 558
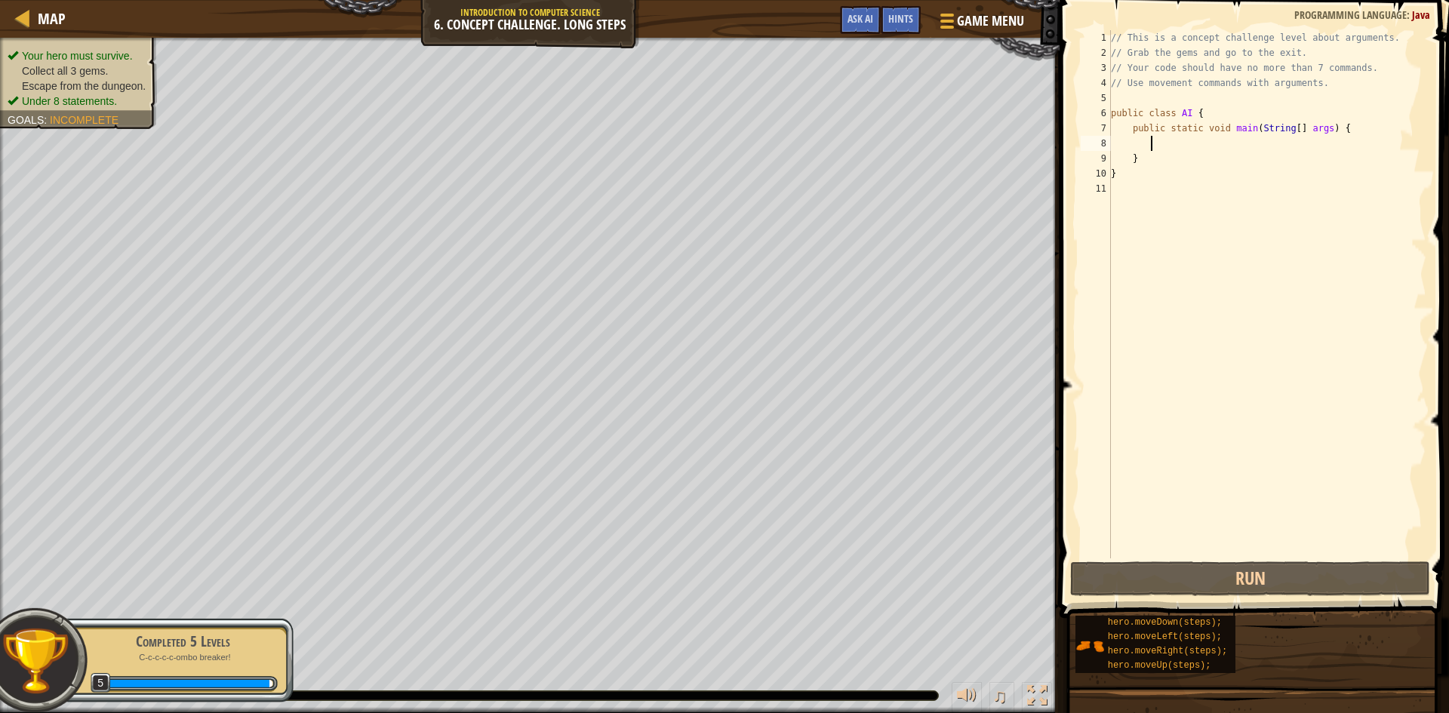
type textarea "h"
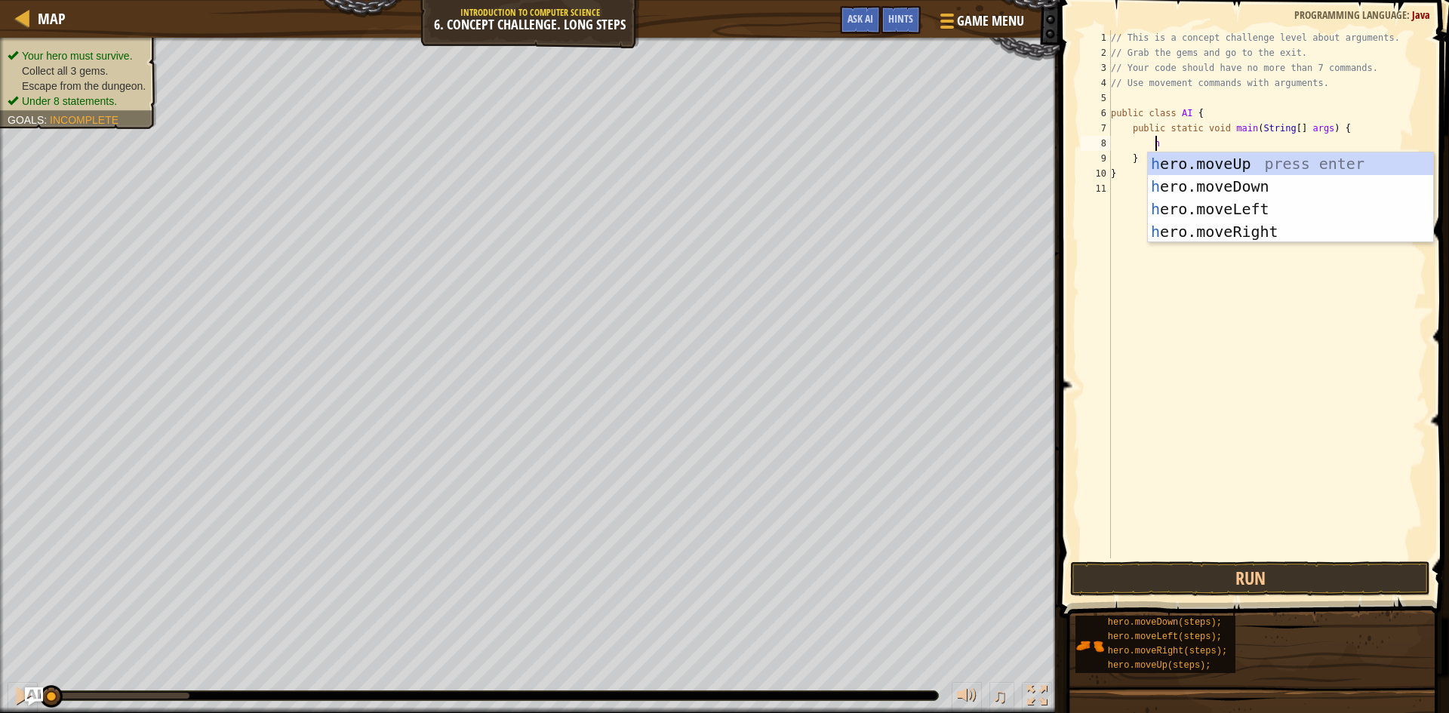
scroll to position [7, 3]
click at [1205, 232] on div "h ero.moveUp press enter h ero.moveDown press enter h ero.moveLeft press enter …" at bounding box center [1290, 220] width 285 height 136
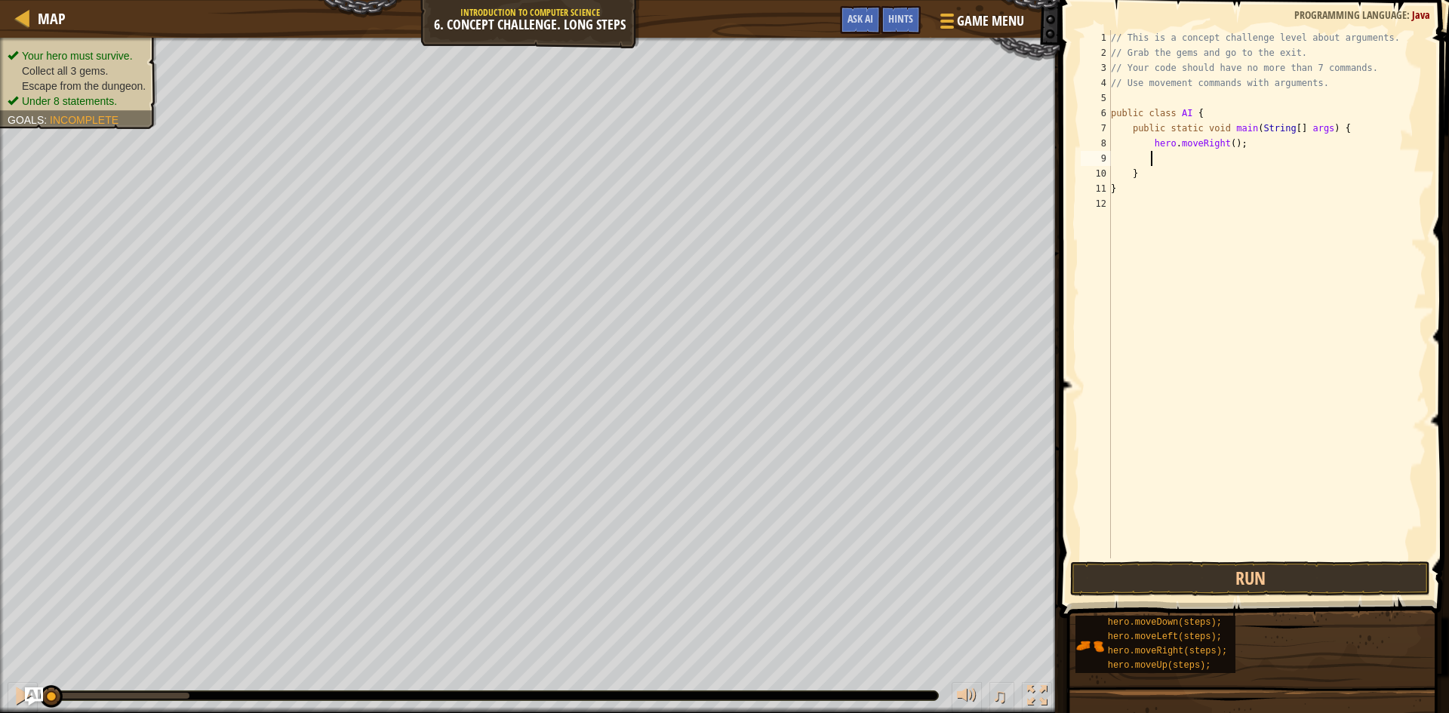
type textarea "h"
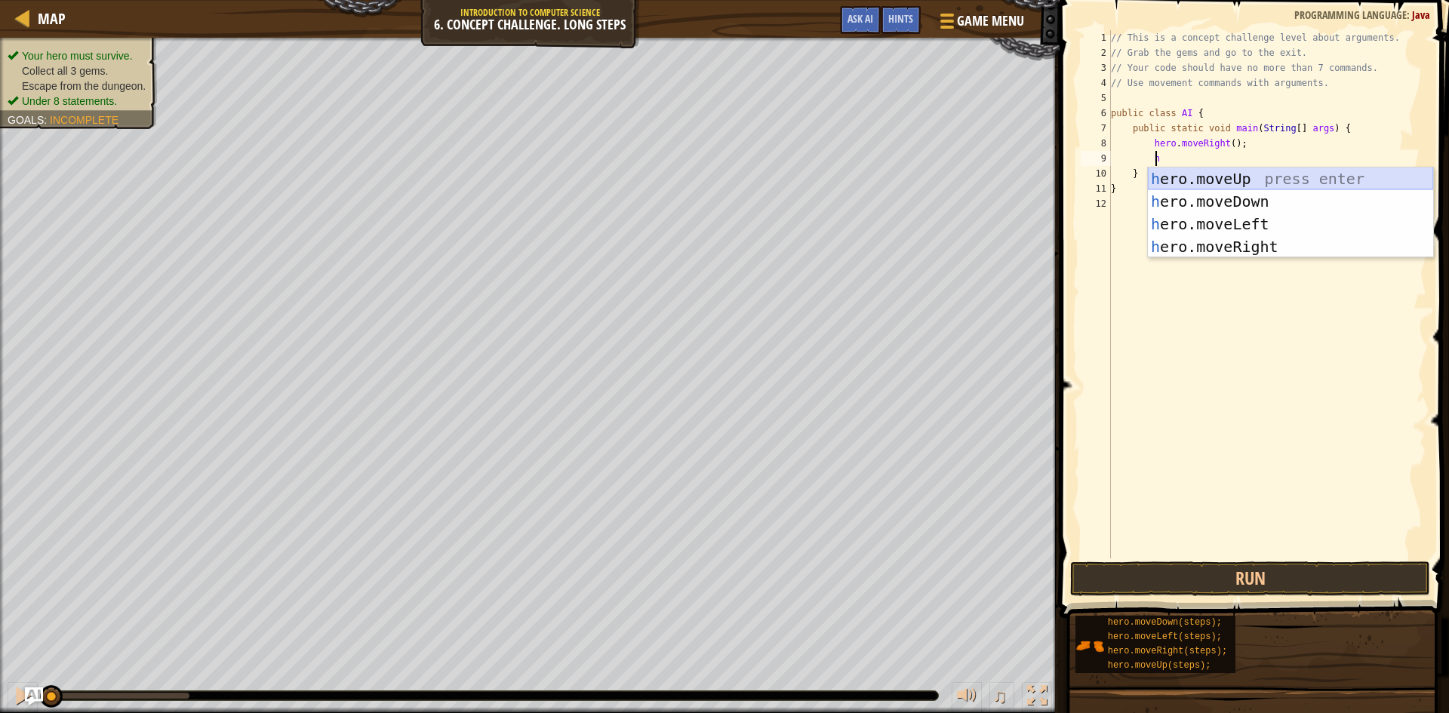
click at [1232, 185] on div "h ero.moveUp press enter h ero.moveDown press enter h ero.moveLeft press enter …" at bounding box center [1290, 236] width 285 height 136
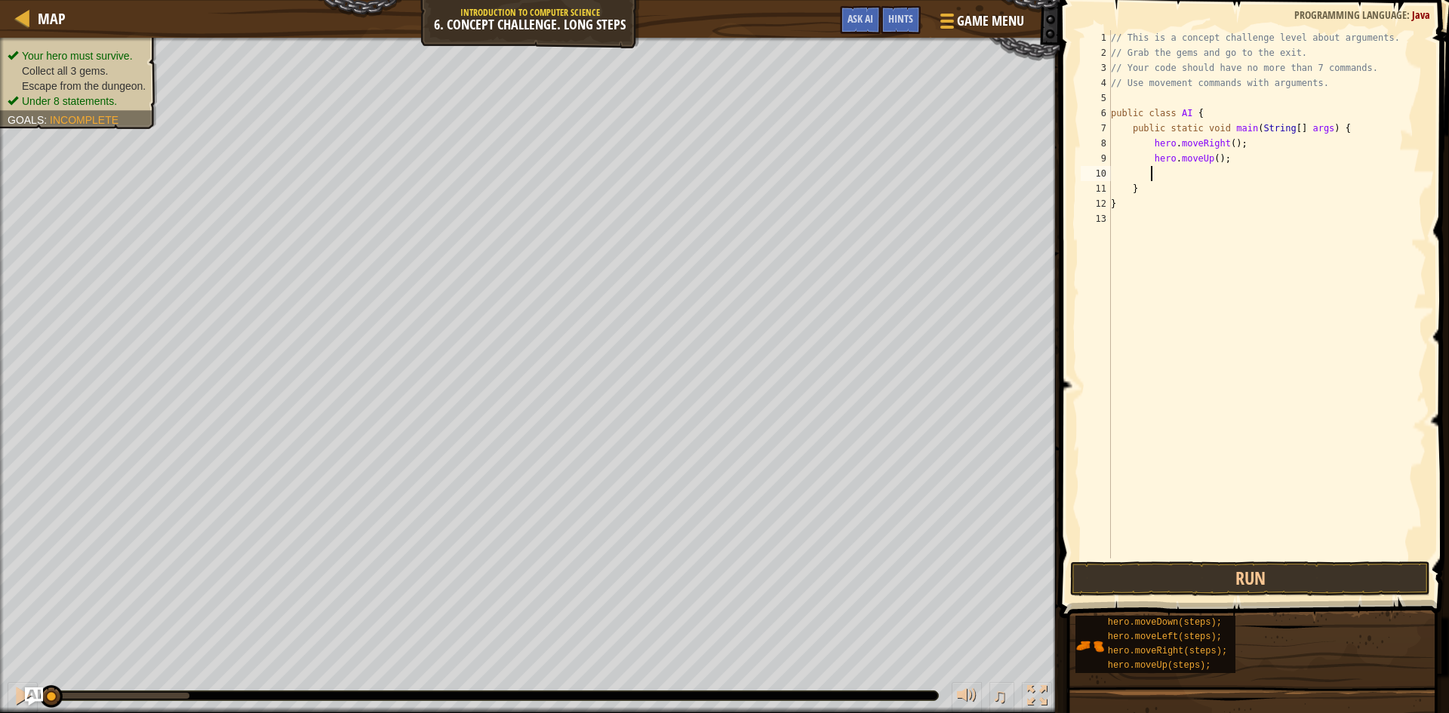
click at [1209, 163] on div "// This is a concept challenge level about arguments. // Grab the gems and go t…" at bounding box center [1267, 309] width 318 height 558
type textarea "hero.moveUp(3);"
click at [1195, 174] on div "// This is a concept challenge level about arguments. // Grab the gems and go t…" at bounding box center [1267, 309] width 318 height 558
type textarea "h"
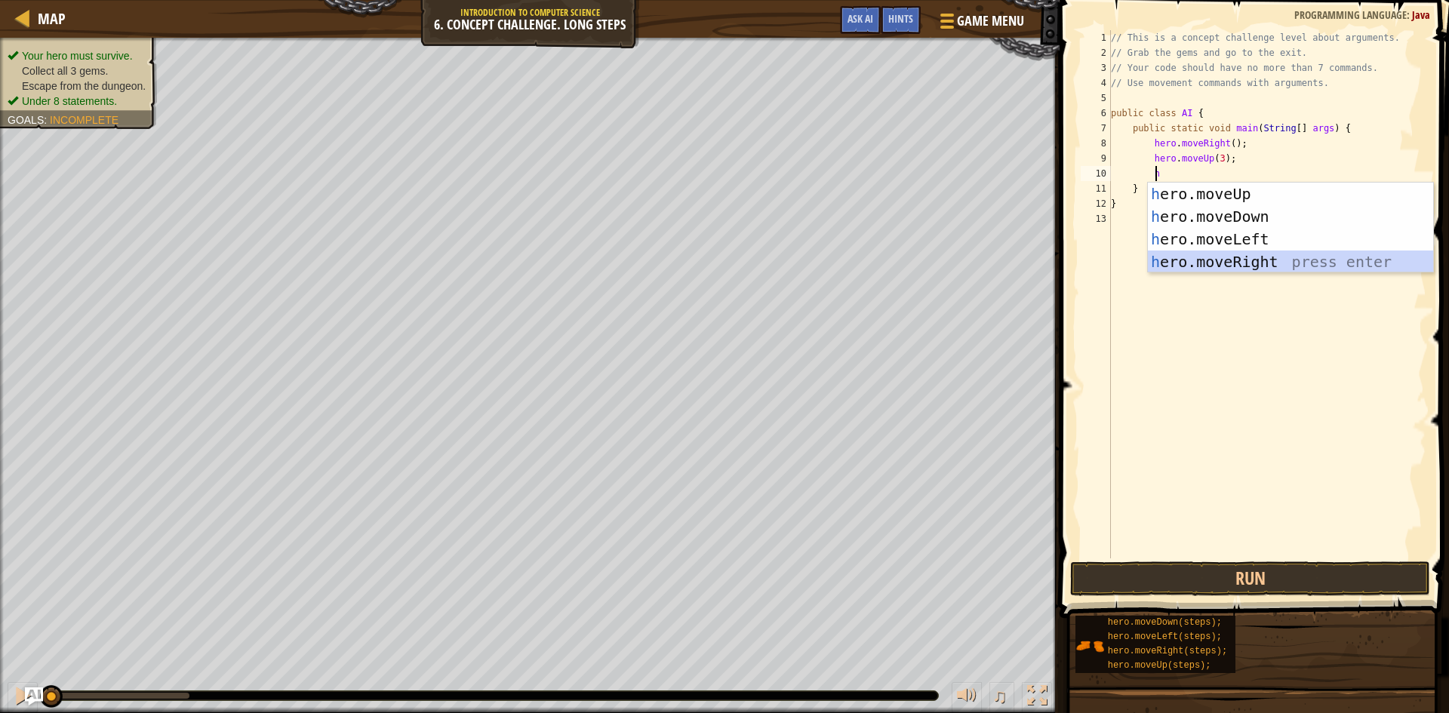
click at [1214, 254] on div "h ero.moveUp press enter h ero.moveDown press enter h ero.moveLeft press enter …" at bounding box center [1290, 251] width 285 height 136
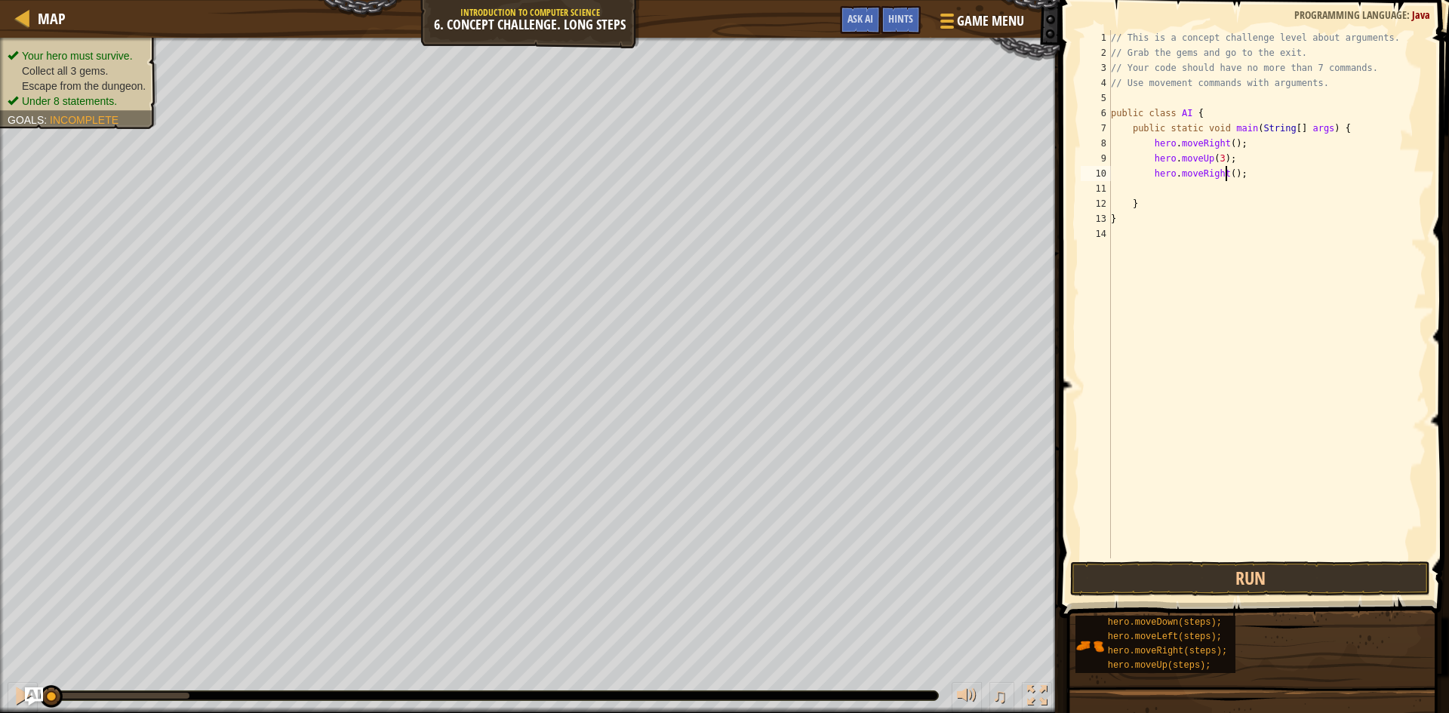
click at [1228, 180] on div "// This is a concept challenge level about arguments. // Grab the gems and go t…" at bounding box center [1267, 309] width 318 height 558
type textarea "hero.moveRight(2);"
click at [1215, 193] on div "// This is a concept challenge level about arguments. // Grab the gems and go t…" at bounding box center [1267, 309] width 318 height 558
type textarea "h"
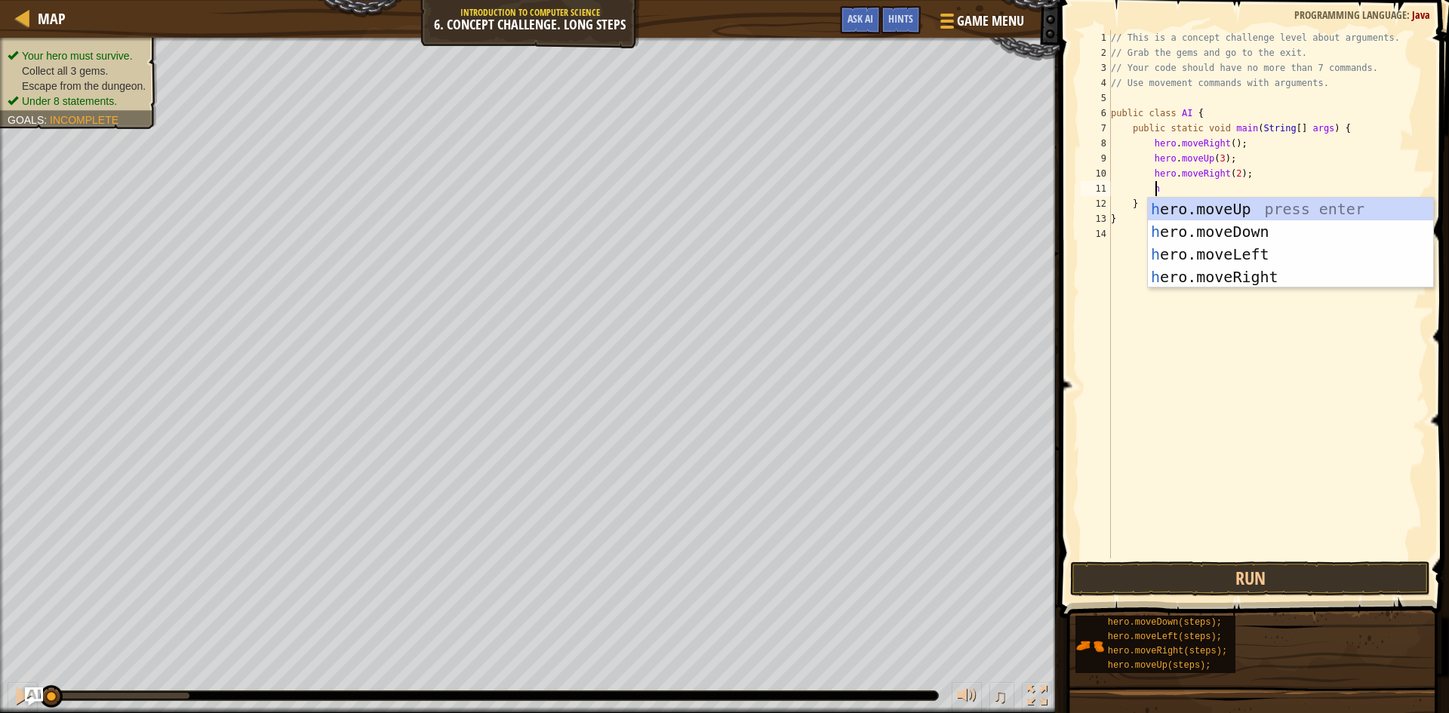
scroll to position [7, 3]
click at [1200, 232] on div "h ero.moveUp press enter h ero.moveDown press enter h ero.moveLeft press enter …" at bounding box center [1290, 266] width 285 height 136
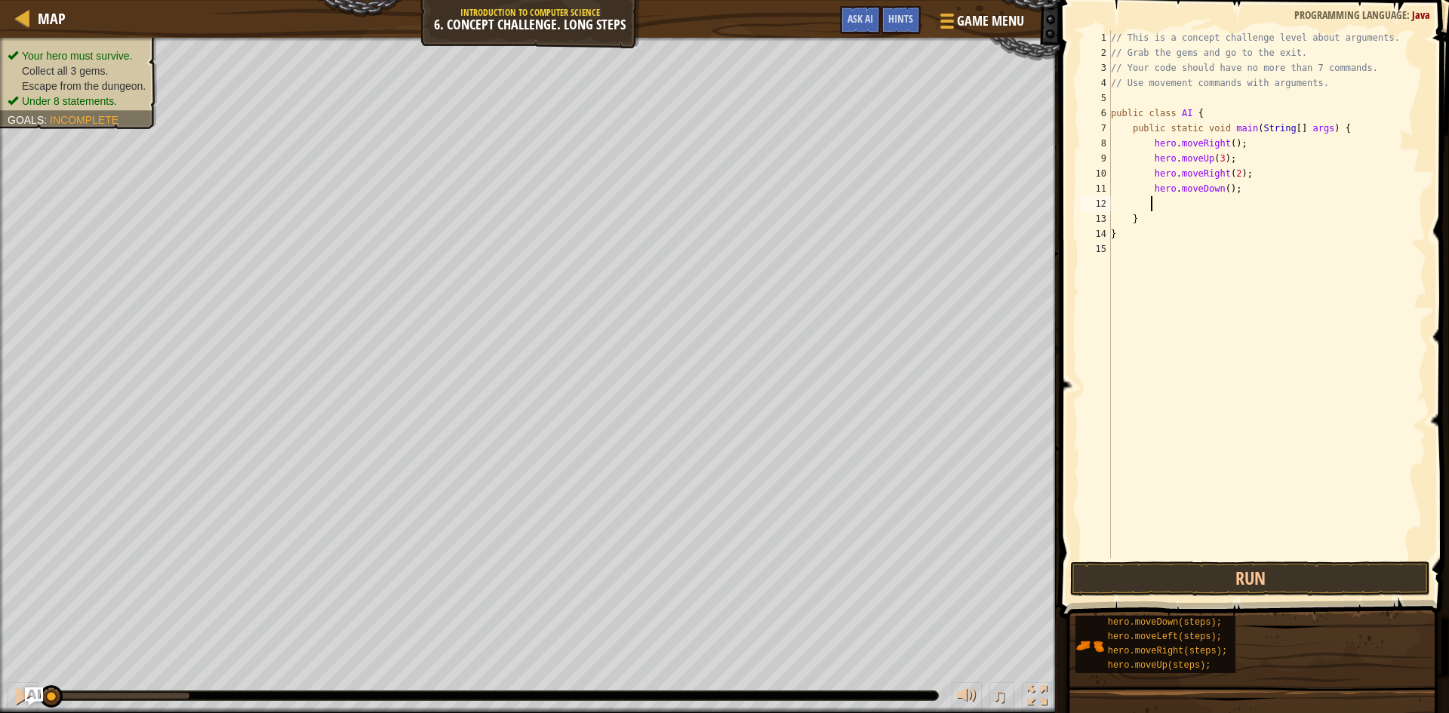
type textarea "h"
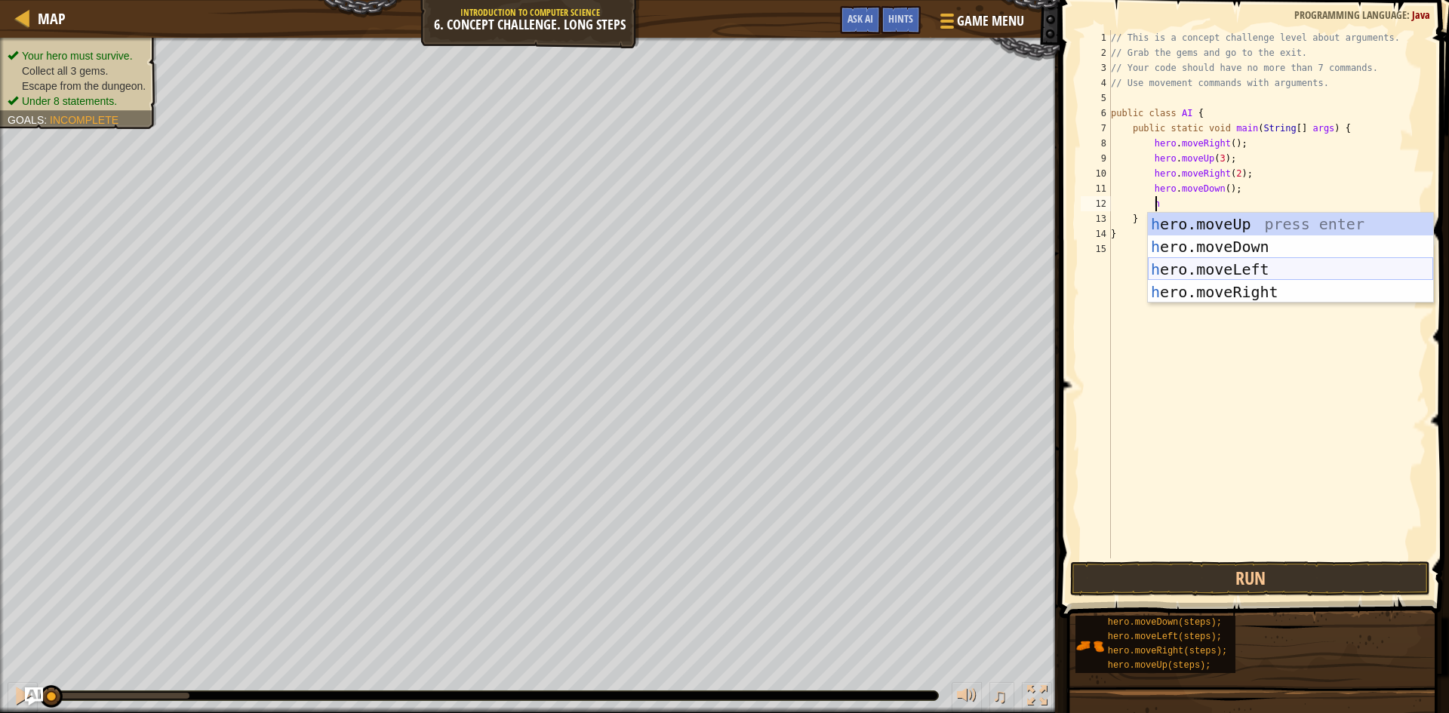
click at [1194, 263] on div "h ero.moveUp press enter h ero.moveDown press enter h ero.moveLeft press enter …" at bounding box center [1290, 281] width 285 height 136
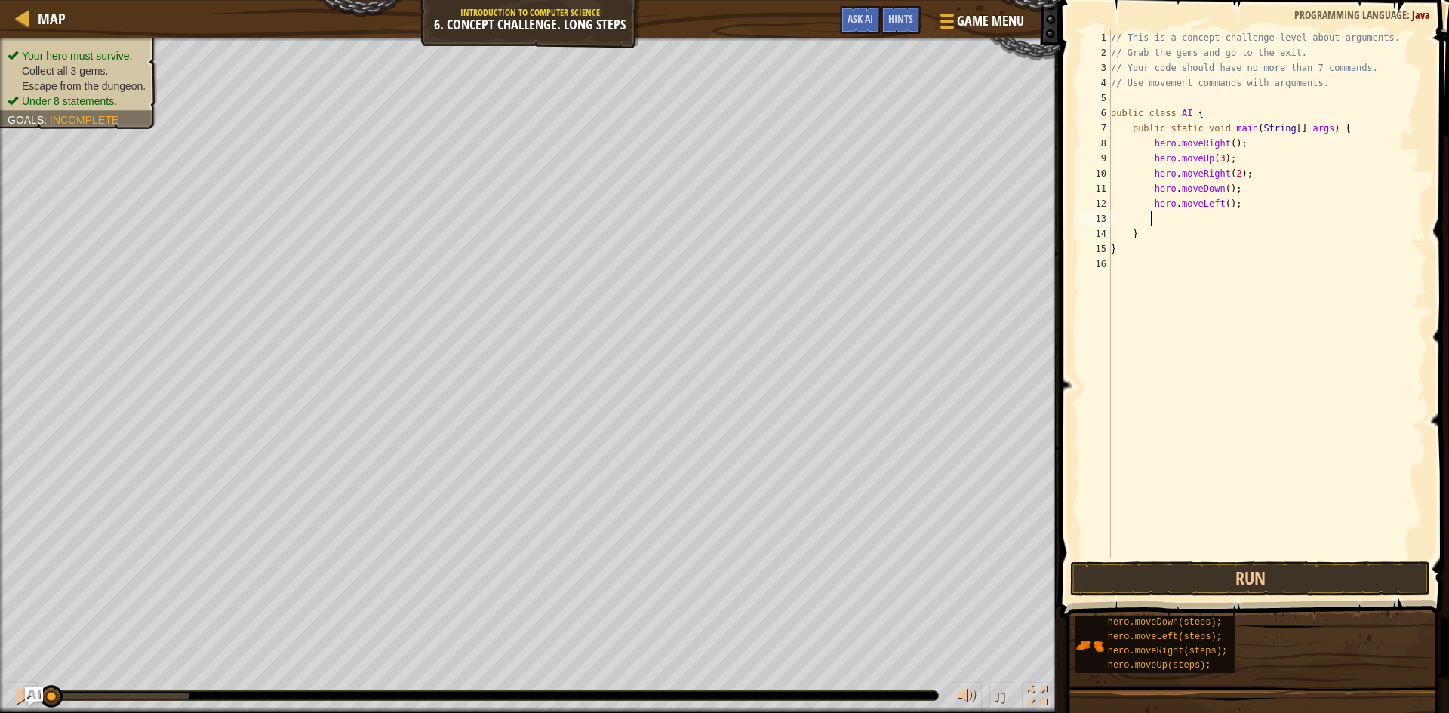
type textarea "h"
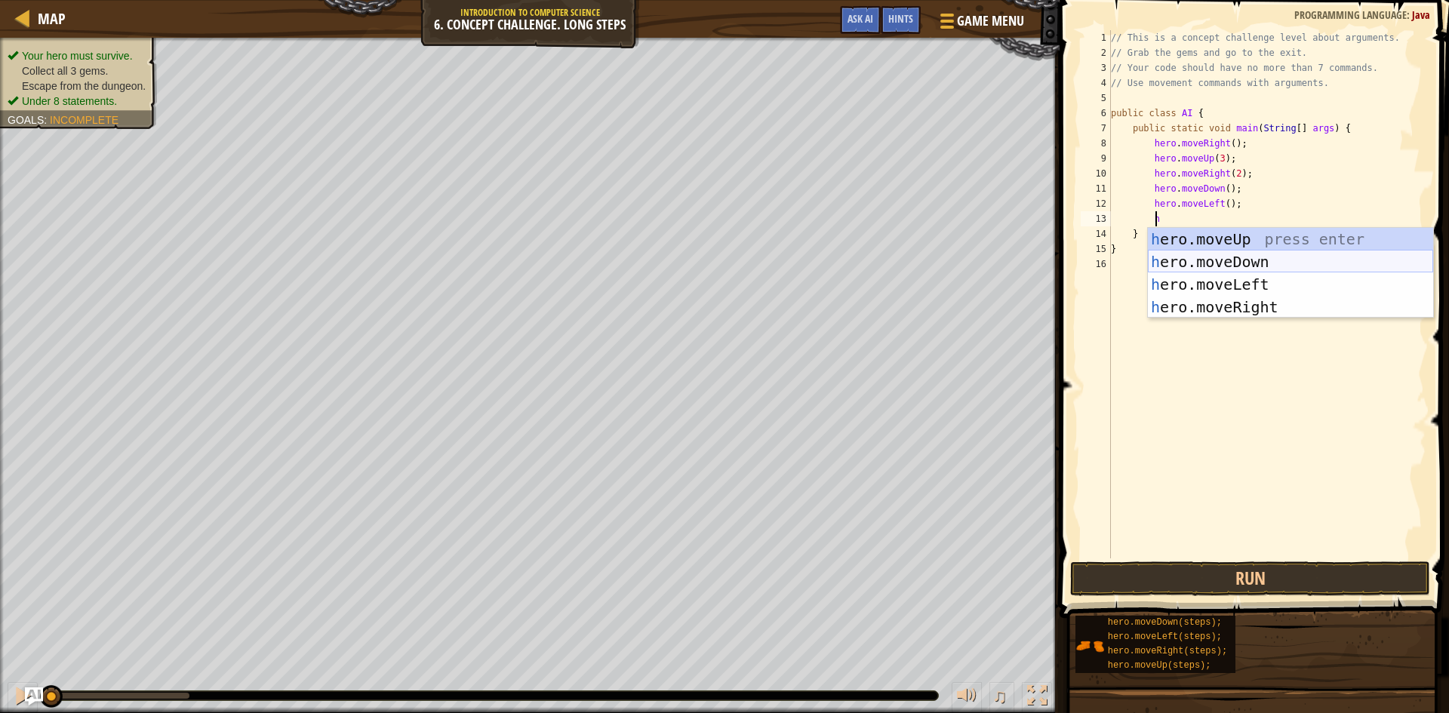
click at [1205, 266] on div "h ero.moveUp press enter h ero.moveDown press enter h ero.moveLeft press enter …" at bounding box center [1290, 296] width 285 height 136
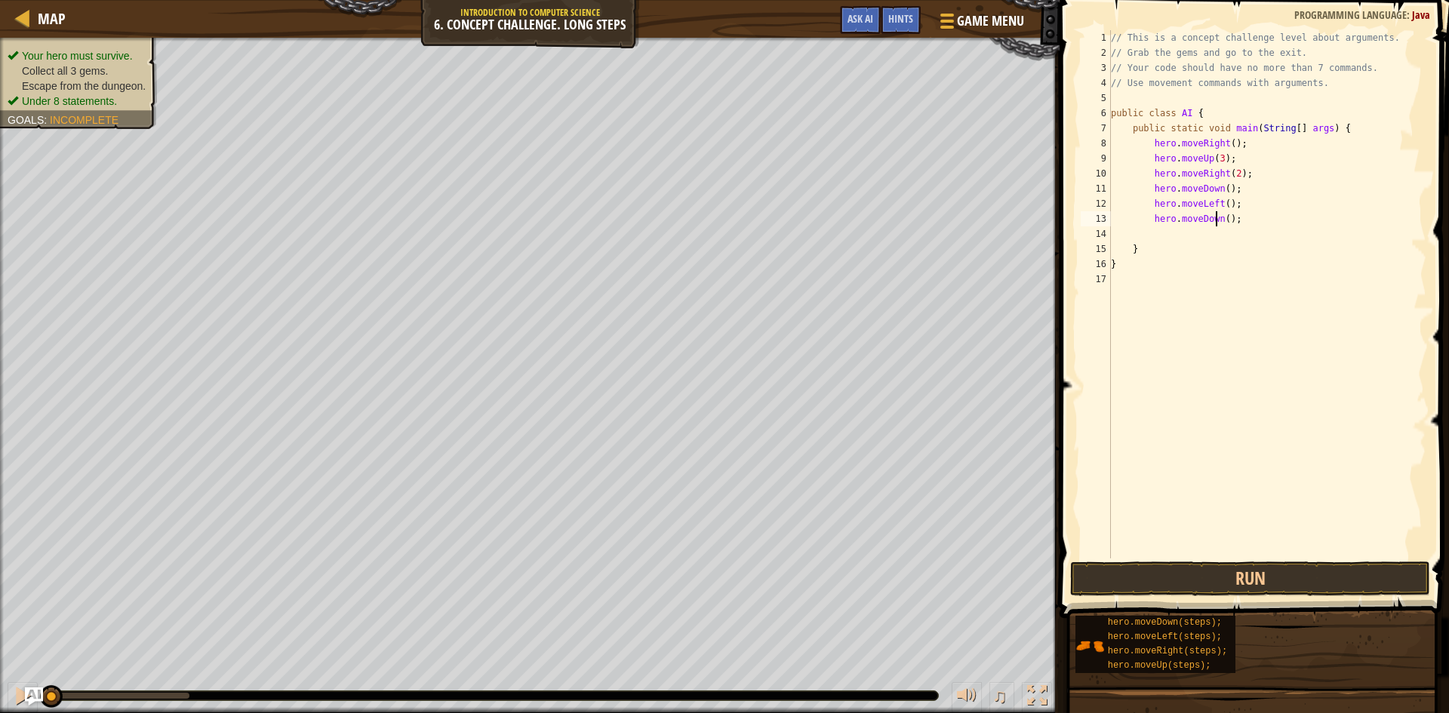
click at [1216, 219] on div "// This is a concept challenge level about arguments. // Grab the gems and go t…" at bounding box center [1267, 309] width 318 height 558
click at [1219, 219] on div "// This is a concept challenge level about arguments. // Grab the gems and go t…" at bounding box center [1267, 309] width 318 height 558
click at [1213, 242] on div "// This is a concept challenge level about arguments. // Grab the gems and go t…" at bounding box center [1267, 309] width 318 height 558
type textarea "}"
click at [1212, 228] on div "// This is a concept challenge level about arguments. // Grab the gems and go t…" at bounding box center [1267, 309] width 318 height 558
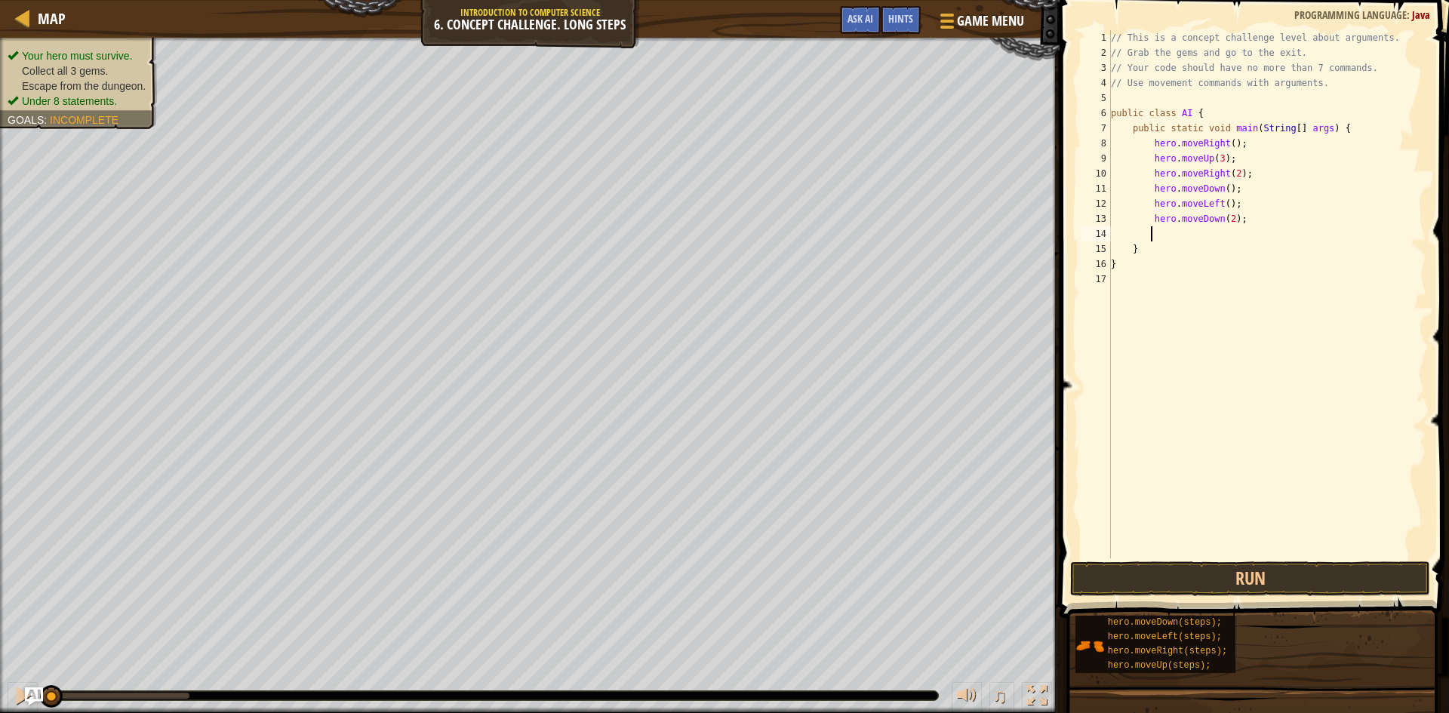
type textarea "h"
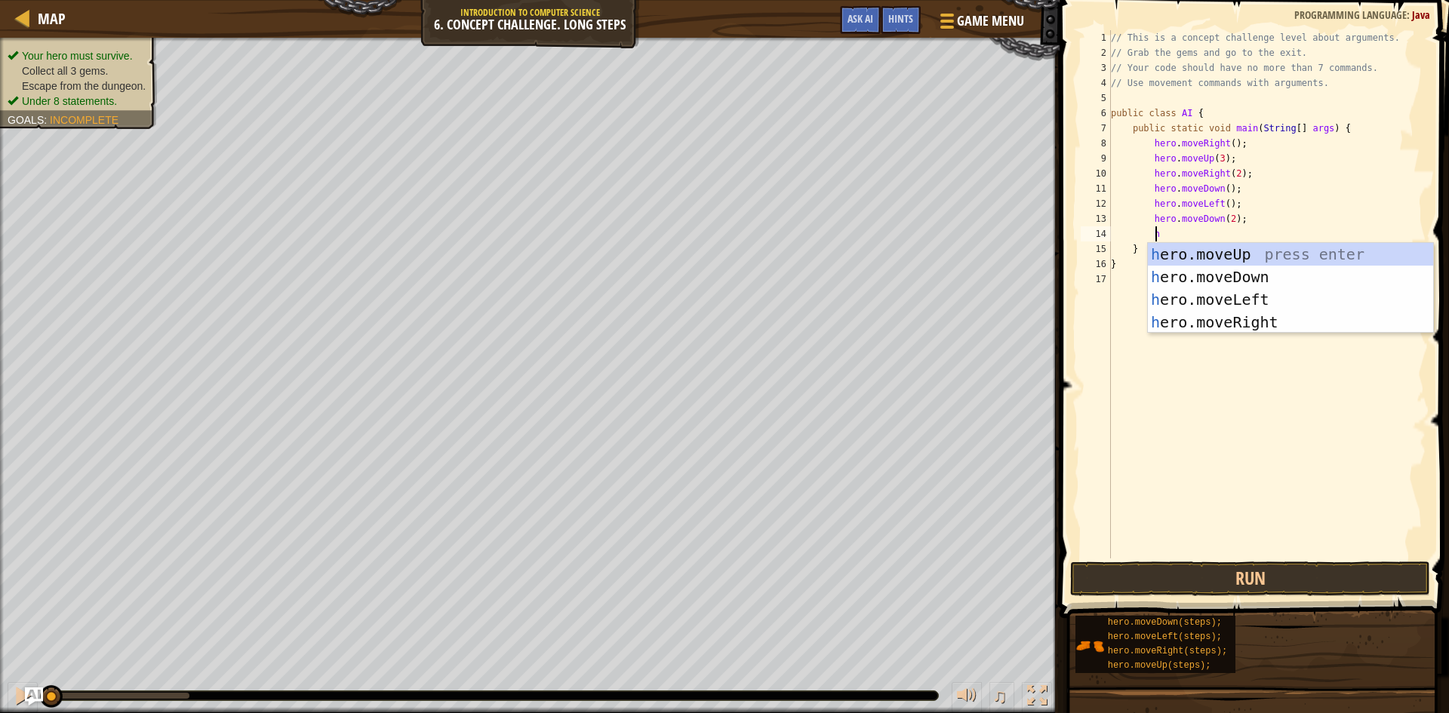
scroll to position [7, 3]
click at [1224, 320] on div "h ero.moveUp press enter h ero.moveDown press enter h ero.moveLeft press enter …" at bounding box center [1290, 311] width 285 height 136
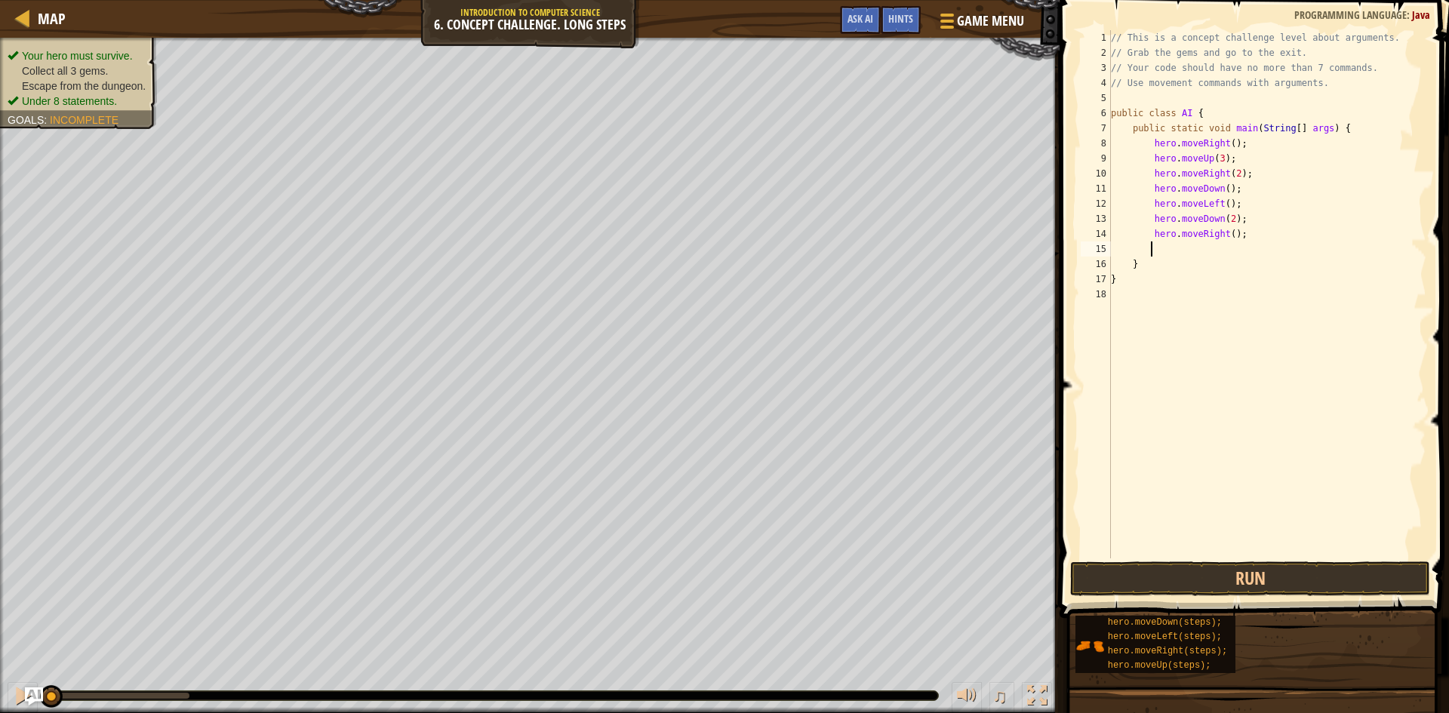
scroll to position [7, 2]
click at [1226, 237] on div "// This is a concept challenge level about arguments. // Grab the gems and go t…" at bounding box center [1267, 309] width 318 height 558
type textarea "hero.moveRight(2);"
click at [1202, 254] on div "// This is a concept challenge level about arguments. // Grab the gems and go t…" at bounding box center [1267, 309] width 318 height 558
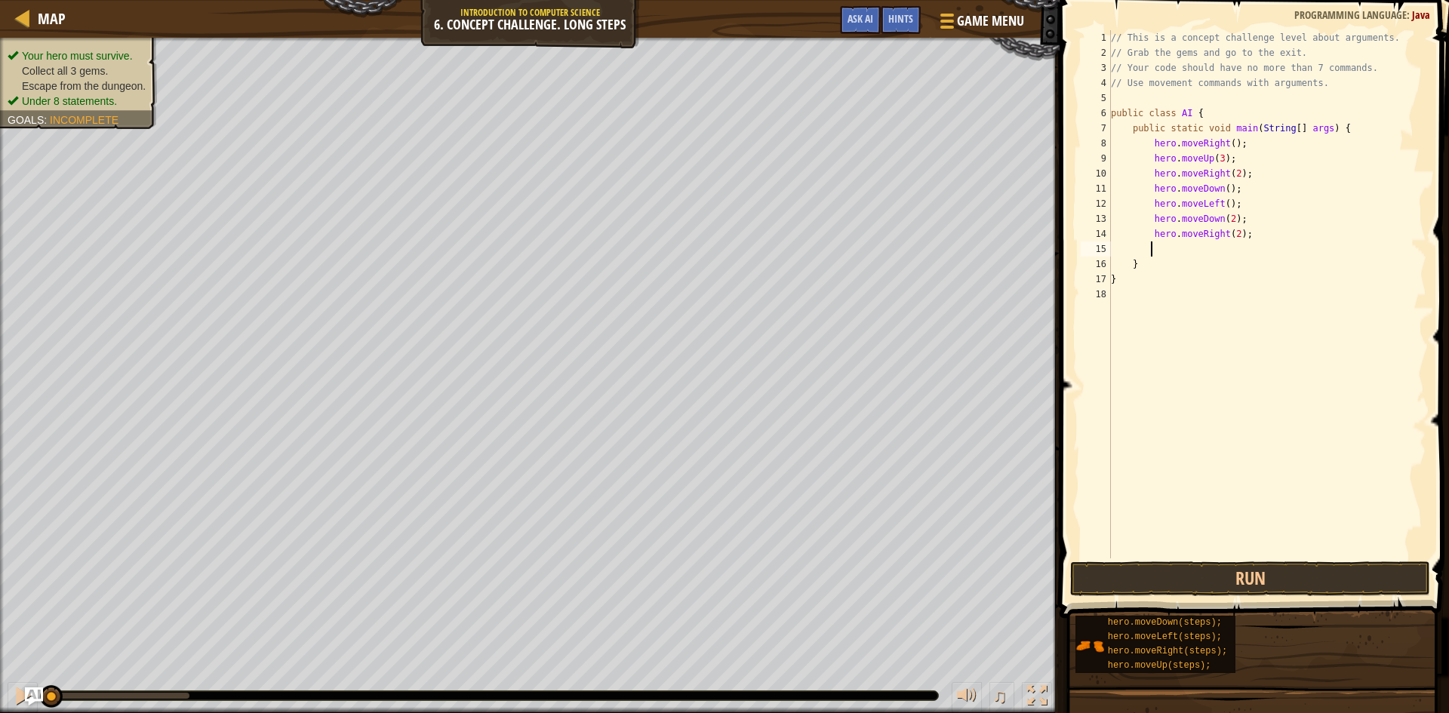
type textarea "h"
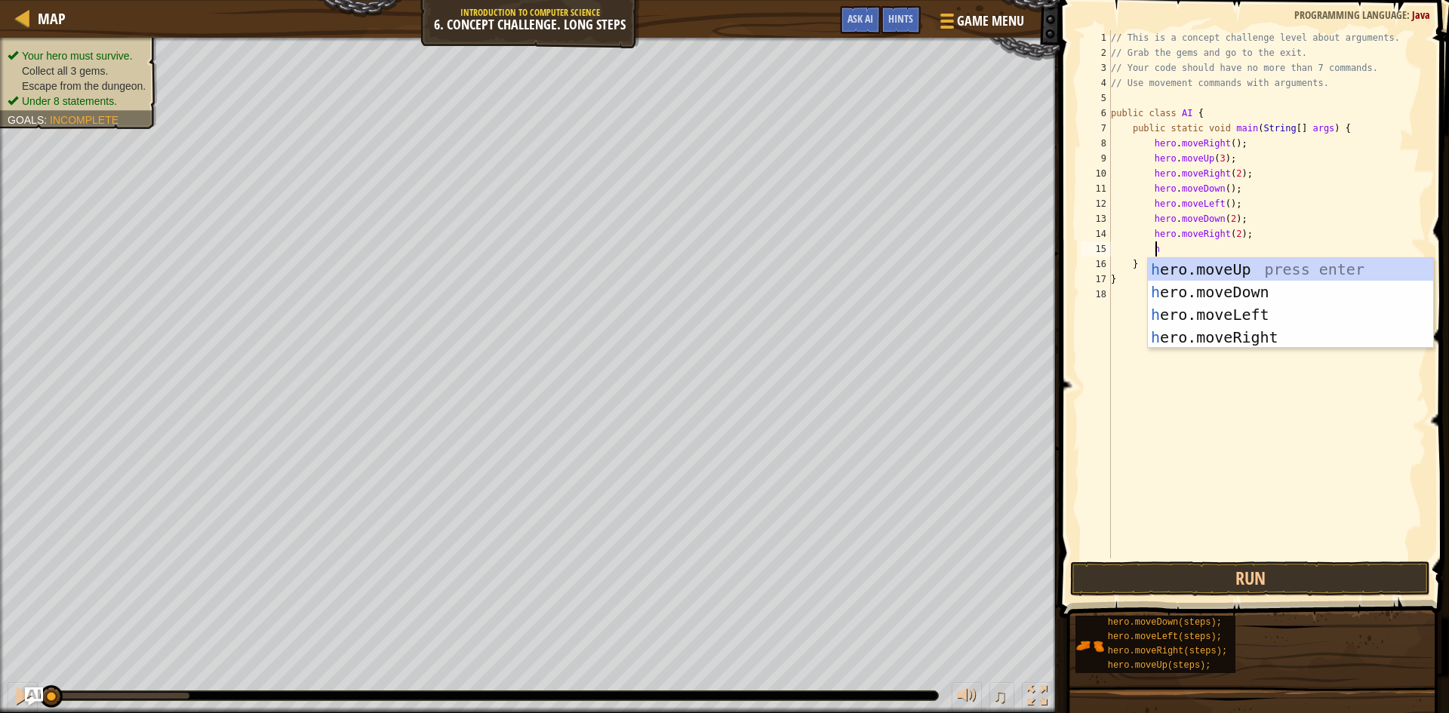
scroll to position [7, 3]
click at [1215, 269] on div "h ero.moveUp press enter h ero.moveDown press enter h ero.moveLeft press enter …" at bounding box center [1290, 326] width 285 height 136
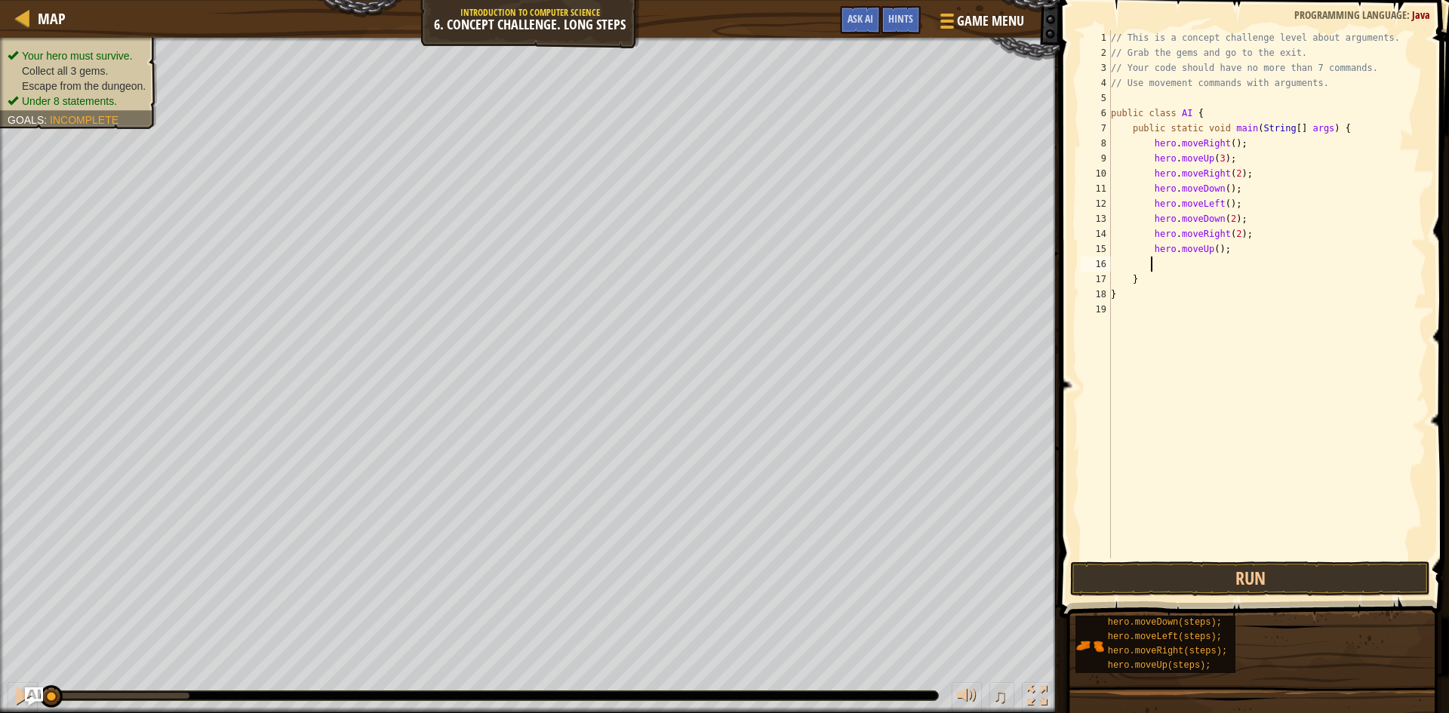
scroll to position [7, 2]
click at [1209, 248] on div "// This is a concept challenge level about arguments. // Grab the gems and go t…" at bounding box center [1267, 309] width 318 height 558
type textarea "hero.moveUp(2);"
click at [1193, 265] on div "// This is a concept challenge level about arguments. // Grab the gems and go t…" at bounding box center [1267, 309] width 318 height 558
type textarea "h"
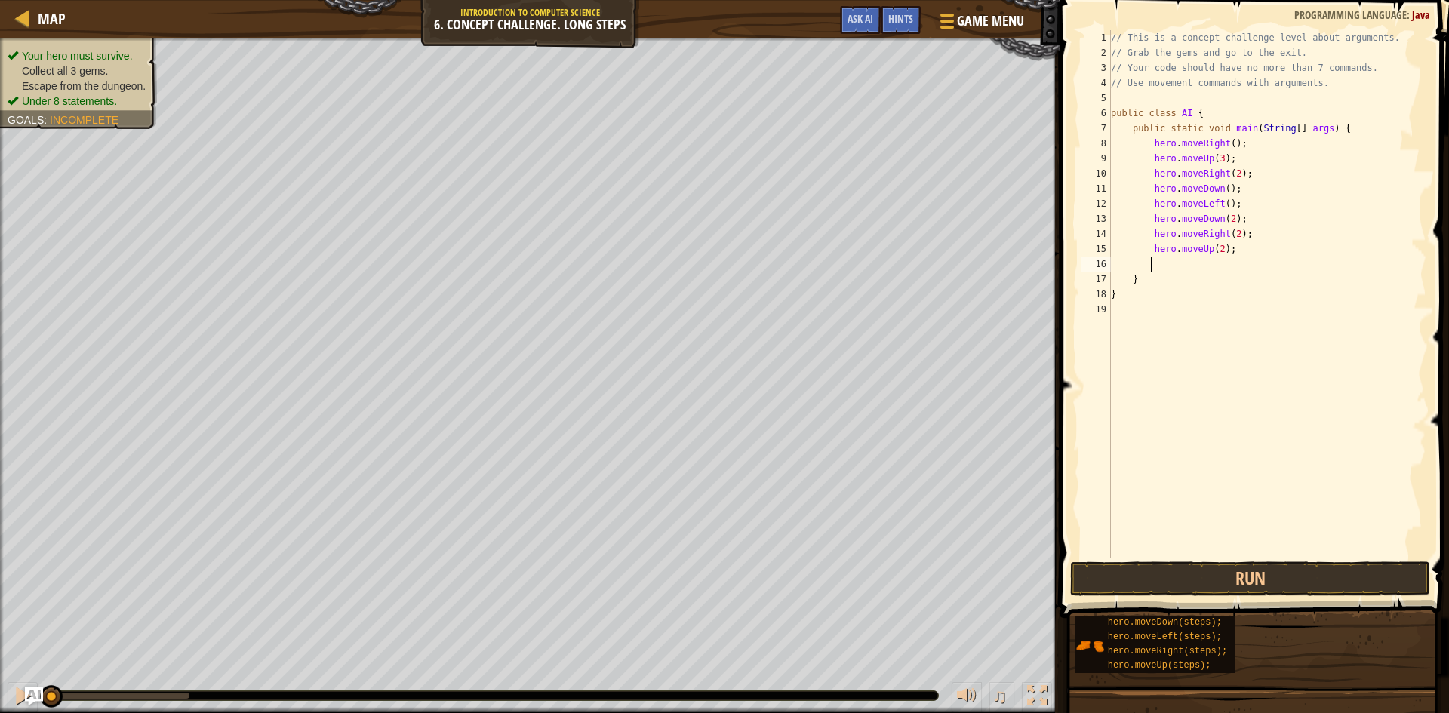
scroll to position [7, 3]
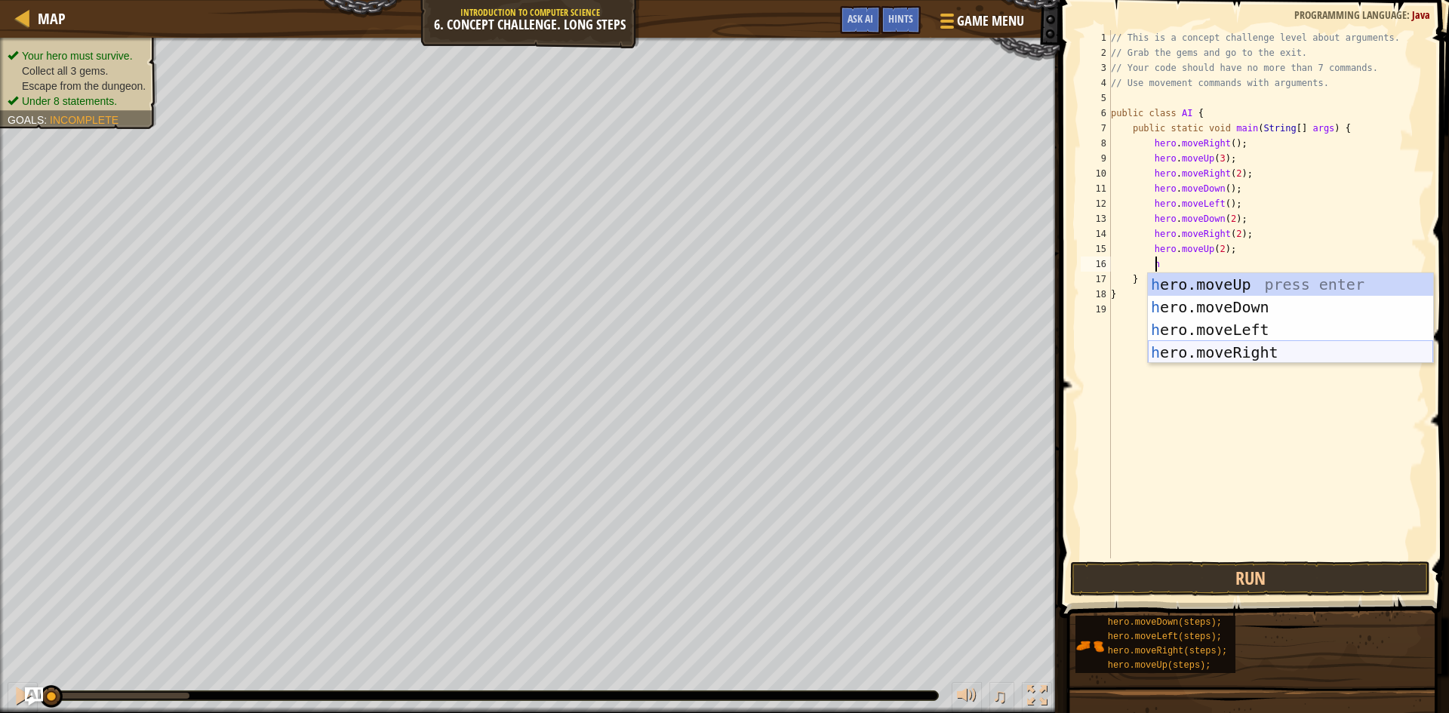
click at [1230, 349] on div "h ero.moveUp press enter h ero.moveDown press enter h ero.moveLeft press enter …" at bounding box center [1290, 341] width 285 height 136
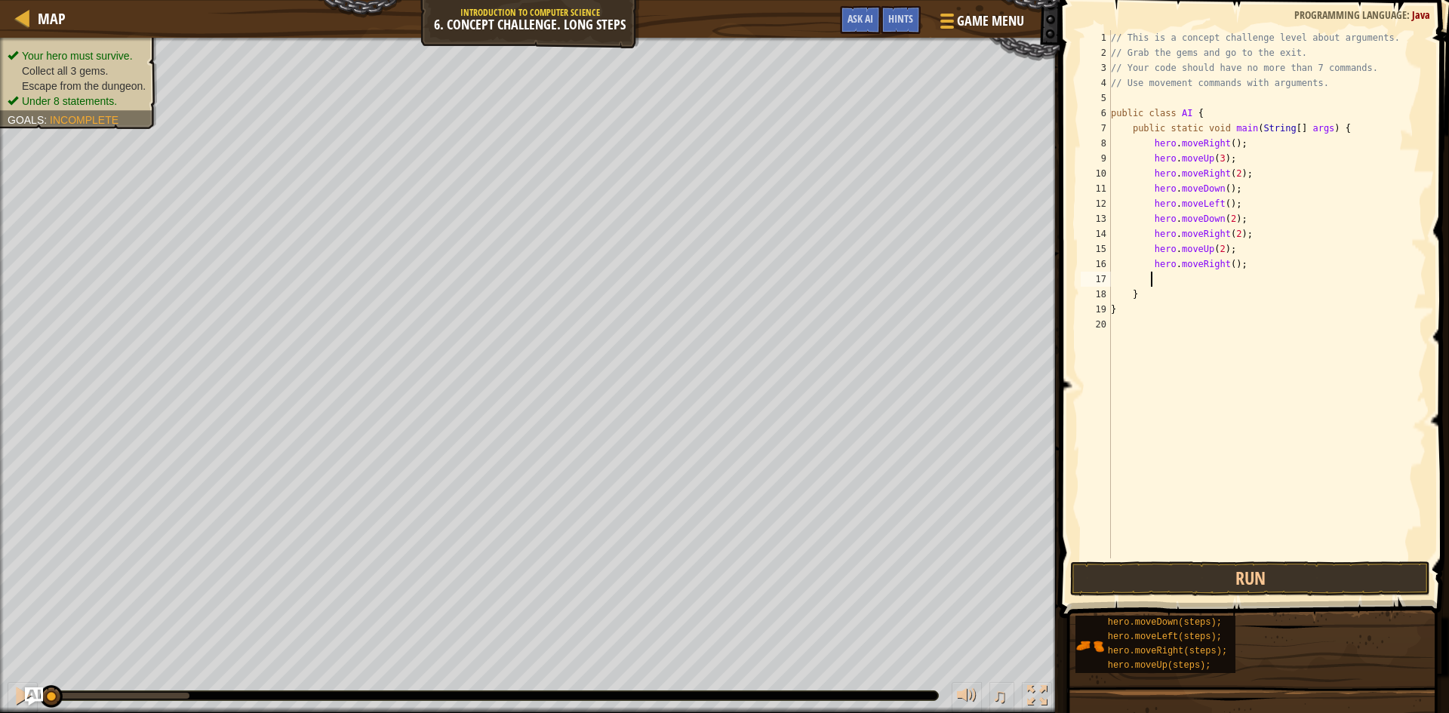
scroll to position [7, 2]
click at [1348, 579] on button "Run" at bounding box center [1250, 579] width 360 height 35
